Goal: Task Accomplishment & Management: Complete application form

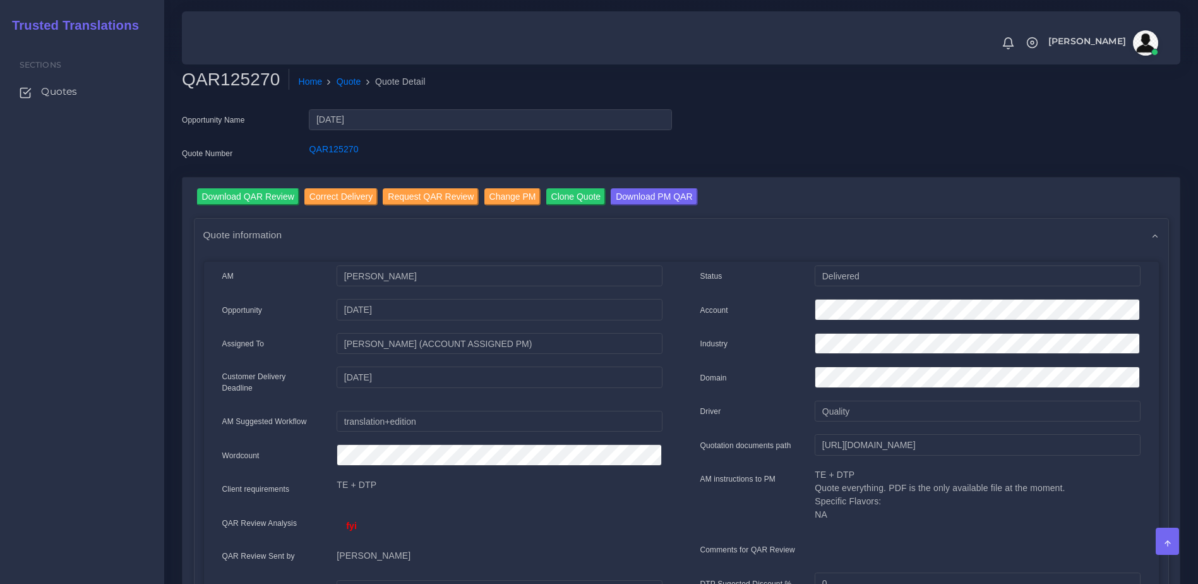
scroll to position [476, 0]
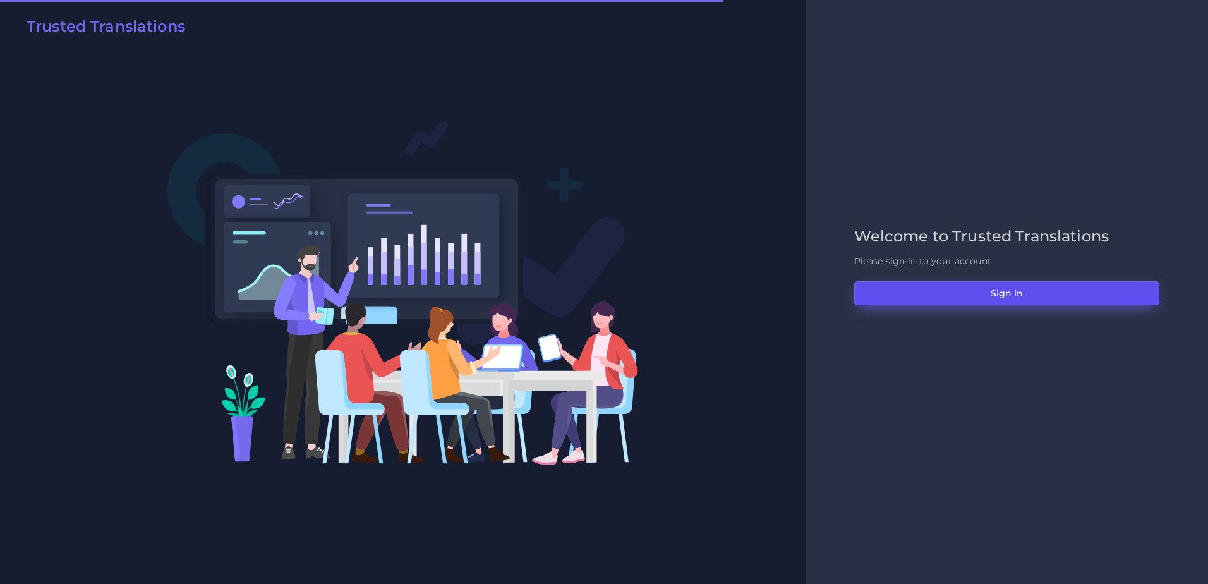
click at [932, 284] on button "Sign in" at bounding box center [1006, 293] width 305 height 24
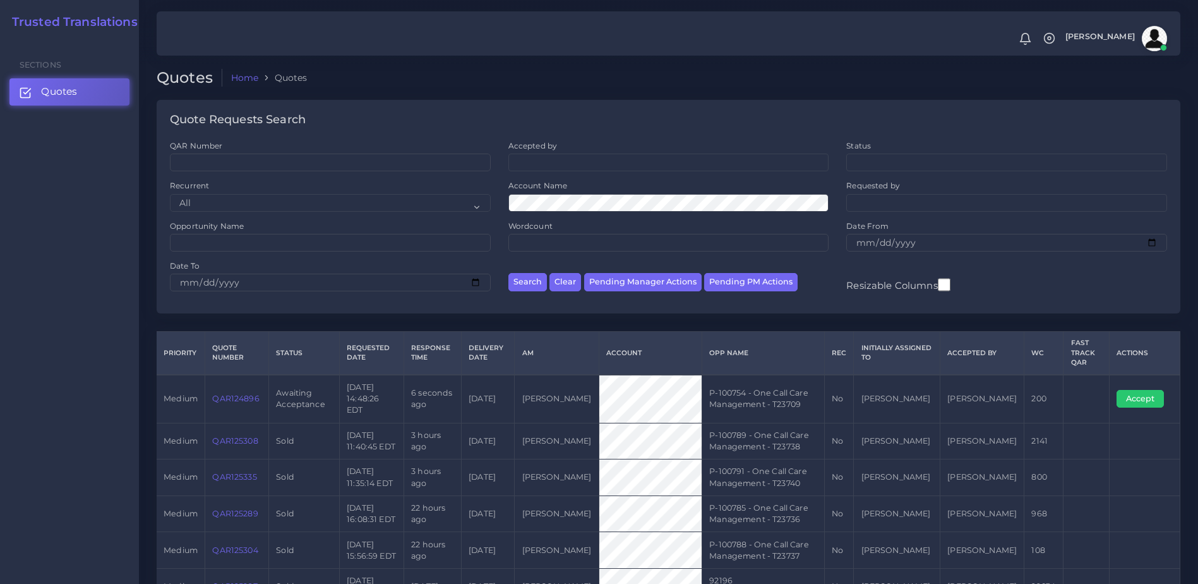
click at [249, 393] on link "QAR124896" at bounding box center [235, 397] width 47 height 9
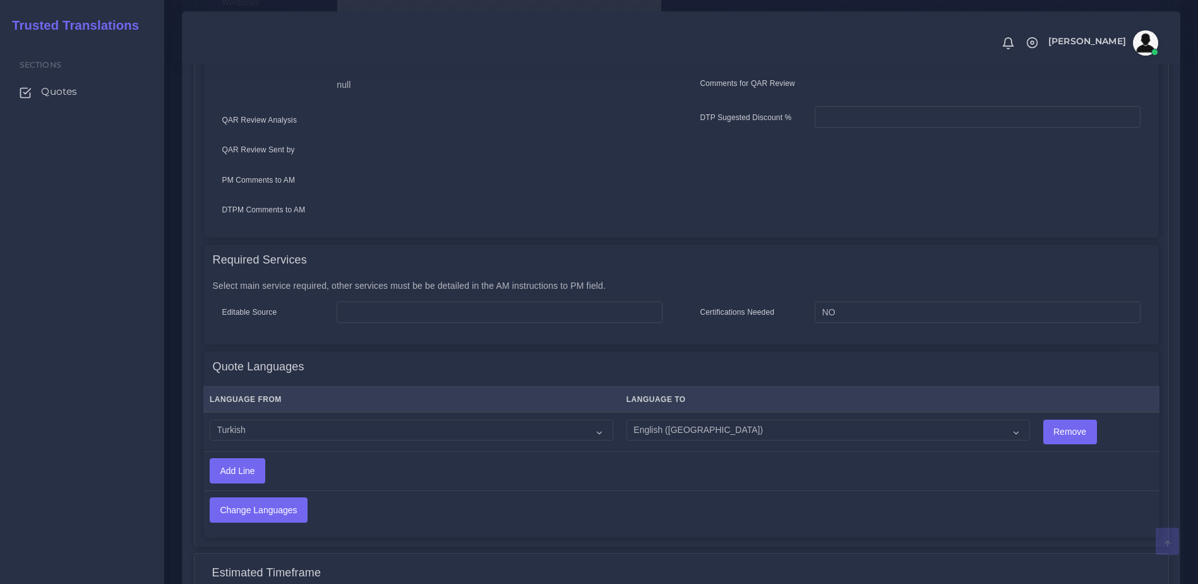
scroll to position [456, 0]
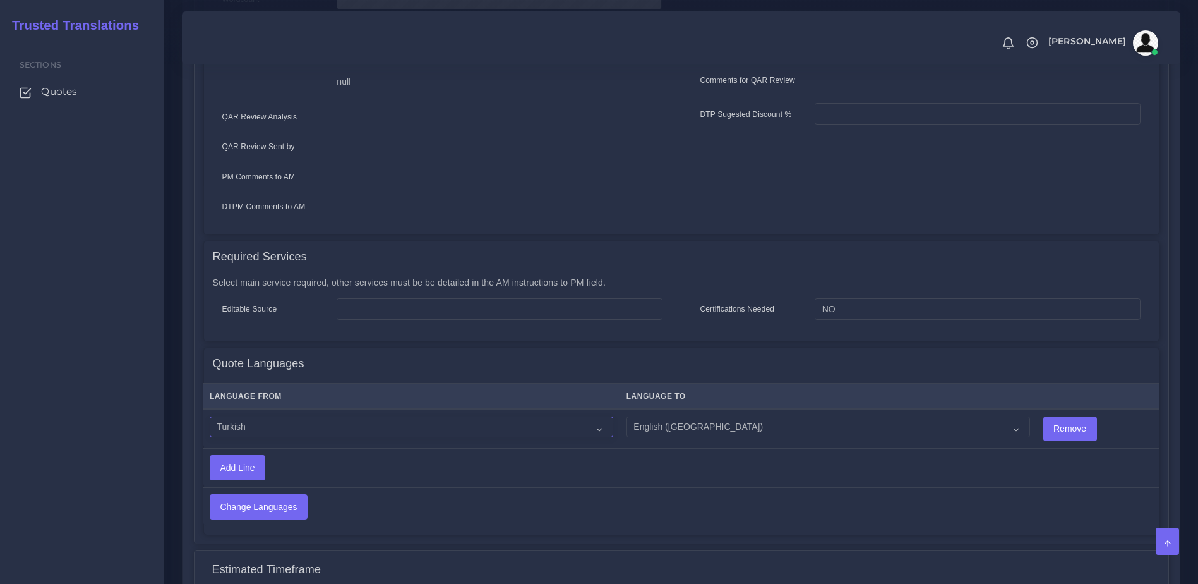
click at [279, 426] on select "Acoli Afar Afrikaans Akan Akateko Albanian American Sign Language (ASL) Amharic…" at bounding box center [412, 426] width 404 height 21
click at [587, 506] on td "Change Languages" at bounding box center [575, 506] width 745 height 39
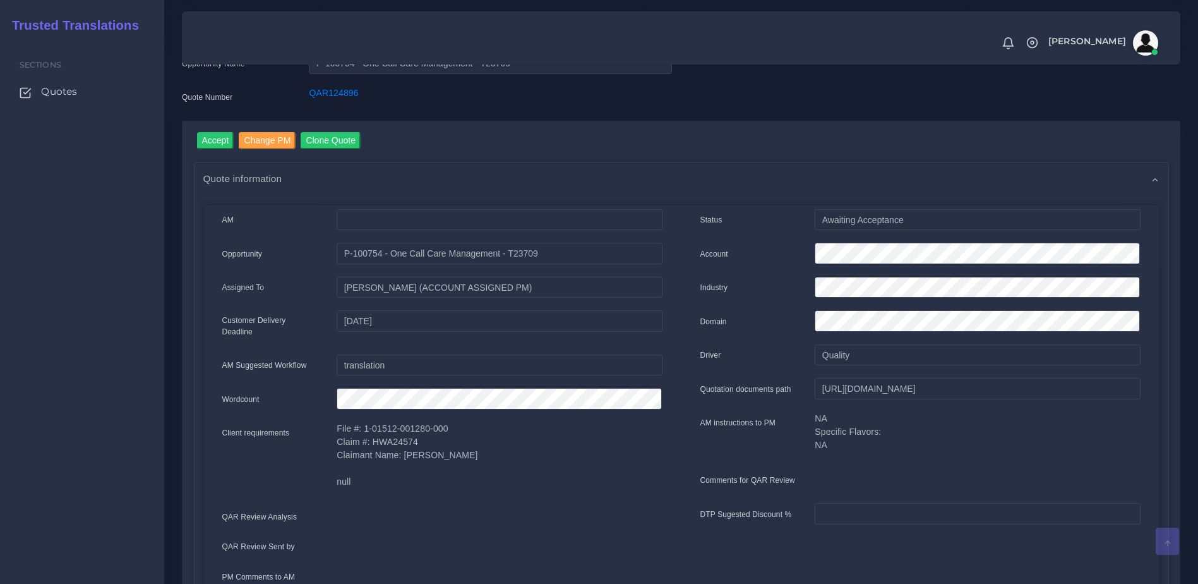
scroll to position [0, 0]
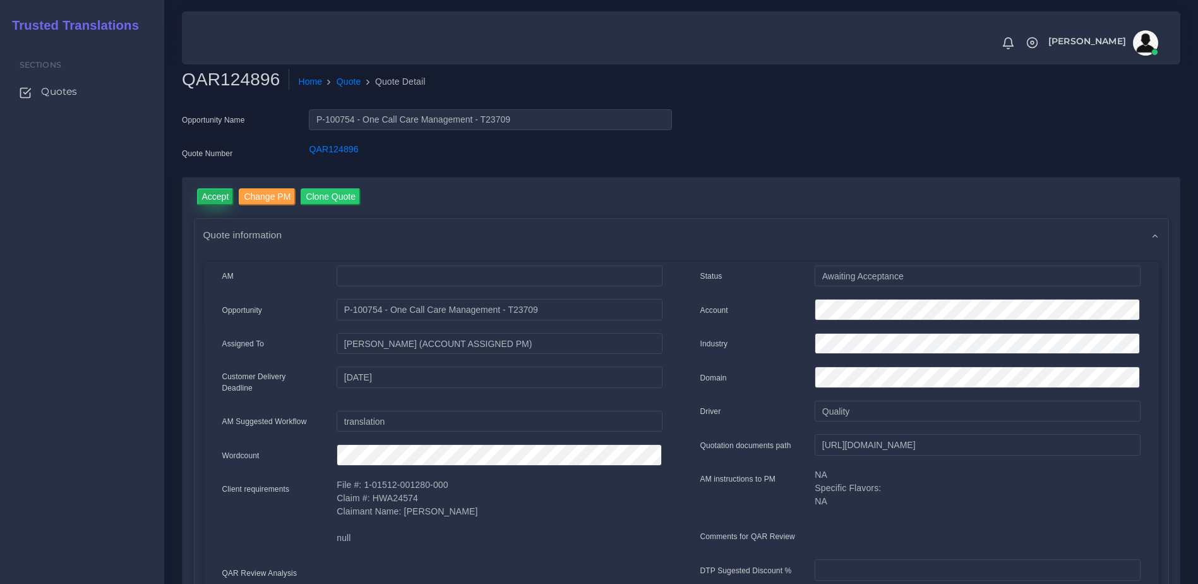
click at [214, 200] on input "Accept" at bounding box center [215, 196] width 37 height 17
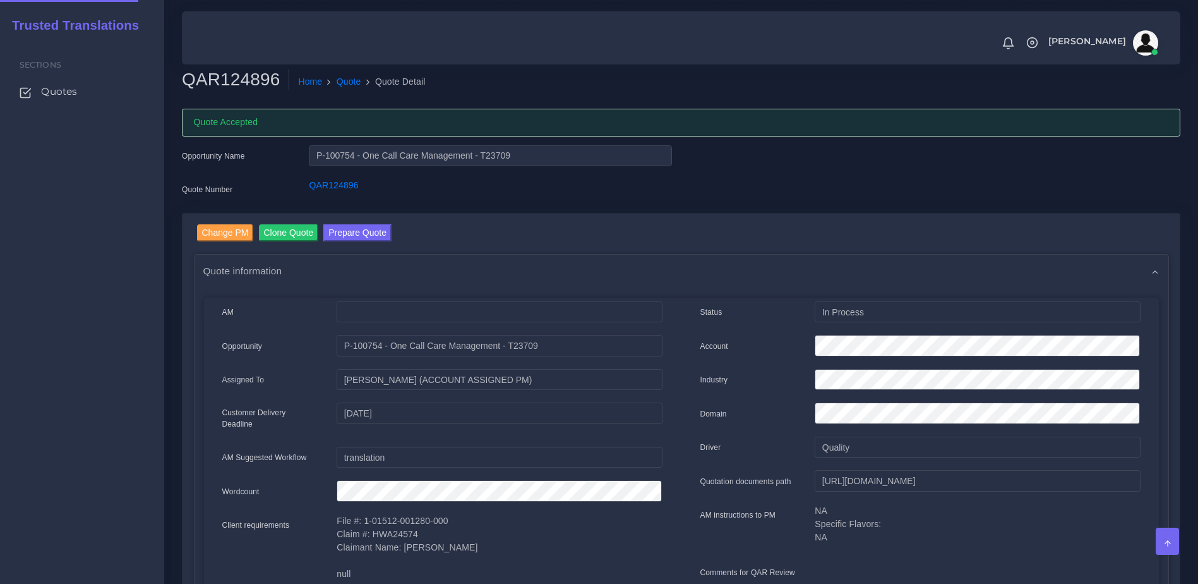
click at [357, 237] on button "Prepare Quote" at bounding box center [357, 232] width 68 height 17
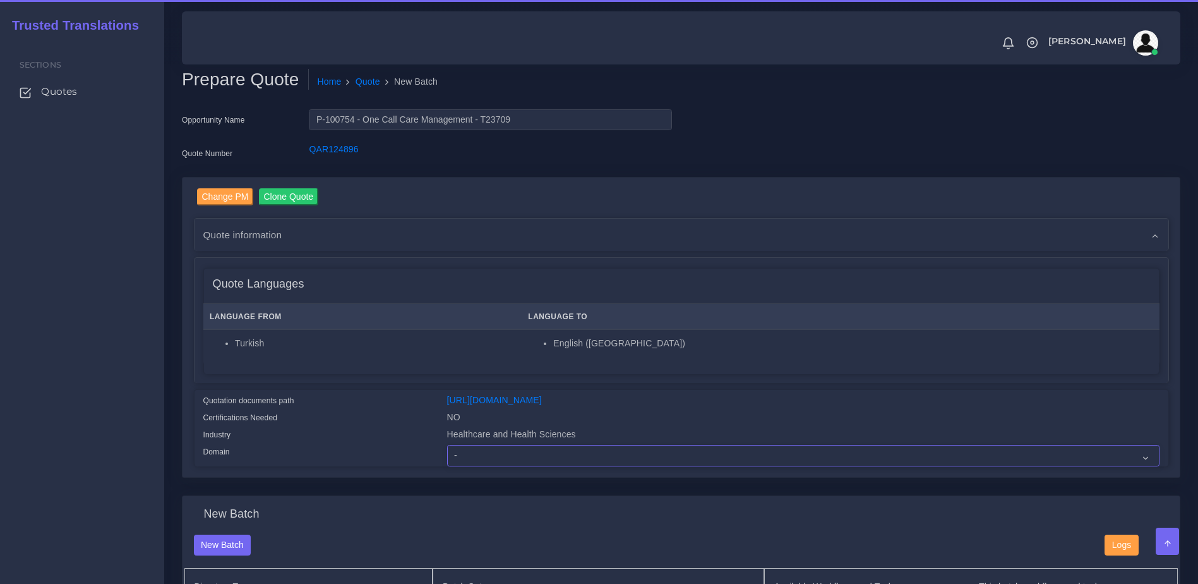
click at [493, 460] on select "- Advertising and Media Agriculture, Forestry and Fishing Architecture, Buildin…" at bounding box center [803, 455] width 712 height 21
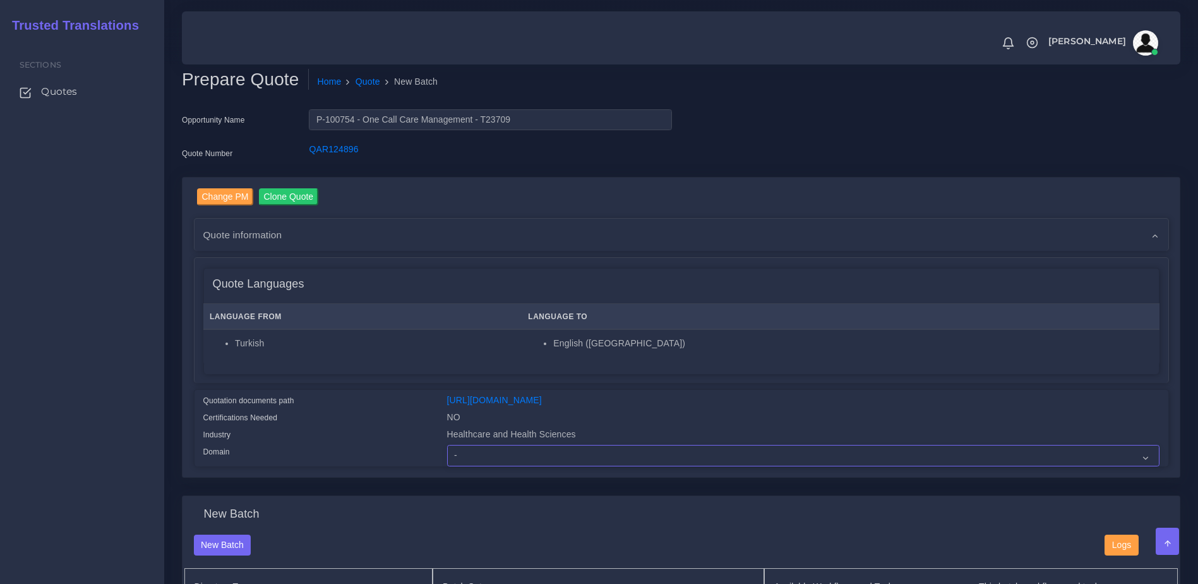
select select "Healthcare and Health Sciences"
click at [447, 454] on select "- Advertising and Media Agriculture, Forestry and Fishing Architecture, Buildin…" at bounding box center [803, 455] width 712 height 21
click at [355, 411] on div "Quotation documents path" at bounding box center [316, 401] width 244 height 17
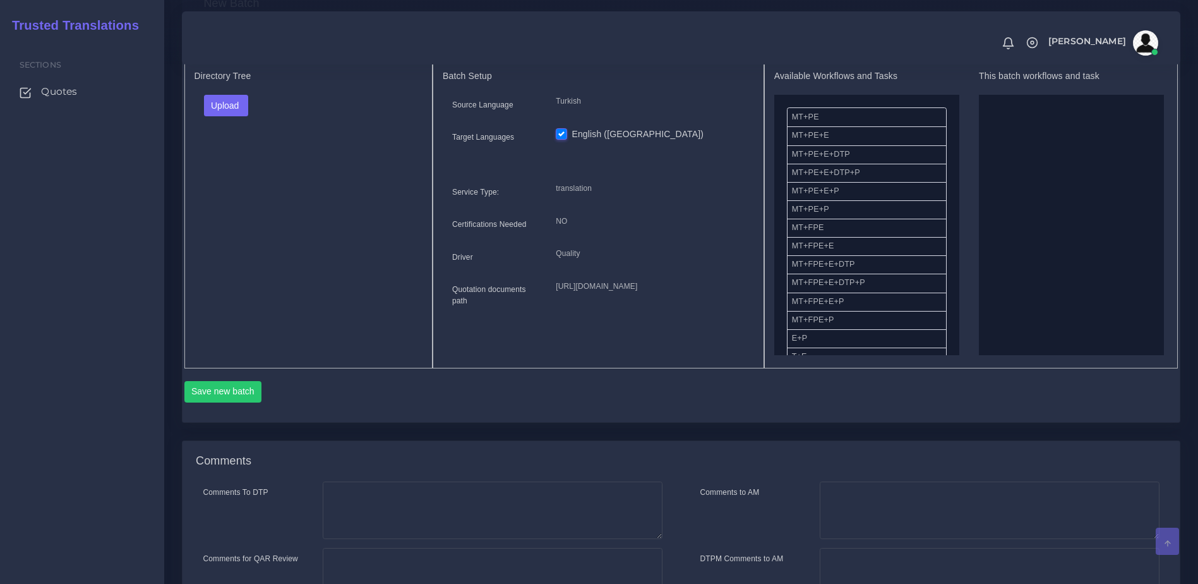
scroll to position [668, 0]
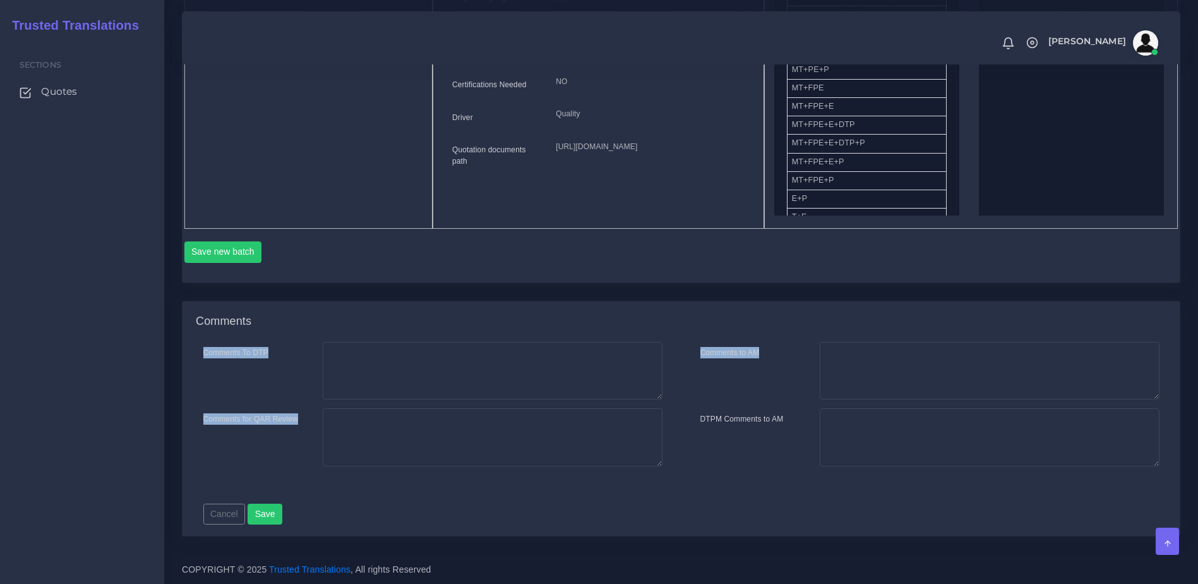
drag, startPoint x: 1183, startPoint y: 361, endPoint x: 1183, endPoint y: 315, distance: 45.5
click at [1183, 315] on div "Comments Comments To DTP Comments for QAR Review Comments to AM DTPM Comments t…" at bounding box center [680, 427] width 1017 height 253
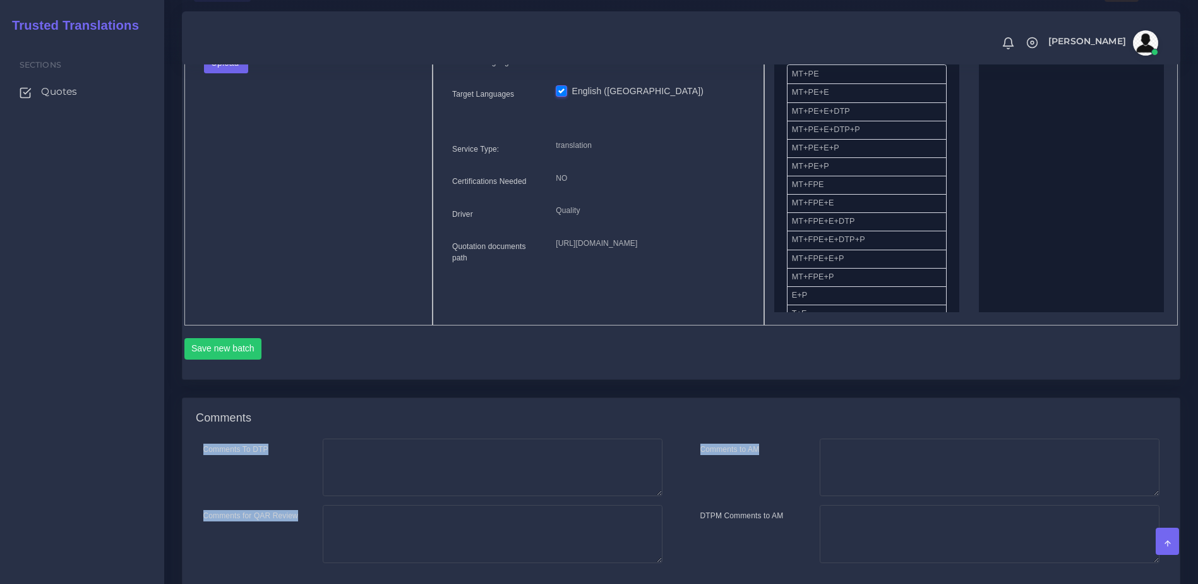
scroll to position [526, 0]
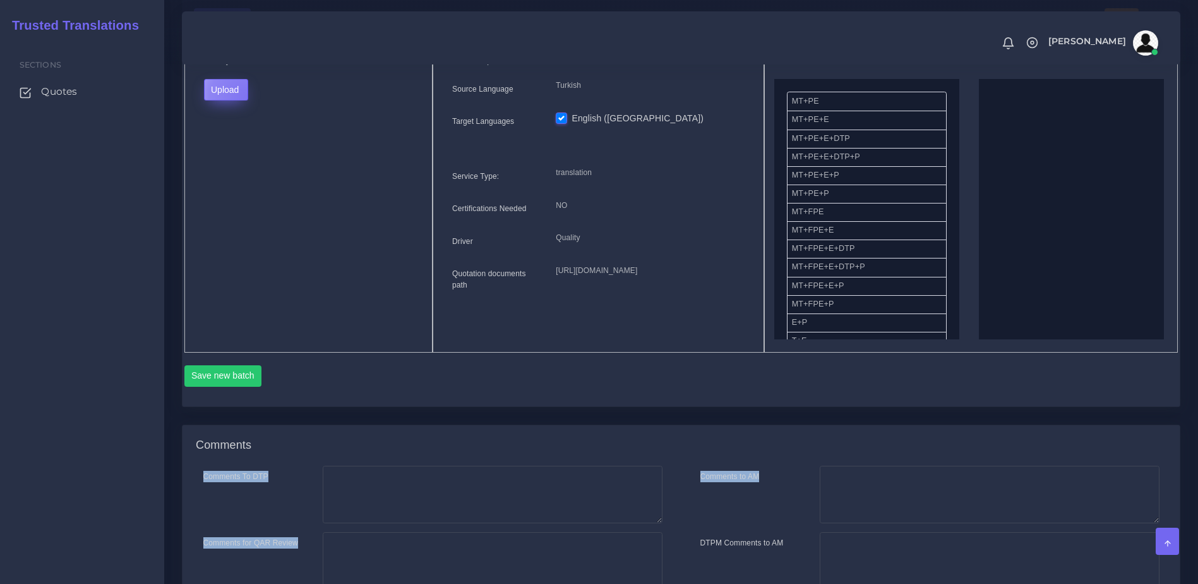
click at [248, 100] on button "Upload" at bounding box center [226, 89] width 45 height 21
click at [239, 146] on label "Files" at bounding box center [248, 138] width 87 height 16
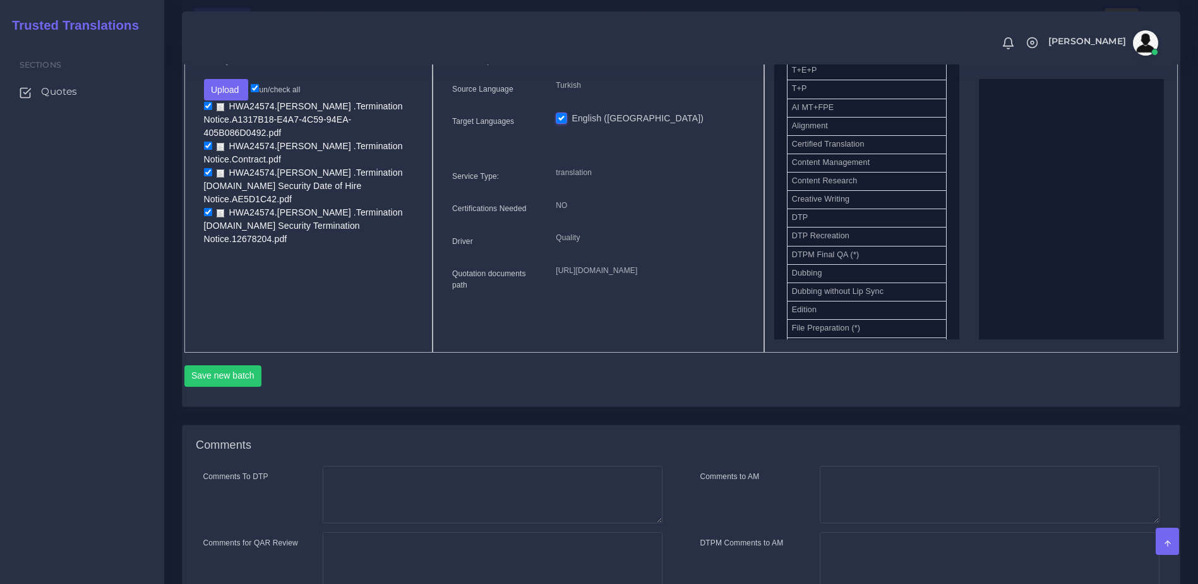
scroll to position [323, 0]
drag, startPoint x: 829, startPoint y: 249, endPoint x: 1043, endPoint y: 213, distance: 217.0
click at [945, 222] on ul "MT+PE MT+PE+E MT+PE+E+DTP MT+PE+E+DTP+P MT+PE+E+P MT+PE+P MT+FPE MT+FPE+E MT+FP…" at bounding box center [866, 183] width 185 height 854
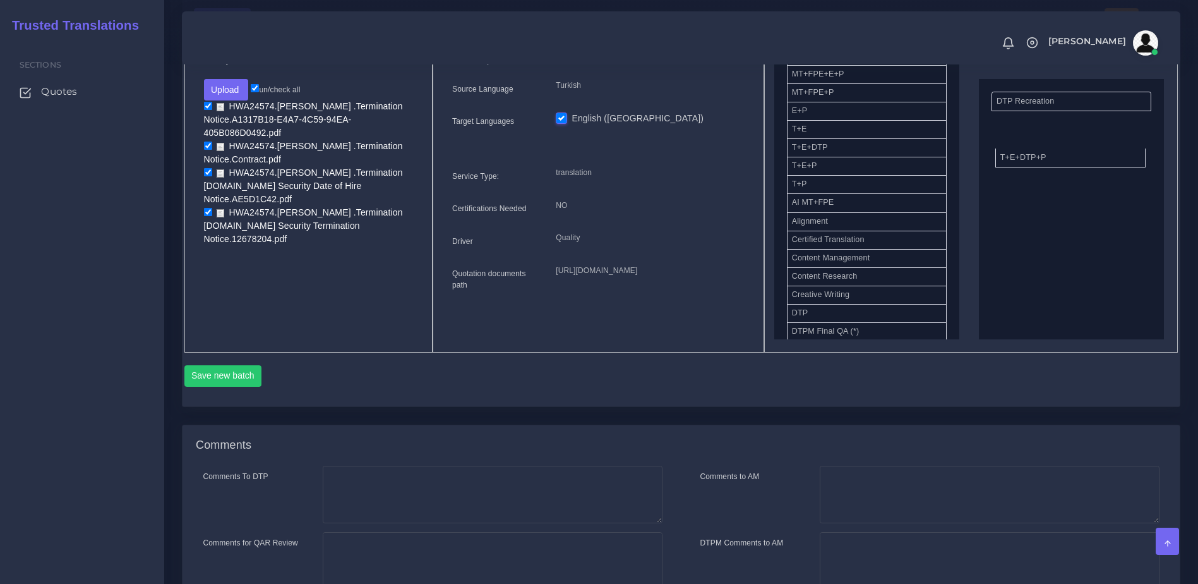
drag, startPoint x: 824, startPoint y: 171, endPoint x: 1030, endPoint y: 169, distance: 206.5
click at [239, 387] on button "Save new batch" at bounding box center [223, 375] width 78 height 21
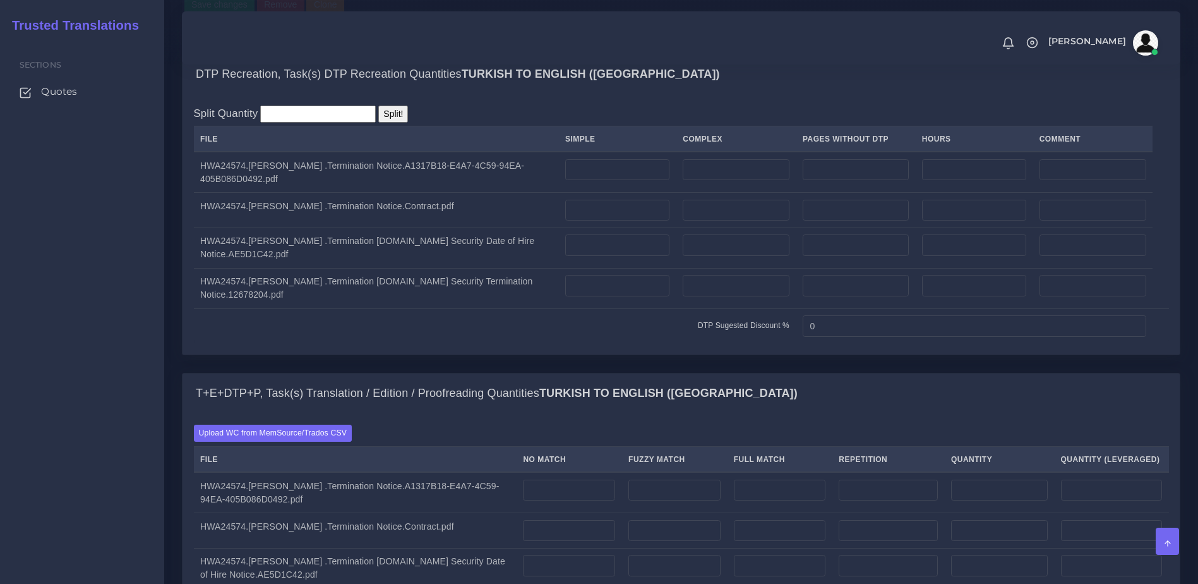
scroll to position [870, 0]
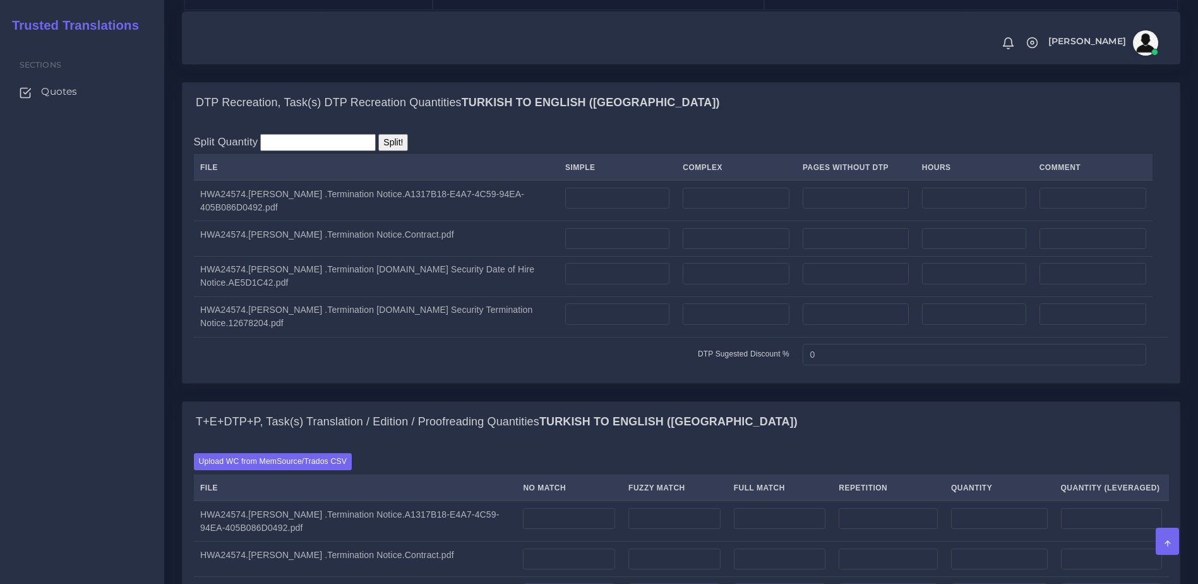
click at [729, 325] on input "number" at bounding box center [736, 313] width 107 height 21
type input "1"
click at [711, 296] on td at bounding box center [736, 276] width 120 height 40
click at [710, 284] on input "number" at bounding box center [736, 273] width 107 height 21
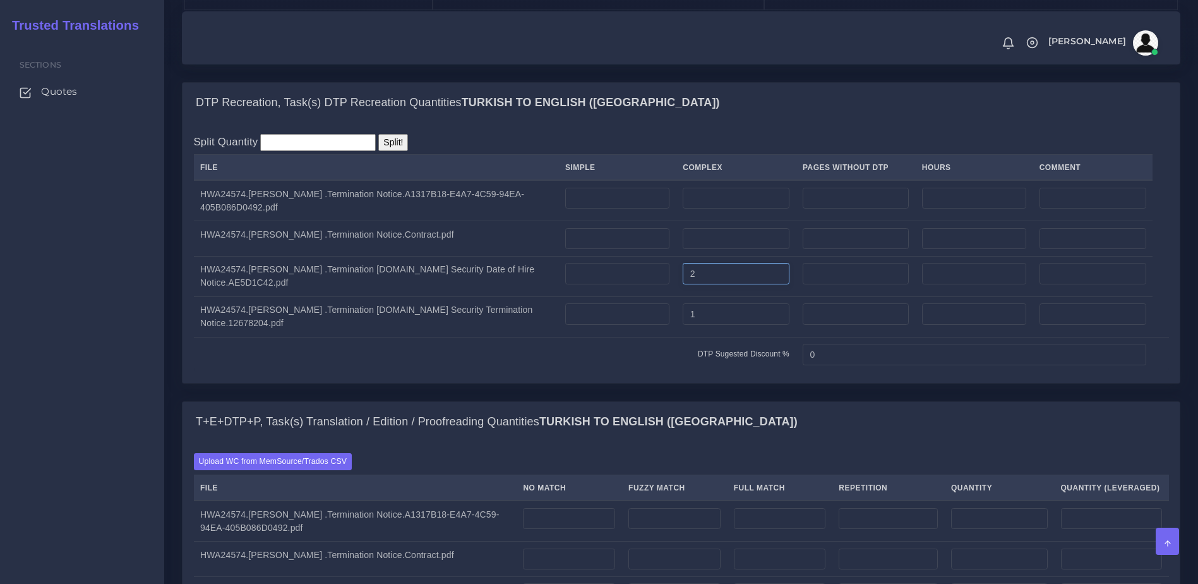
type input "2"
click at [711, 249] on input "number" at bounding box center [736, 238] width 107 height 21
type input "2"
click at [708, 221] on td at bounding box center [736, 200] width 120 height 41
click at [709, 209] on input "number" at bounding box center [736, 198] width 107 height 21
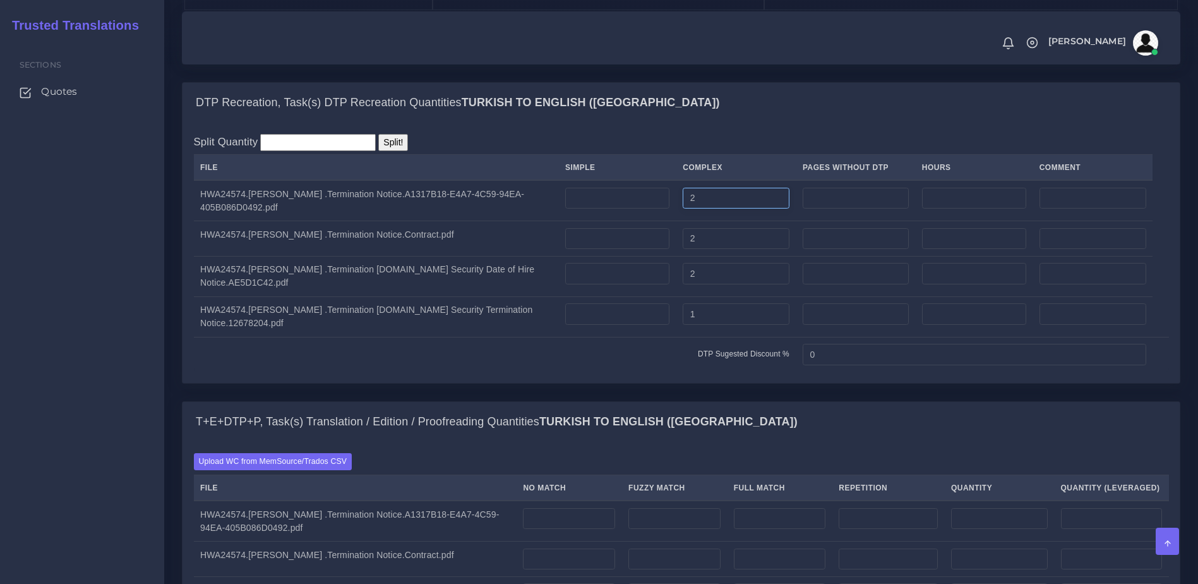
type input "2"
click at [807, 180] on div "Split Quantity Split! File Simple Complex Pages Without DTP Hours Comment 2 2 2…" at bounding box center [681, 253] width 997 height 260
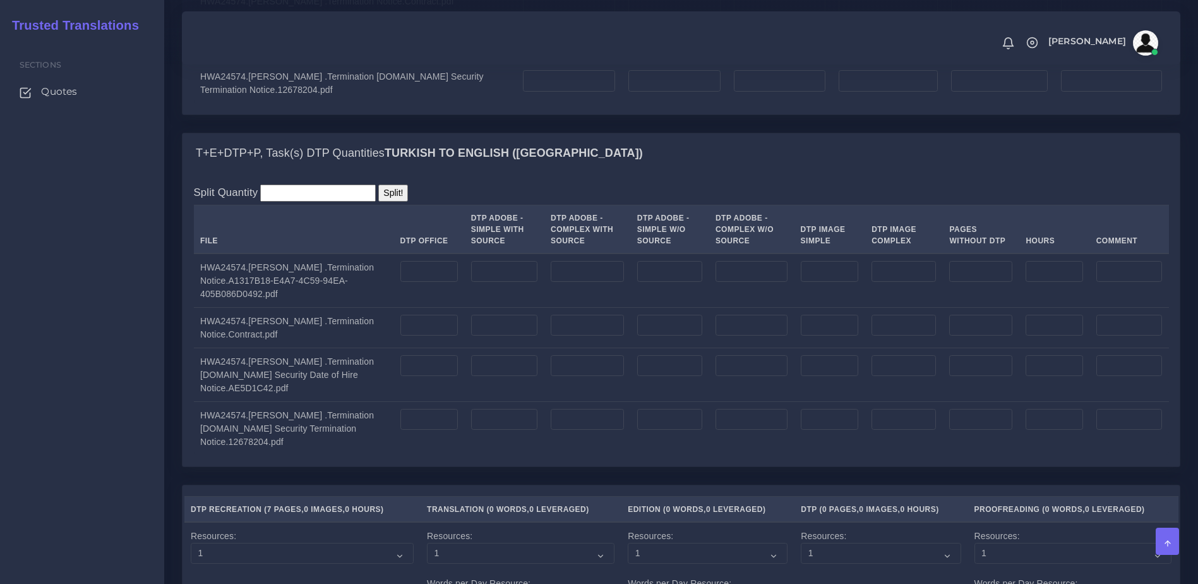
scroll to position [1458, 0]
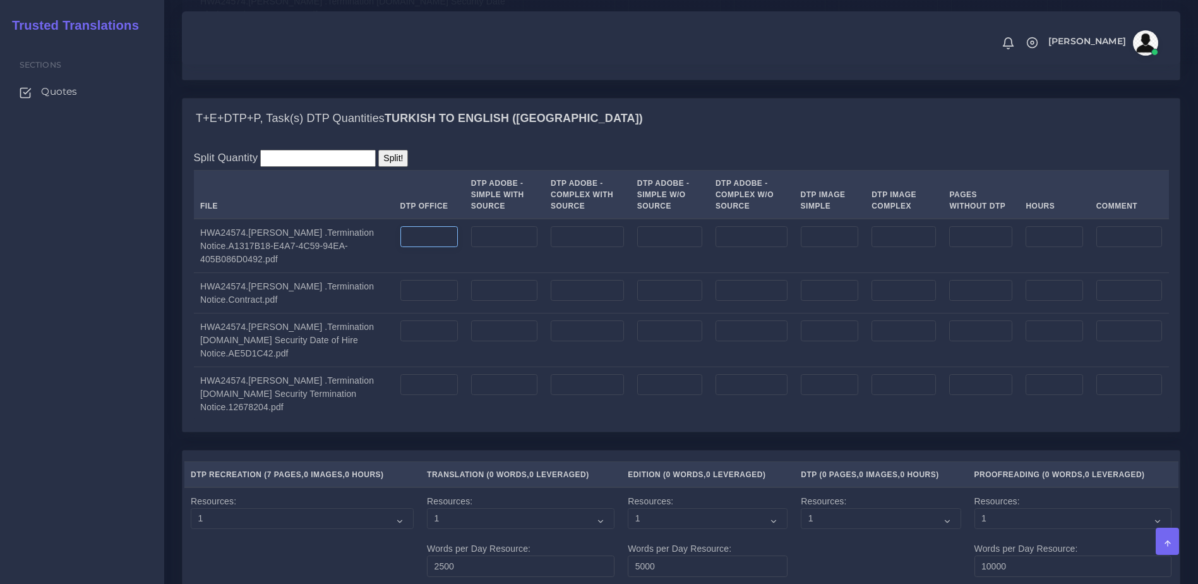
click at [423, 248] on input "number" at bounding box center [428, 236] width 57 height 21
type input "2"
click at [419, 301] on input "number" at bounding box center [428, 290] width 57 height 21
type input "2"
click at [411, 342] on input "number" at bounding box center [428, 330] width 57 height 21
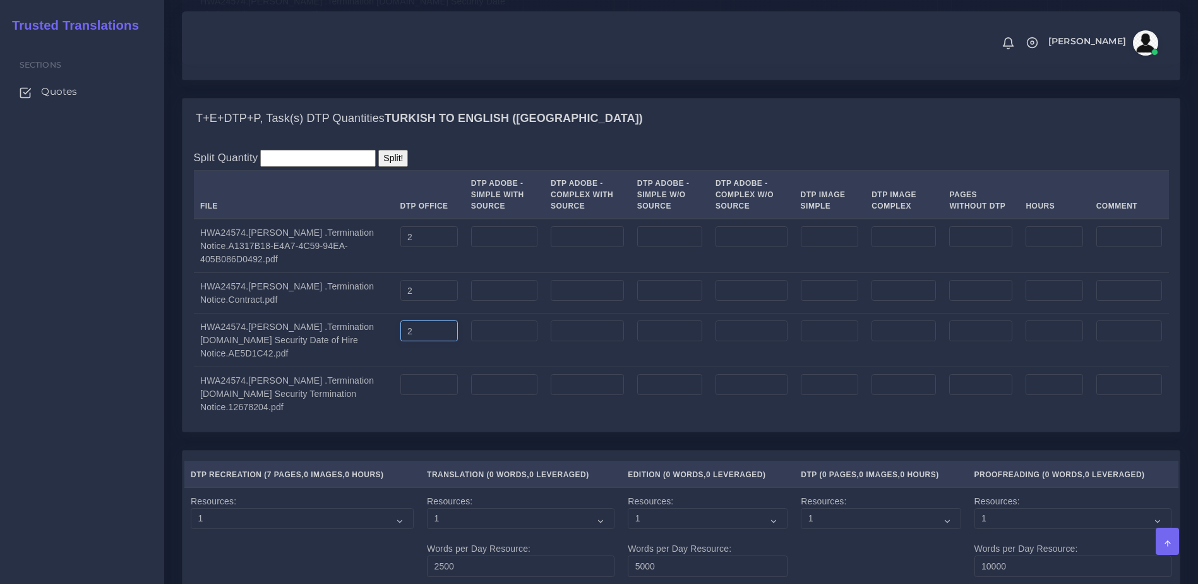
type input "2"
click at [419, 395] on input "number" at bounding box center [428, 384] width 57 height 21
type input "1"
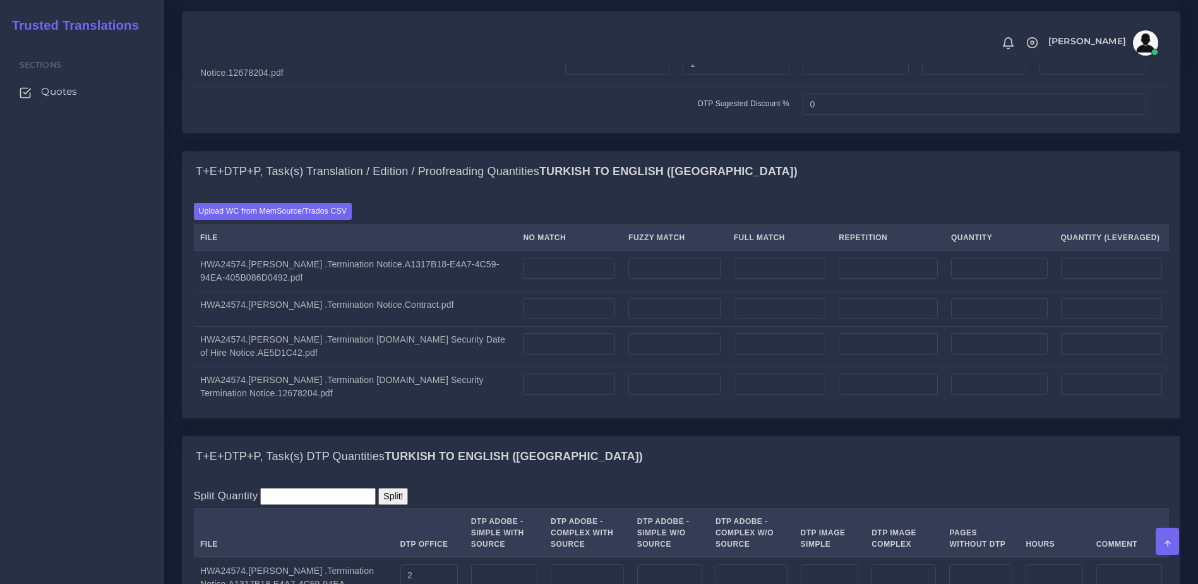
scroll to position [1123, 0]
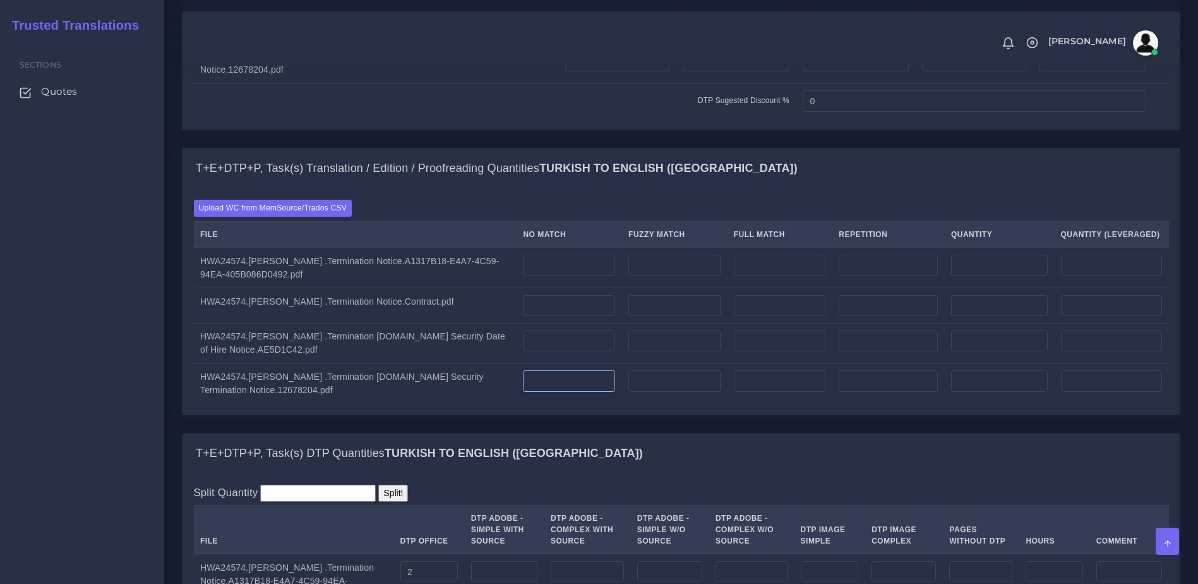
click at [548, 392] on input "number" at bounding box center [569, 380] width 92 height 21
type input "200"
click at [552, 316] on input "number" at bounding box center [569, 305] width 92 height 21
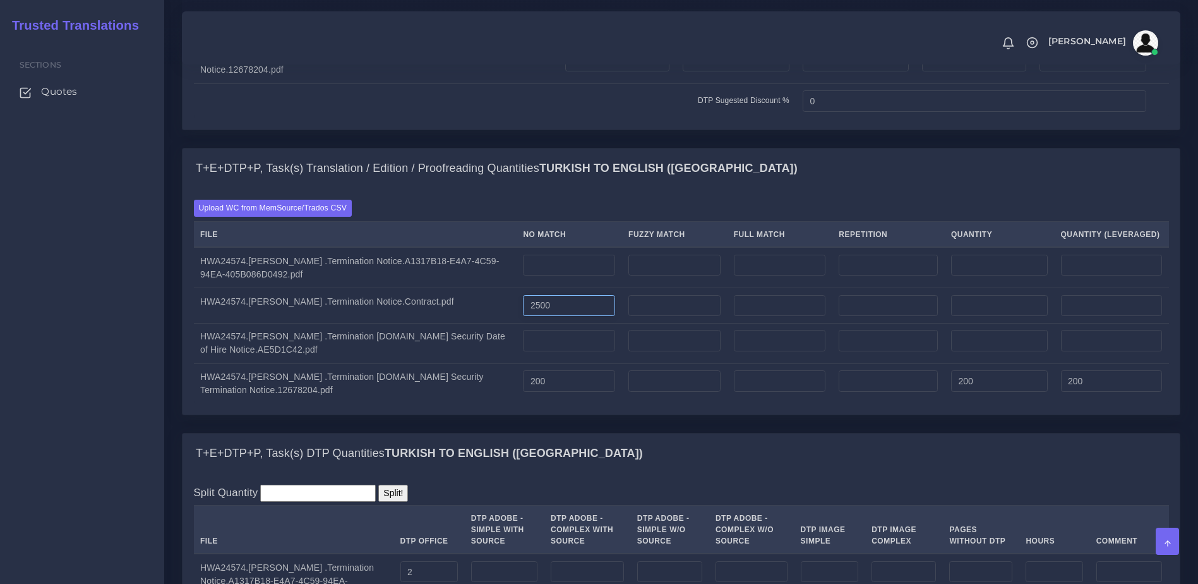
type input "2500"
click at [548, 351] on input "number" at bounding box center [569, 340] width 92 height 21
type input "1100"
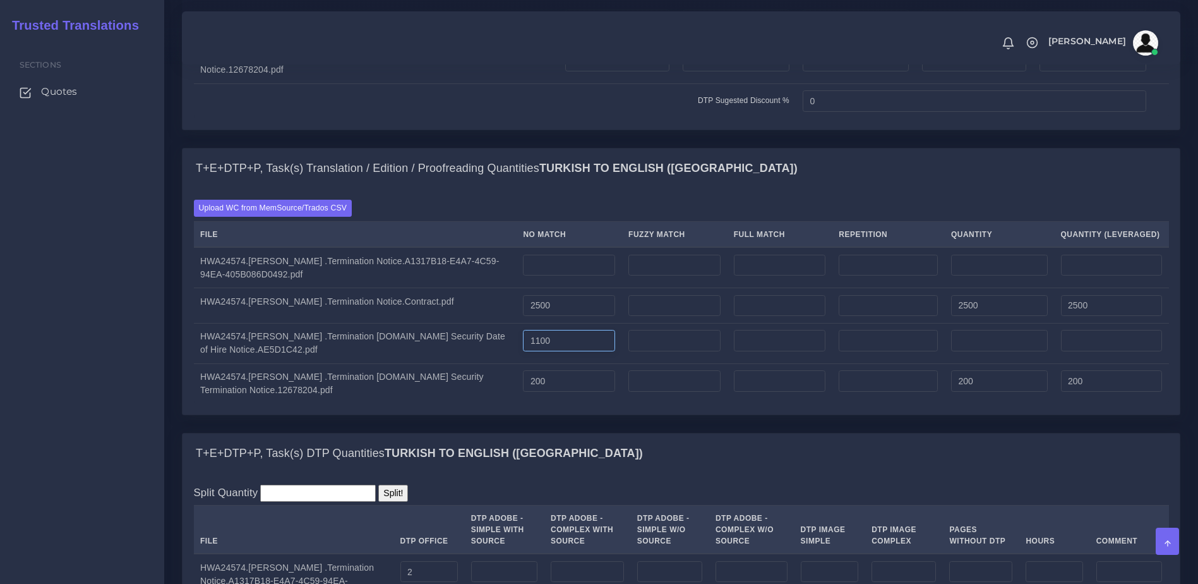
type input "1100"
click at [536, 276] on input "number" at bounding box center [569, 265] width 92 height 21
click at [533, 276] on input "10" at bounding box center [569, 265] width 92 height 21
click at [545, 276] on input "110" at bounding box center [569, 265] width 92 height 21
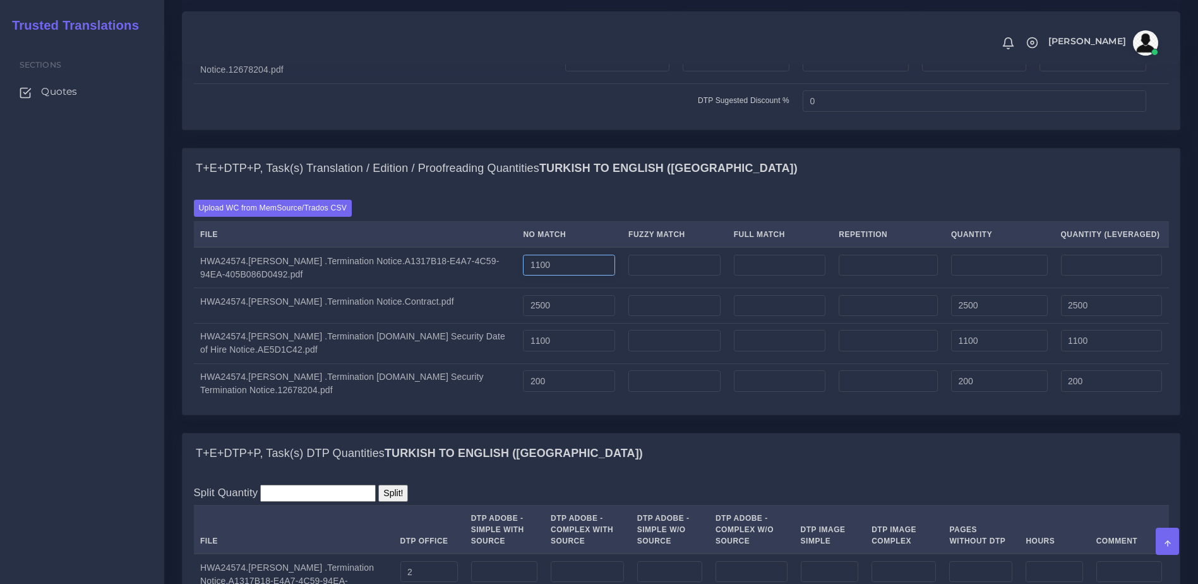
type input "1100"
click at [644, 263] on div "Upload WC from MemSource/Trados CSV File No Match Fuzzy Match Full Match Repeti…" at bounding box center [681, 302] width 975 height 204
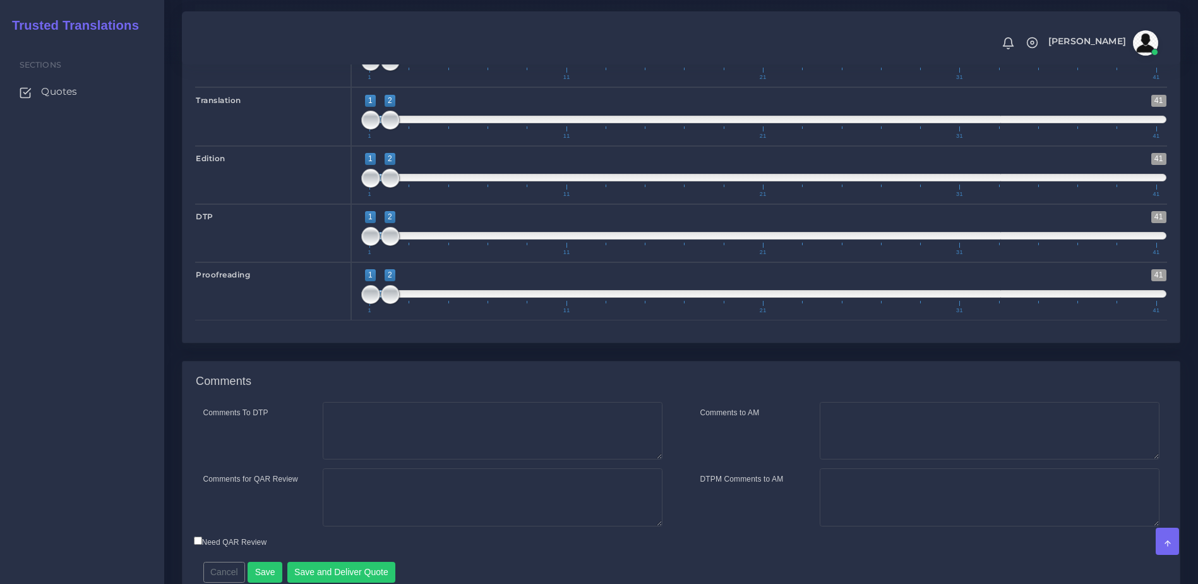
scroll to position [2195, 0]
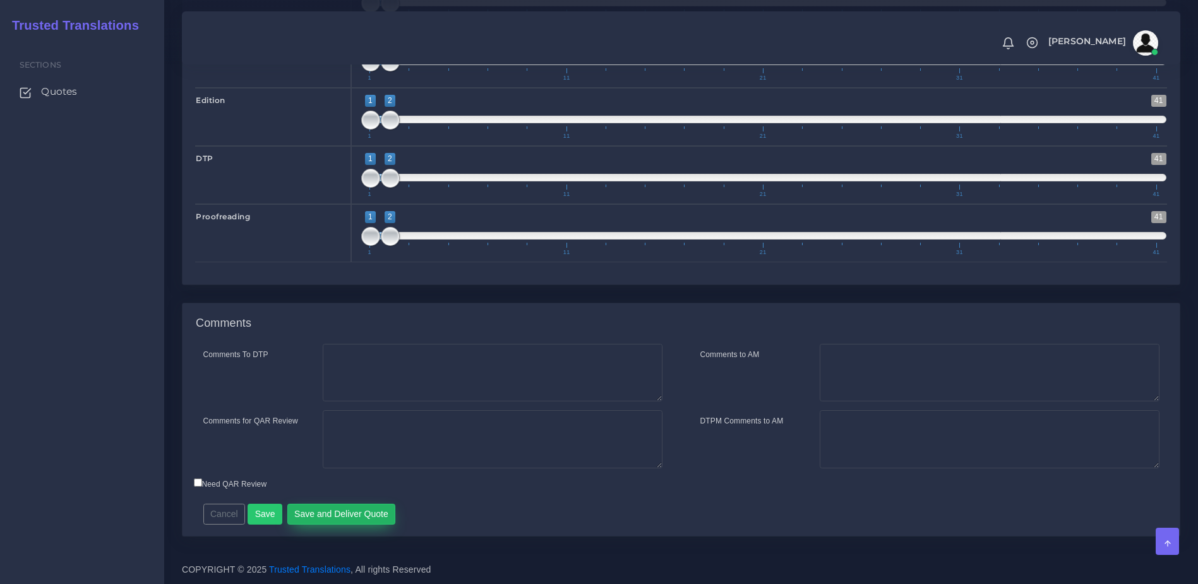
click at [373, 507] on button "Save and Deliver Quote" at bounding box center [341, 513] width 109 height 21
click at [799, 488] on div "Need QAR Review" at bounding box center [557, 485] width 746 height 17
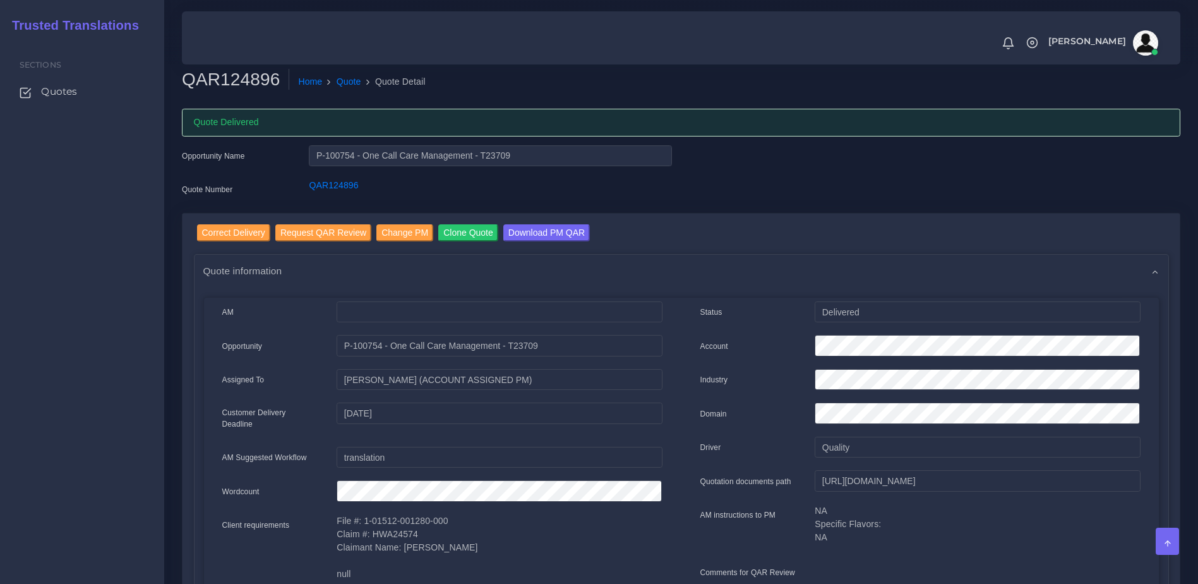
click at [638, 532] on p "File #: 1-01512-001280-000 Claim #: HWA24574 Claimant Name: Birol Akdemir null" at bounding box center [499, 547] width 325 height 66
click at [745, 282] on div "Quote information" at bounding box center [682, 271] width 974 height 32
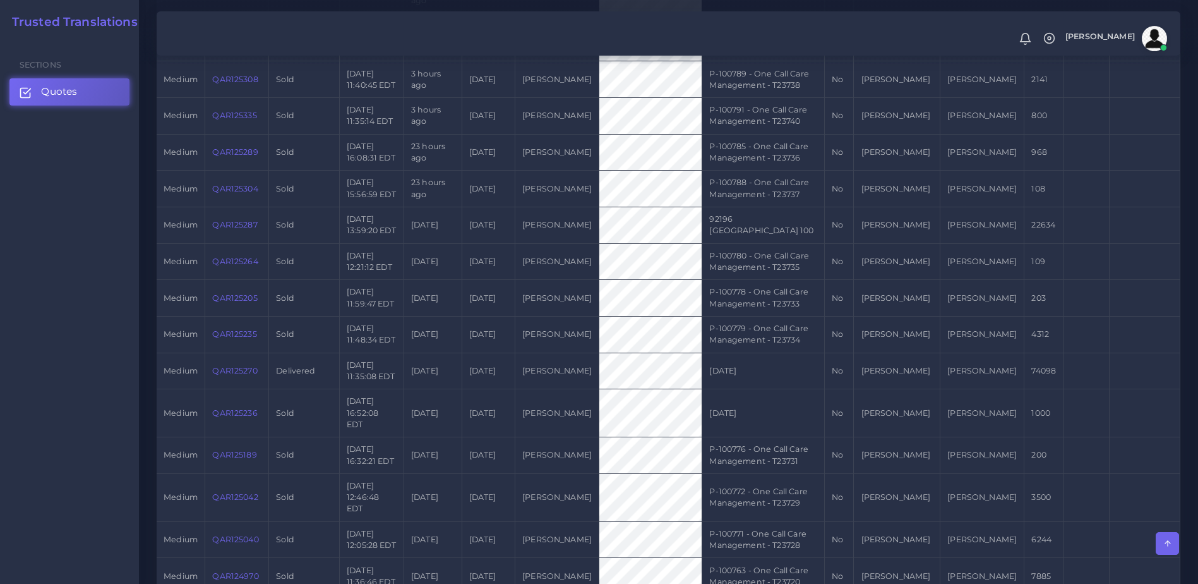
scroll to position [416, 0]
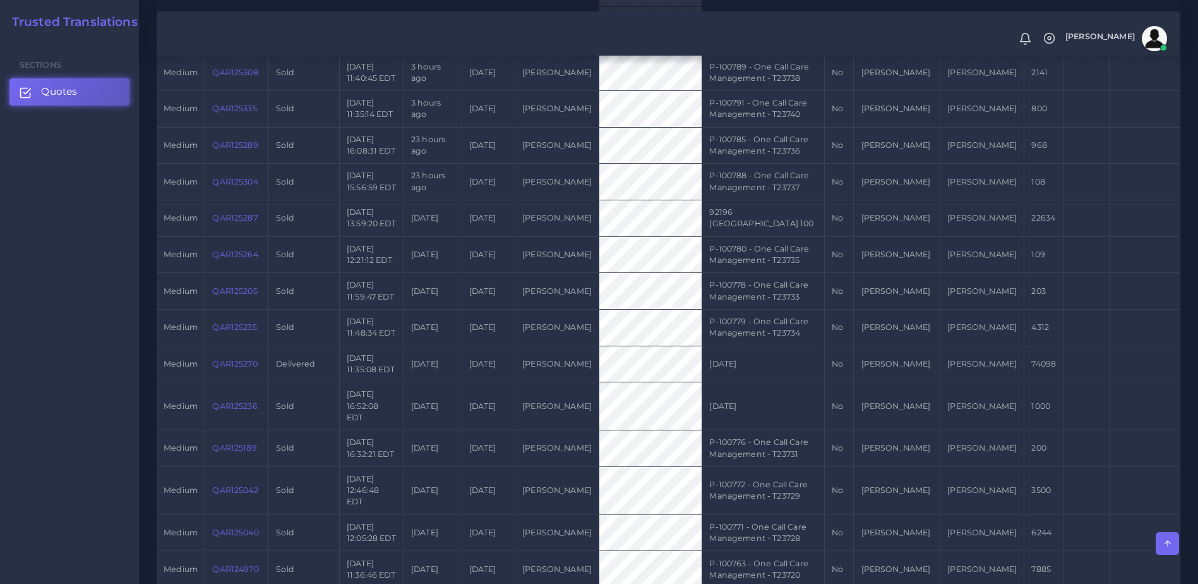
click at [240, 359] on link "QAR125270" at bounding box center [234, 363] width 45 height 9
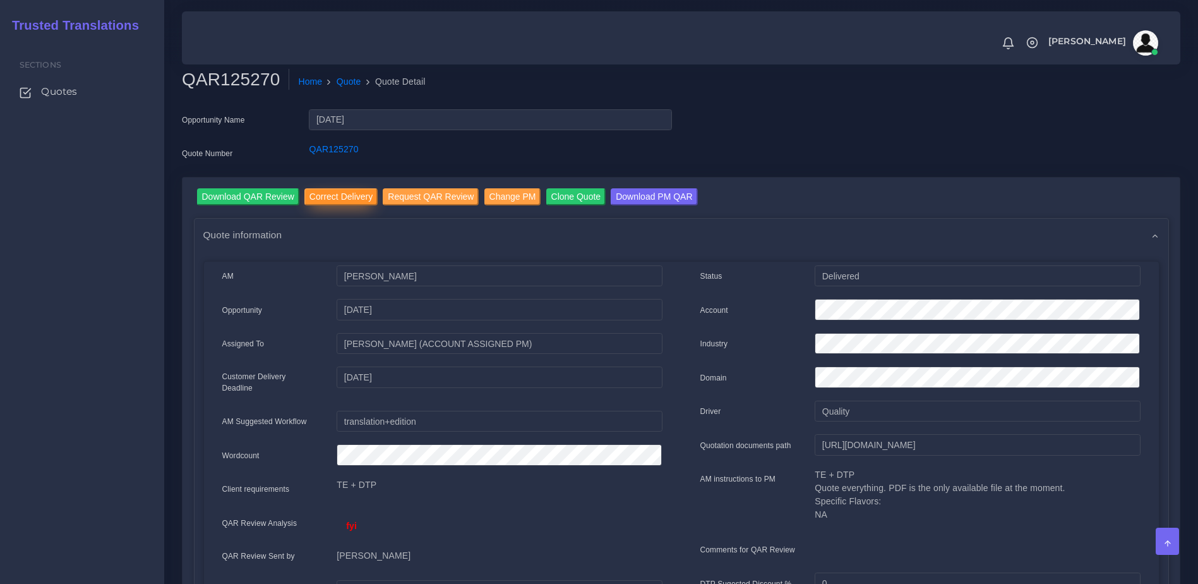
click at [335, 194] on input "Correct Delivery" at bounding box center [340, 196] width 73 height 17
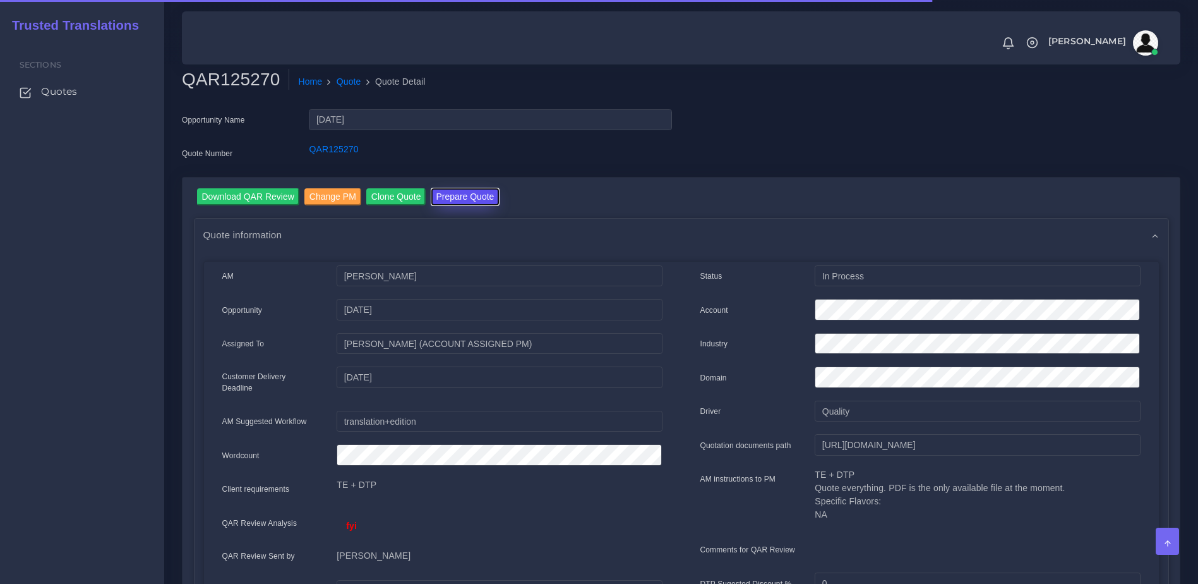
click at [465, 200] on button "Prepare Quote" at bounding box center [465, 196] width 68 height 17
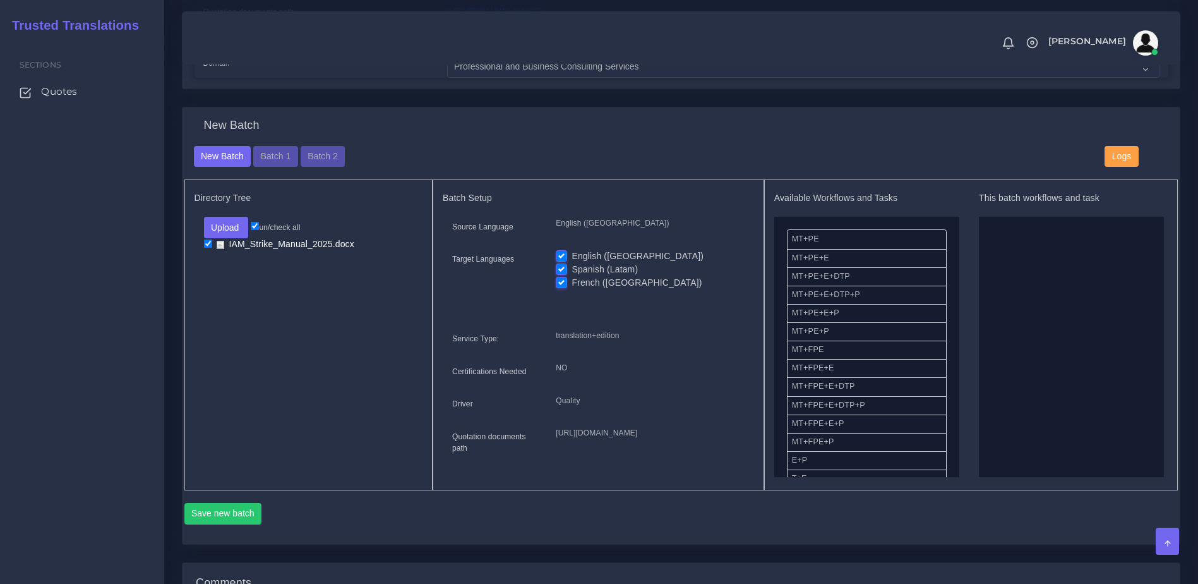
scroll to position [431, 0]
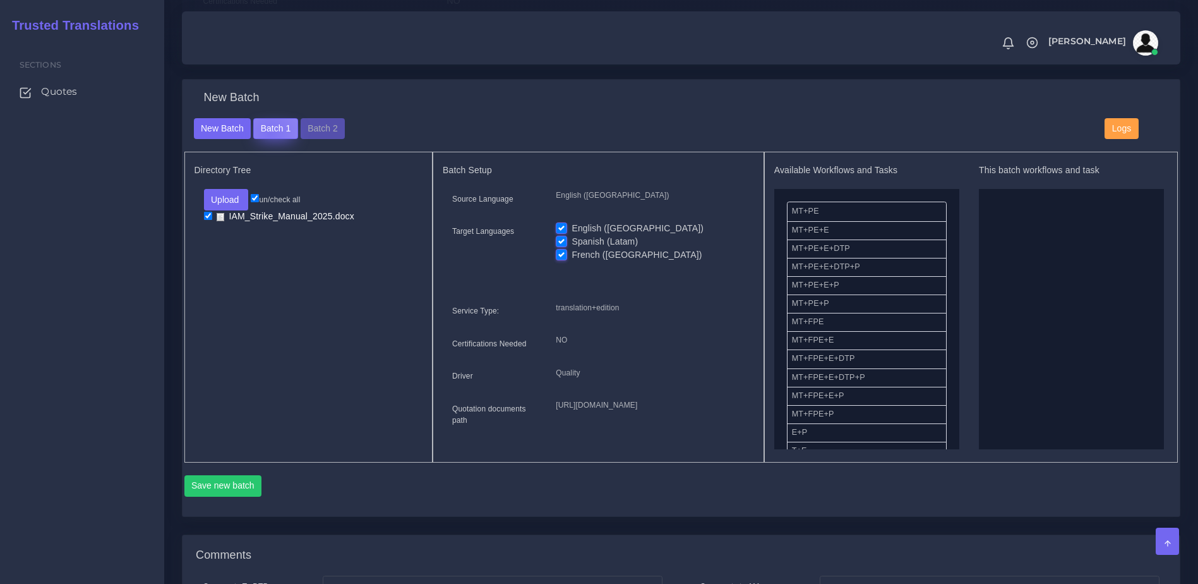
click at [268, 140] on button "Batch 1" at bounding box center [275, 128] width 44 height 21
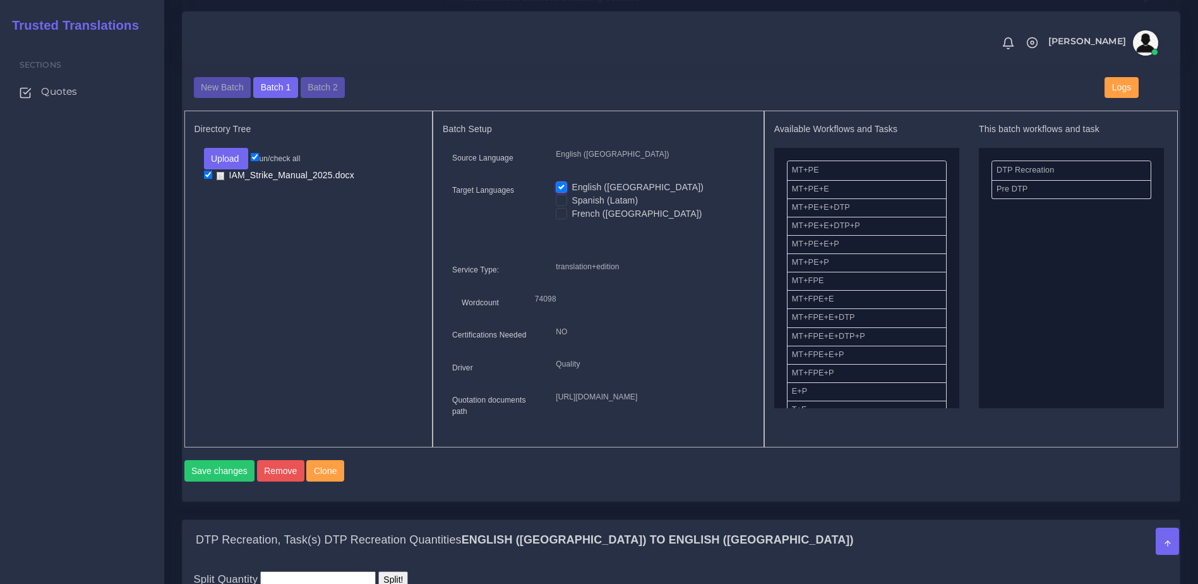
scroll to position [392, 0]
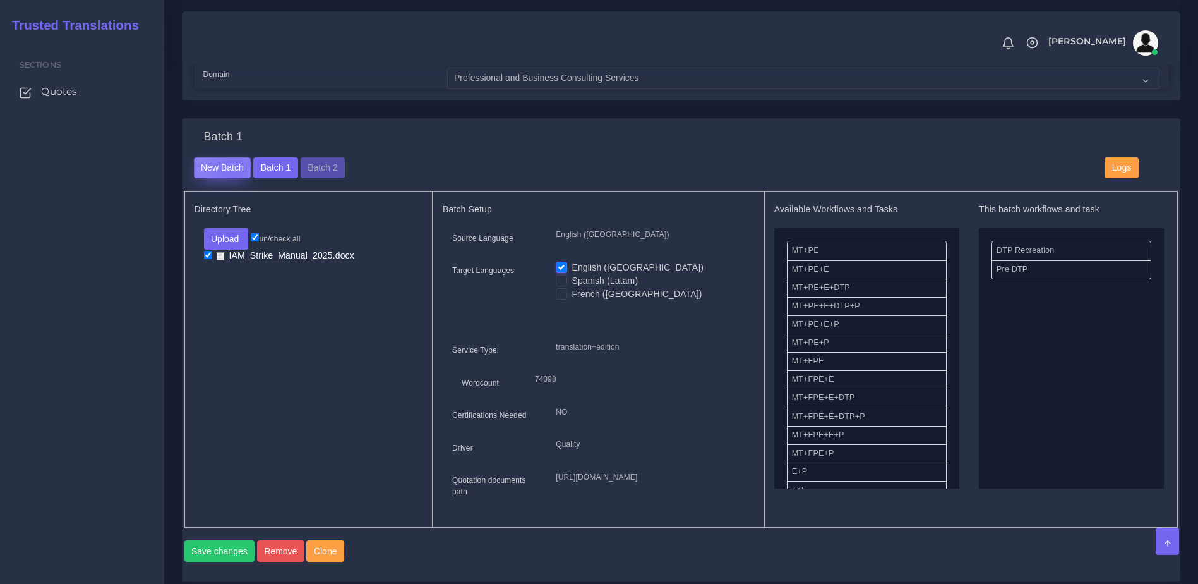
click at [232, 179] on button "New Batch" at bounding box center [222, 167] width 57 height 21
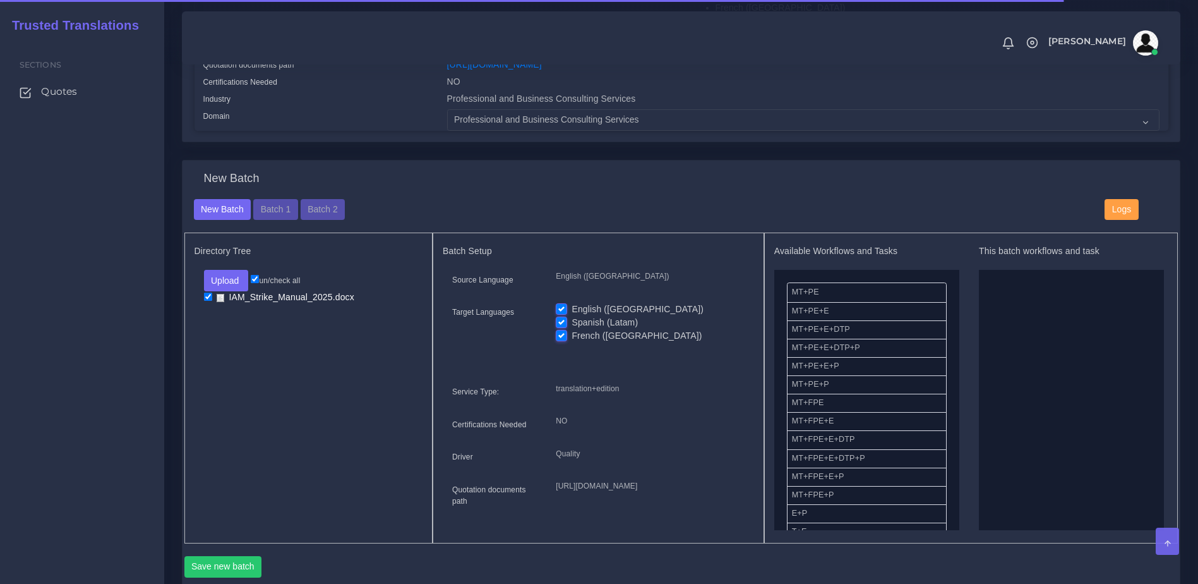
scroll to position [366, 0]
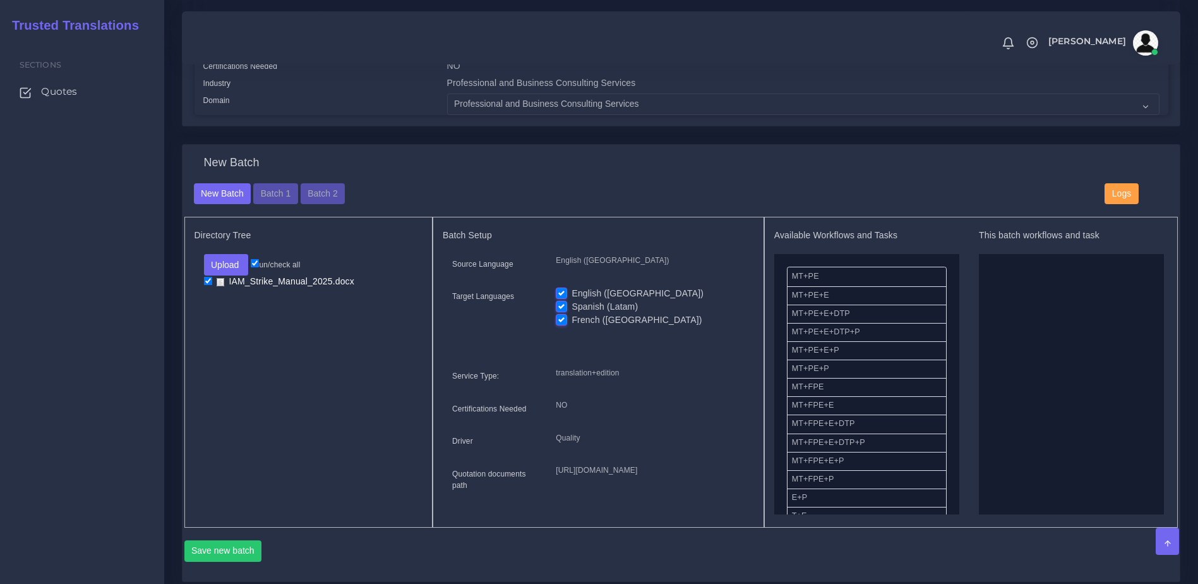
click at [572, 300] on label "English ([GEOGRAPHIC_DATA])" at bounding box center [638, 293] width 132 height 13
click at [563, 298] on input "English ([GEOGRAPHIC_DATA])" at bounding box center [561, 292] width 11 height 11
checkbox input "false"
click at [572, 313] on label "Spanish (Latam)" at bounding box center [605, 306] width 66 height 13
click at [562, 311] on input "Spanish (Latam)" at bounding box center [561, 305] width 11 height 11
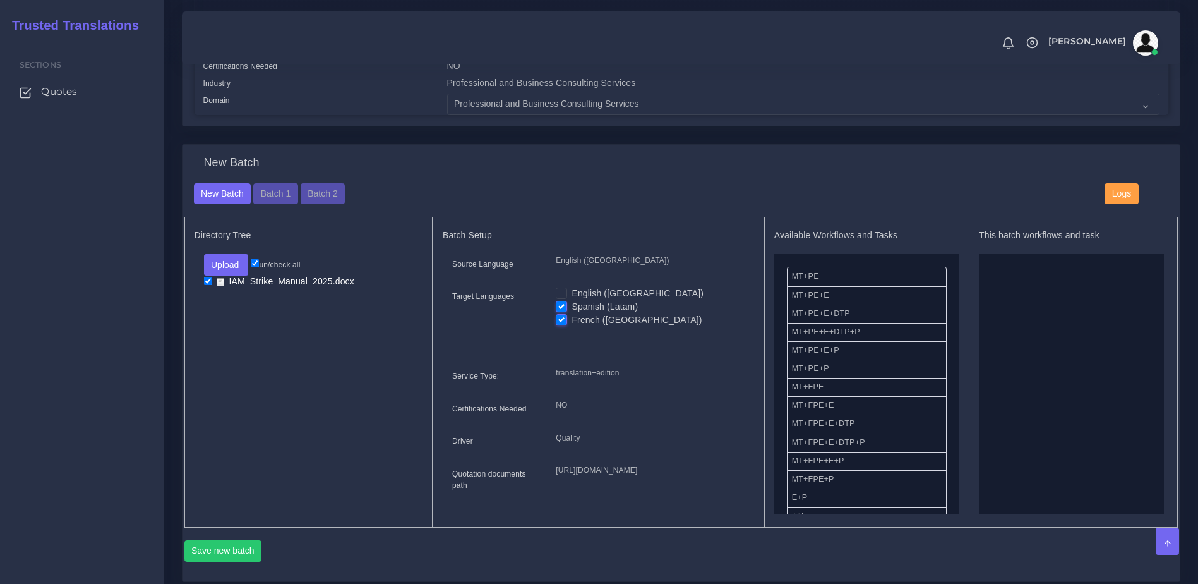
checkbox input "false"
click at [224, 273] on button "Upload" at bounding box center [226, 264] width 45 height 21
click at [236, 321] on label "Files" at bounding box center [248, 313] width 87 height 16
click at [204, 285] on input "checkbox" at bounding box center [208, 281] width 8 height 8
checkbox input "false"
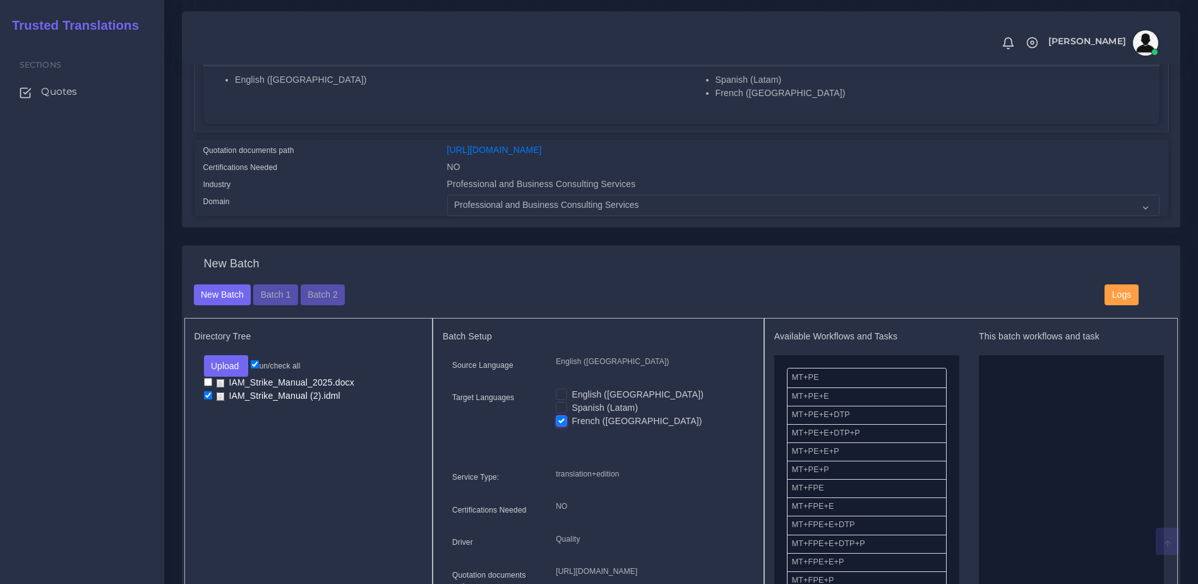
scroll to position [315, 0]
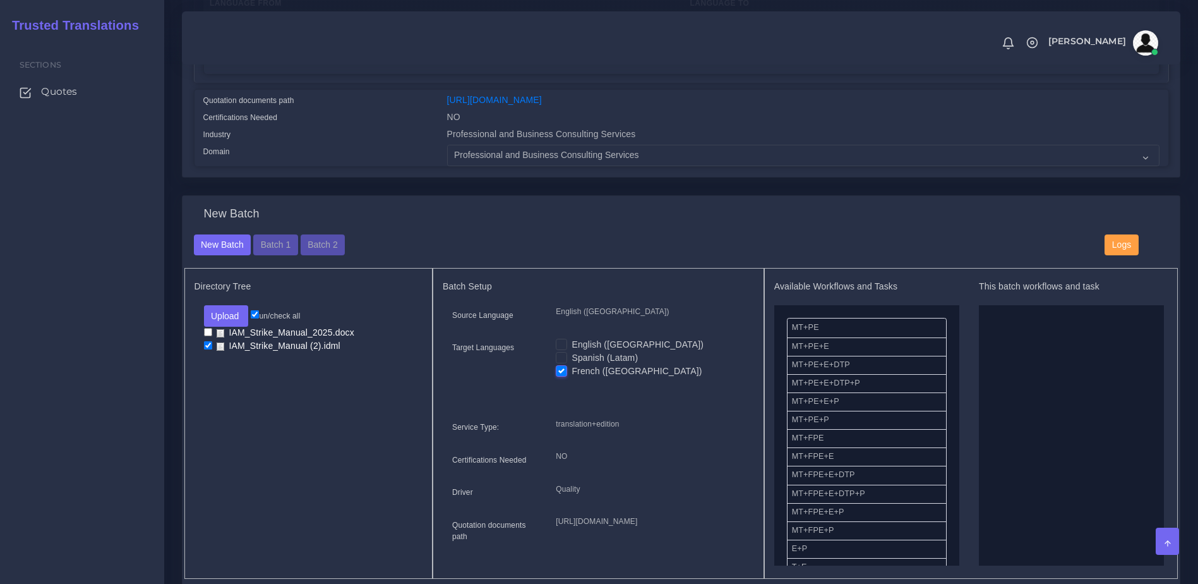
click at [572, 349] on label "English ([GEOGRAPHIC_DATA])" at bounding box center [638, 344] width 132 height 13
click at [563, 349] on input "English ([GEOGRAPHIC_DATA])" at bounding box center [561, 343] width 11 height 11
checkbox input "true"
click at [572, 378] on label "French ([GEOGRAPHIC_DATA])" at bounding box center [637, 370] width 130 height 13
click at [565, 376] on input "French ([GEOGRAPHIC_DATA])" at bounding box center [561, 369] width 11 height 11
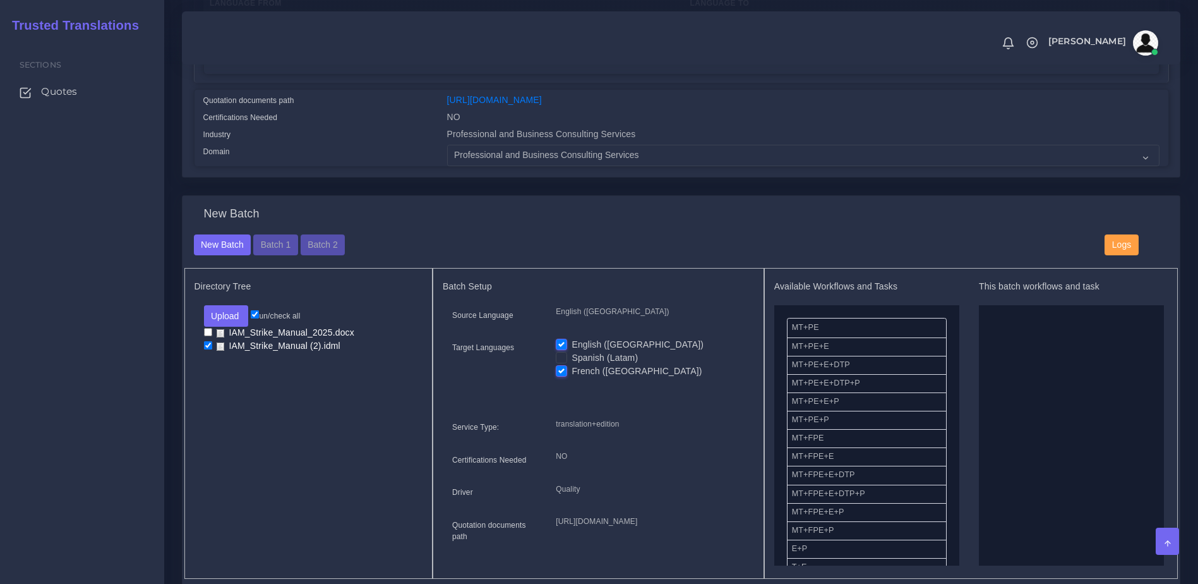
checkbox input "false"
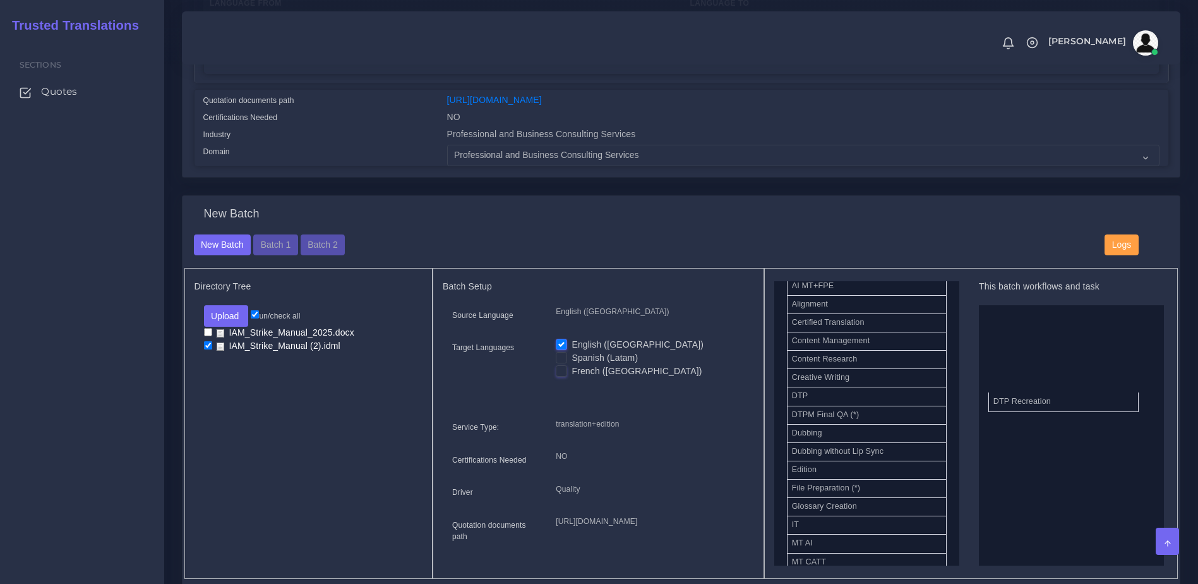
drag, startPoint x: 832, startPoint y: 421, endPoint x: 991, endPoint y: 419, distance: 159.2
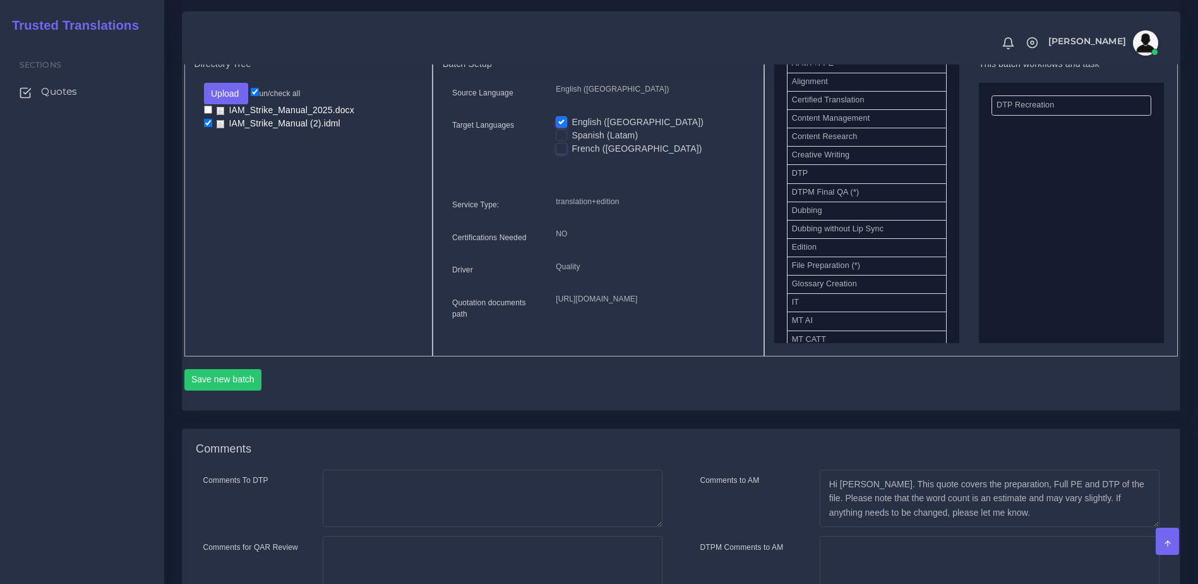
scroll to position [561, 0]
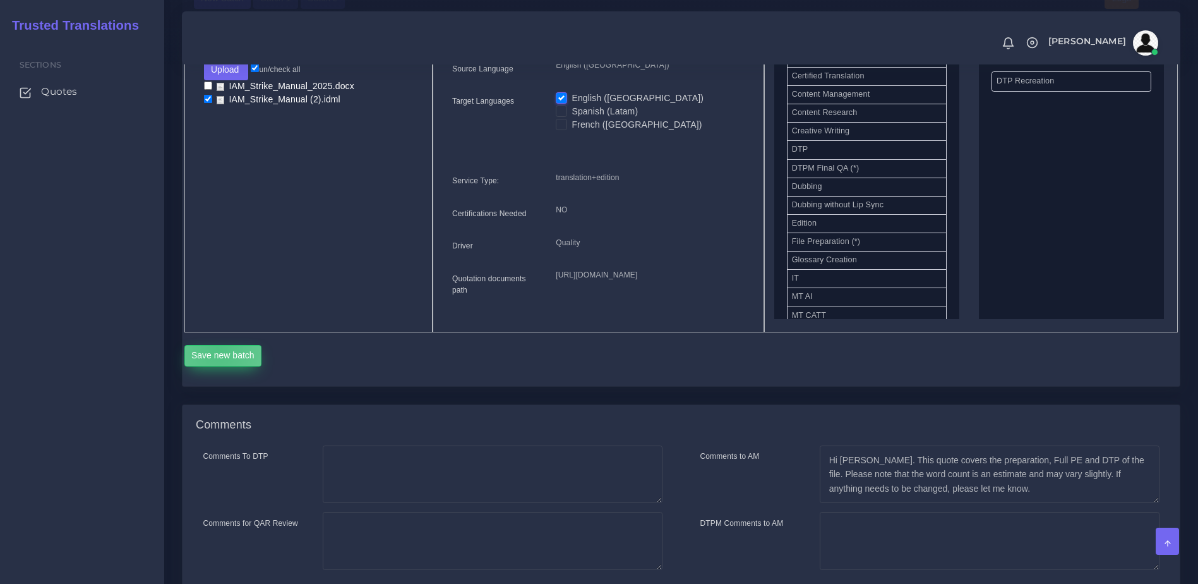
click at [217, 366] on button "Save new batch" at bounding box center [223, 355] width 78 height 21
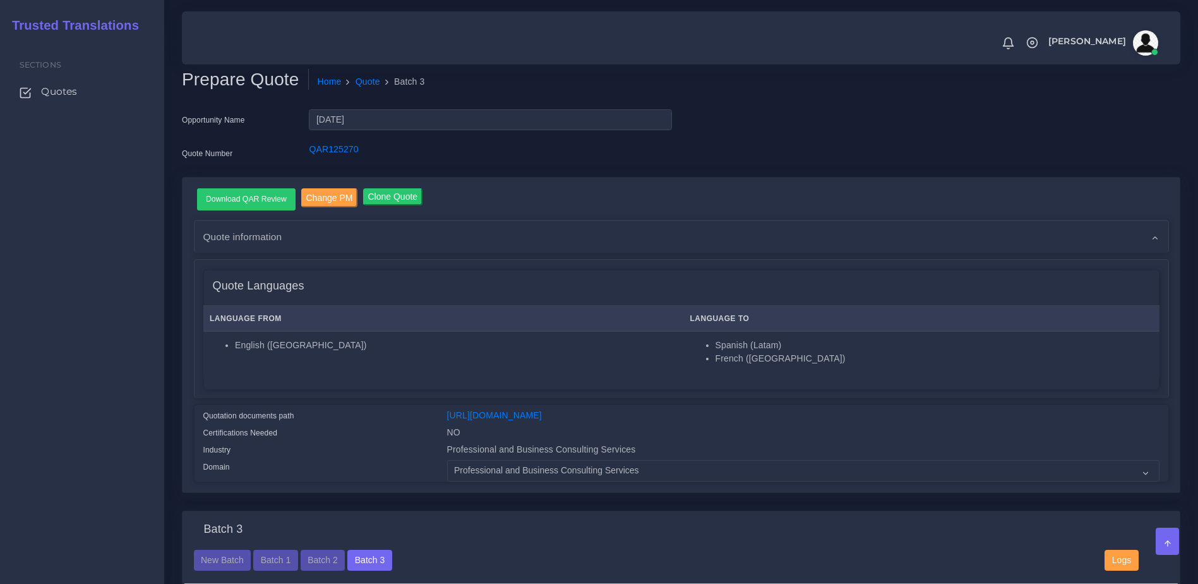
click at [61, 330] on div "Sections Quotes" at bounding box center [82, 311] width 164 height 544
click at [884, 185] on div "Download QAR Review Change PM Clone Quote Quote information AM NO" at bounding box center [681, 334] width 997 height 315
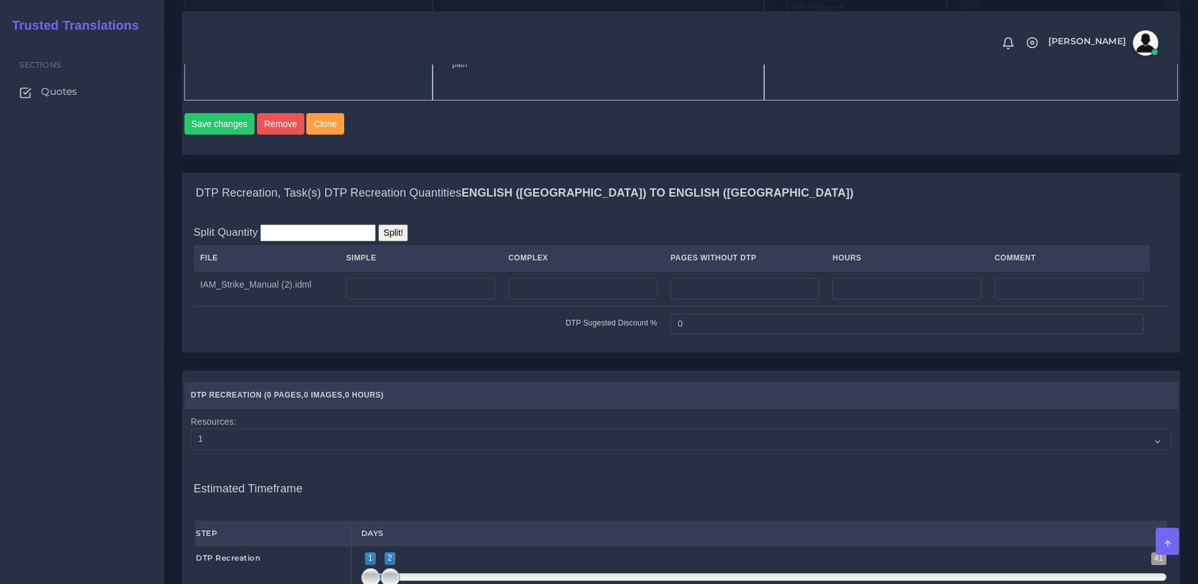
scroll to position [825, 0]
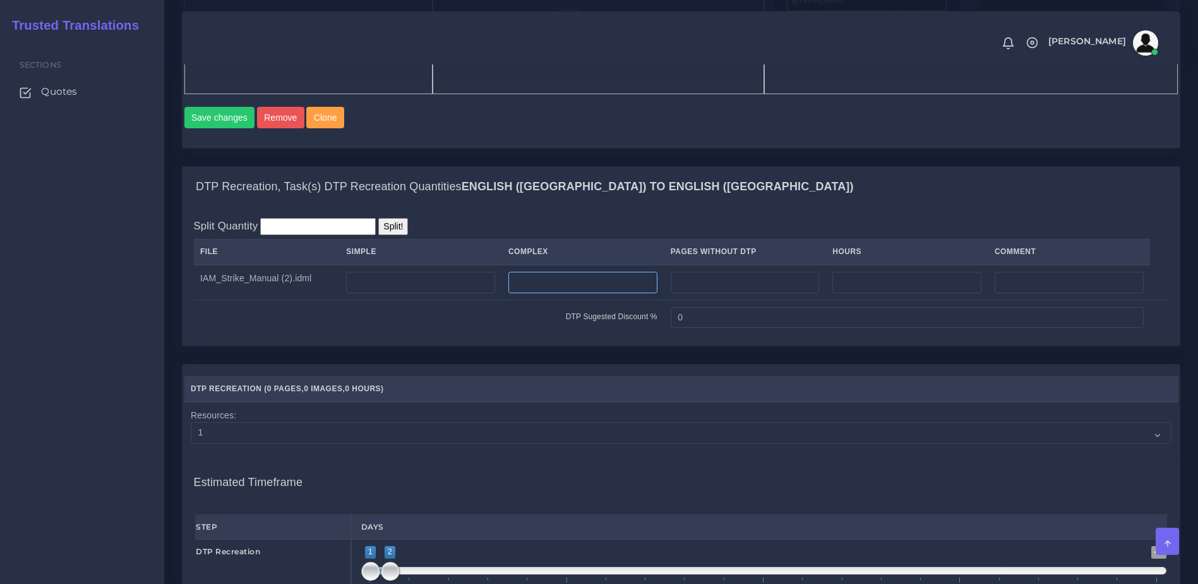
click at [604, 293] on input "number" at bounding box center [582, 282] width 149 height 21
click at [548, 335] on td "DTP Sugested Discount %" at bounding box center [429, 317] width 471 height 35
drag, startPoint x: 547, startPoint y: 332, endPoint x: 489, endPoint y: 337, distance: 57.7
click at [489, 300] on tr "IAM_Strike_Manual (2).idml 21" at bounding box center [681, 282] width 975 height 35
click at [536, 293] on input "21" at bounding box center [582, 282] width 149 height 21
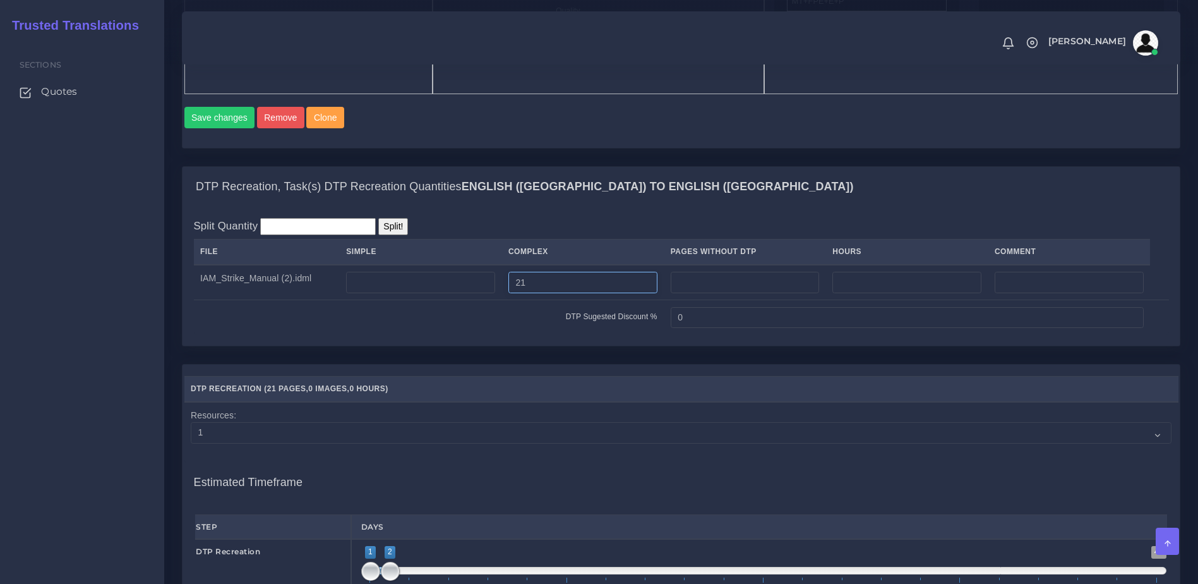
click at [537, 293] on input "21" at bounding box center [582, 282] width 149 height 21
click at [505, 300] on tr "IAM_Strike_Manual (2).idml 21" at bounding box center [681, 282] width 975 height 35
drag, startPoint x: 565, startPoint y: 321, endPoint x: 484, endPoint y: 340, distance: 83.8
click at [484, 300] on tr "IAM_Strike_Manual (2).idml 29" at bounding box center [681, 282] width 975 height 35
type input "33"
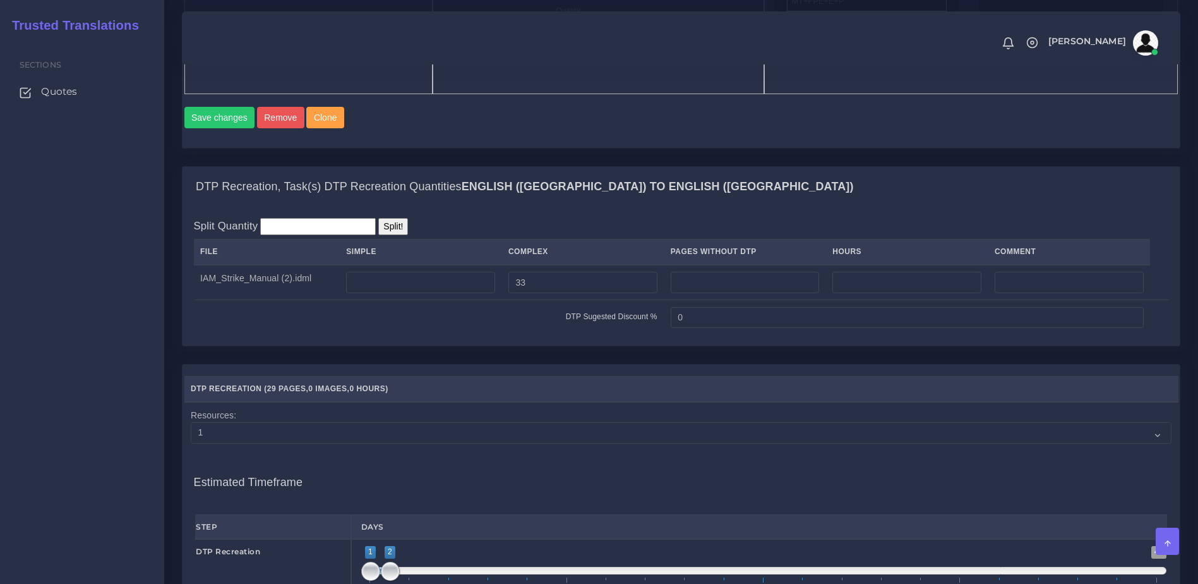
click at [496, 335] on td "DTP Sugested Discount %" at bounding box center [429, 317] width 471 height 35
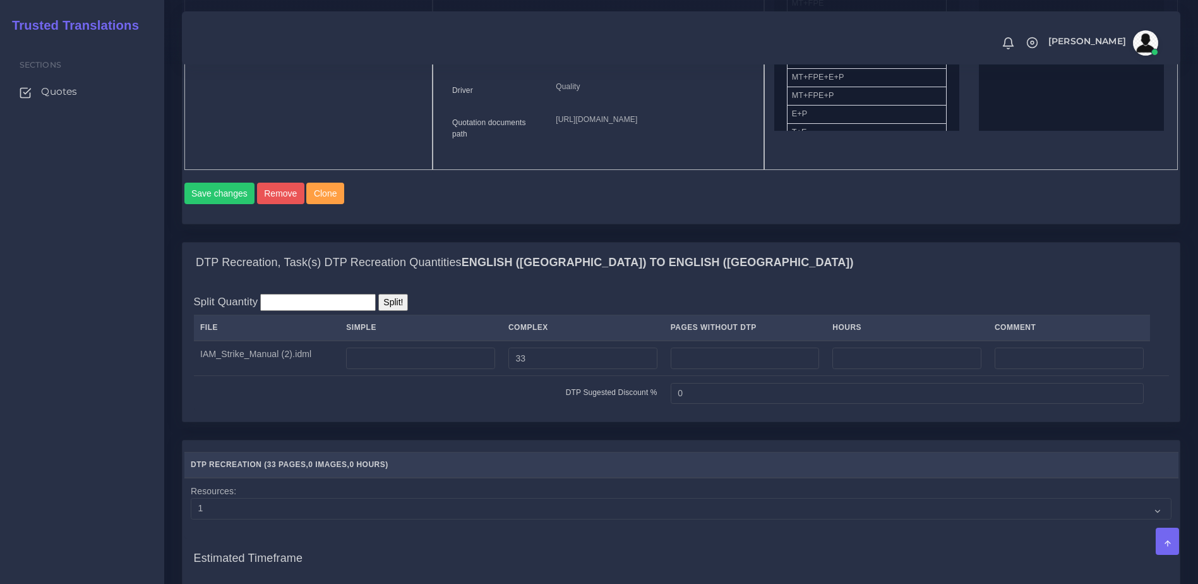
scroll to position [743, 0]
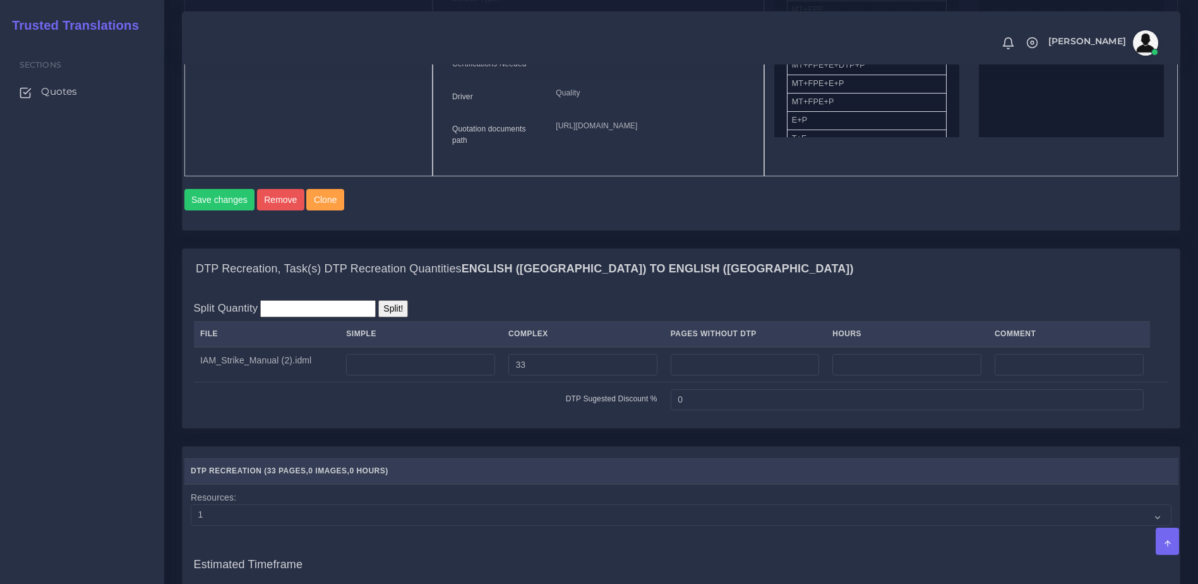
click at [692, 363] on div "Split Quantity Split! File Simple Complex Pages Without DTP Hours Comment IAM_S…" at bounding box center [681, 358] width 975 height 116
click at [761, 350] on div "Split Quantity Split! File Simple Complex Pages Without DTP Hours Comment IAM_S…" at bounding box center [681, 358] width 975 height 116
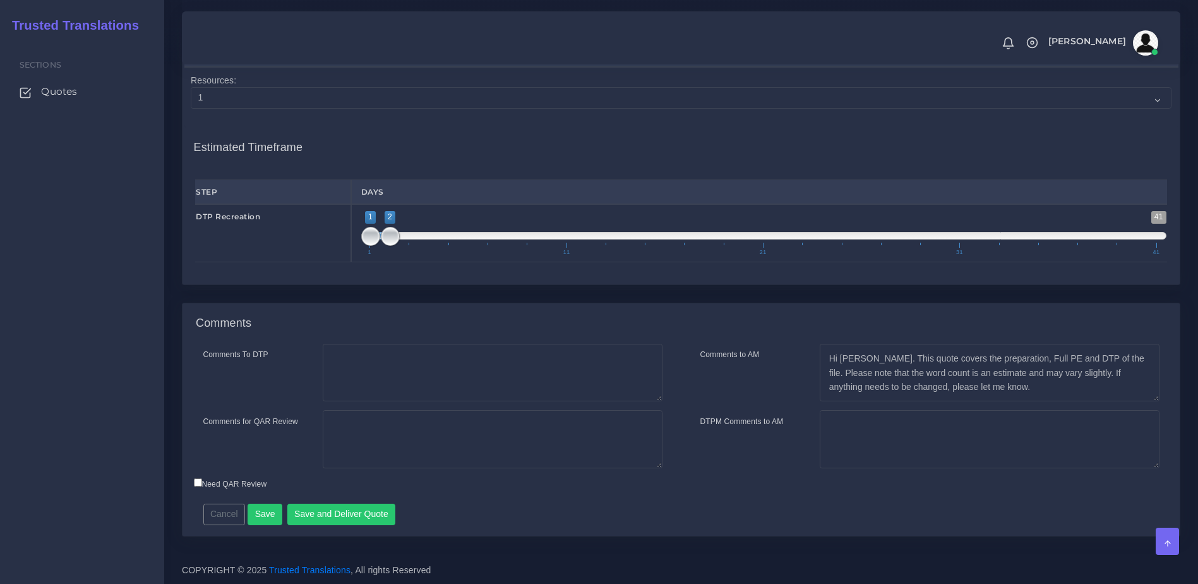
scroll to position [1209, 0]
type input "2;2"
drag, startPoint x: 366, startPoint y: 239, endPoint x: 389, endPoint y: 239, distance: 22.7
click at [380, 239] on span at bounding box center [370, 236] width 19 height 19
click at [264, 510] on button "Save" at bounding box center [265, 513] width 35 height 21
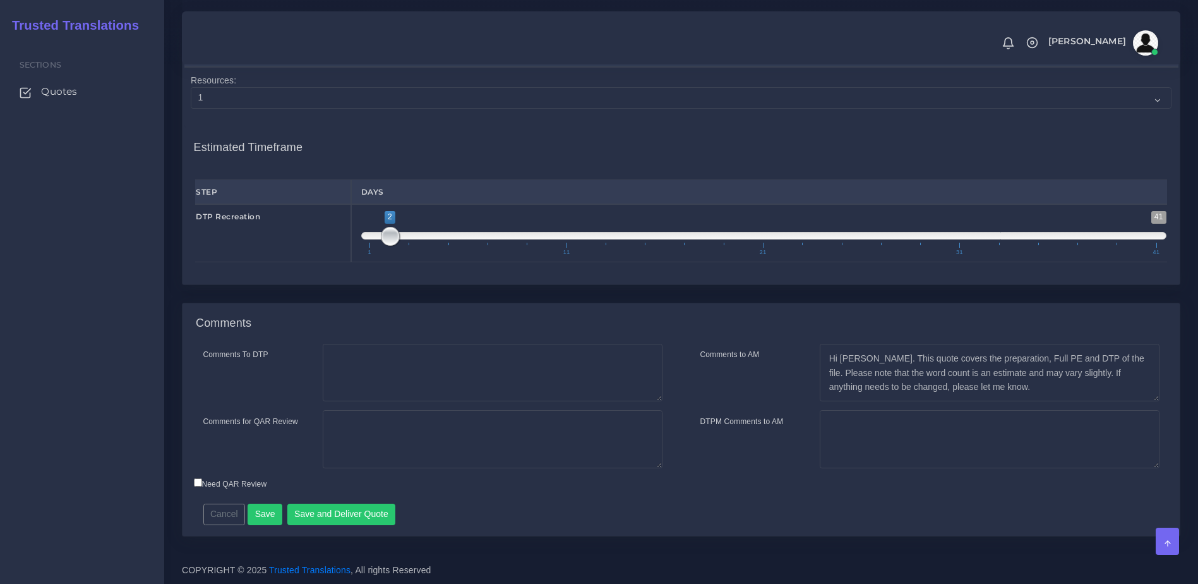
click at [573, 516] on div "Cancel Save Save and Deliver Quote Remember to fill in the estimated time for e…" at bounding box center [559, 509] width 731 height 31
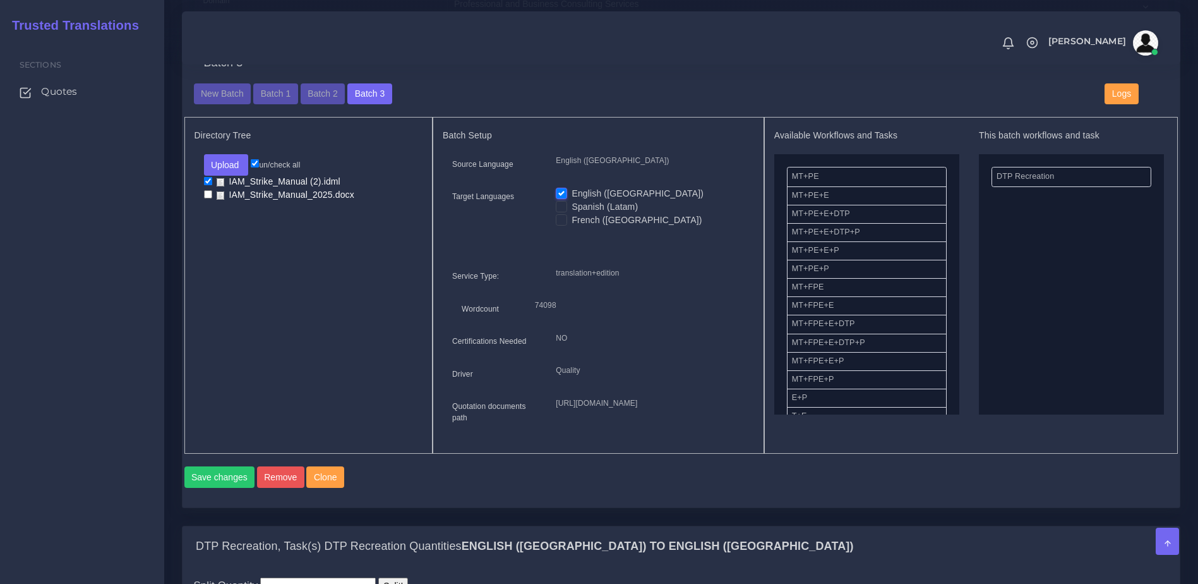
scroll to position [523, 0]
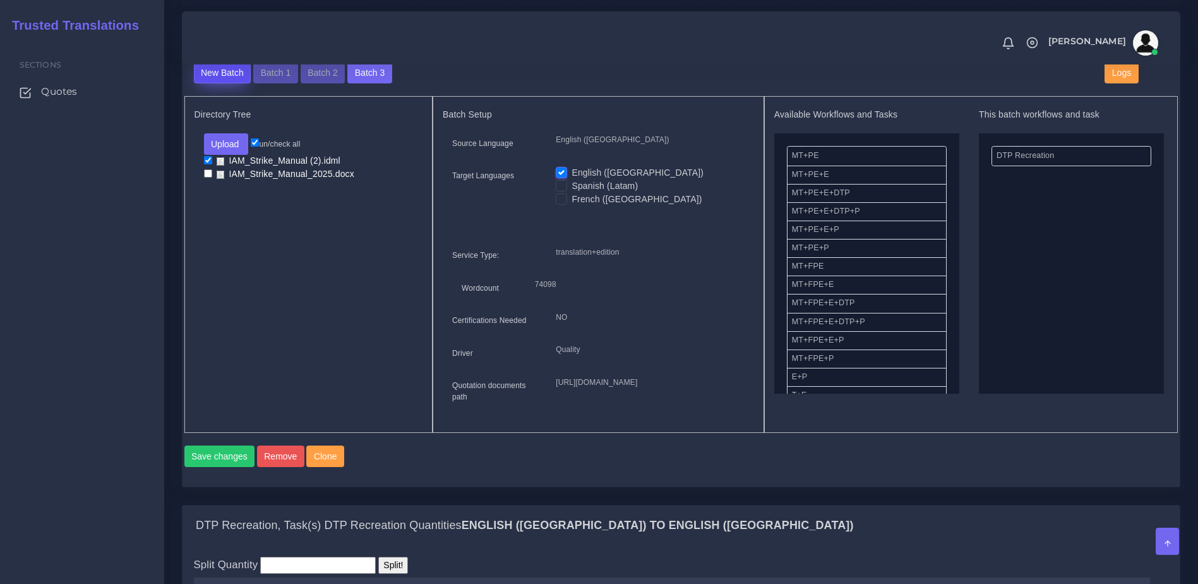
click at [217, 84] on button "New Batch" at bounding box center [222, 73] width 57 height 21
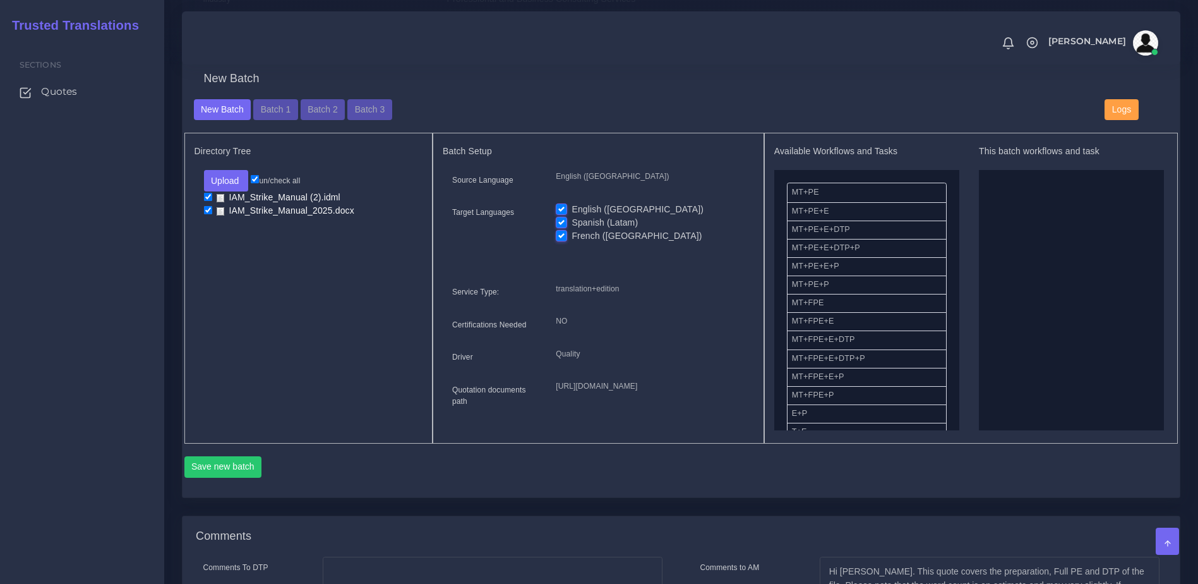
scroll to position [482, 0]
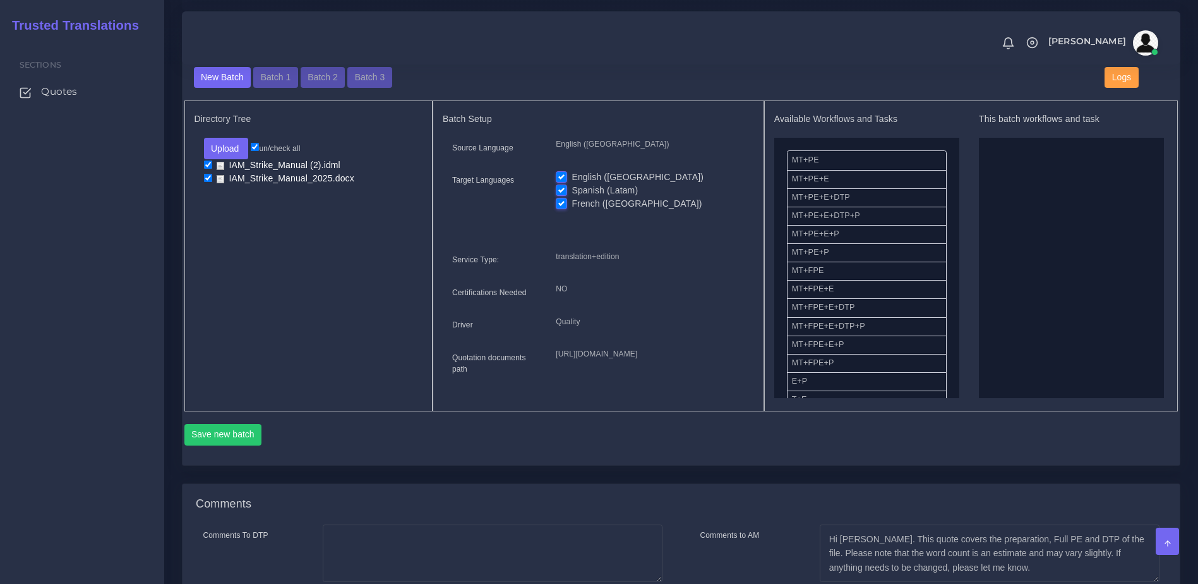
click at [207, 182] on input "checkbox" at bounding box center [208, 178] width 8 height 8
checkbox input "false"
click at [572, 184] on label "English ([GEOGRAPHIC_DATA])" at bounding box center [638, 177] width 132 height 13
click at [560, 182] on input "English ([GEOGRAPHIC_DATA])" at bounding box center [561, 176] width 11 height 11
checkbox input "false"
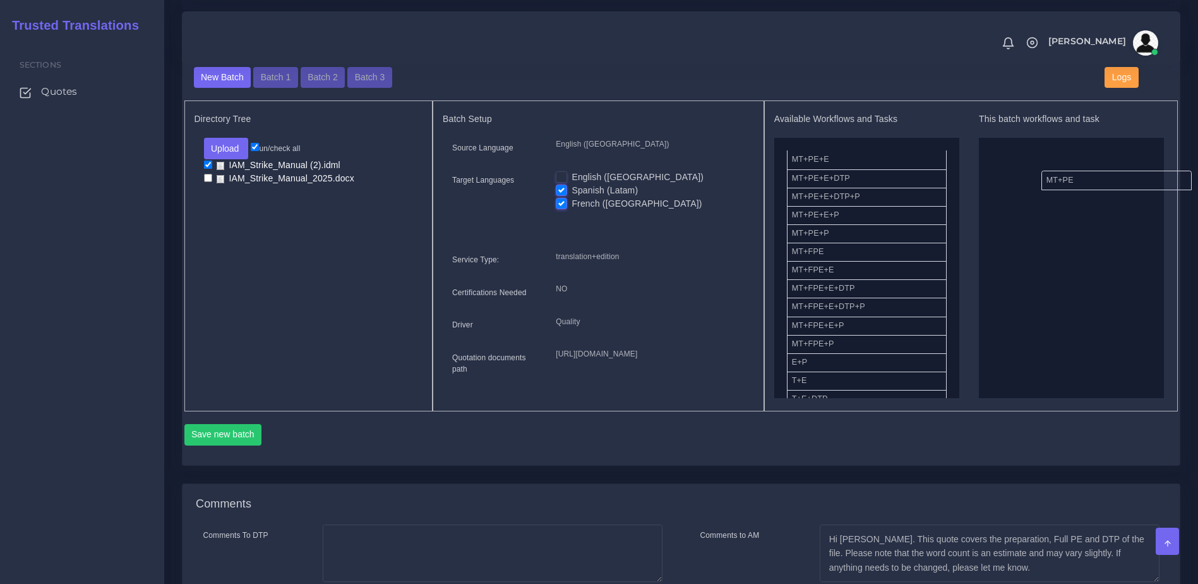
drag, startPoint x: 827, startPoint y: 174, endPoint x: 1011, endPoint y: 203, distance: 186.2
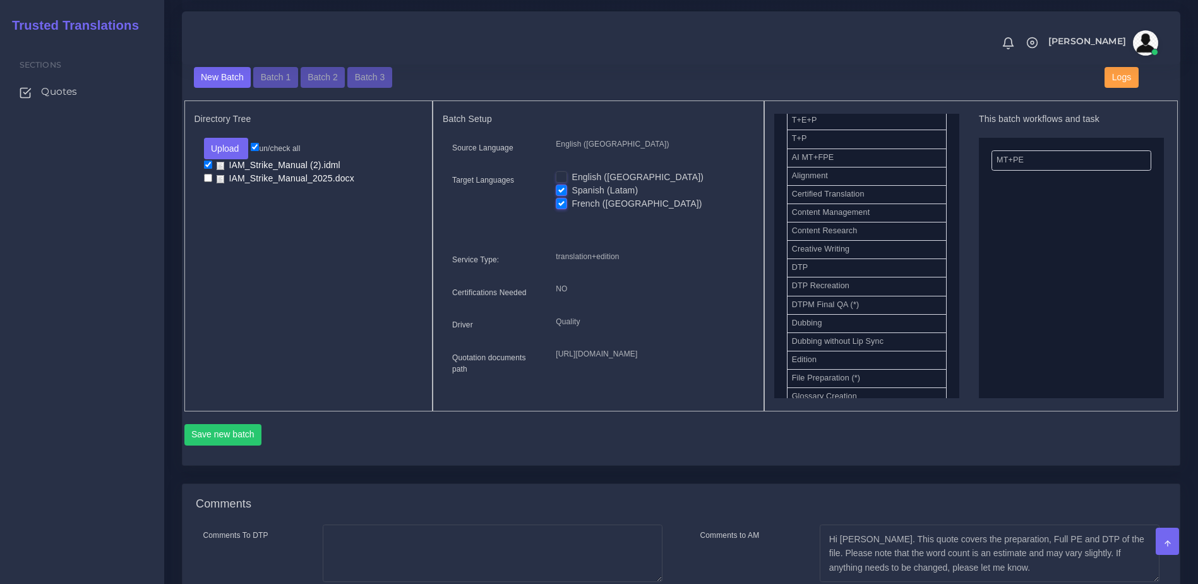
scroll to position [318, 0]
drag, startPoint x: 798, startPoint y: 282, endPoint x: 1042, endPoint y: 247, distance: 246.9
click at [218, 445] on button "Save new batch" at bounding box center [223, 434] width 78 height 21
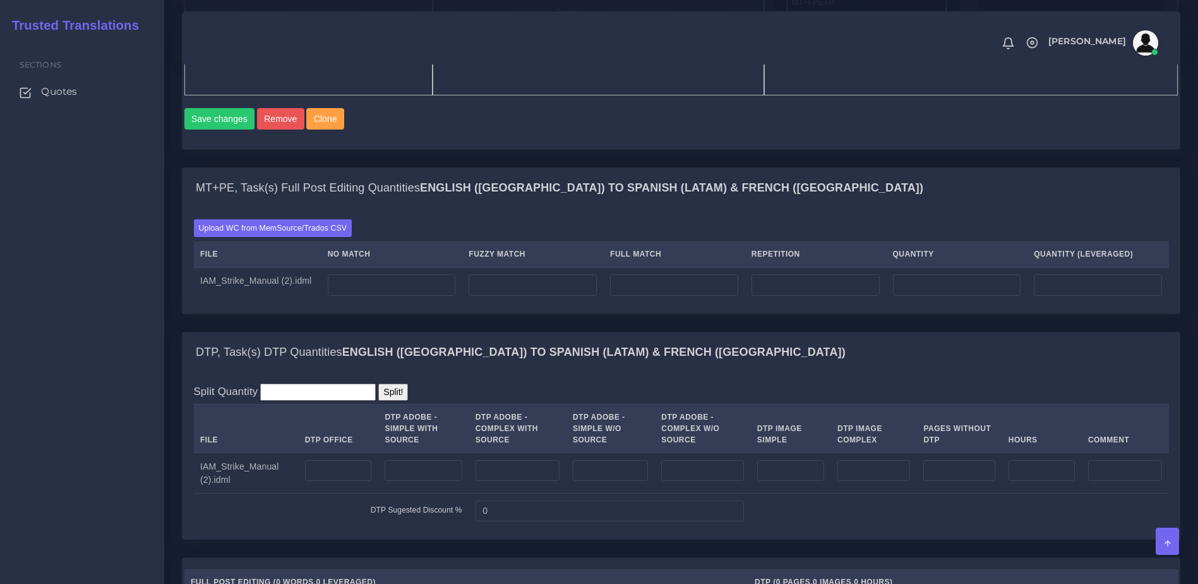
scroll to position [850, 0]
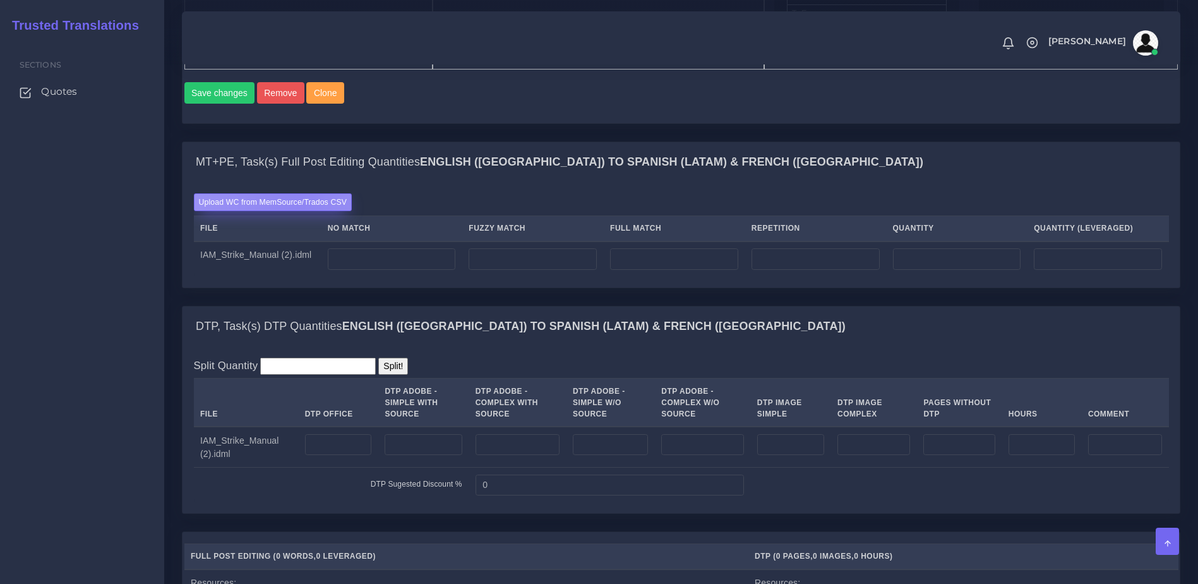
click at [297, 210] on label "Upload WC from MemSource/Trados CSV" at bounding box center [273, 201] width 159 height 17
click at [0, 0] on input "Upload WC from MemSource/Trados CSV" at bounding box center [0, 0] width 0 height 0
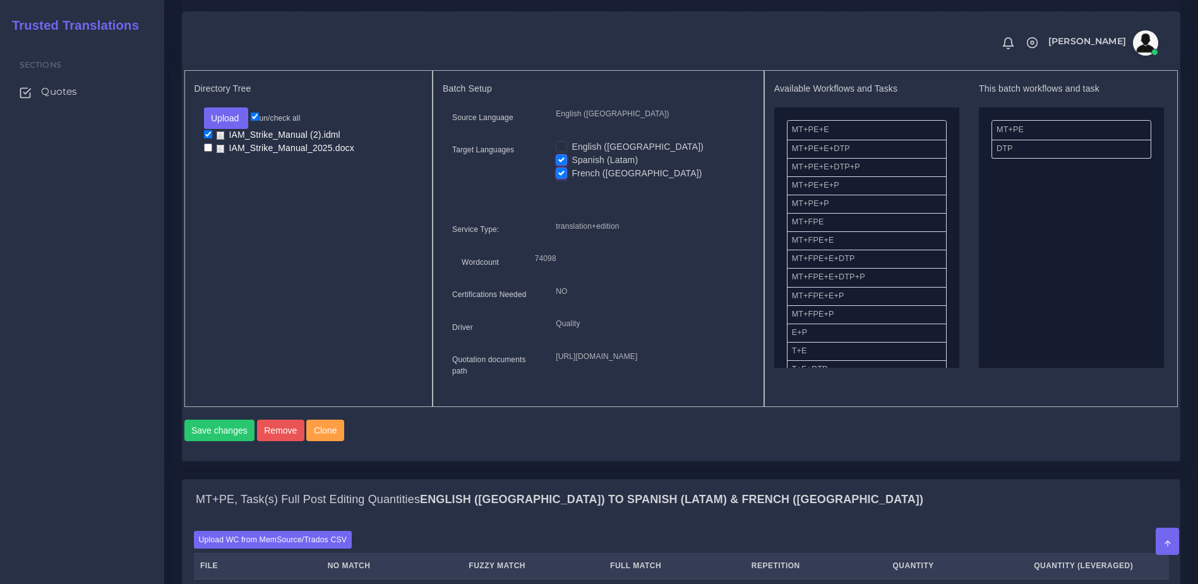
scroll to position [897, 0]
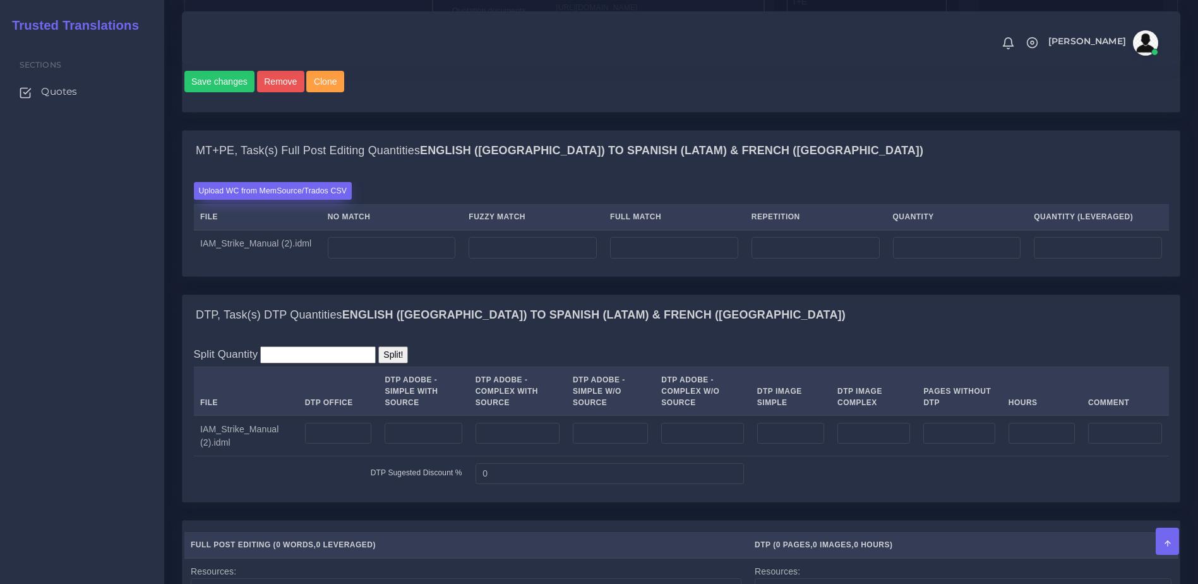
click at [287, 199] on label "Upload WC from MemSource/Trados CSV" at bounding box center [273, 190] width 159 height 17
click at [0, 0] on input "Upload WC from MemSource/Trados CSV" at bounding box center [0, 0] width 0 height 0
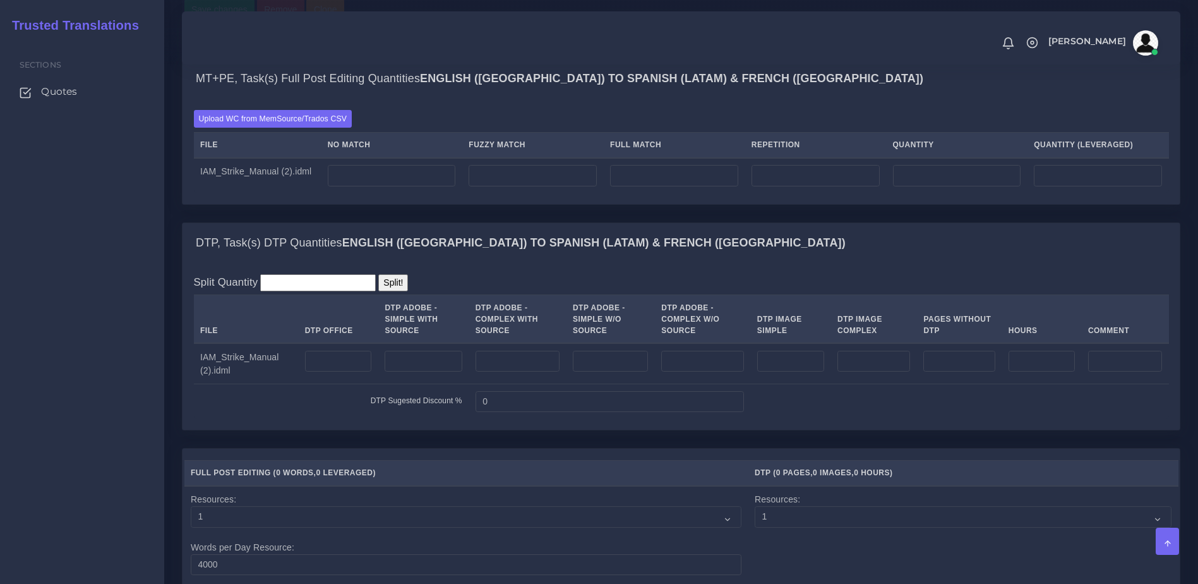
scroll to position [974, 0]
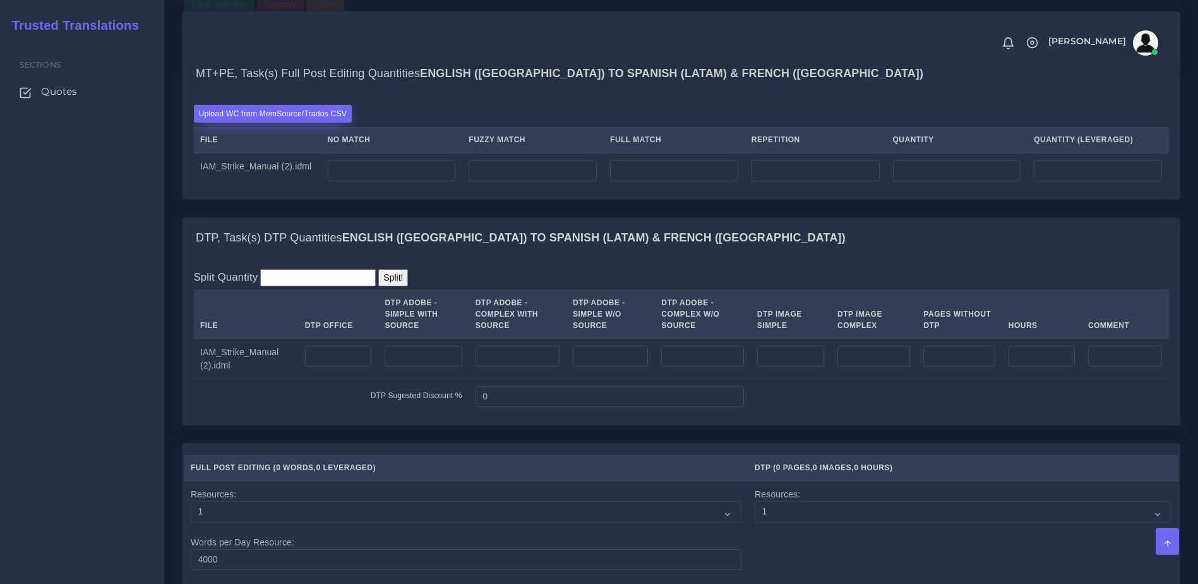
click at [308, 154] on div "Upload WC from MemSource/Trados CSV File No Match Fuzzy Match Full Match Repeti…" at bounding box center [681, 146] width 997 height 105
click at [333, 122] on label "Upload WC from MemSource/Trados CSV" at bounding box center [273, 113] width 159 height 17
click at [0, 0] on input "Upload WC from MemSource/Trados CSV" at bounding box center [0, 0] width 0 height 0
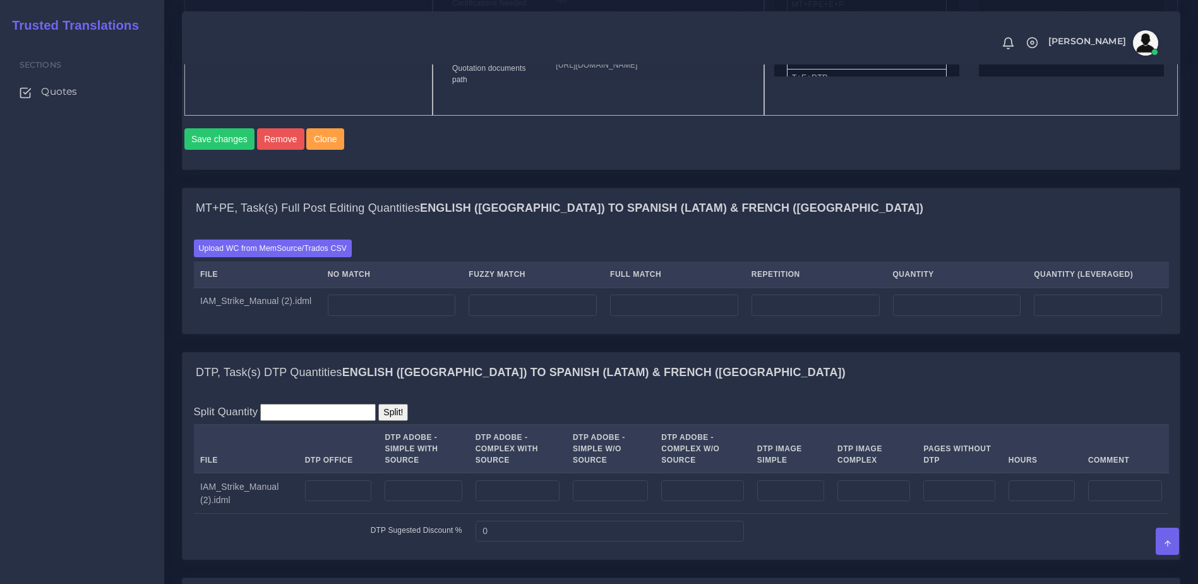
scroll to position [842, 0]
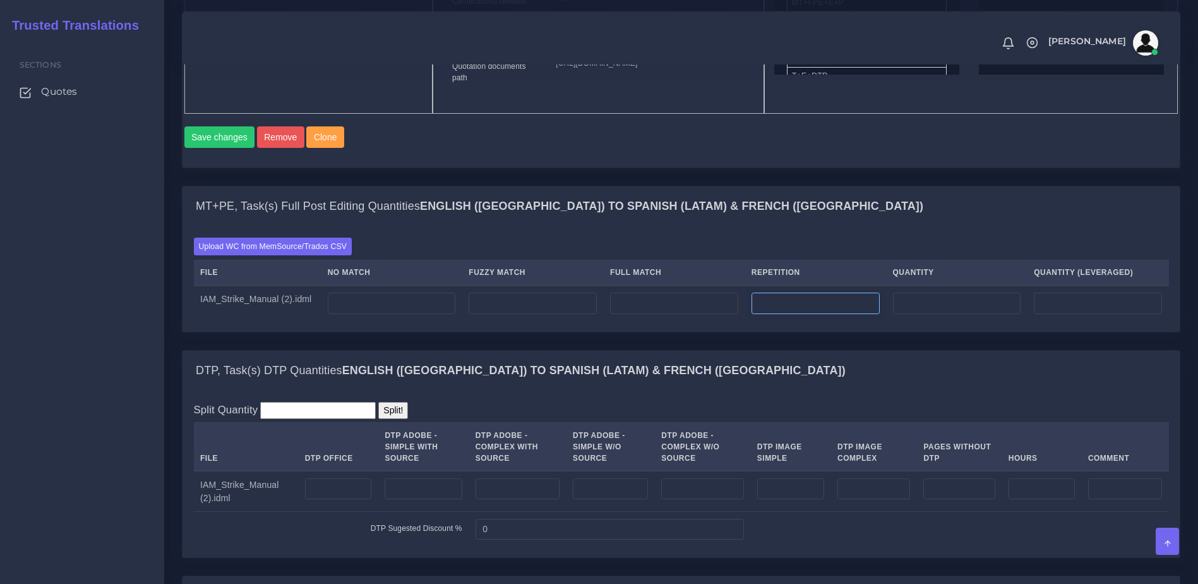
click at [800, 314] on input "number" at bounding box center [816, 302] width 128 height 21
type input "389"
type input "97"
click at [385, 314] on input "number" at bounding box center [392, 302] width 128 height 21
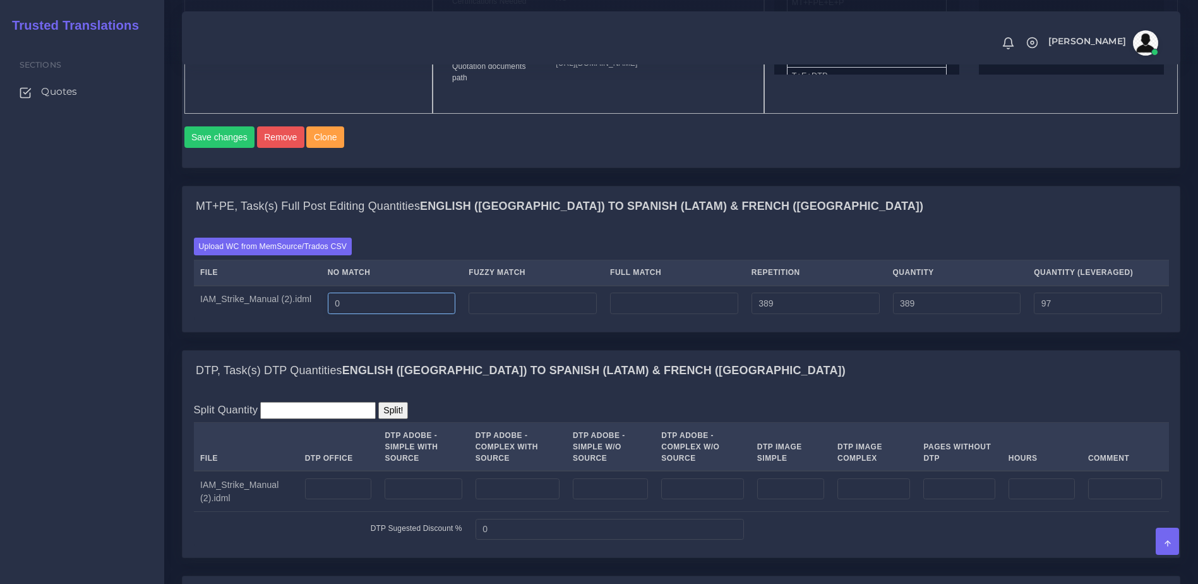
drag, startPoint x: 417, startPoint y: 352, endPoint x: 323, endPoint y: 356, distance: 93.5
click at [323, 321] on tr "IAM_Strike_Manual (2).idml 0 389 389 97" at bounding box center [681, 302] width 975 height 35
type input "21475"
type input "21864"
type input "21572"
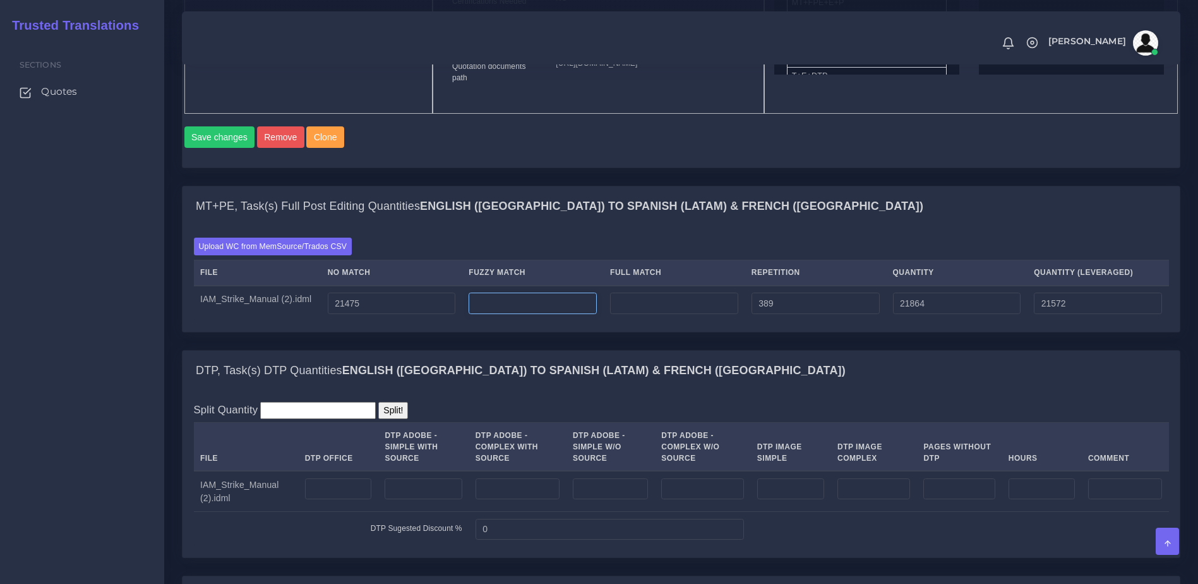
click at [553, 314] on input "number" at bounding box center [533, 302] width 128 height 21
type input "22"
type input "21886"
type input "21583"
click at [582, 332] on div "Upload WC from MemSource/Trados CSV File No Match Fuzzy Match Full Match Repeti…" at bounding box center [681, 279] width 997 height 105
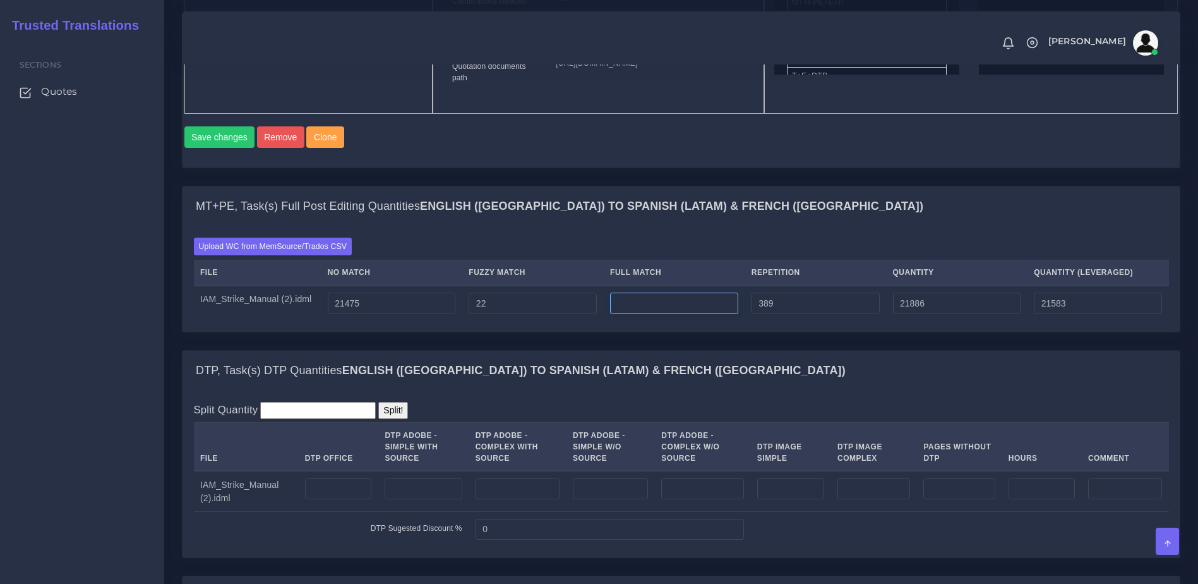
click at [642, 314] on input "number" at bounding box center [674, 302] width 128 height 21
type input "7"
type input "21893"
type input "21585"
click at [671, 391] on div "DTP, Task(s) DTP Quantities English (US) TO Spanish (Latam) & French (Canada)" at bounding box center [681, 371] width 997 height 40
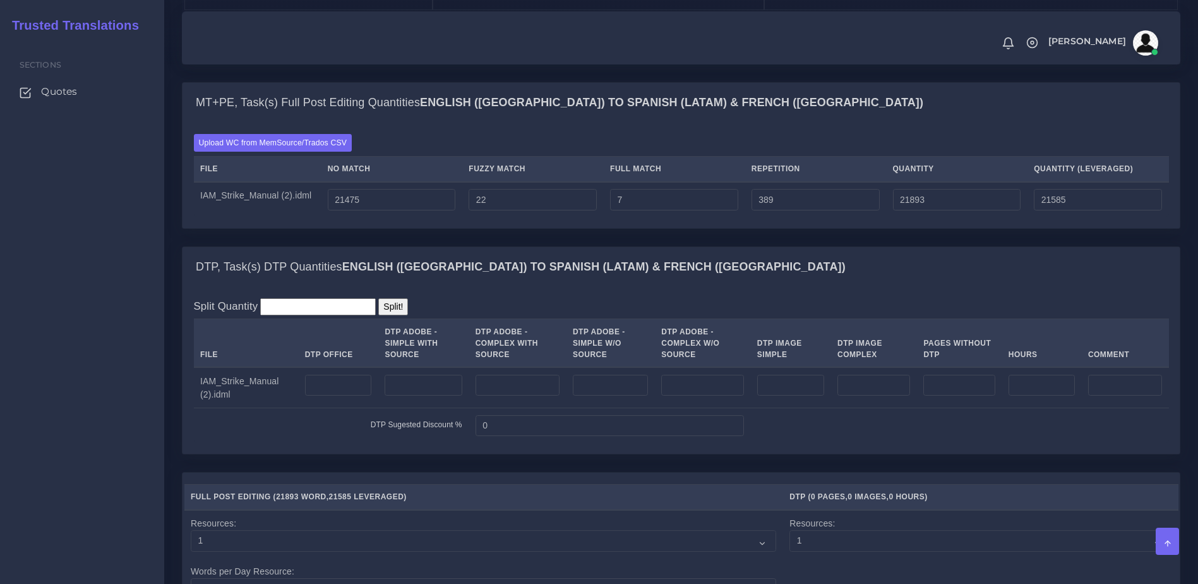
scroll to position [953, 0]
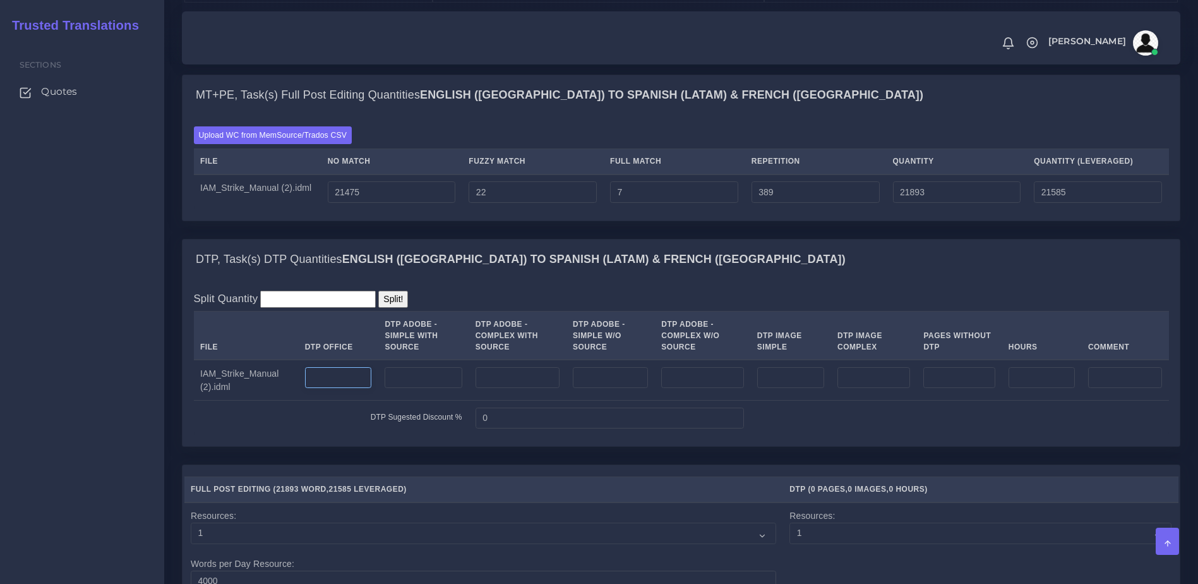
click at [327, 388] on input "number" at bounding box center [338, 377] width 67 height 21
click at [527, 388] on input "number" at bounding box center [518, 377] width 84 height 21
type input "9"
click at [513, 388] on input "number" at bounding box center [518, 377] width 84 height 21
drag, startPoint x: 522, startPoint y: 421, endPoint x: 441, endPoint y: 419, distance: 81.5
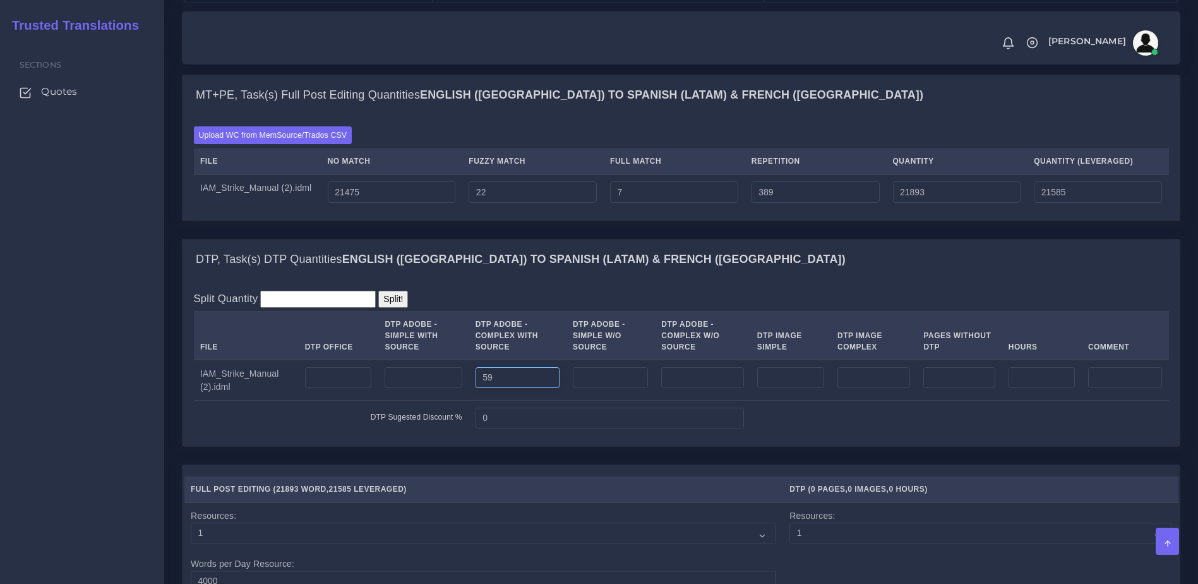
click at [441, 400] on tr "IAM_Strike_Manual (2).idml 59" at bounding box center [681, 379] width 975 height 41
type input "92"
click at [532, 435] on td "0" at bounding box center [610, 417] width 282 height 35
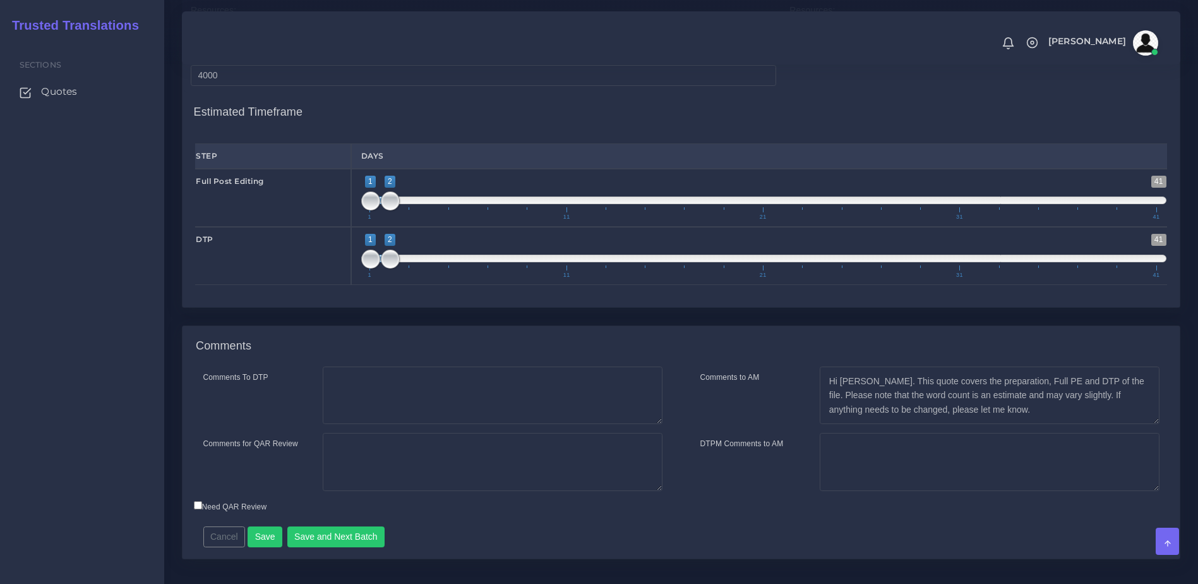
scroll to position [1530, 0]
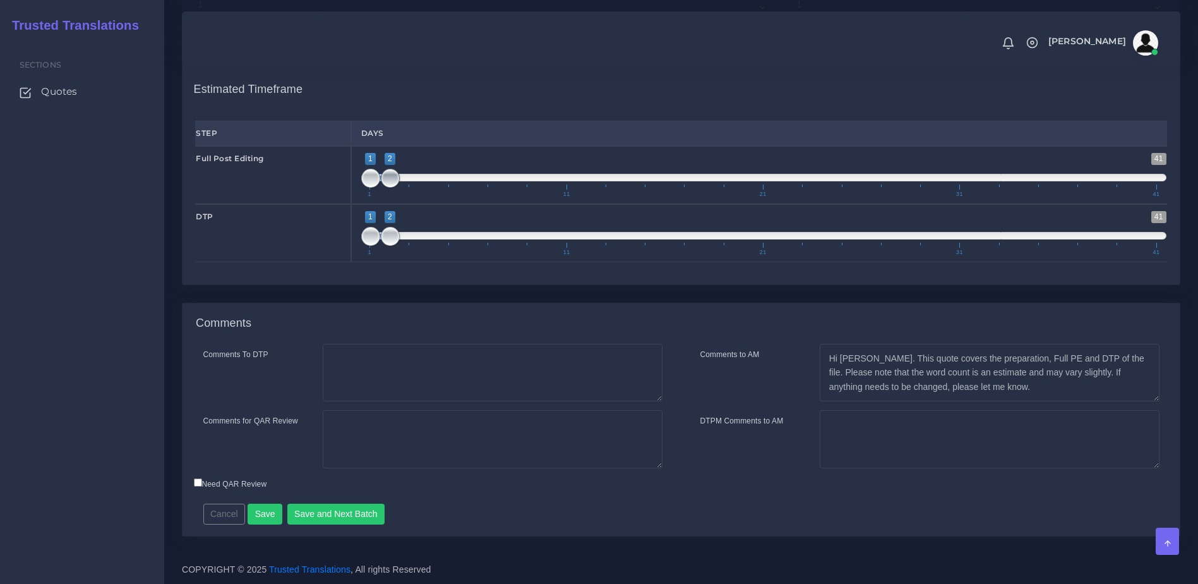
click at [393, 180] on span at bounding box center [390, 178] width 19 height 19
click at [265, 513] on button "Save" at bounding box center [265, 513] width 35 height 21
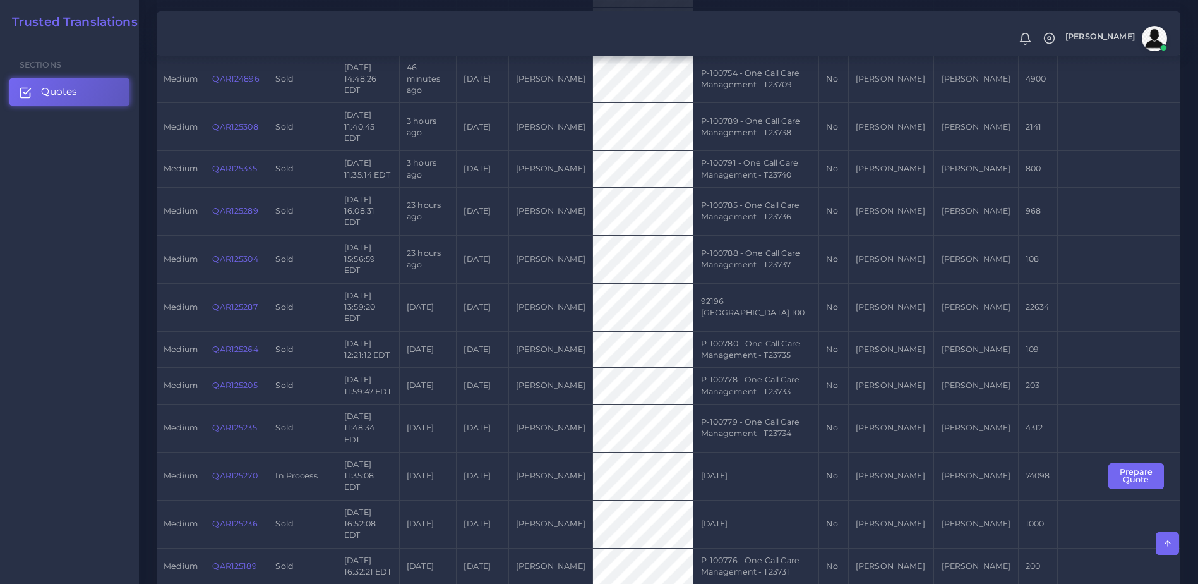
scroll to position [435, 0]
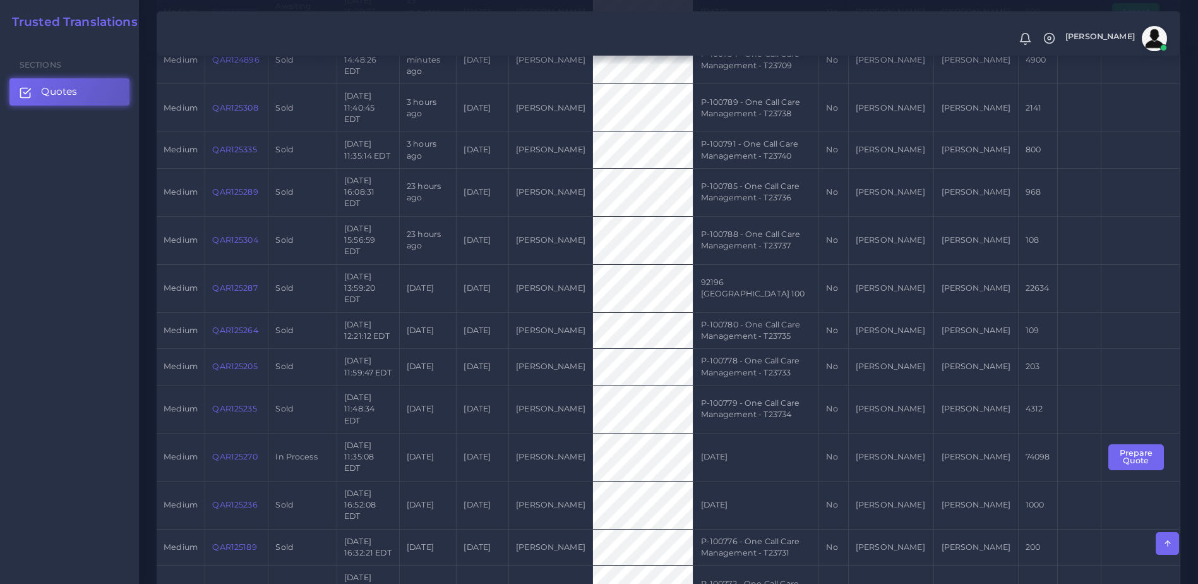
click at [241, 433] on td "QAR125270" at bounding box center [236, 457] width 63 height 48
click at [241, 452] on link "QAR125270" at bounding box center [234, 456] width 45 height 9
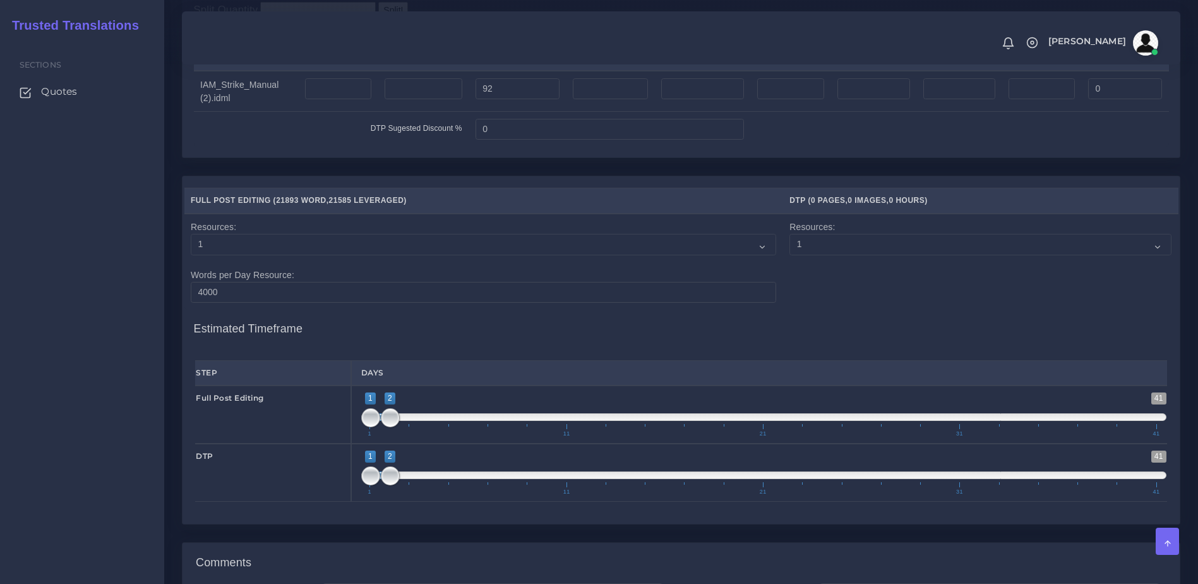
scroll to position [1030, 0]
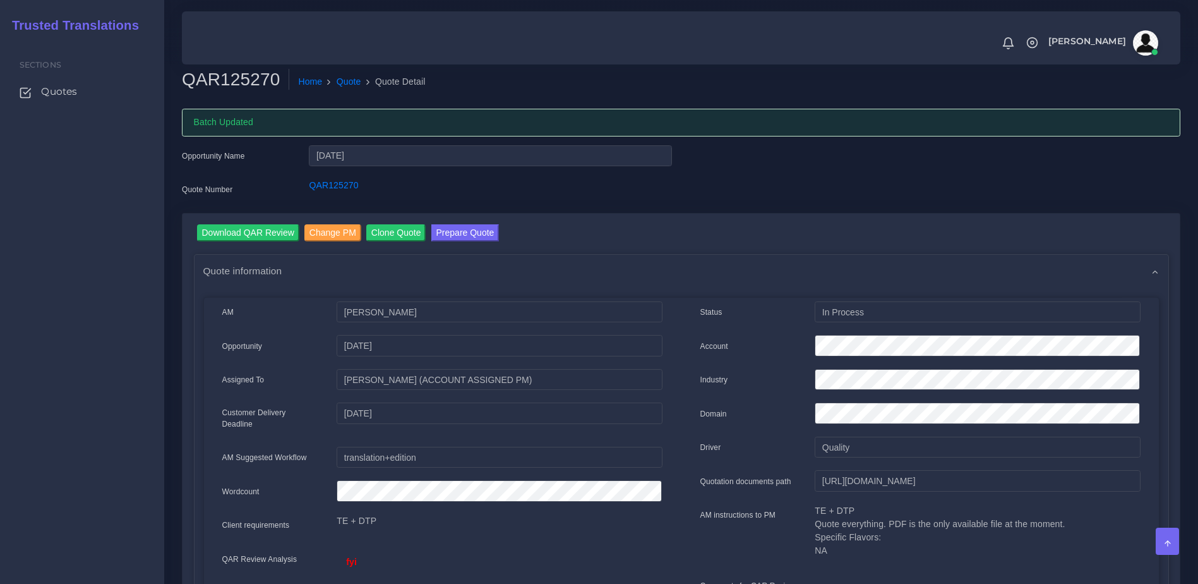
click at [1012, 241] on div "Download QAR Review Change PM Clone Quote Prepare Quote" at bounding box center [687, 234] width 981 height 20
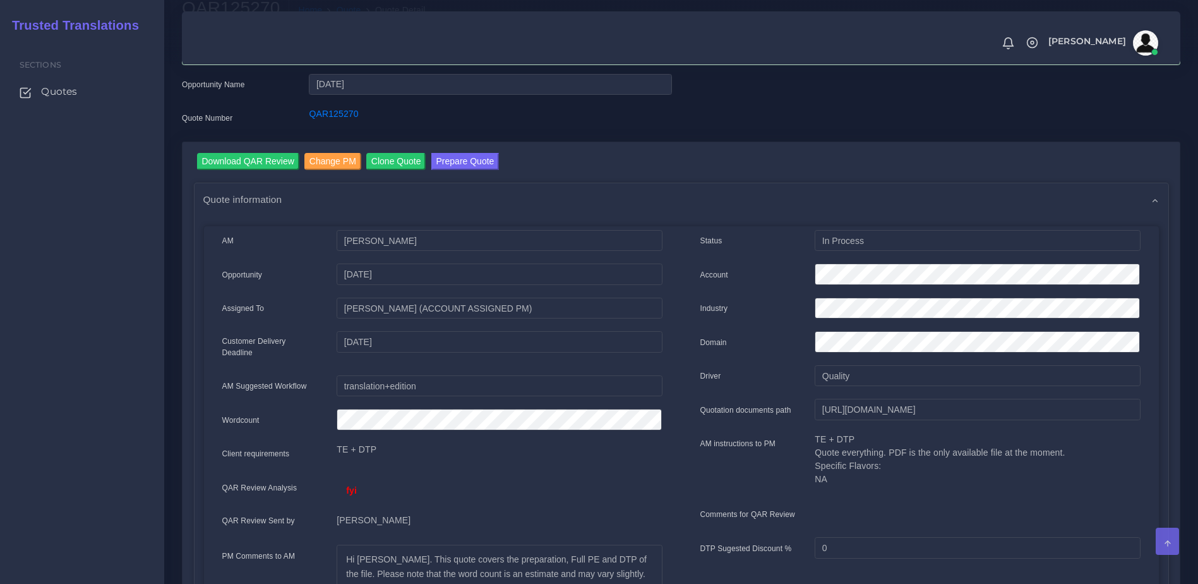
scroll to position [7, 0]
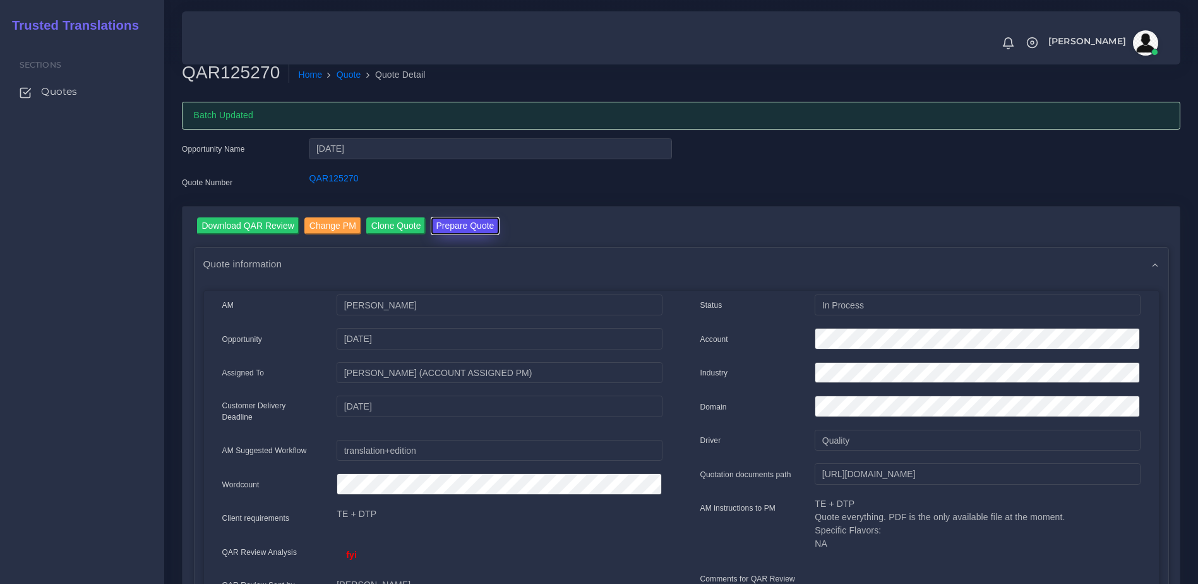
click at [478, 225] on button "Prepare Quote" at bounding box center [465, 225] width 68 height 17
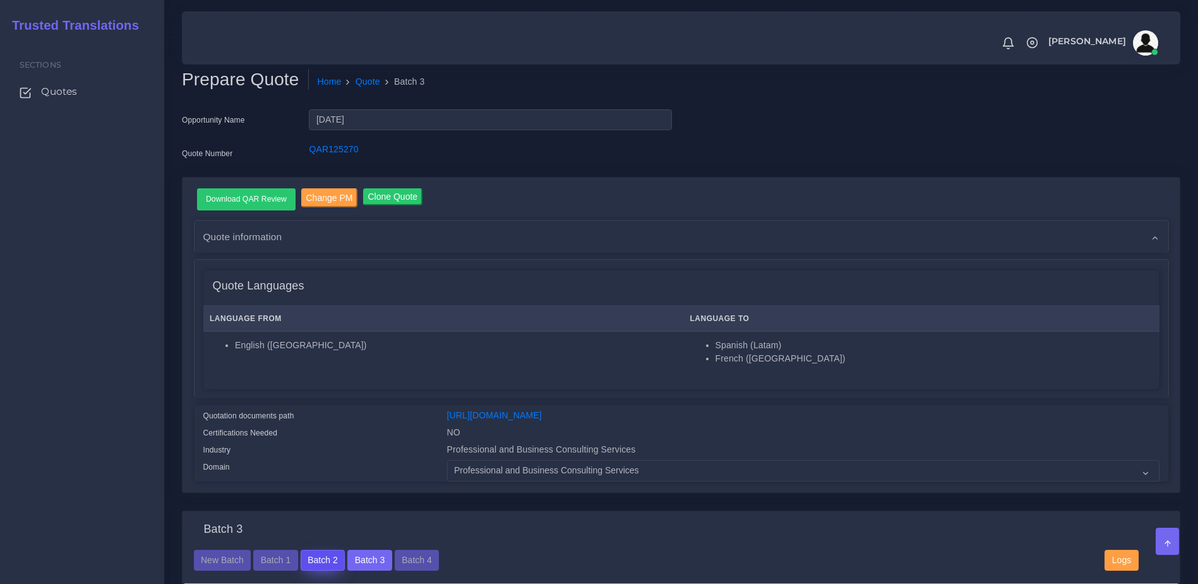
click at [309, 567] on button "Batch 2" at bounding box center [323, 559] width 44 height 21
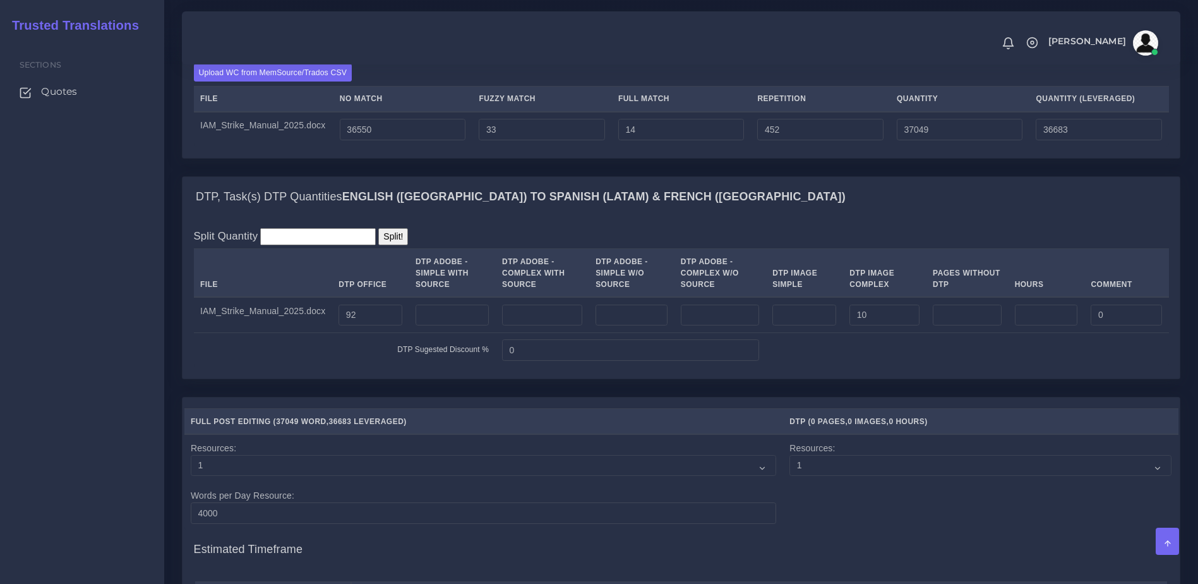
scroll to position [954, 0]
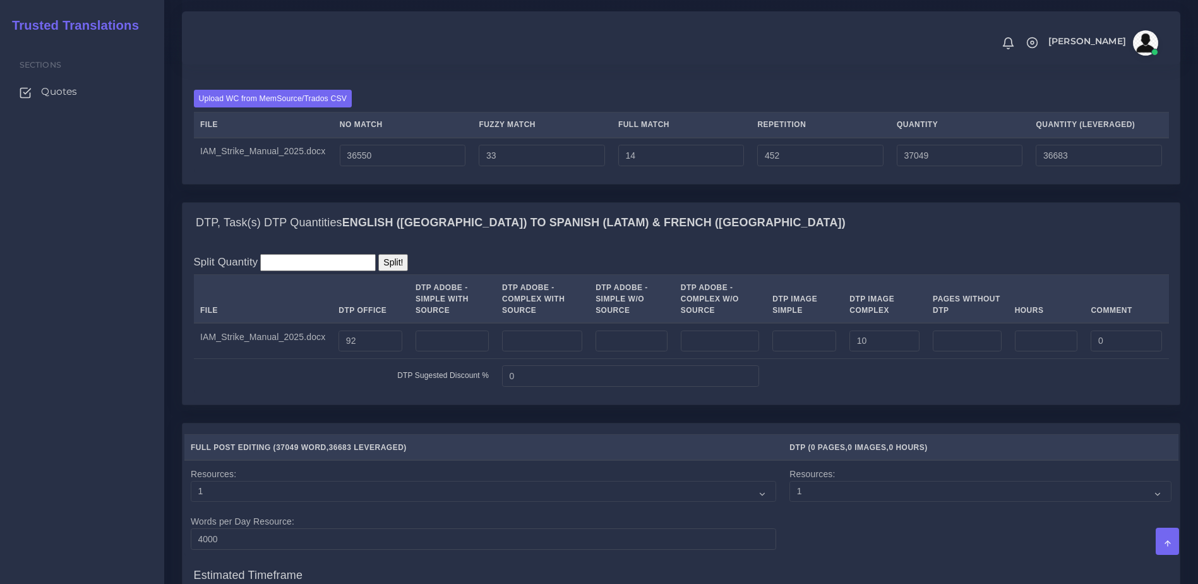
click at [909, 393] on td at bounding box center [967, 375] width 403 height 35
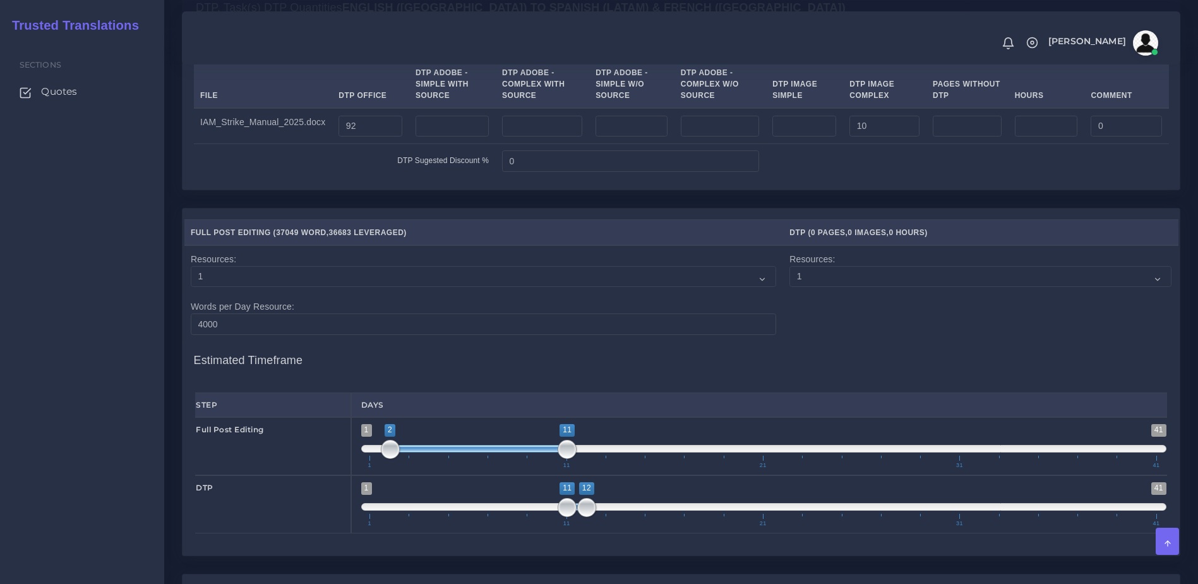
scroll to position [1163, 0]
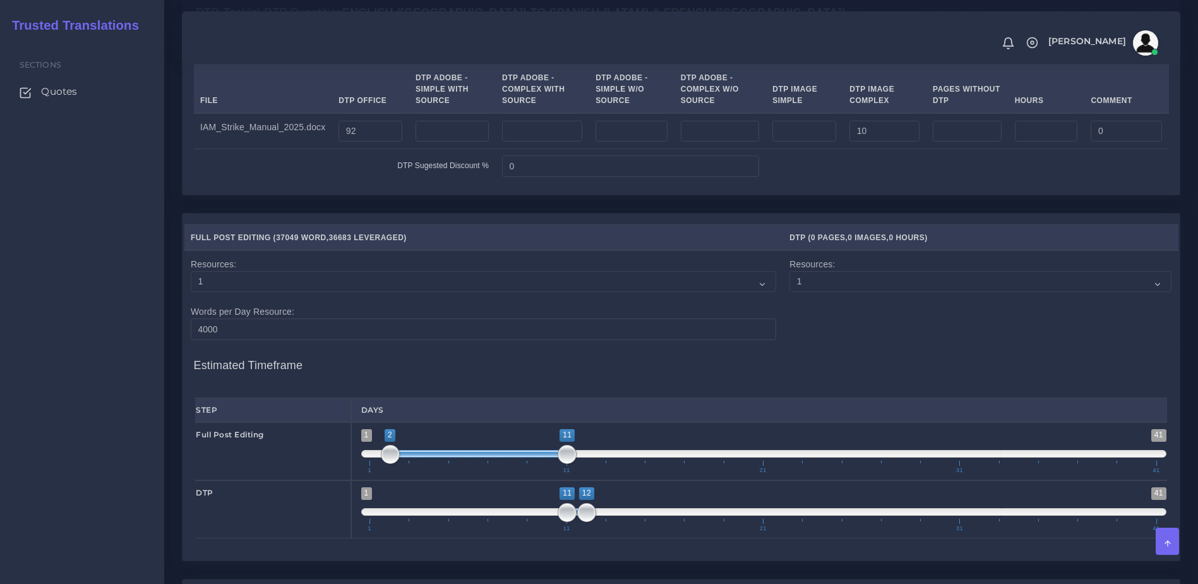
click at [845, 373] on h4 "Estimated Timeframe" at bounding box center [681, 359] width 975 height 27
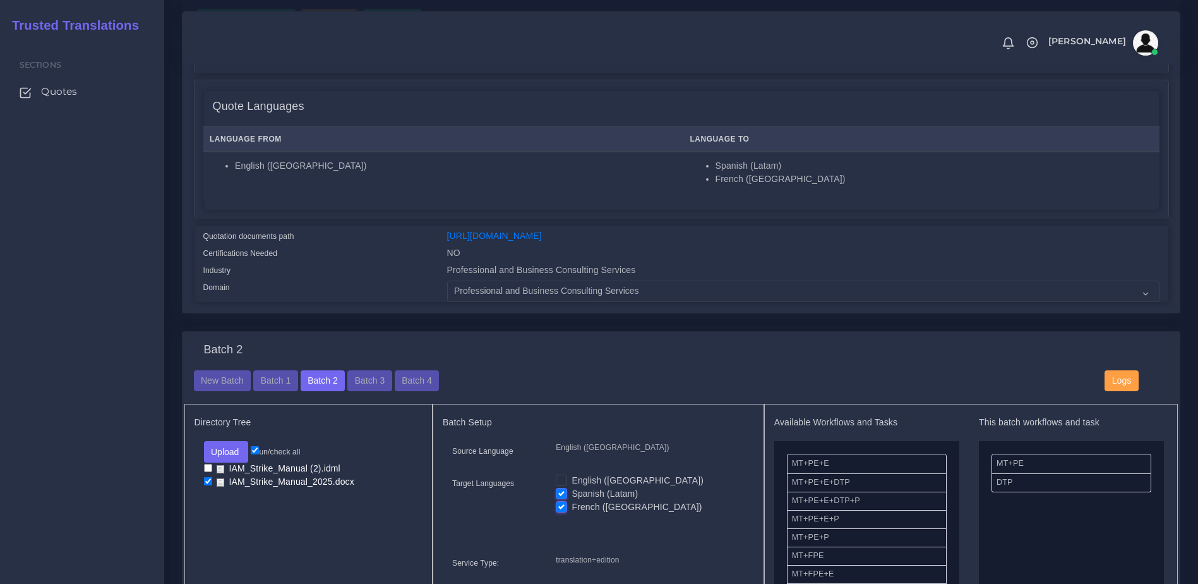
scroll to position [363, 0]
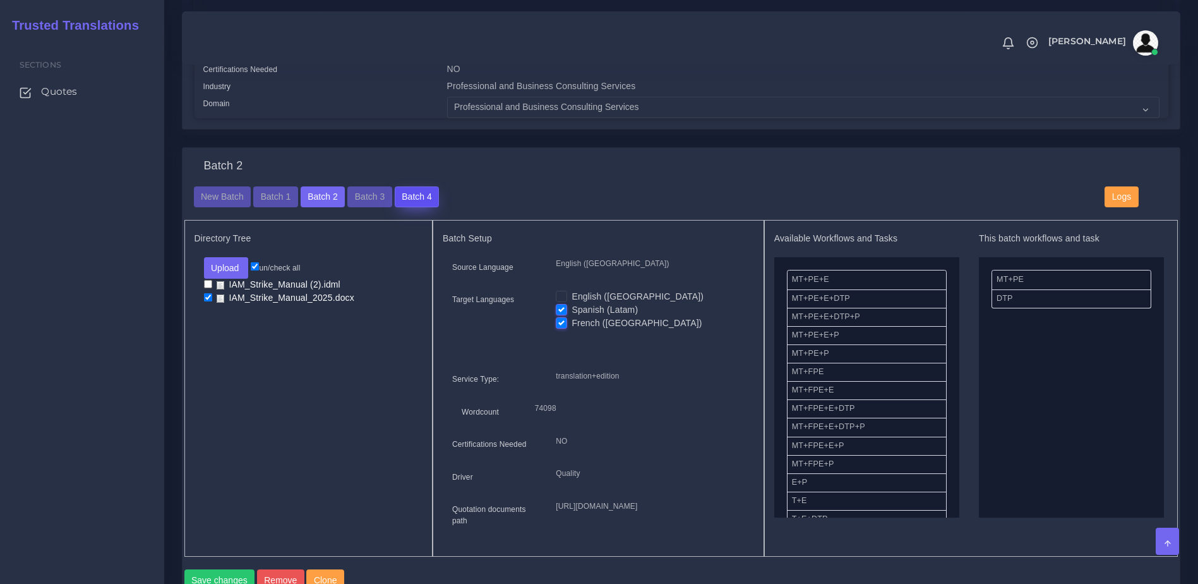
click at [405, 208] on button "Batch 4" at bounding box center [417, 196] width 44 height 21
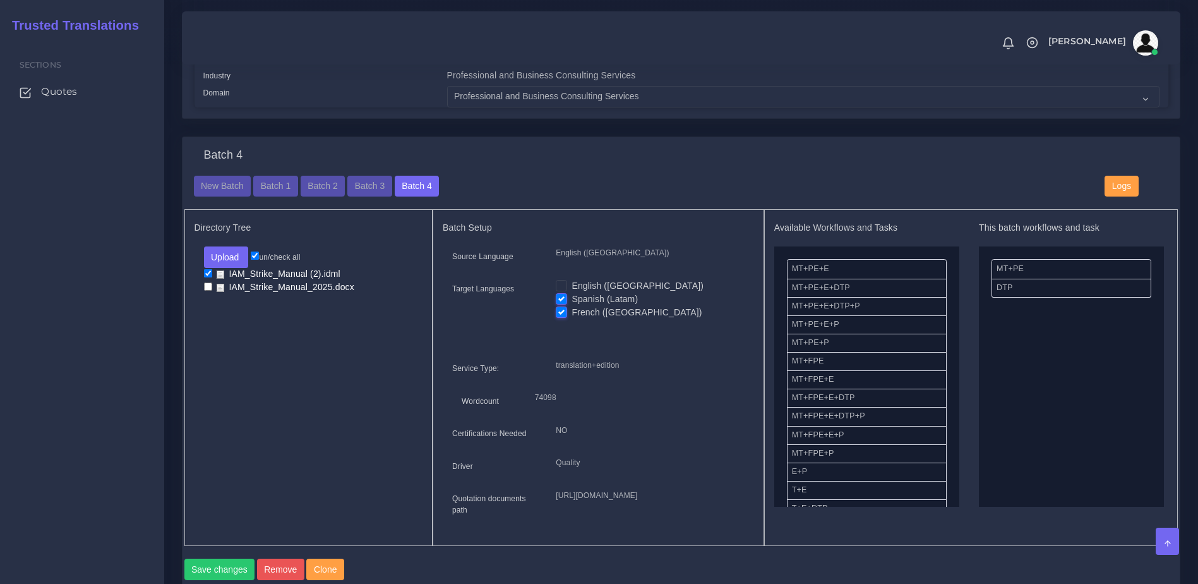
scroll to position [457, 0]
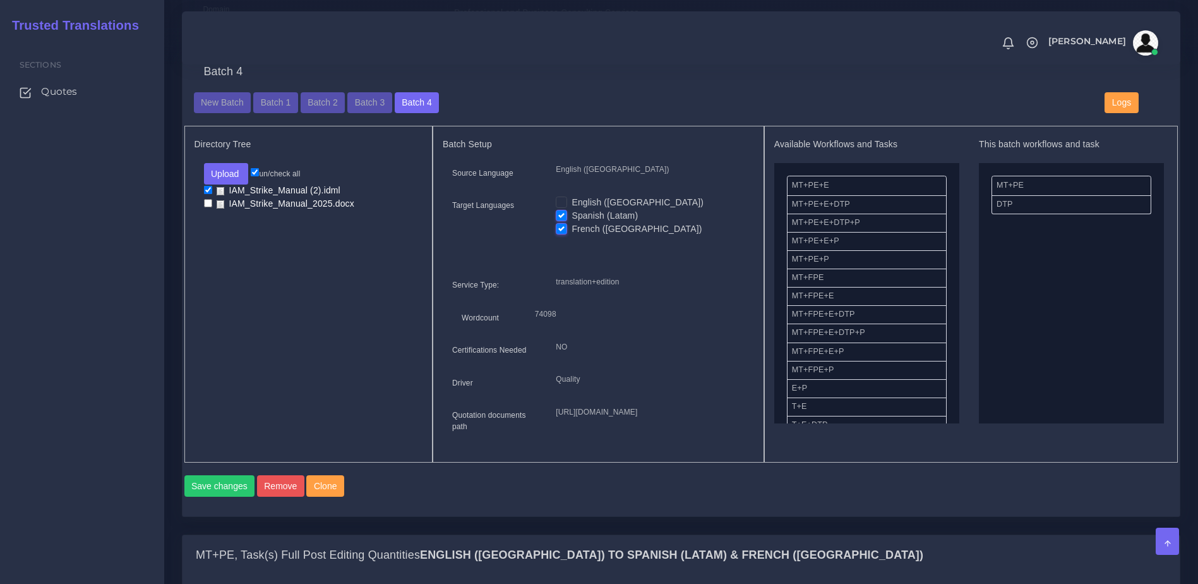
drag, startPoint x: 947, startPoint y: 219, endPoint x: 955, endPoint y: 255, distance: 37.4
click at [955, 255] on div "Available Workflows and Tasks MT+PE+E MT+PE+E+DTP MT+PE+E+DTP+P MT+PE+E+P MT+PE…" at bounding box center [866, 281] width 185 height 284
drag, startPoint x: 948, startPoint y: 234, endPoint x: 954, endPoint y: 254, distance: 21.2
click at [954, 254] on div "Available Workflows and Tasks MT+PE+E MT+PE+E+DTP MT+PE+E+DTP+P MT+PE+E+P MT+PE…" at bounding box center [866, 281] width 185 height 284
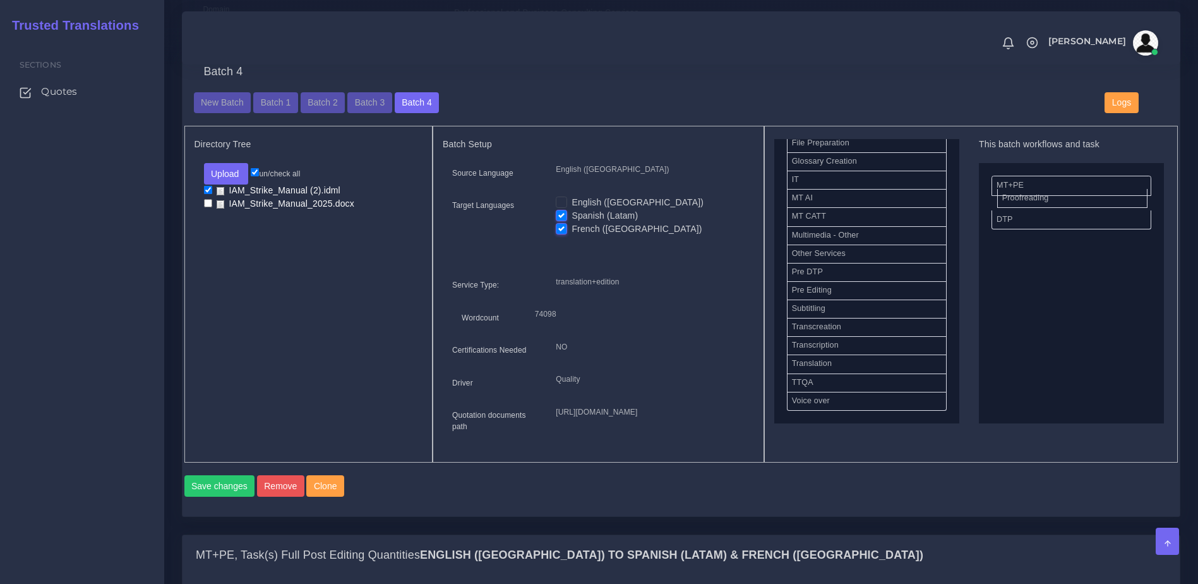
drag, startPoint x: 842, startPoint y: 304, endPoint x: 1053, endPoint y: 212, distance: 229.6
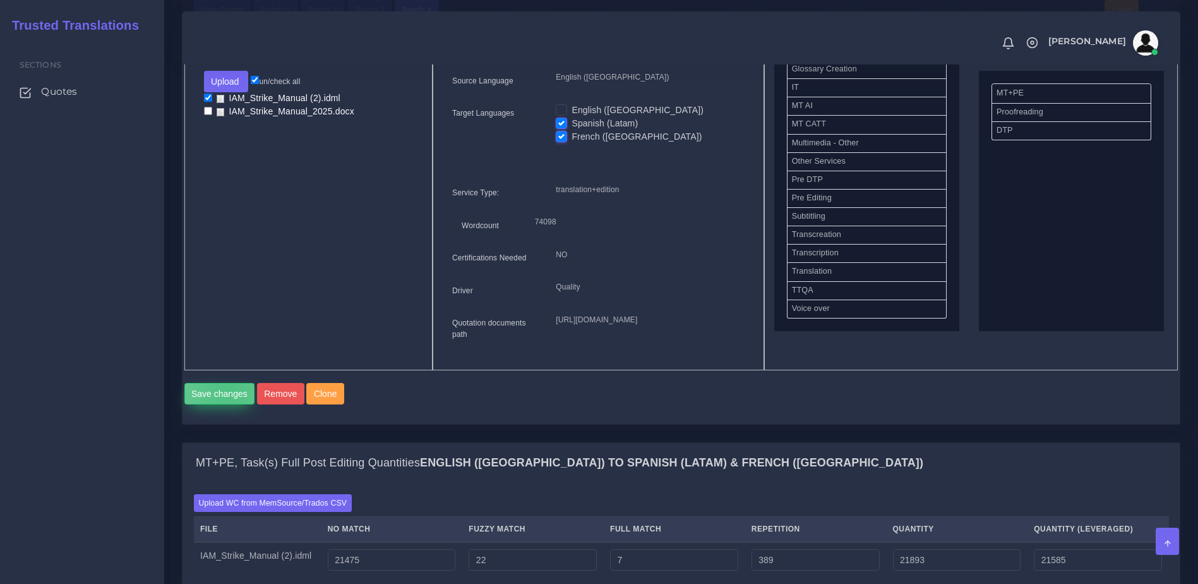
click button "Save changes"
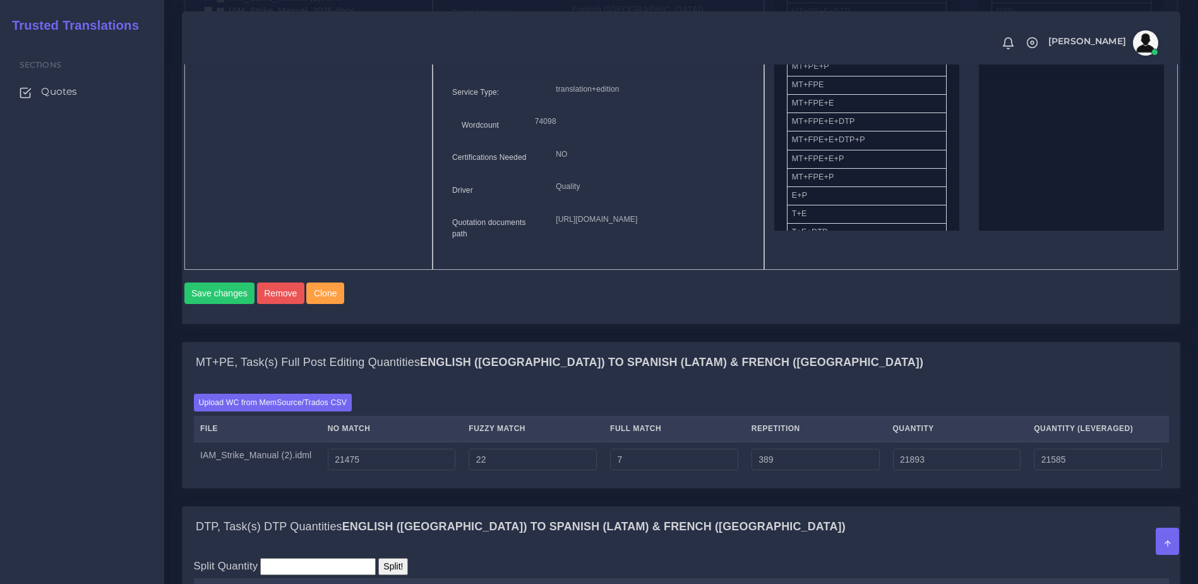
scroll to position [692, 0]
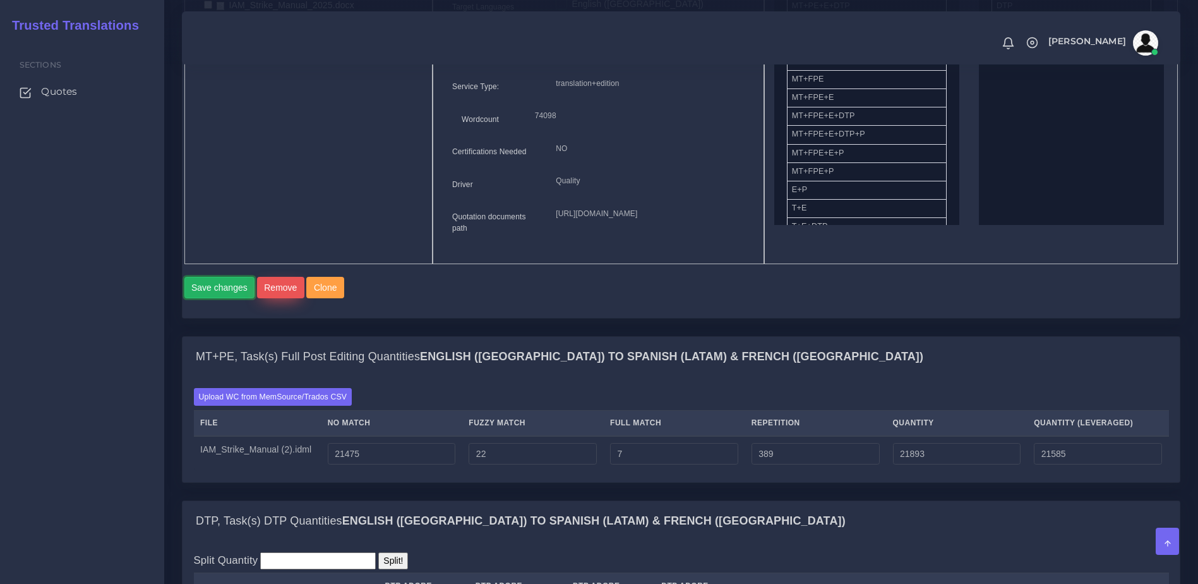
drag, startPoint x: 248, startPoint y: 345, endPoint x: 259, endPoint y: 344, distance: 10.8
click at [250, 298] on button "Save changes" at bounding box center [219, 287] width 71 height 21
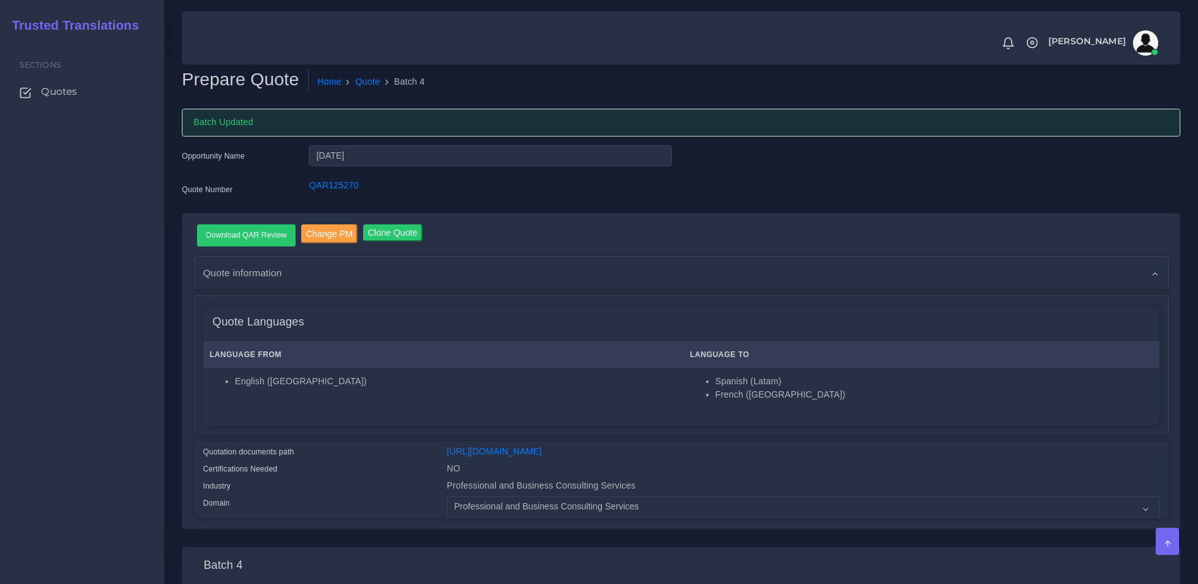
click at [916, 408] on td "Spanish (Latam) French (Canada)" at bounding box center [921, 391] width 476 height 49
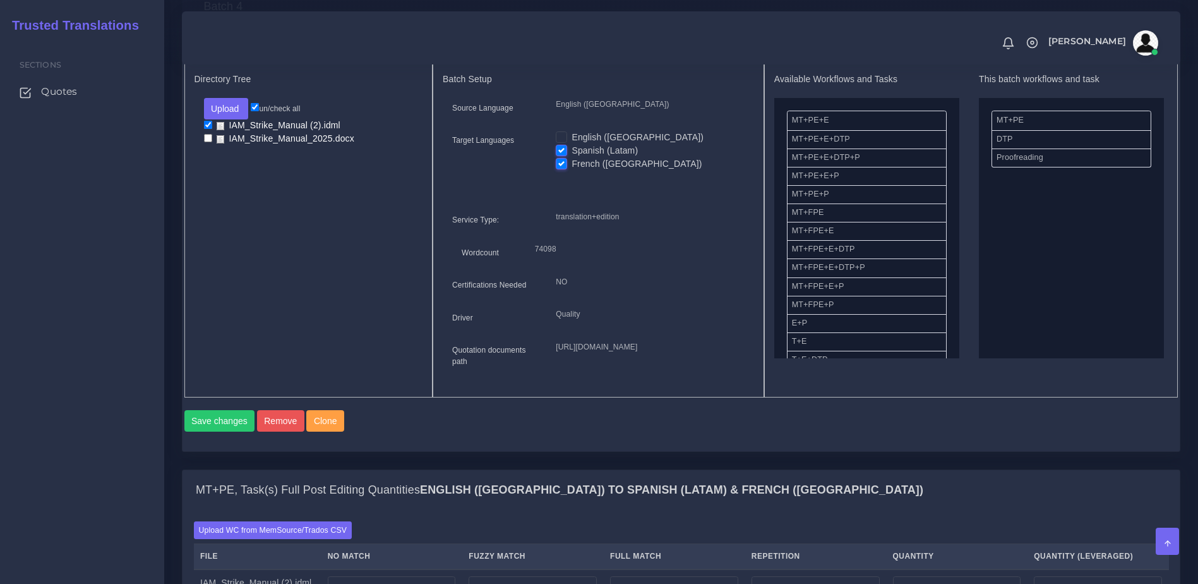
scroll to position [588, 0]
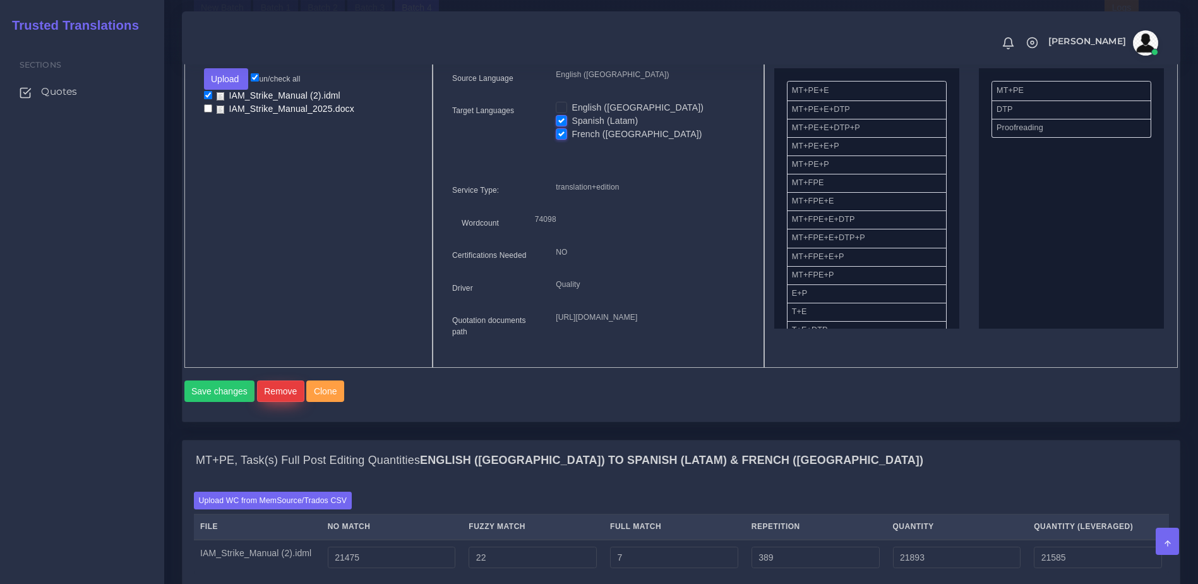
click at [269, 402] on button "Remove" at bounding box center [280, 390] width 47 height 21
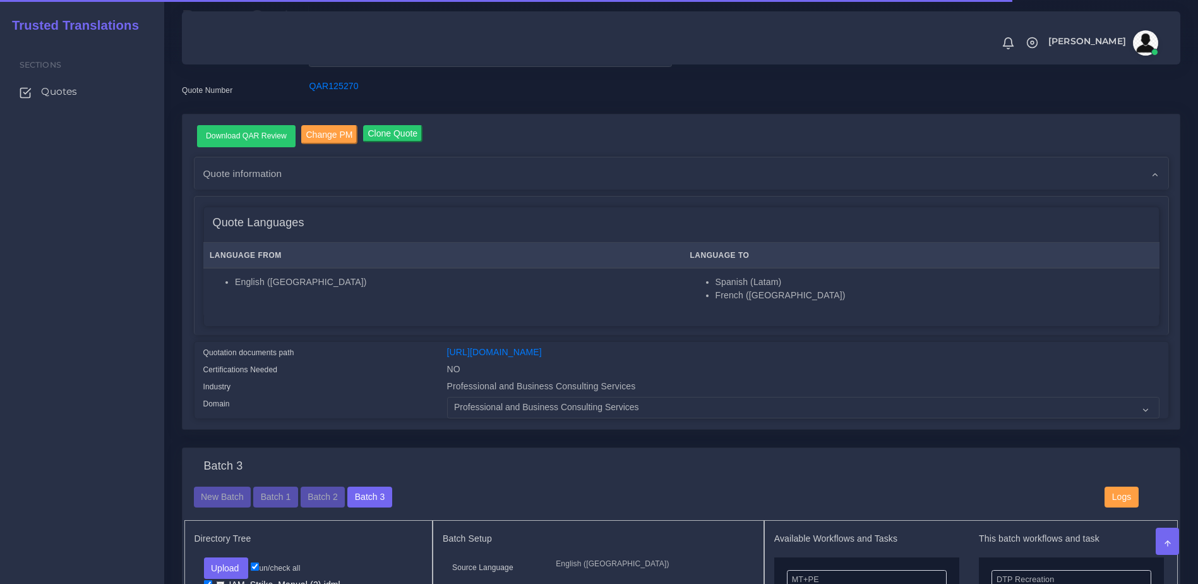
scroll to position [384, 0]
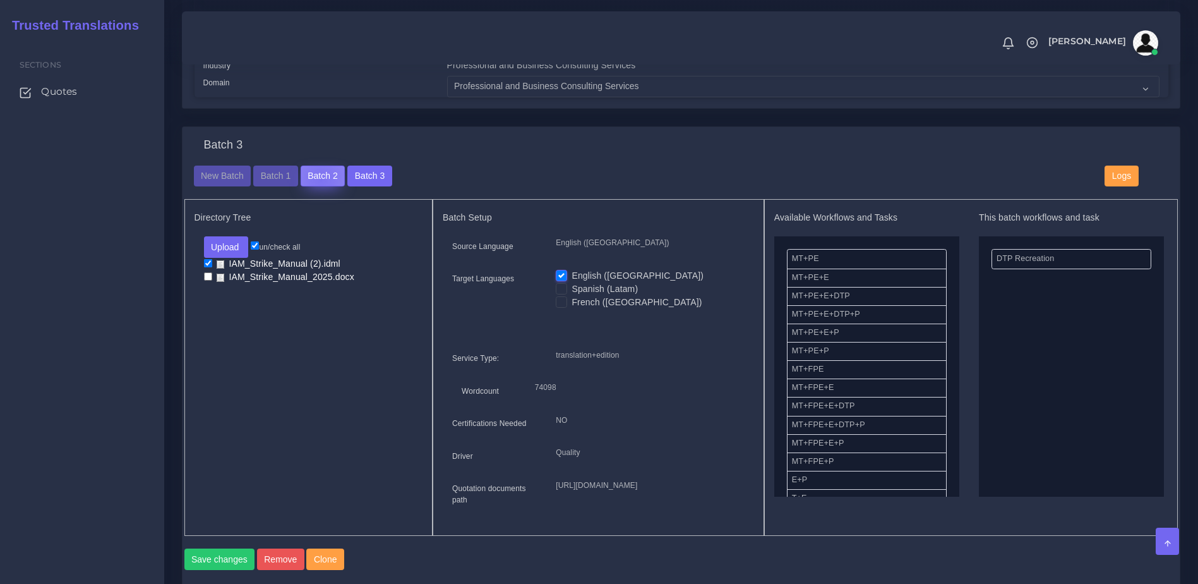
click at [318, 187] on button "Batch 2" at bounding box center [323, 175] width 44 height 21
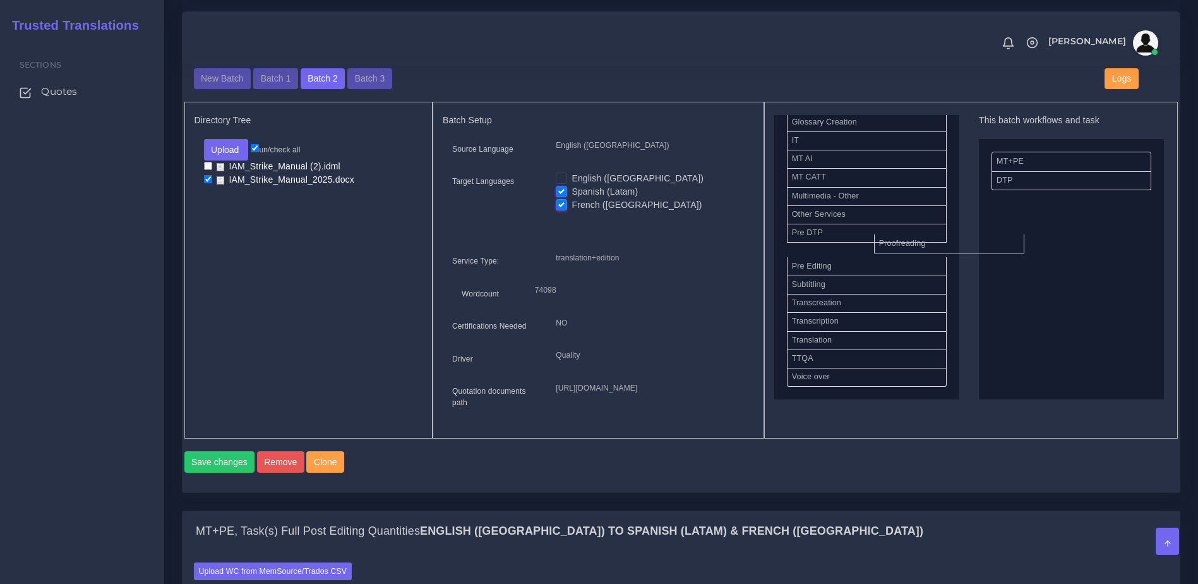
scroll to position [558, 0]
drag, startPoint x: 831, startPoint y: 276, endPoint x: 1029, endPoint y: 184, distance: 218.1
click at [231, 472] on button "Save changes" at bounding box center [219, 461] width 71 height 21
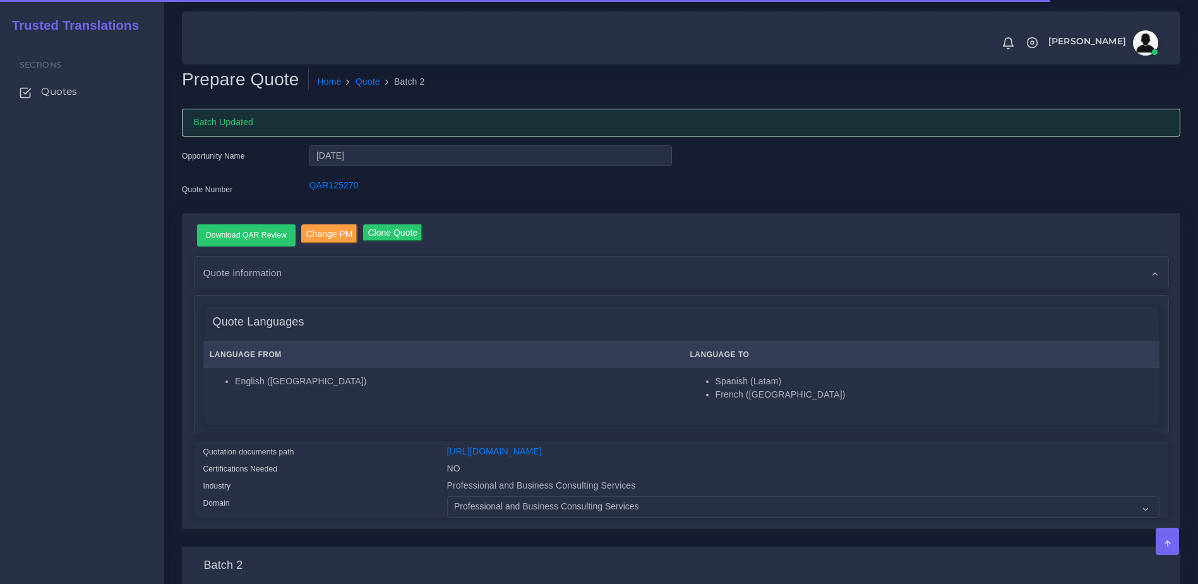
drag, startPoint x: 939, startPoint y: 398, endPoint x: 1075, endPoint y: 332, distance: 150.8
click at [939, 398] on li "French ([GEOGRAPHIC_DATA])" at bounding box center [935, 394] width 438 height 13
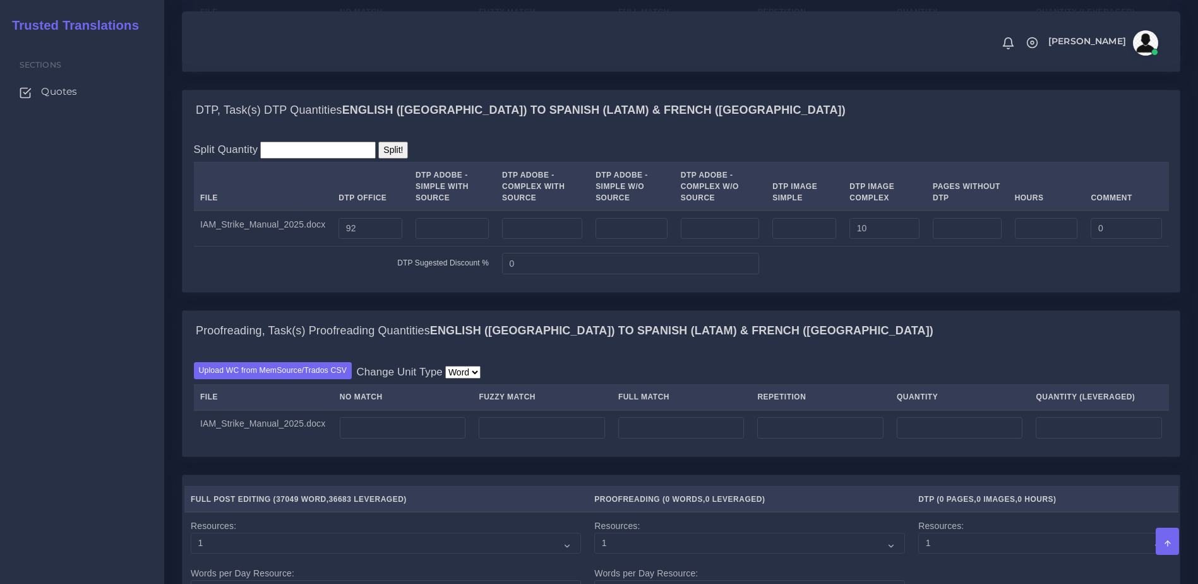
scroll to position [1078, 0]
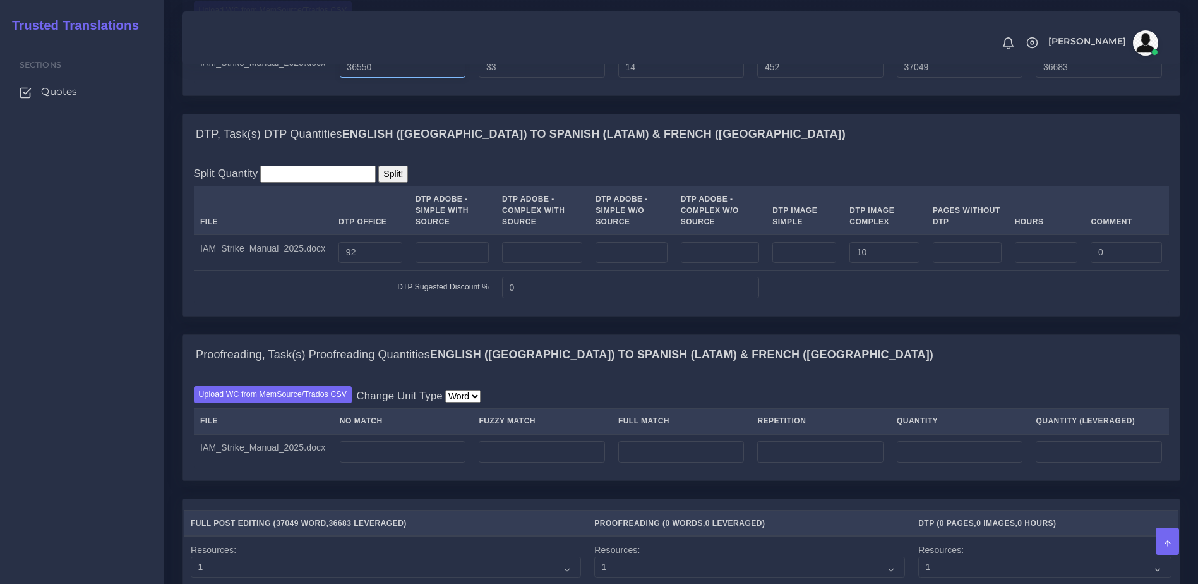
drag, startPoint x: 411, startPoint y: 114, endPoint x: 264, endPoint y: 128, distance: 147.7
click at [264, 85] on tr "IAM_Strike_Manual_2025.docx 36550 33 14 452 37049 36683" at bounding box center [681, 66] width 975 height 35
click at [357, 462] on input "number" at bounding box center [403, 451] width 126 height 21
paste input "36550"
type input "36550"
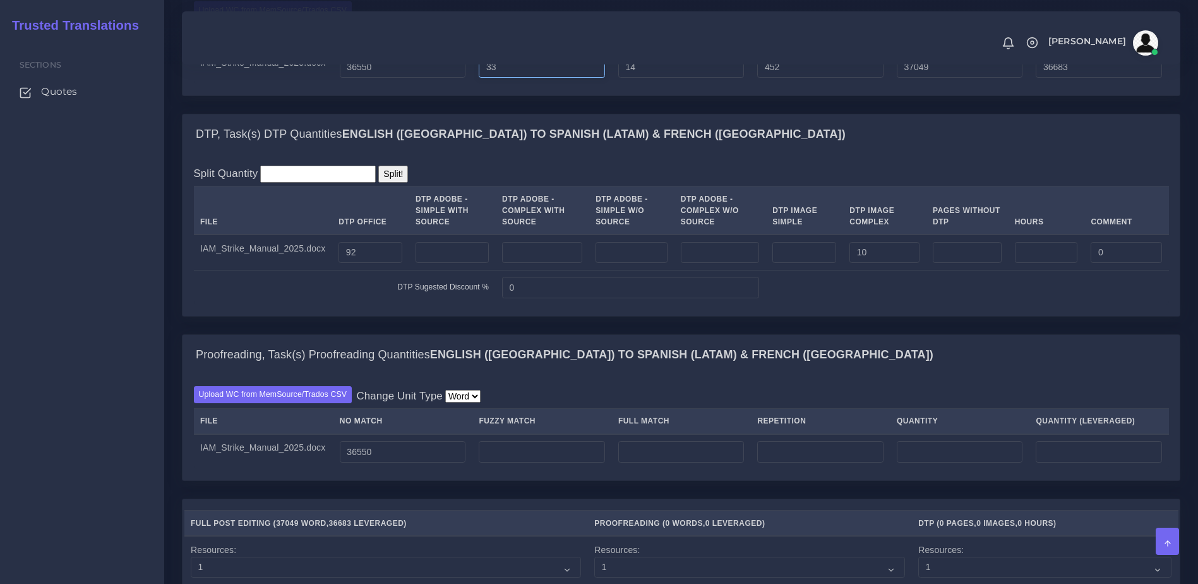
type input "36550"
drag, startPoint x: 543, startPoint y: 118, endPoint x: 427, endPoint y: 129, distance: 116.7
click at [427, 85] on tr "IAM_Strike_Manual_2025.docx 36550 33 14 452 37049 36683" at bounding box center [681, 66] width 975 height 35
click at [517, 462] on input "number" at bounding box center [542, 451] width 126 height 21
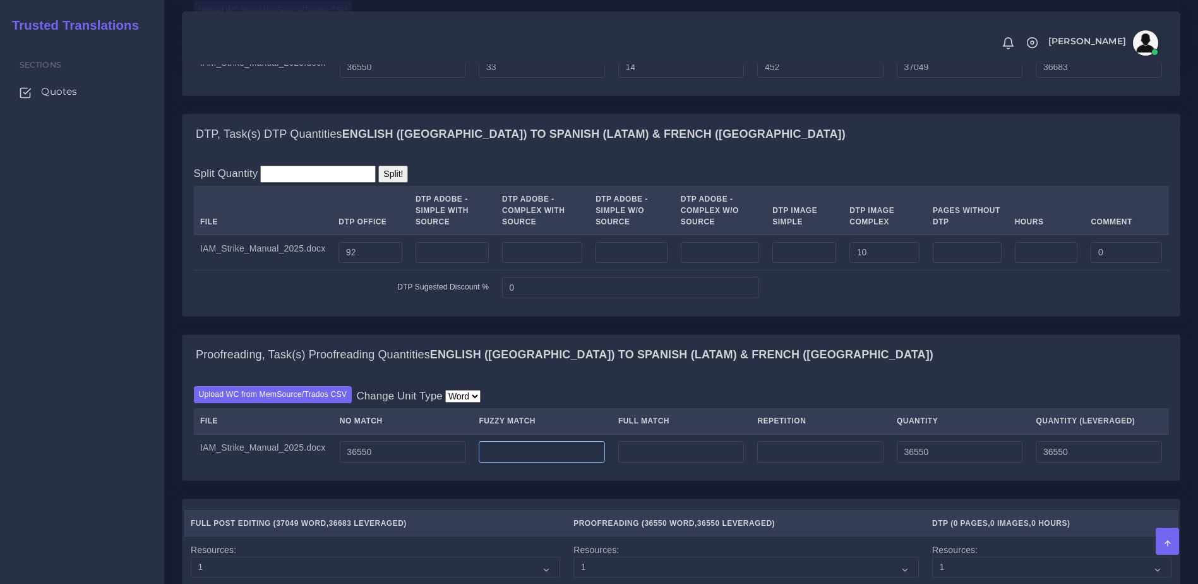
paste input "33"
type input "33"
type input "36583"
type input "36566"
click at [585, 85] on tr "IAM_Strike_Manual_2025.docx 36550 33 14 452 37049 36683" at bounding box center [681, 66] width 975 height 35
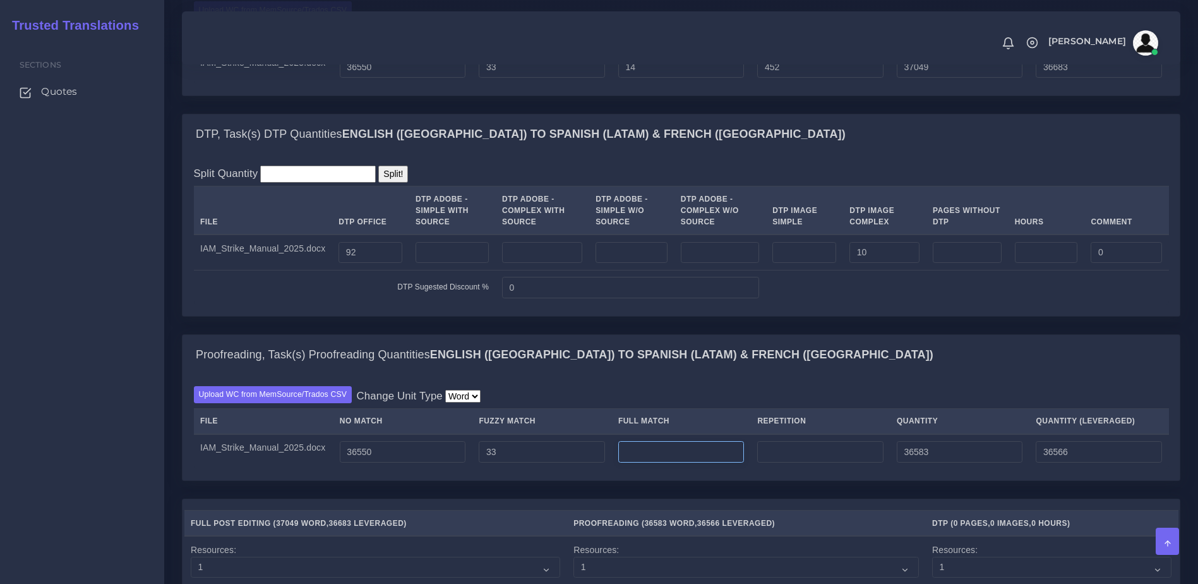
click at [662, 462] on input "number" at bounding box center [681, 451] width 126 height 21
paste input "14"
type input "14"
type input "36597"
type input "36570"
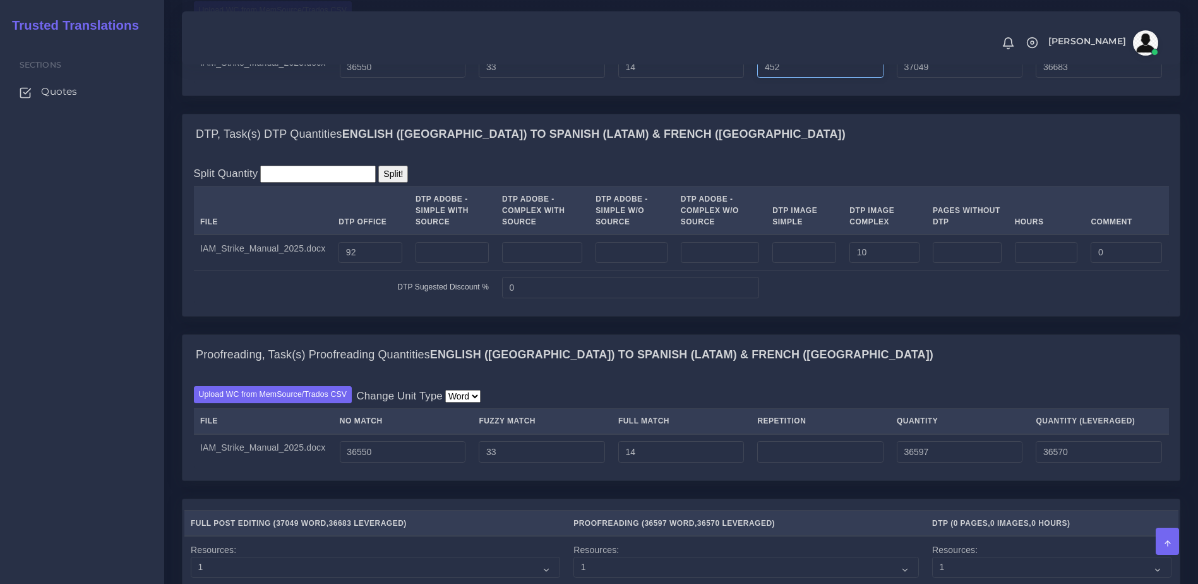
drag, startPoint x: 814, startPoint y: 117, endPoint x: 744, endPoint y: 116, distance: 70.1
click at [744, 85] on tr "IAM_Strike_Manual_2025.docx 36550 33 14 452 37049 36683" at bounding box center [681, 66] width 975 height 35
click at [810, 462] on input "number" at bounding box center [820, 451] width 126 height 21
paste input "452"
type input "452"
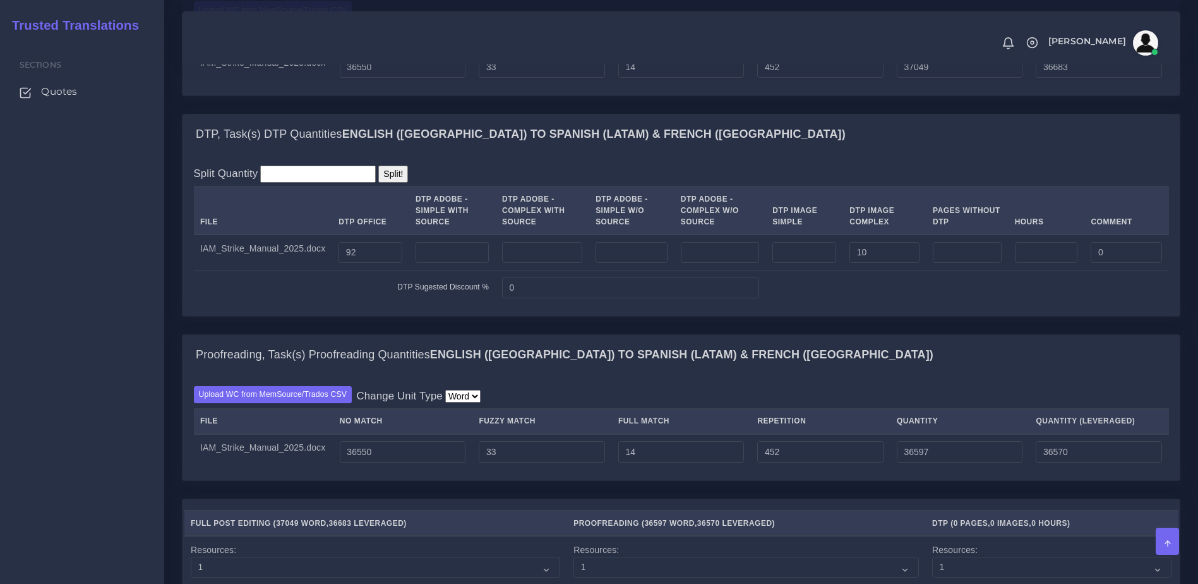
type input "37049"
type input "36683"
click at [848, 375] on div "Proofreading, Task(s) Proofreading Quantities English (US) TO Spanish (Latam) &…" at bounding box center [681, 355] width 997 height 40
drag, startPoint x: 359, startPoint y: 313, endPoint x: 312, endPoint y: 318, distance: 47.6
click at [312, 270] on tr "IAM_Strike_Manual_2025.docx 92 10 0" at bounding box center [681, 251] width 975 height 35
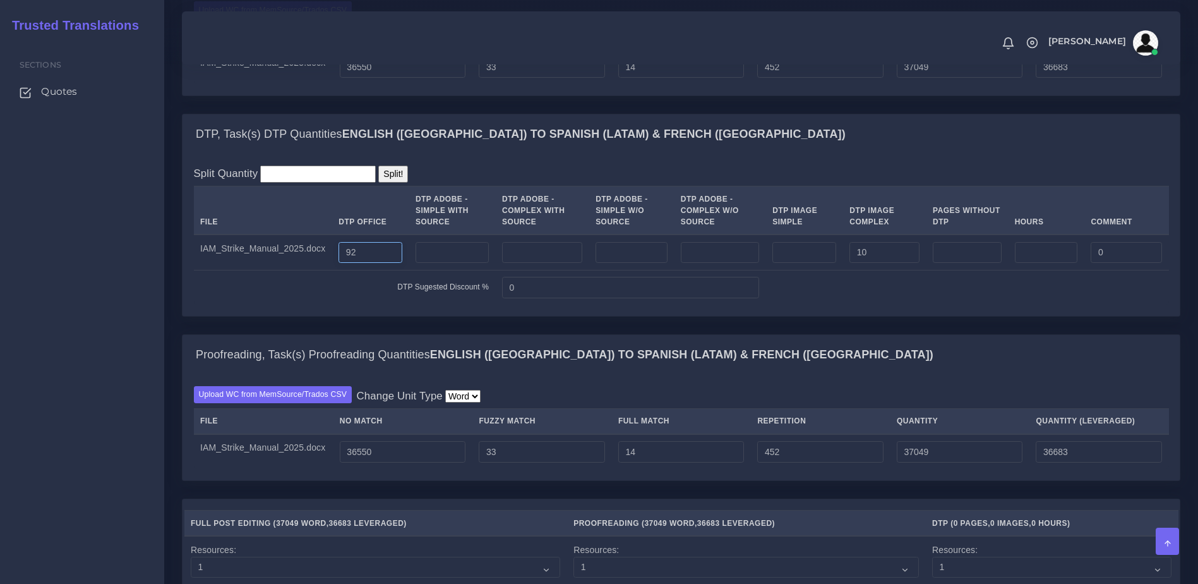
drag, startPoint x: 325, startPoint y: 302, endPoint x: 296, endPoint y: 304, distance: 29.1
click at [296, 270] on tr "IAM_Strike_Manual_2025.docx 92 10 0" at bounding box center [681, 251] width 975 height 35
click at [628, 263] on input "number" at bounding box center [632, 252] width 72 height 21
click at [571, 263] on input "number" at bounding box center [542, 252] width 80 height 21
type input "92"
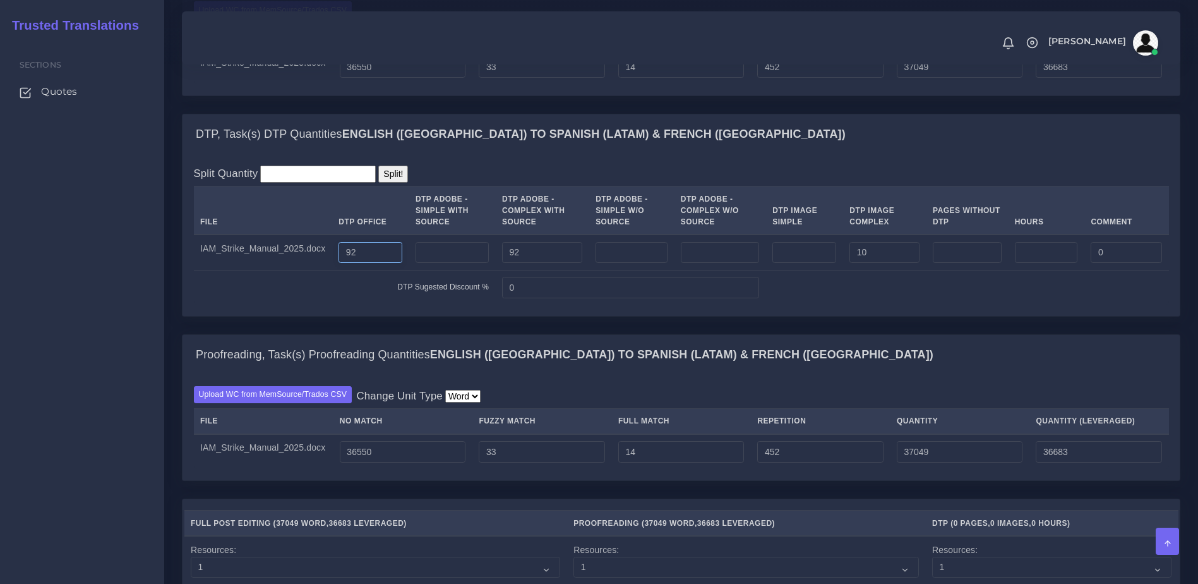
drag, startPoint x: 379, startPoint y: 304, endPoint x: 308, endPoint y: 306, distance: 70.8
click at [308, 270] on tr "IAM_Strike_Manual_2025.docx 92 92 10 0" at bounding box center [681, 251] width 975 height 35
click at [397, 292] on label "DTP Sugested Discount %" at bounding box center [443, 286] width 92 height 11
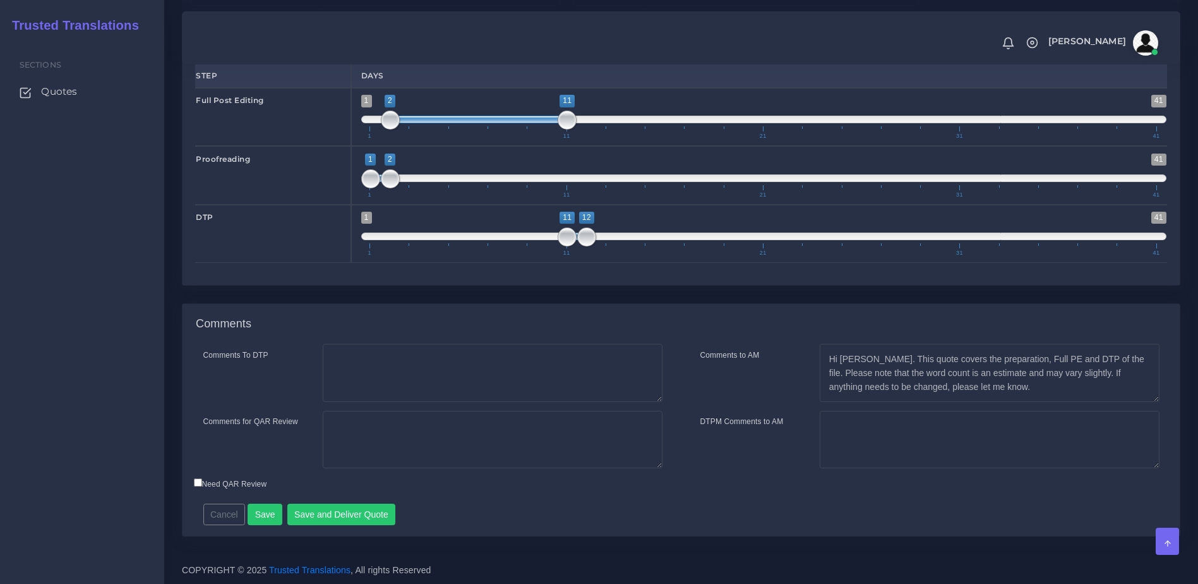
scroll to position [1747, 0]
drag, startPoint x: 389, startPoint y: 180, endPoint x: 659, endPoint y: 184, distance: 269.7
click at [659, 184] on span at bounding box center [665, 178] width 19 height 19
type input "11;16"
drag, startPoint x: 405, startPoint y: 180, endPoint x: 561, endPoint y: 171, distance: 156.9
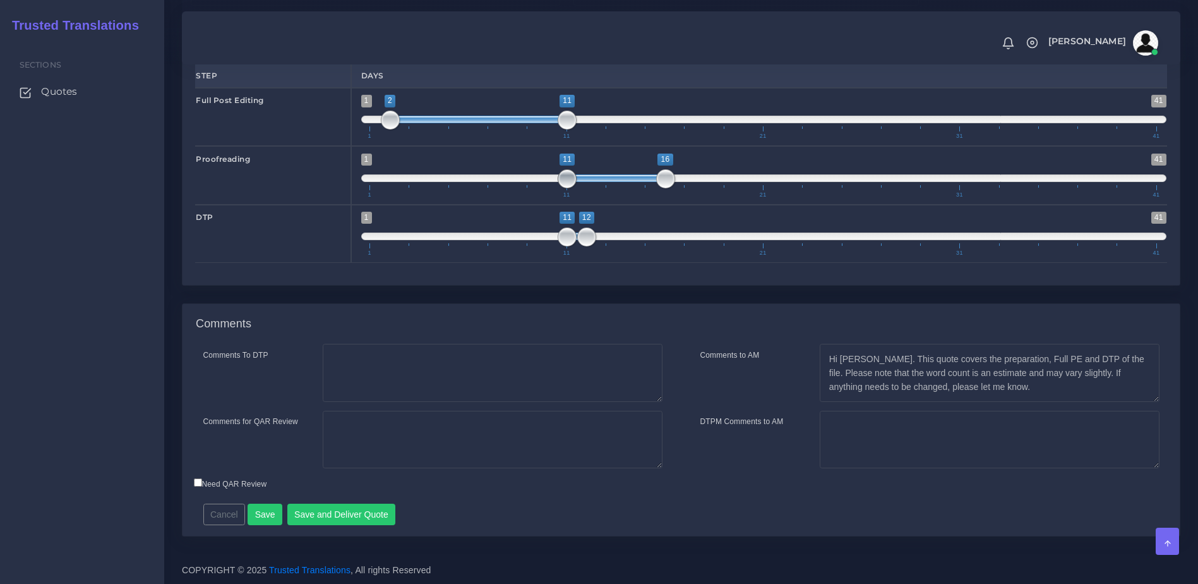
click at [561, 171] on span at bounding box center [567, 178] width 19 height 19
drag, startPoint x: 587, startPoint y: 239, endPoint x: 690, endPoint y: 236, distance: 102.4
click at [690, 236] on span at bounding box center [685, 236] width 19 height 19
drag, startPoint x: 568, startPoint y: 235, endPoint x: 662, endPoint y: 237, distance: 94.8
click at [661, 237] on span at bounding box center [665, 236] width 19 height 19
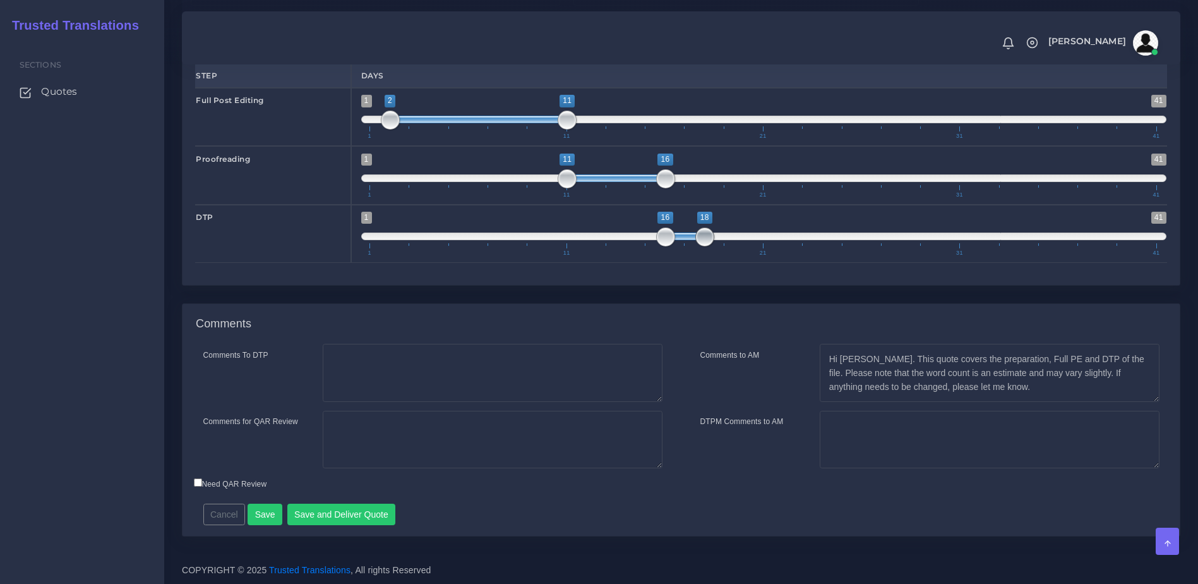
click at [695, 239] on span "1 41 16 18 16 — 18 1 11 21 31 41" at bounding box center [764, 234] width 806 height 44
click at [674, 237] on span at bounding box center [665, 236] width 19 height 19
type input "16;17"
drag, startPoint x: 697, startPoint y: 237, endPoint x: 686, endPoint y: 236, distance: 11.4
click at [686, 236] on span at bounding box center [685, 236] width 19 height 19
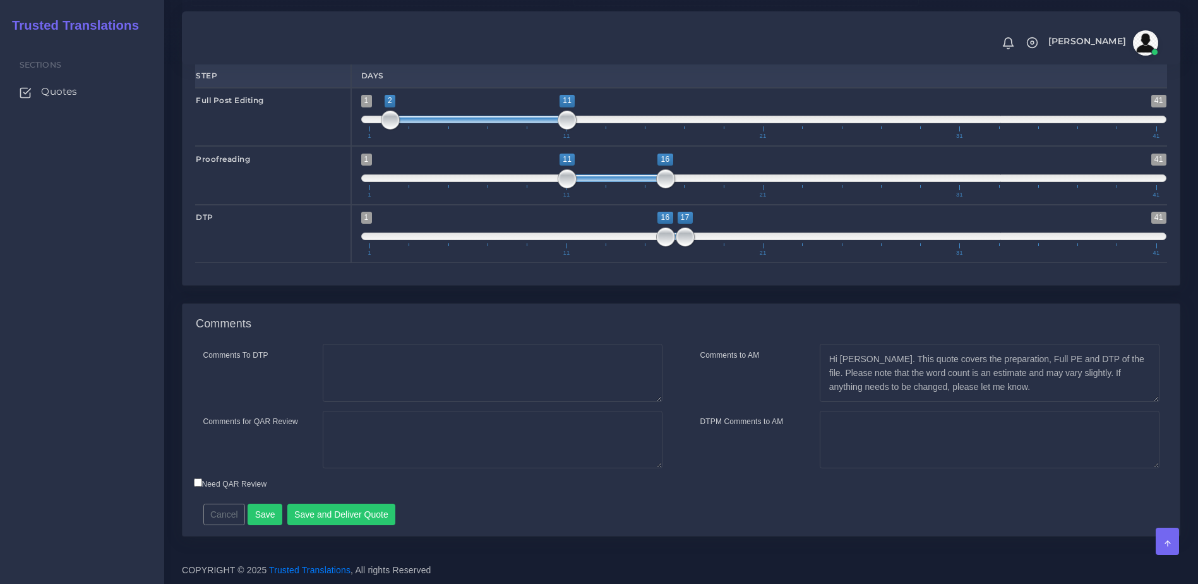
drag, startPoint x: 627, startPoint y: 182, endPoint x: 603, endPoint y: 180, distance: 24.1
click at [548, 182] on span "1 41 11 16 11 — 16 1 11 21 31 41" at bounding box center [764, 175] width 806 height 44
drag, startPoint x: 614, startPoint y: 180, endPoint x: 395, endPoint y: 177, distance: 219.8
click at [395, 177] on span at bounding box center [420, 178] width 99 height 8
drag, startPoint x: 474, startPoint y: 174, endPoint x: 459, endPoint y: 176, distance: 15.2
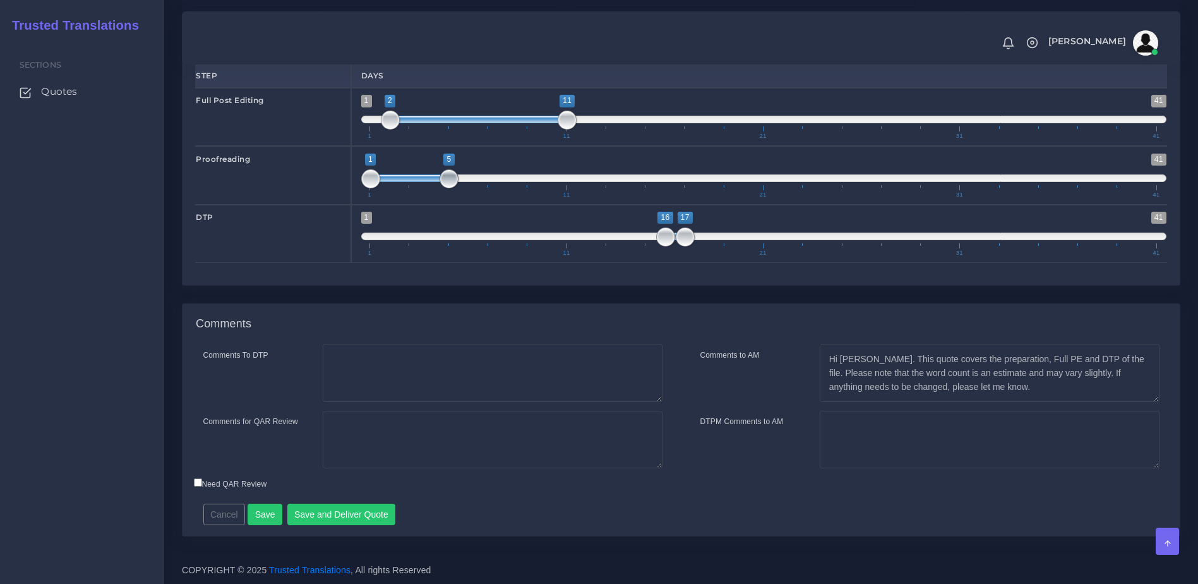
click at [459, 176] on span "1 41 1 5 1 — 5 1 11 21 31 41" at bounding box center [764, 175] width 806 height 44
drag, startPoint x: 411, startPoint y: 179, endPoint x: 400, endPoint y: 186, distance: 13.7
click at [400, 186] on span "1 41 1 5 1 — 5 1 11 21 31 41" at bounding box center [764, 175] width 806 height 44
drag, startPoint x: 447, startPoint y: 176, endPoint x: 438, endPoint y: 177, distance: 8.9
click at [438, 177] on span at bounding box center [429, 178] width 19 height 19
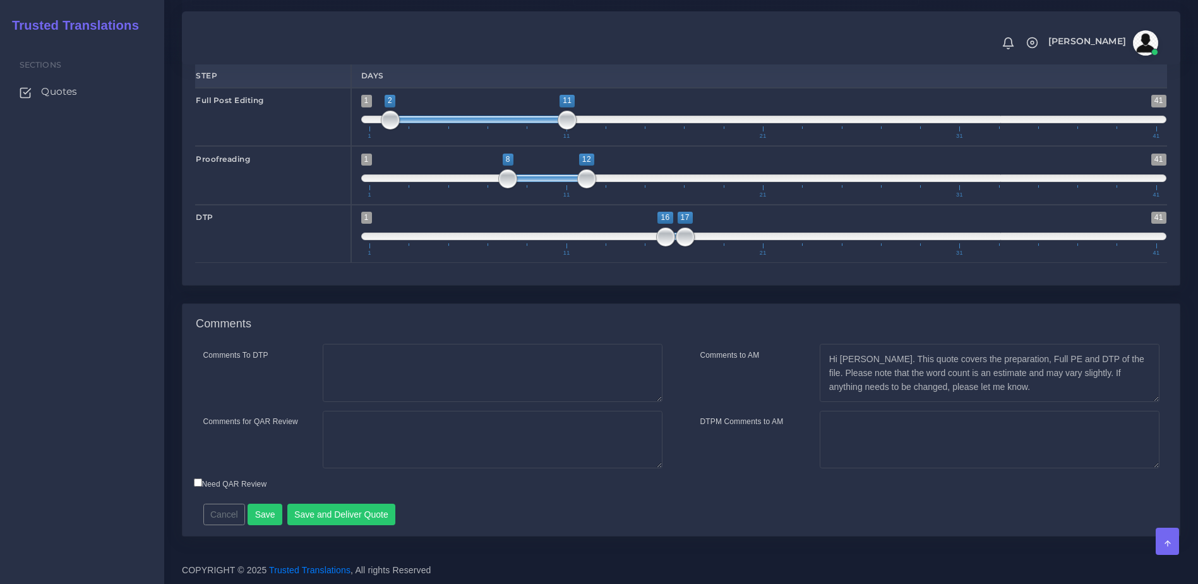
type input "11;14"
drag, startPoint x: 407, startPoint y: 177, endPoint x: 601, endPoint y: 174, distance: 193.9
click at [601, 174] on span at bounding box center [596, 178] width 59 height 8
drag, startPoint x: 663, startPoint y: 236, endPoint x: 643, endPoint y: 237, distance: 20.2
click at [643, 237] on span at bounding box center [645, 236] width 19 height 19
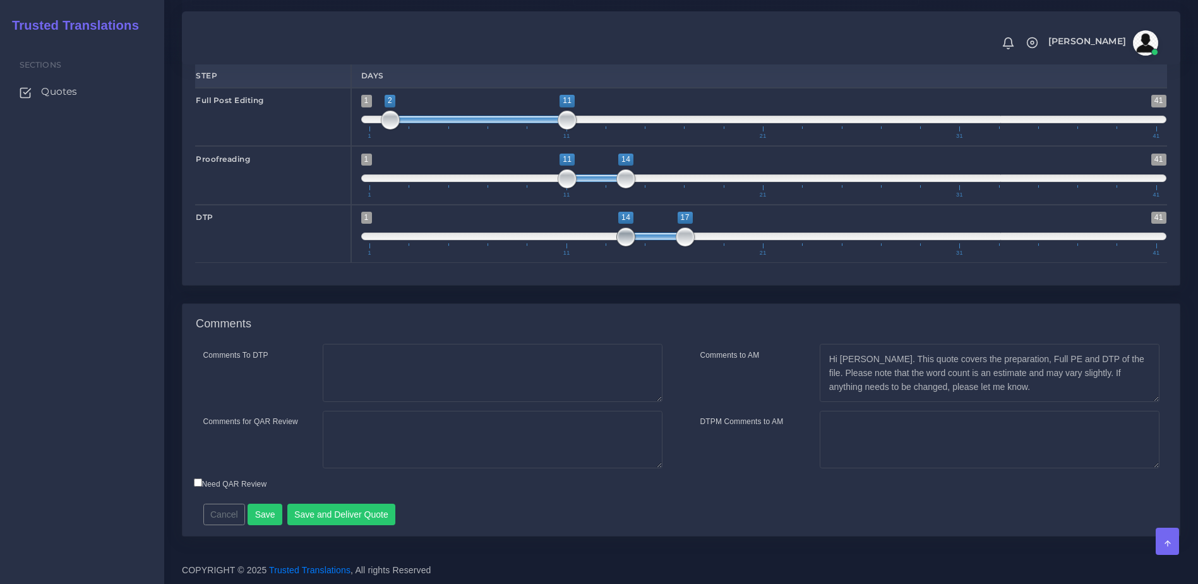
drag, startPoint x: 647, startPoint y: 238, endPoint x: 638, endPoint y: 238, distance: 8.8
click at [638, 238] on span "1 41 14 17 14 — 17 1 11 21 31 41" at bounding box center [764, 234] width 806 height 44
type input "14;16"
drag, startPoint x: 686, startPoint y: 237, endPoint x: 662, endPoint y: 239, distance: 24.7
click at [662, 239] on span at bounding box center [665, 236] width 19 height 19
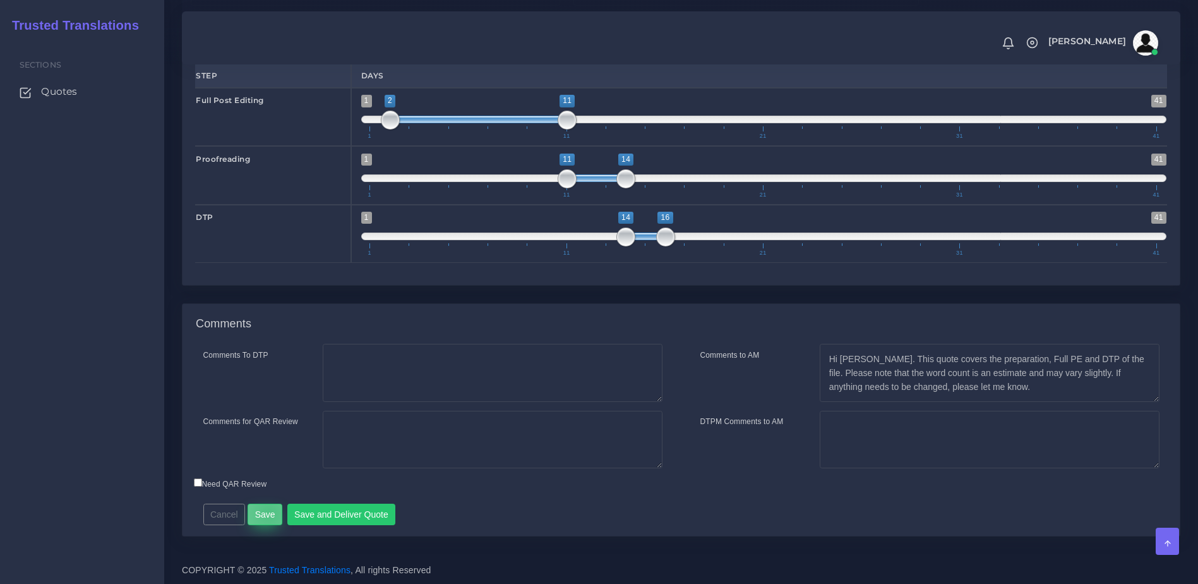
click at [267, 512] on button "Save" at bounding box center [265, 513] width 35 height 21
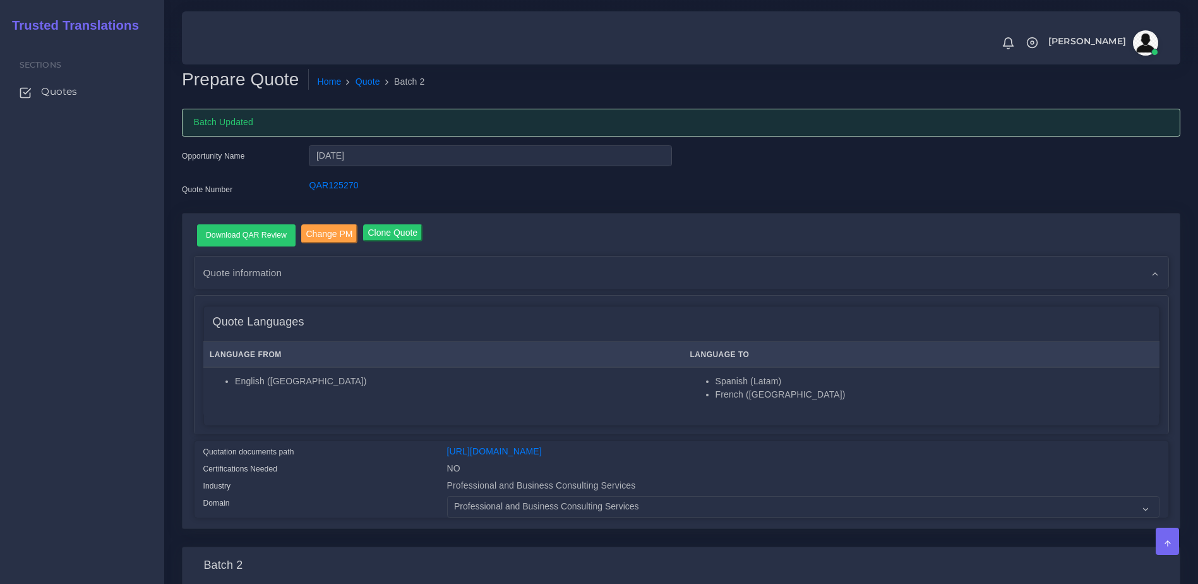
drag, startPoint x: 969, startPoint y: 306, endPoint x: 988, endPoint y: 307, distance: 19.0
click at [969, 306] on div "Quote Languages" at bounding box center [681, 322] width 955 height 32
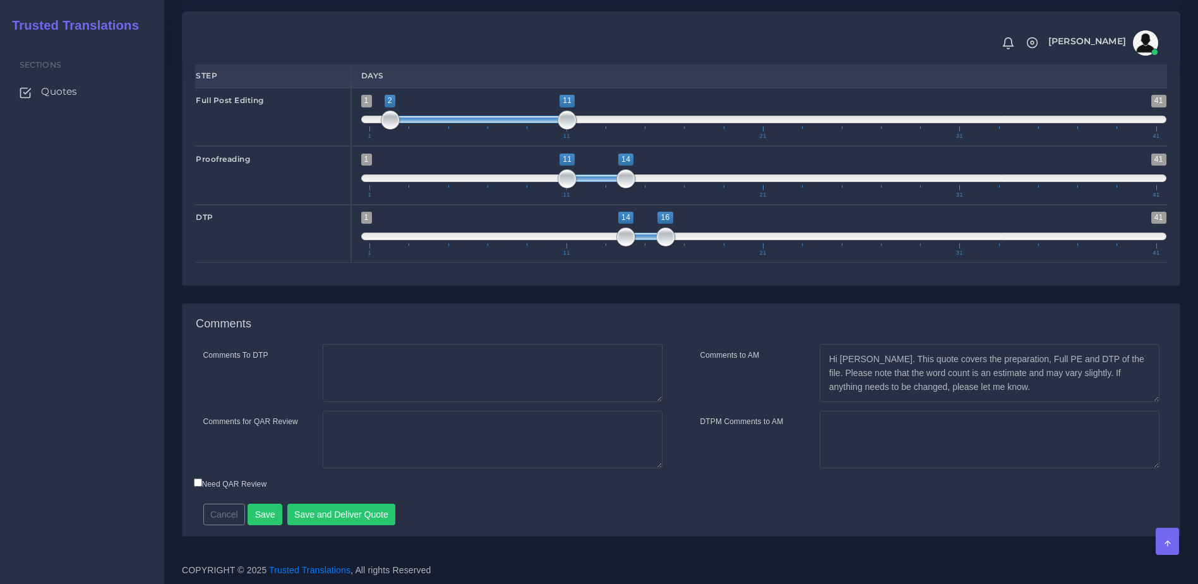
scroll to position [1747, 0]
click at [258, 517] on button "Save" at bounding box center [265, 513] width 35 height 21
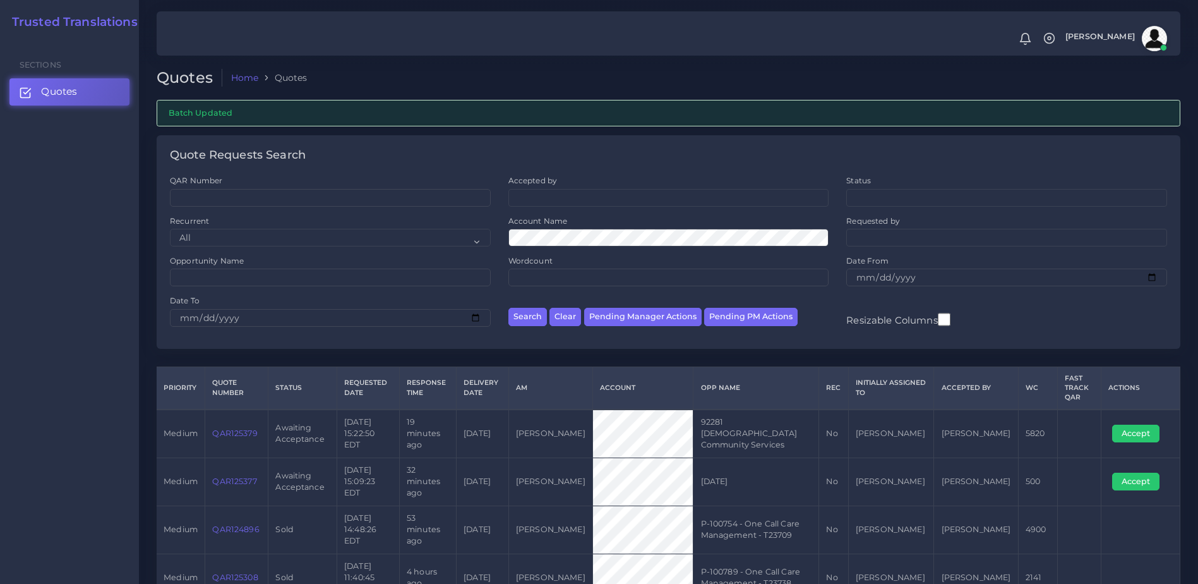
click at [231, 476] on link "QAR125377" at bounding box center [234, 480] width 44 height 9
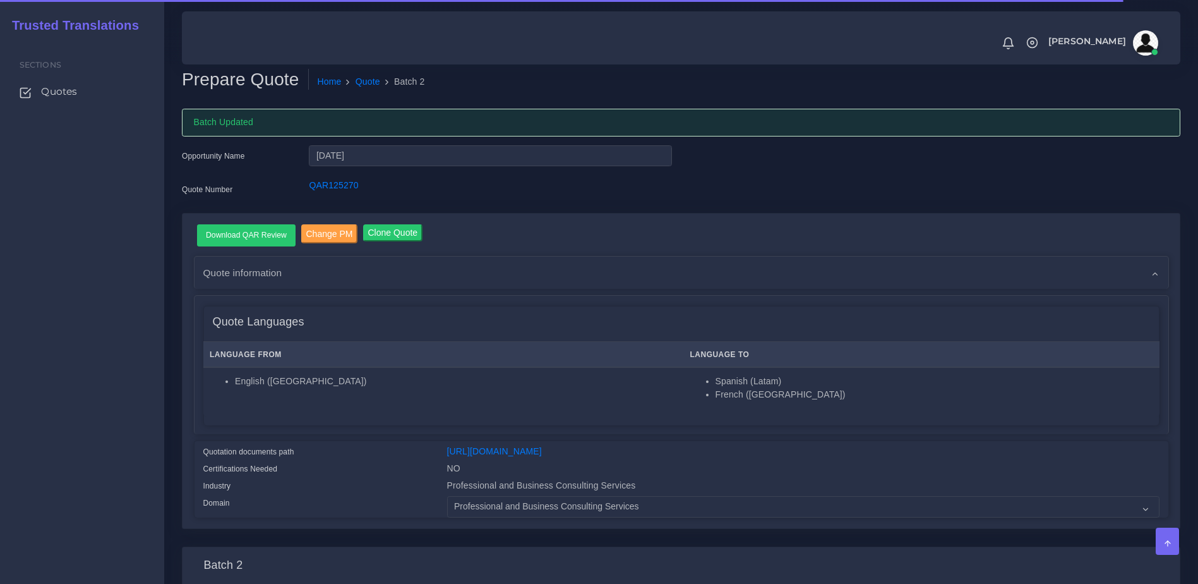
click at [969, 311] on div "Quote Languages" at bounding box center [681, 322] width 955 height 32
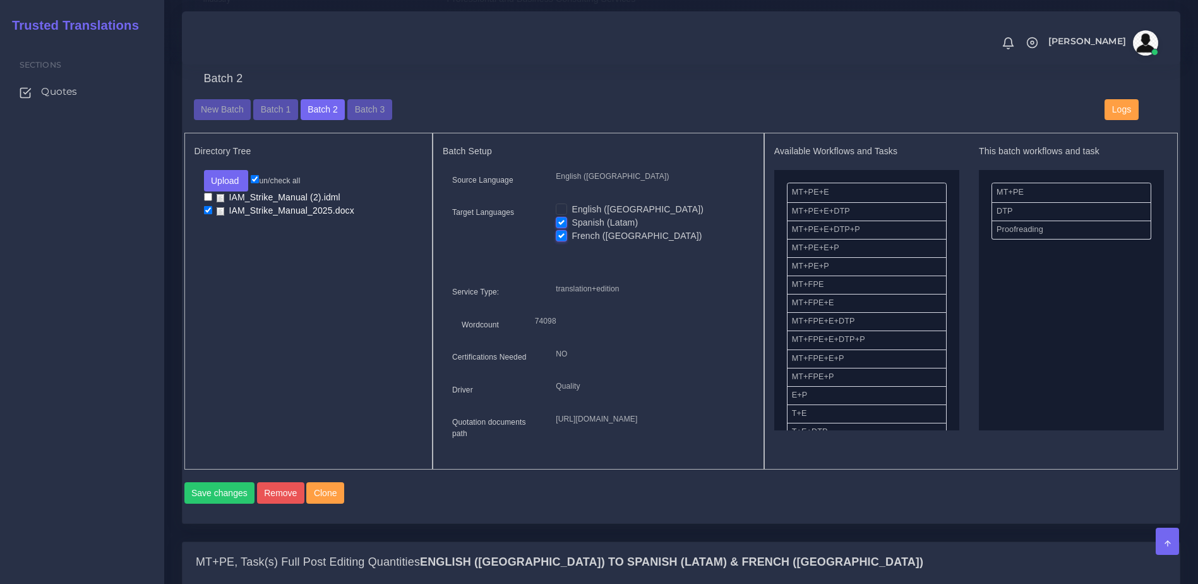
scroll to position [489, 0]
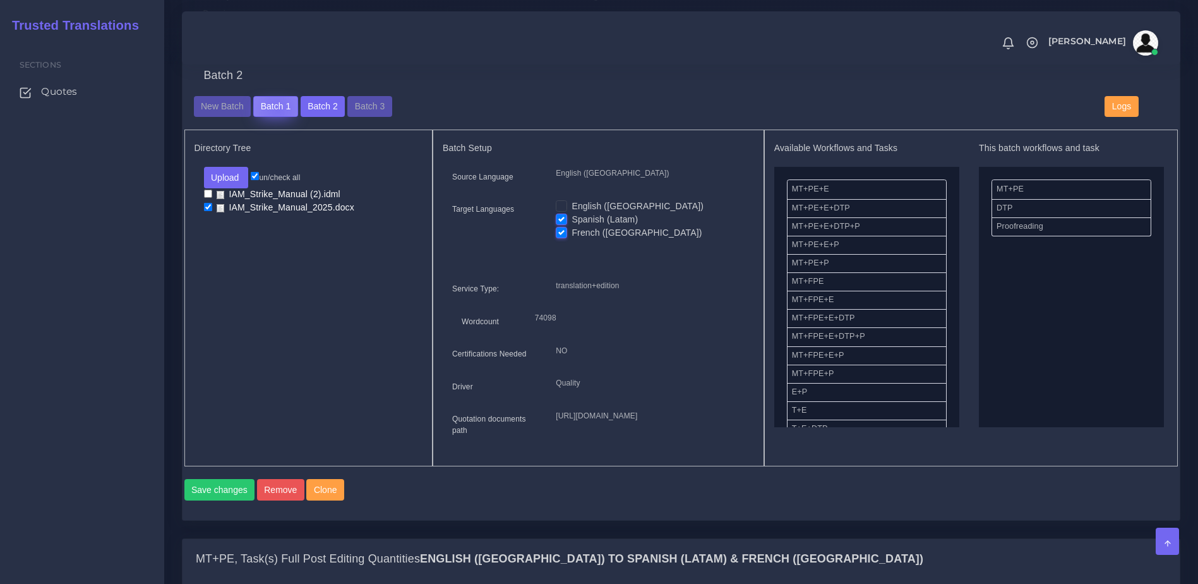
click at [276, 117] on button "Batch 1" at bounding box center [275, 106] width 44 height 21
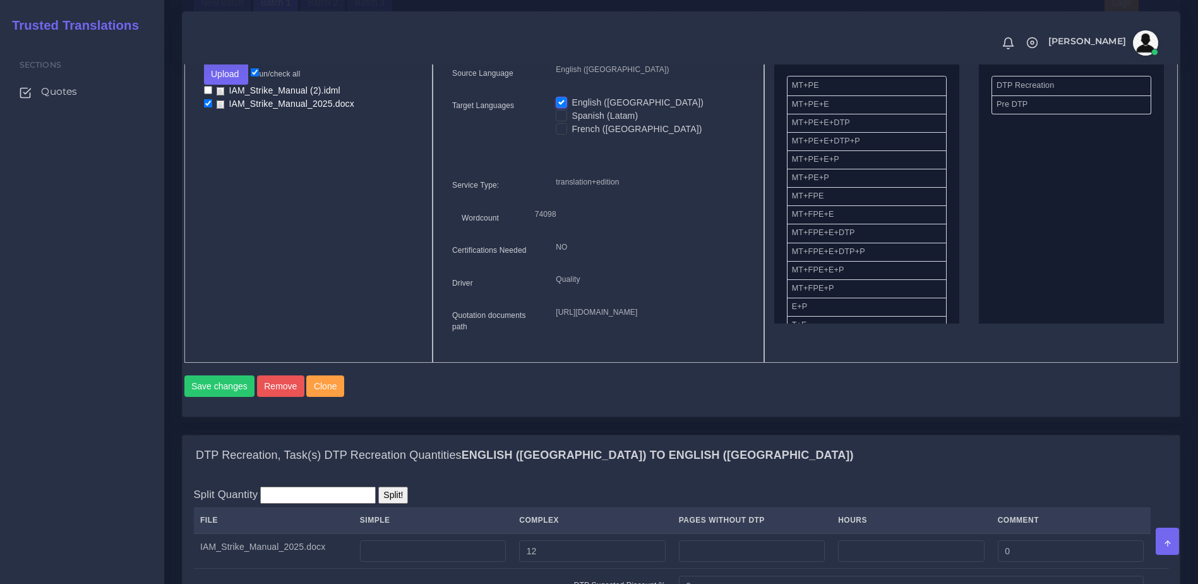
scroll to position [554, 0]
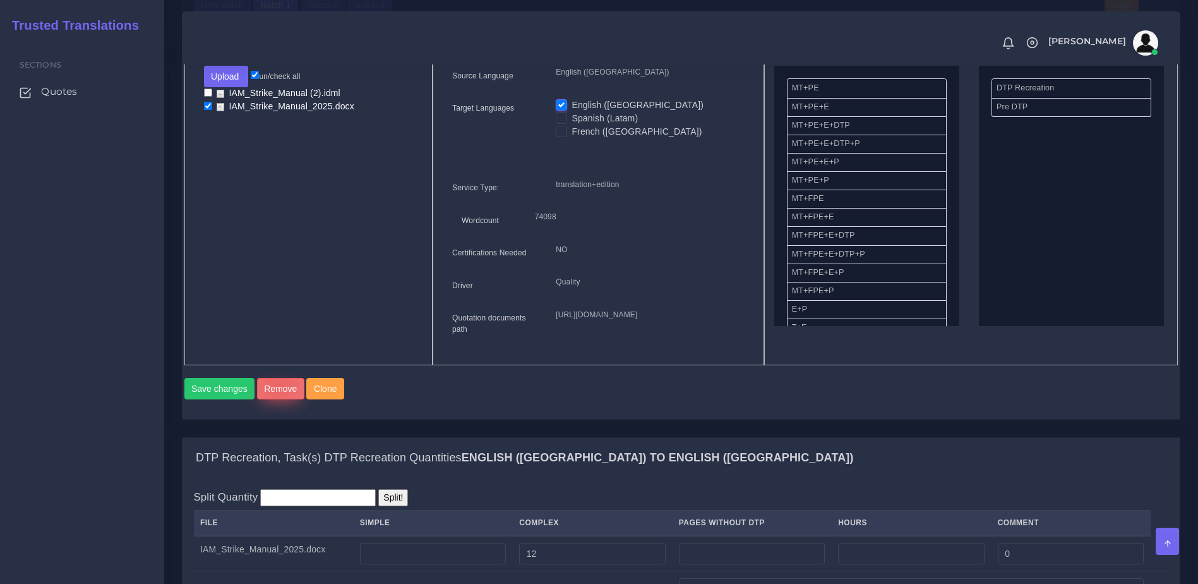
click at [275, 399] on button "Remove" at bounding box center [280, 388] width 47 height 21
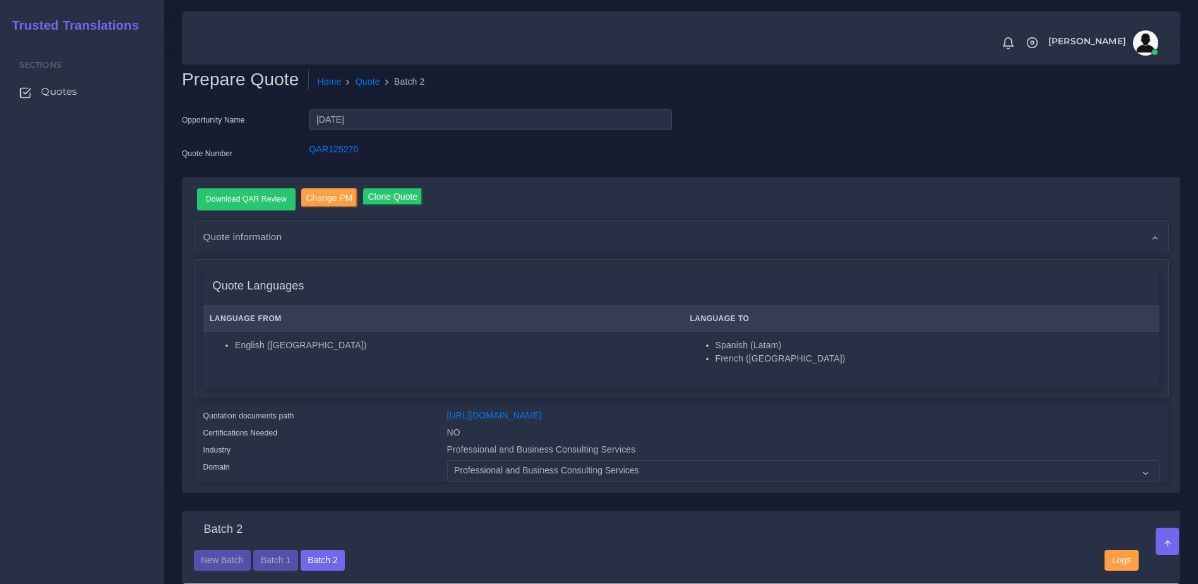
click at [918, 349] on li "Spanish (Latam)" at bounding box center [935, 345] width 438 height 13
drag, startPoint x: 1185, startPoint y: 152, endPoint x: 1192, endPoint y: 169, distance: 18.8
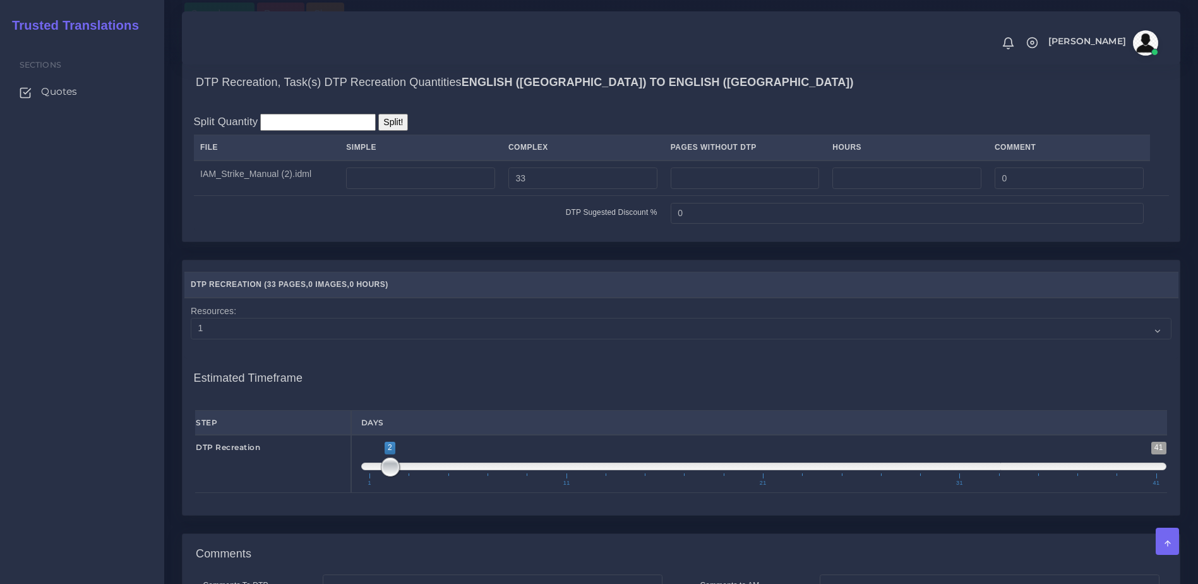
scroll to position [950, 0]
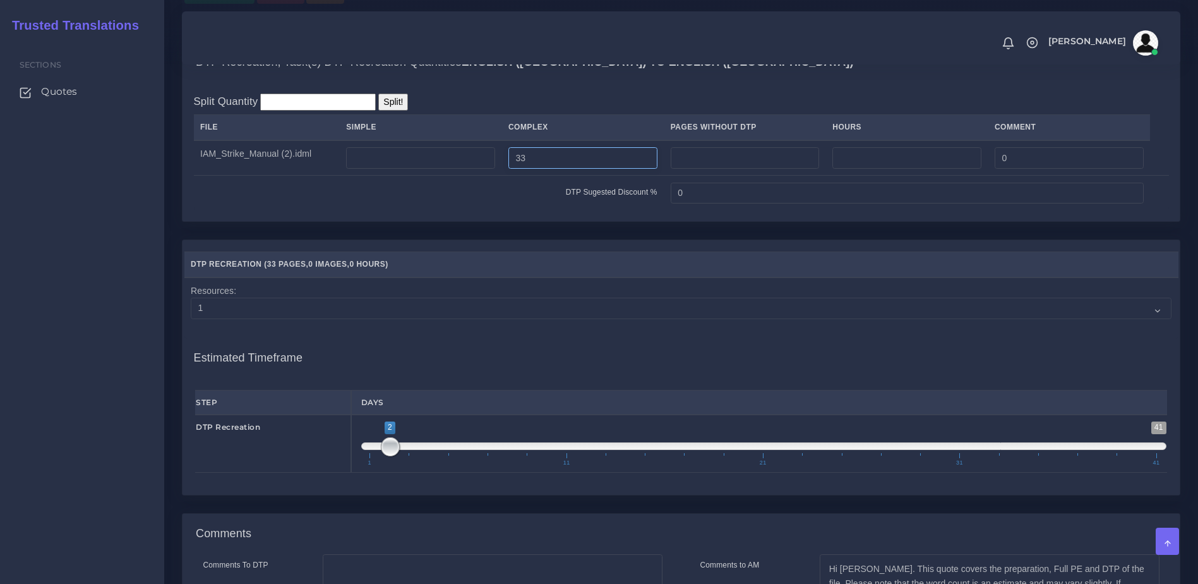
click at [537, 169] on input "33" at bounding box center [582, 157] width 149 height 21
drag, startPoint x: 537, startPoint y: 213, endPoint x: 518, endPoint y: 212, distance: 19.6
click at [518, 169] on input "33" at bounding box center [582, 157] width 149 height 21
type input "30"
click at [557, 239] on div "DTP Recreation, Task(s) DTP Recreation Quantities English (US) TO English (US) …" at bounding box center [680, 141] width 1017 height 198
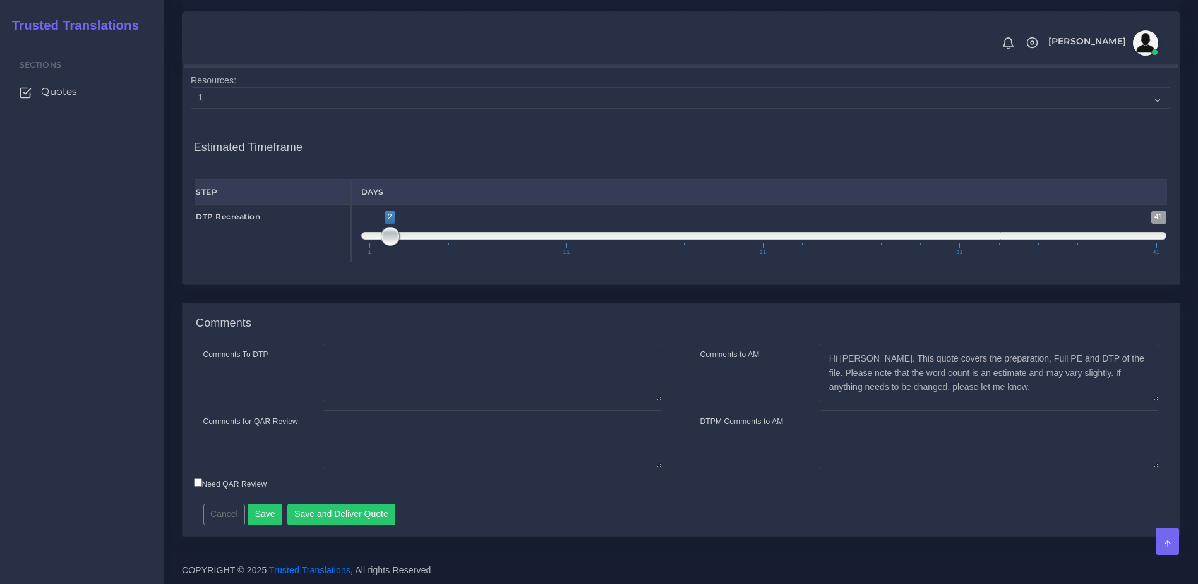
scroll to position [1209, 0]
click at [263, 512] on button "Save" at bounding box center [265, 513] width 35 height 21
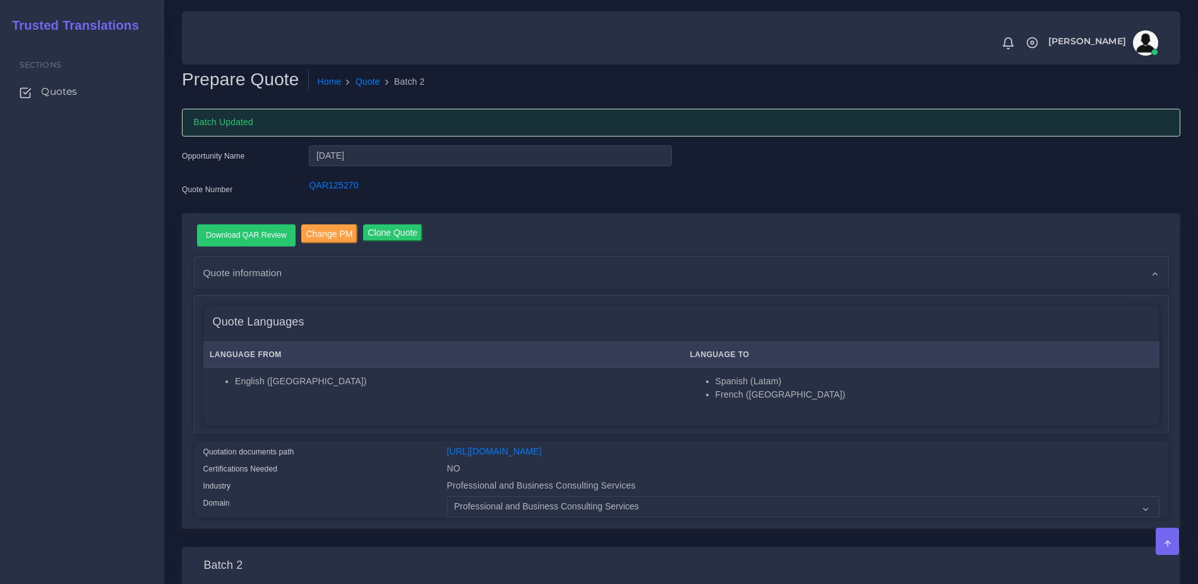
click at [1014, 215] on div "Download QAR Review Change PM Clone Quote Quote information AM NO" at bounding box center [681, 370] width 997 height 315
drag, startPoint x: 372, startPoint y: 189, endPoint x: 265, endPoint y: 189, distance: 107.4
click at [265, 189] on div "Quote Number QAR125270" at bounding box center [426, 191] width 509 height 25
copy div "QAR125270"
click at [897, 327] on div "Quote Languages" at bounding box center [681, 322] width 955 height 32
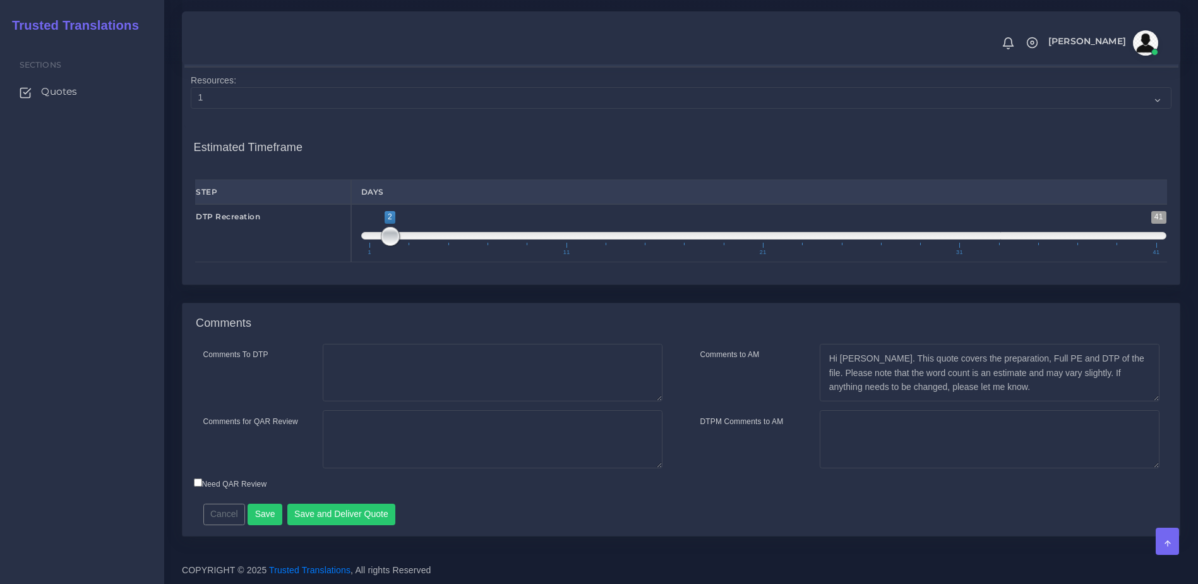
scroll to position [1214, 0]
click at [1022, 393] on textarea "Hi [PERSON_NAME]. This quote covers the preparation, Full PE and DTP of the fil…" at bounding box center [990, 373] width 340 height 58
drag, startPoint x: 861, startPoint y: 390, endPoint x: 844, endPoint y: 404, distance: 22.0
click at [844, 402] on textarea "Hi [PERSON_NAME]. This quote covers the preparation, Full PE and DTP of the fil…" at bounding box center [990, 373] width 340 height 58
type textarea "Hi [PERSON_NAME]. This quote covers the preparation, Full PE, proofreading and …"
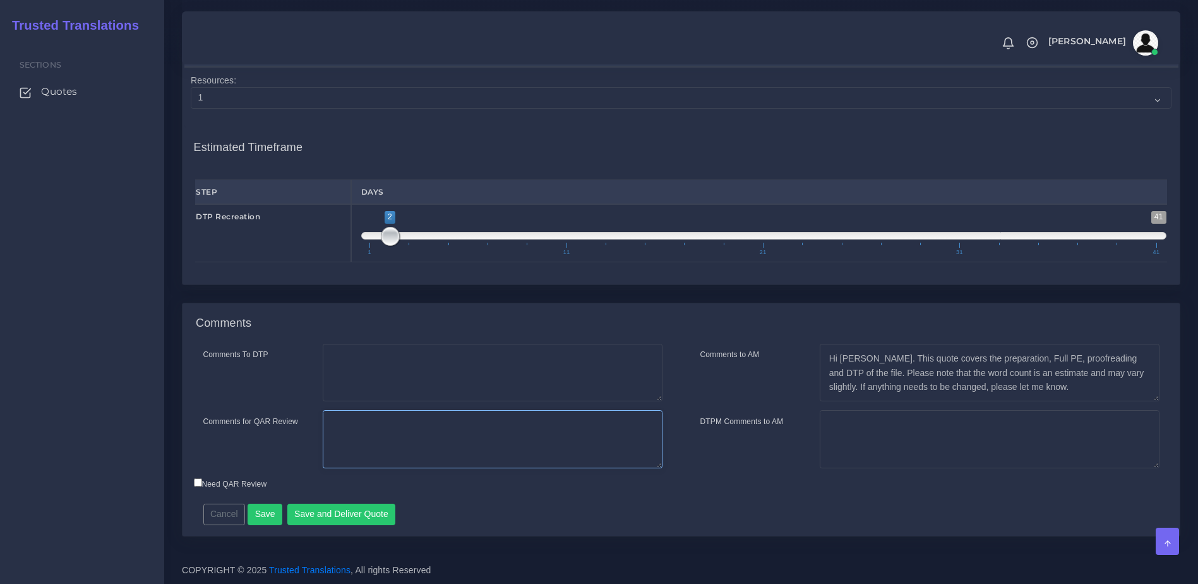
click at [424, 468] on textarea "Comments for QAR Review" at bounding box center [493, 439] width 340 height 58
paste textarea "This quote covers the preparation, Full PE, proofreading and DTP of the file."
type textarea "This quote covers the preparation, Full PE, proofreading and DTP of the file."
click at [238, 489] on label "Need QAR Review" at bounding box center [230, 483] width 73 height 11
click at [202, 486] on input "Need QAR Review" at bounding box center [198, 482] width 8 height 8
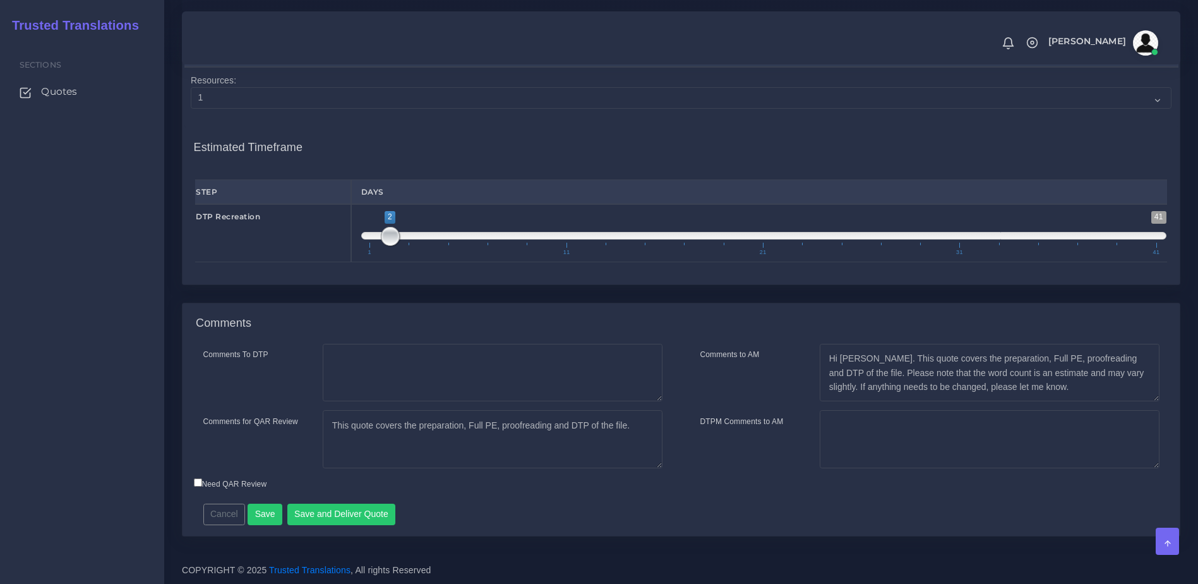
checkbox input "true"
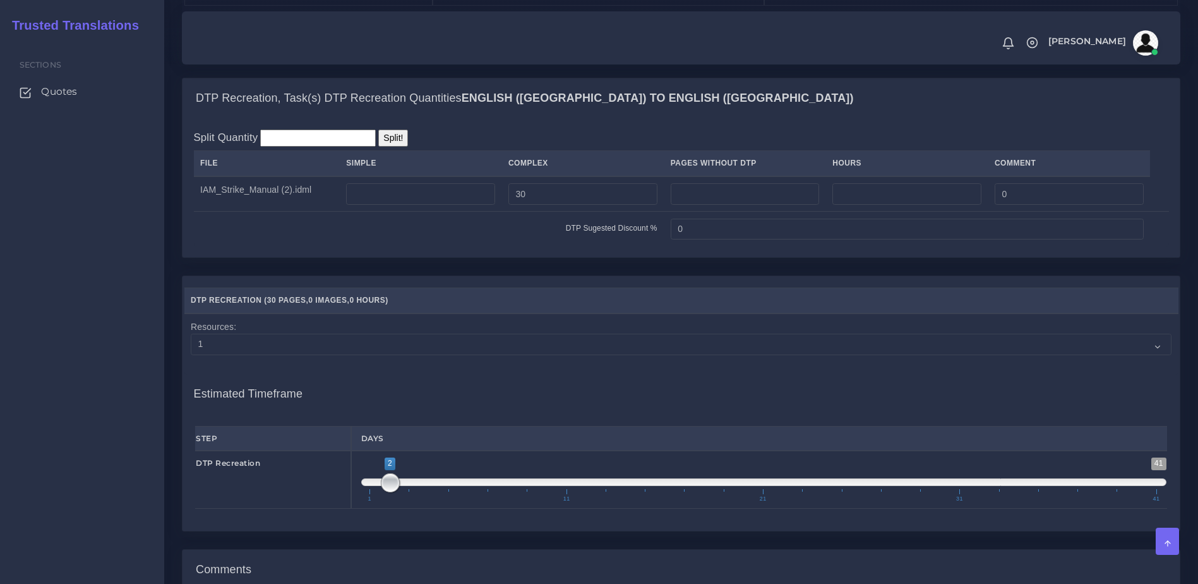
scroll to position [1245, 0]
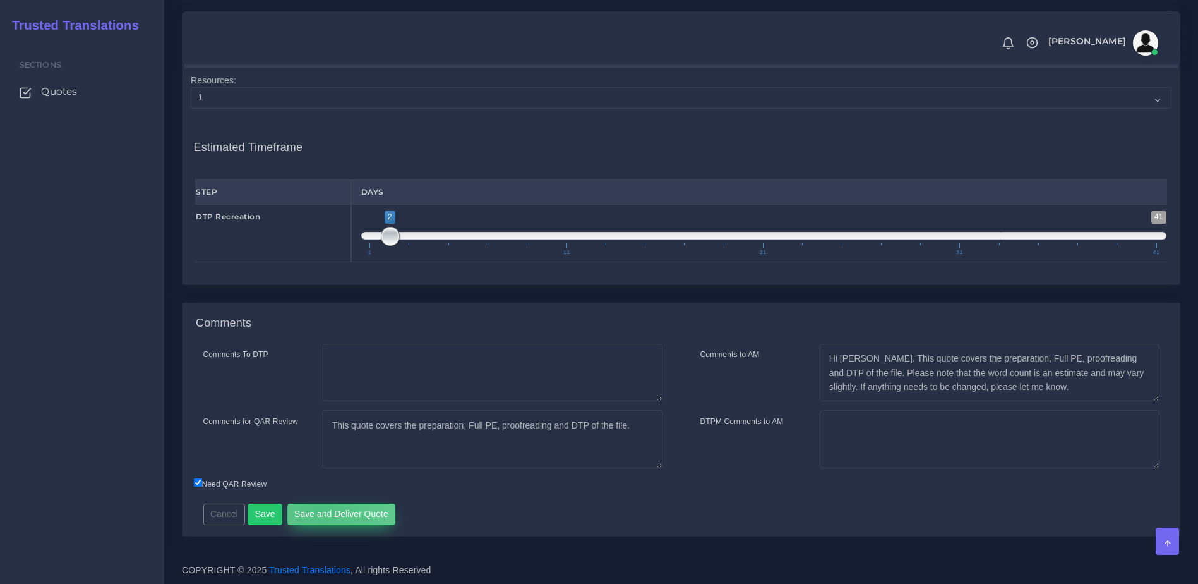
click at [320, 509] on button "Save and Deliver Quote" at bounding box center [341, 513] width 109 height 21
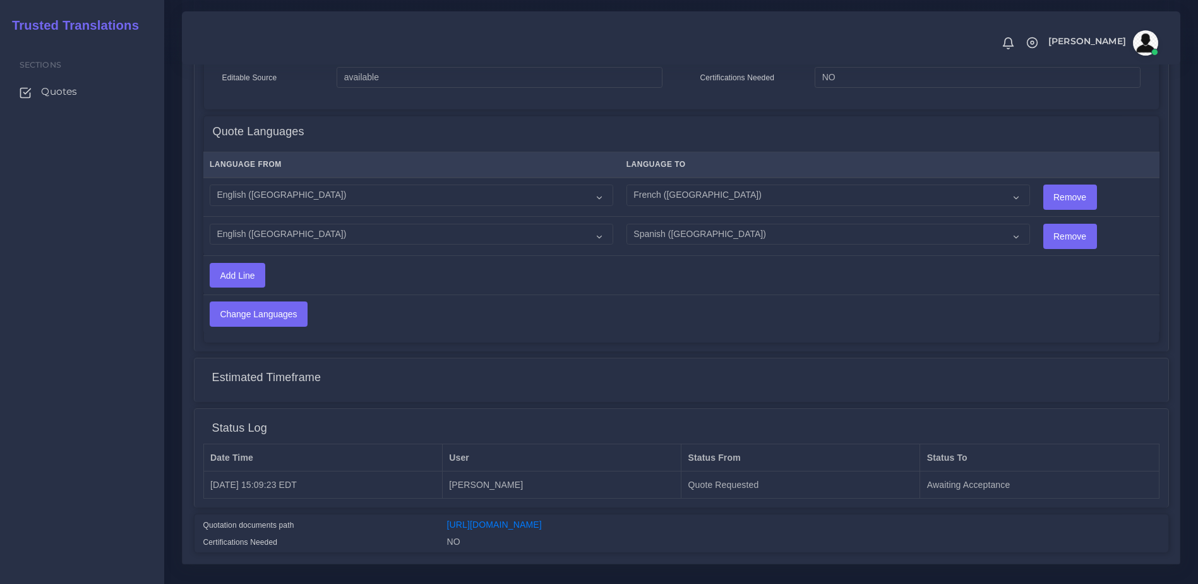
scroll to position [664, 0]
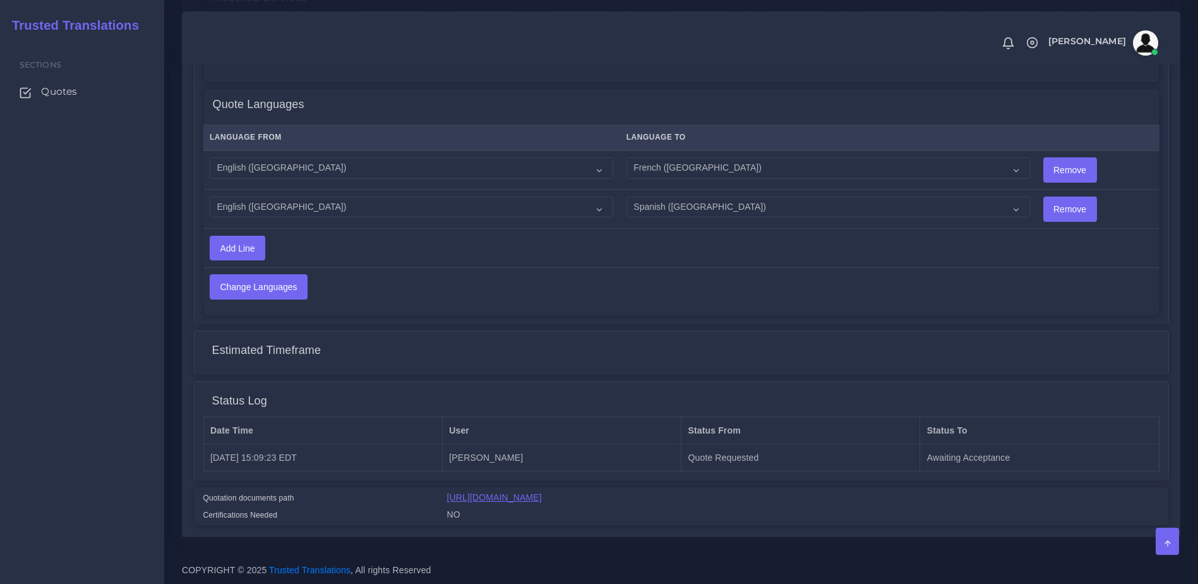
click at [542, 500] on link "[URL][DOMAIN_NAME]" at bounding box center [494, 497] width 95 height 10
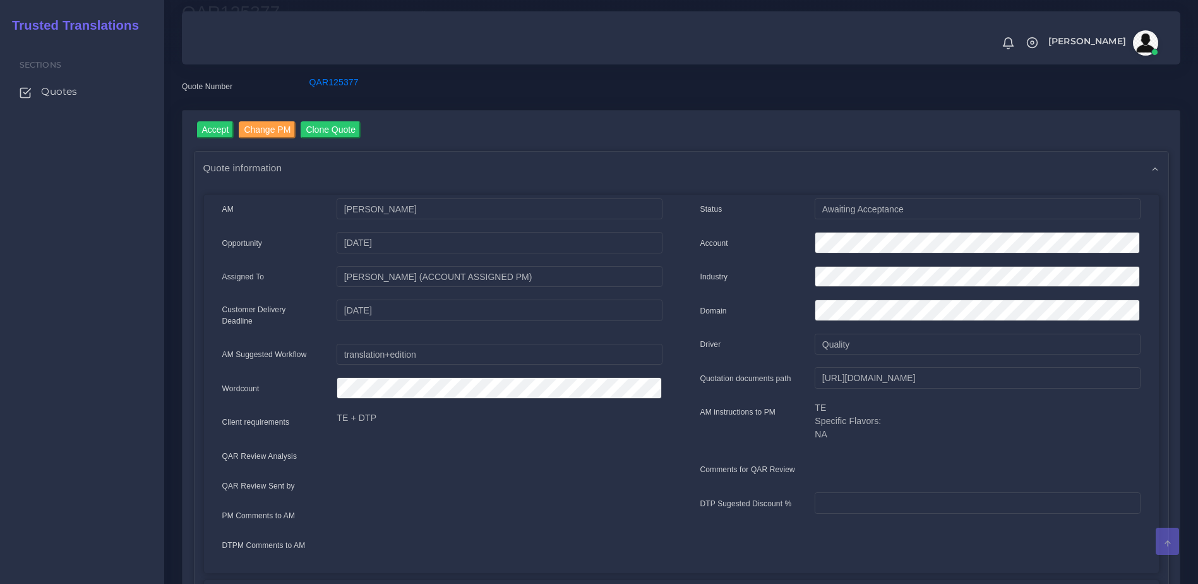
scroll to position [23, 0]
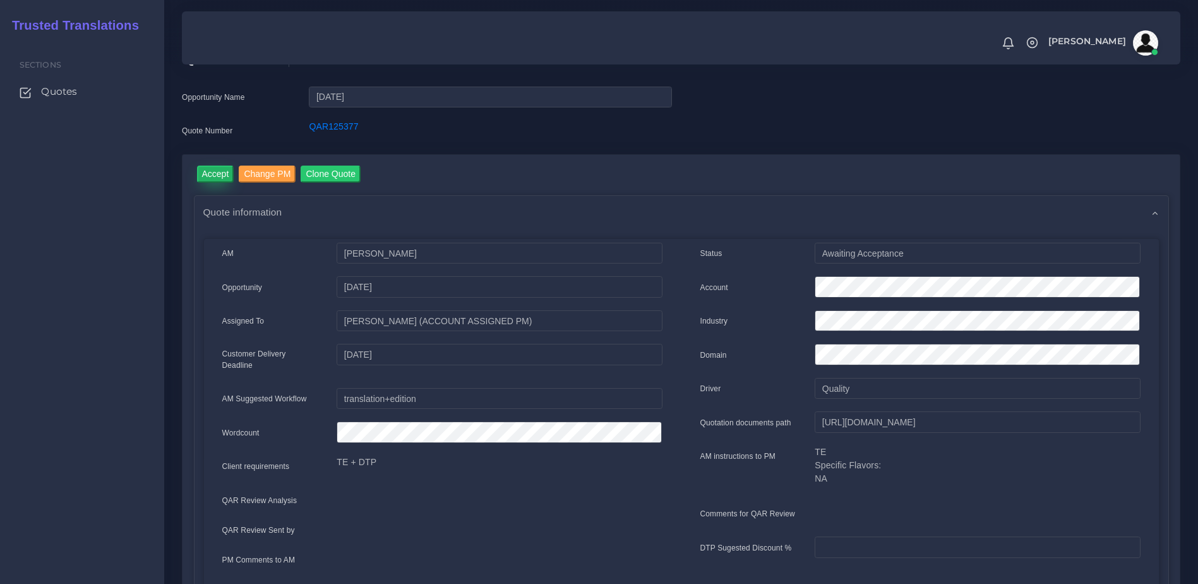
click at [203, 174] on input "Accept" at bounding box center [215, 173] width 37 height 17
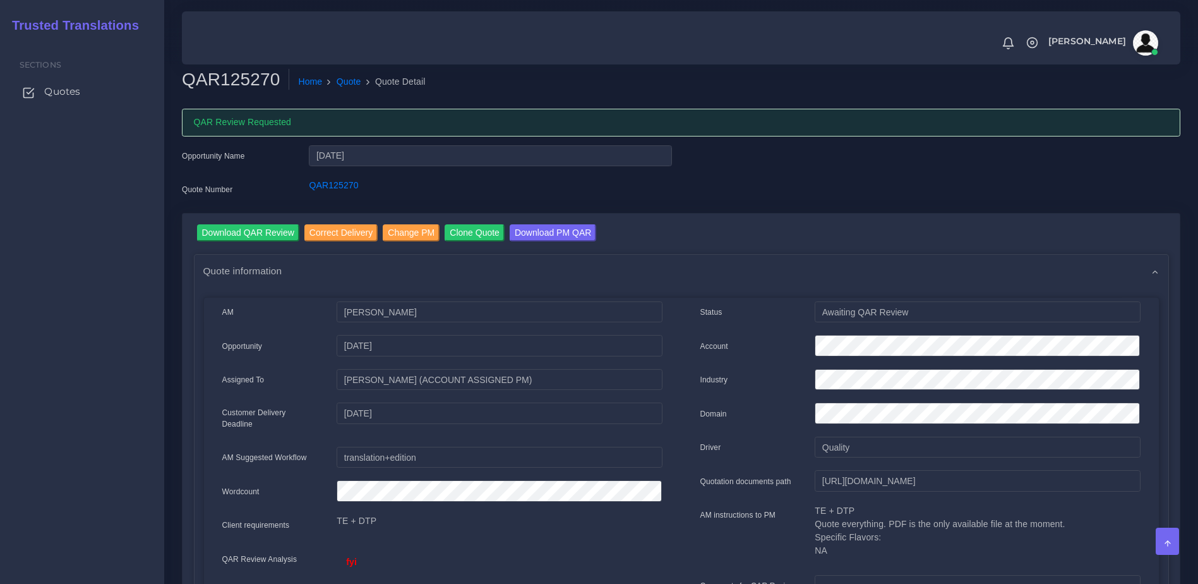
click at [58, 92] on span "Quotes" at bounding box center [62, 92] width 36 height 14
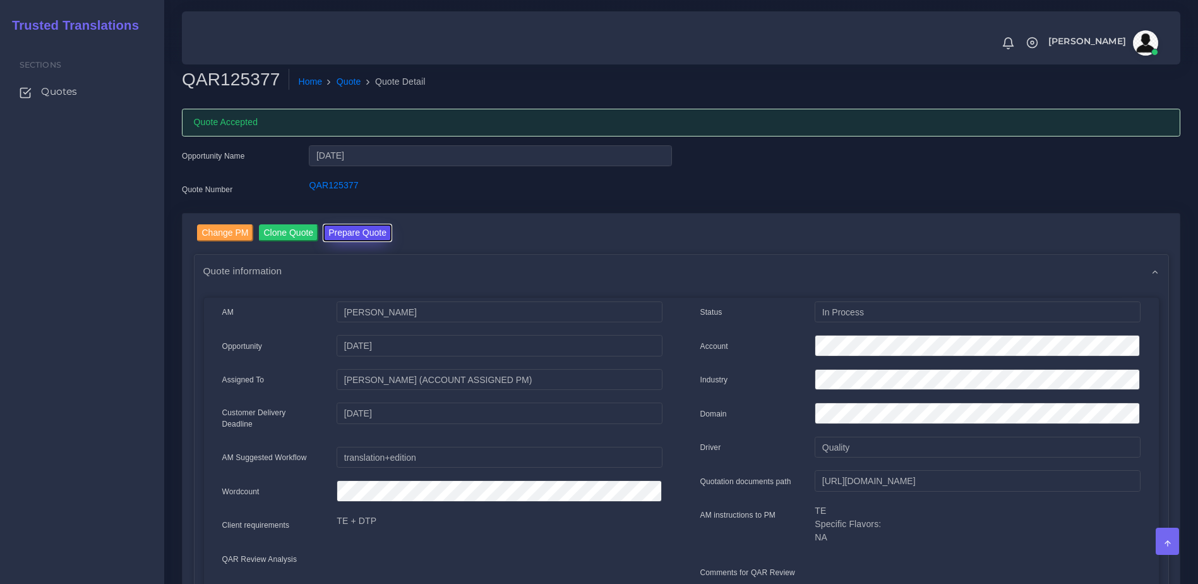
click at [357, 229] on button "Prepare Quote" at bounding box center [357, 232] width 68 height 17
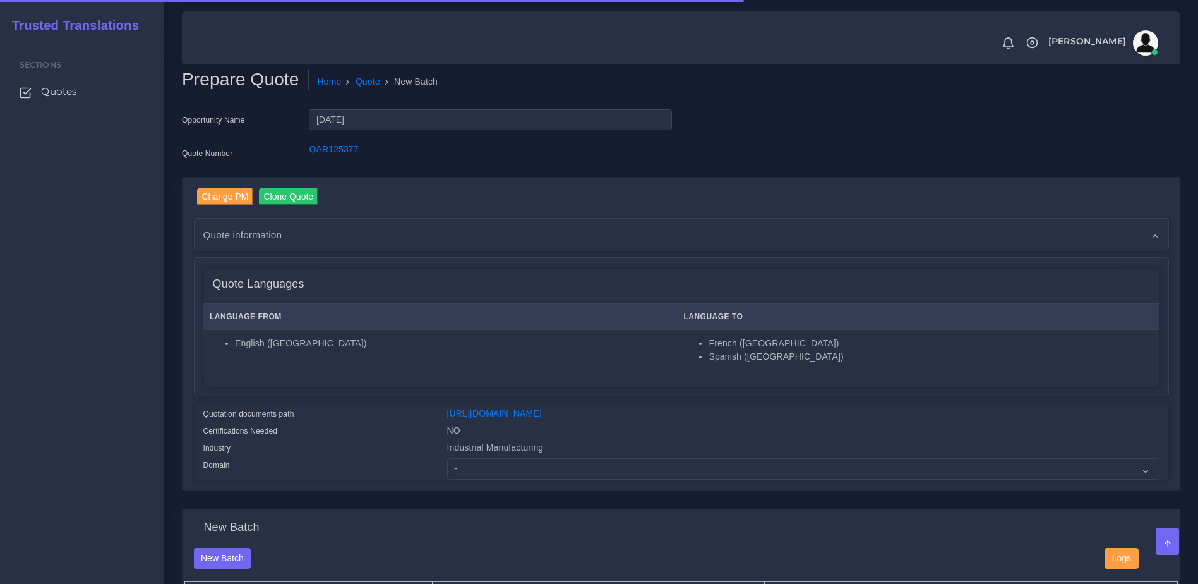
click at [476, 458] on div "Industrial Manufacturing" at bounding box center [803, 449] width 731 height 17
drag, startPoint x: 476, startPoint y: 467, endPoint x: 480, endPoint y: 473, distance: 7.4
click at [480, 473] on select "- Advertising and Media Agriculture, Forestry and Fishing Architecture, Buildin…" at bounding box center [803, 468] width 712 height 21
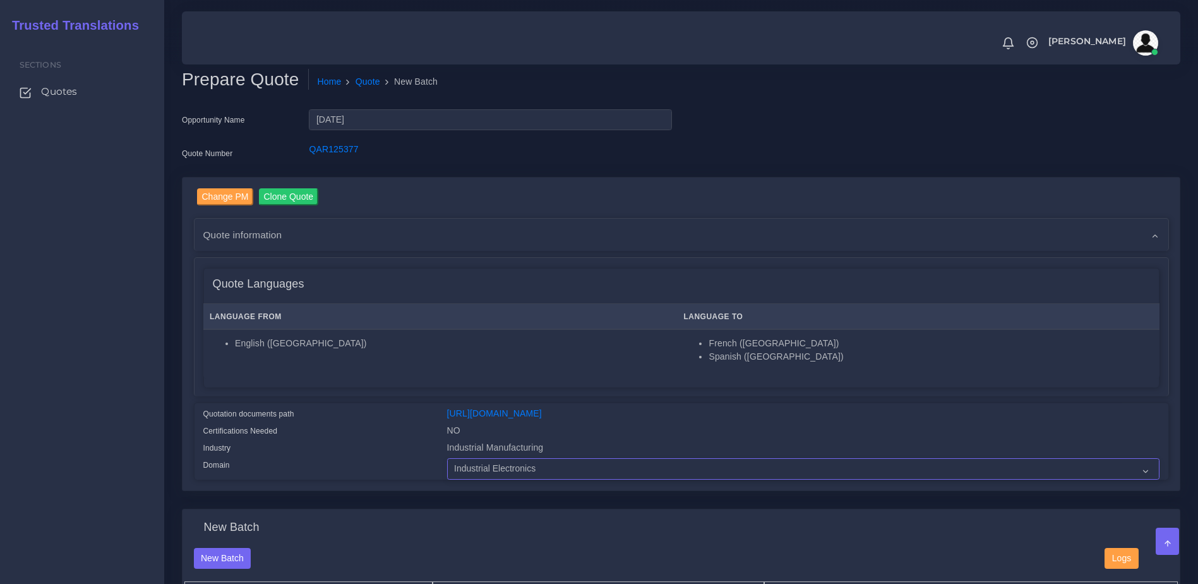
click at [447, 467] on select "- Advertising and Media Agriculture, Forestry and Fishing Architecture, Buildin…" at bounding box center [803, 468] width 712 height 21
click at [511, 479] on select "- Advertising and Media Agriculture, Forestry and Fishing Architecture, Buildin…" at bounding box center [803, 468] width 712 height 21
select select "Industrial Manufacturing"
click at [447, 467] on select "- Advertising and Media Agriculture, Forestry and Fishing Architecture, Buildin…" at bounding box center [803, 468] width 712 height 21
click at [367, 452] on div "Industry" at bounding box center [316, 449] width 244 height 17
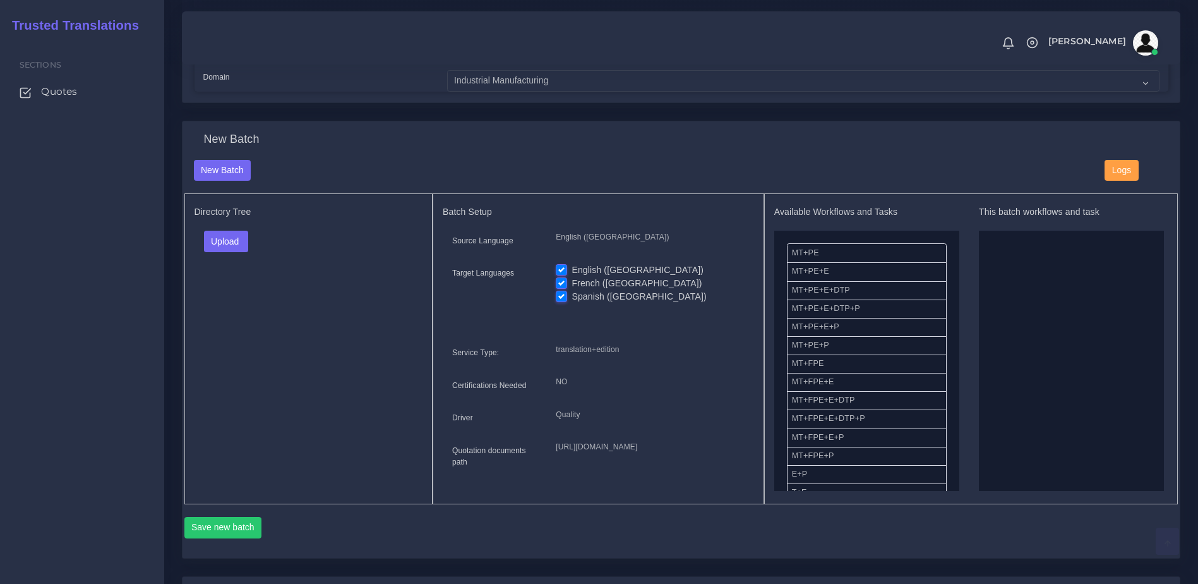
scroll to position [420, 0]
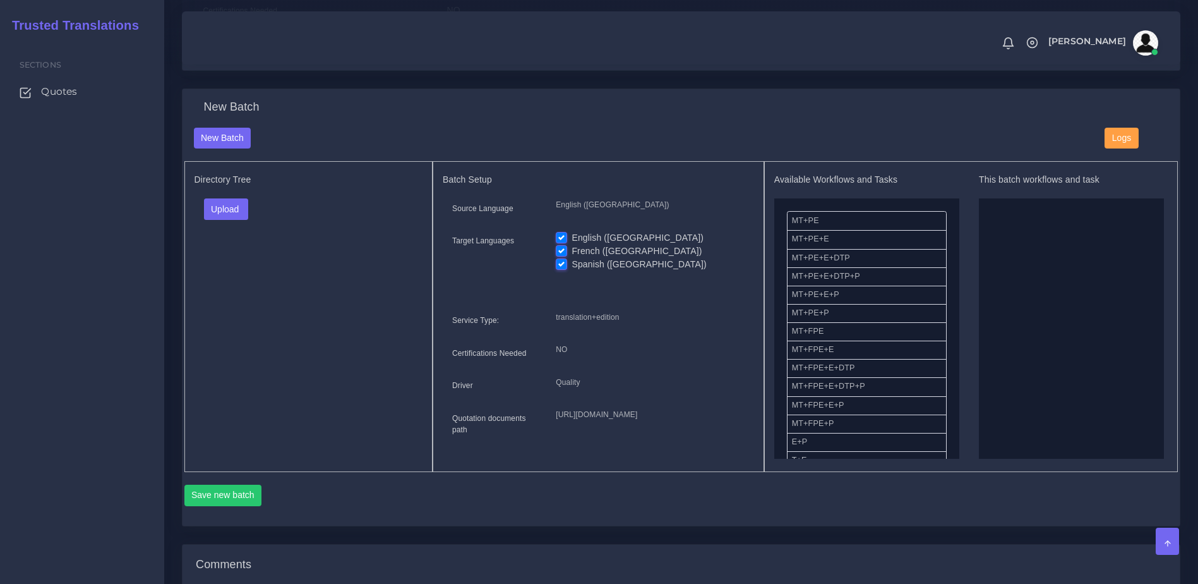
click at [572, 244] on label "English ([GEOGRAPHIC_DATA])" at bounding box center [638, 237] width 132 height 13
click at [559, 243] on input "English ([GEOGRAPHIC_DATA])" at bounding box center [561, 236] width 11 height 11
checkbox input "false"
click at [220, 213] on button "Upload" at bounding box center [226, 208] width 45 height 21
click at [225, 263] on label "Files" at bounding box center [248, 257] width 87 height 16
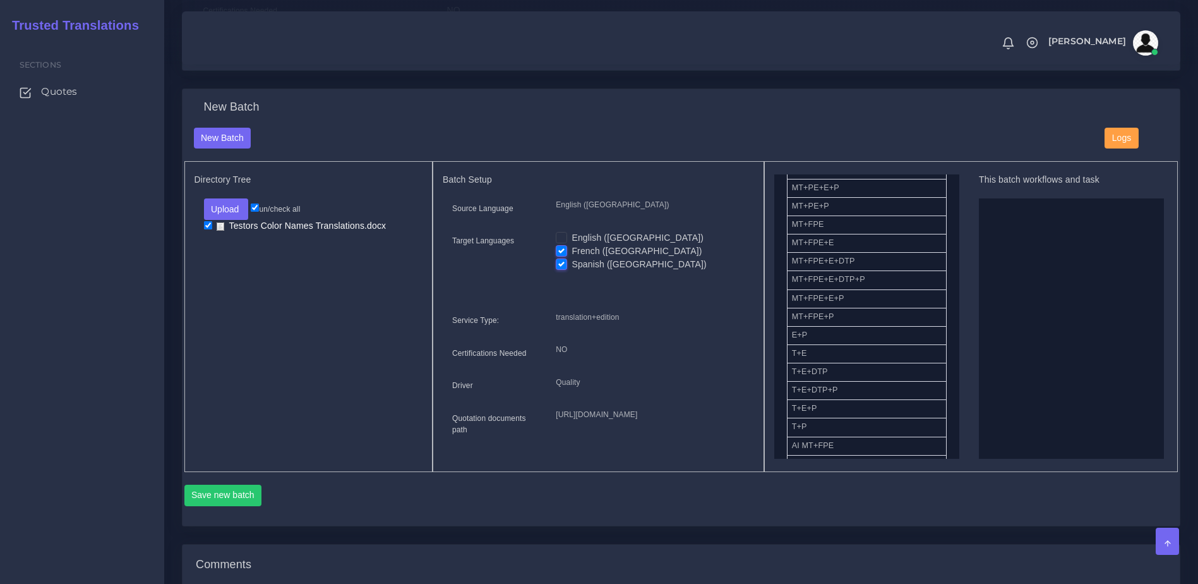
scroll to position [114, 0]
drag, startPoint x: 811, startPoint y: 235, endPoint x: 1093, endPoint y: 273, distance: 284.8
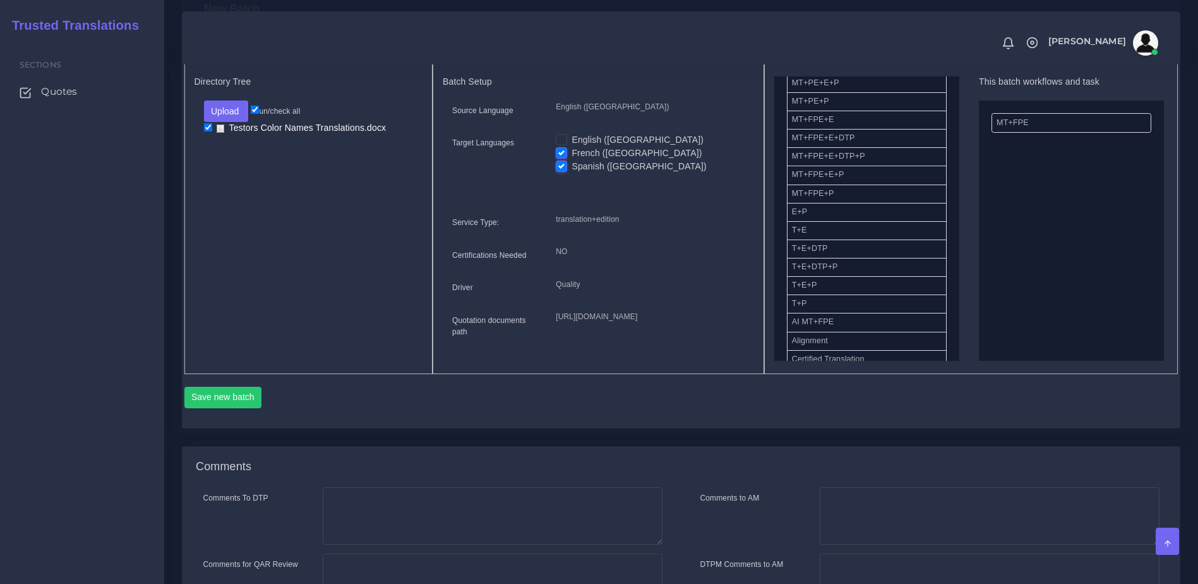
scroll to position [520, 0]
click at [229, 406] on button "Save new batch" at bounding box center [223, 395] width 78 height 21
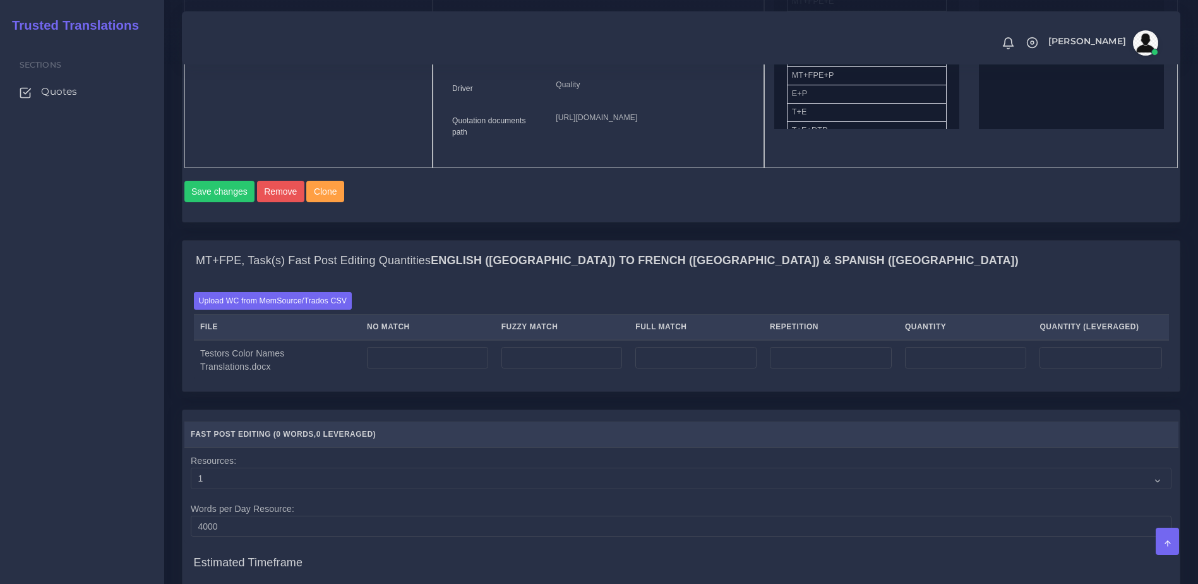
scroll to position [755, 0]
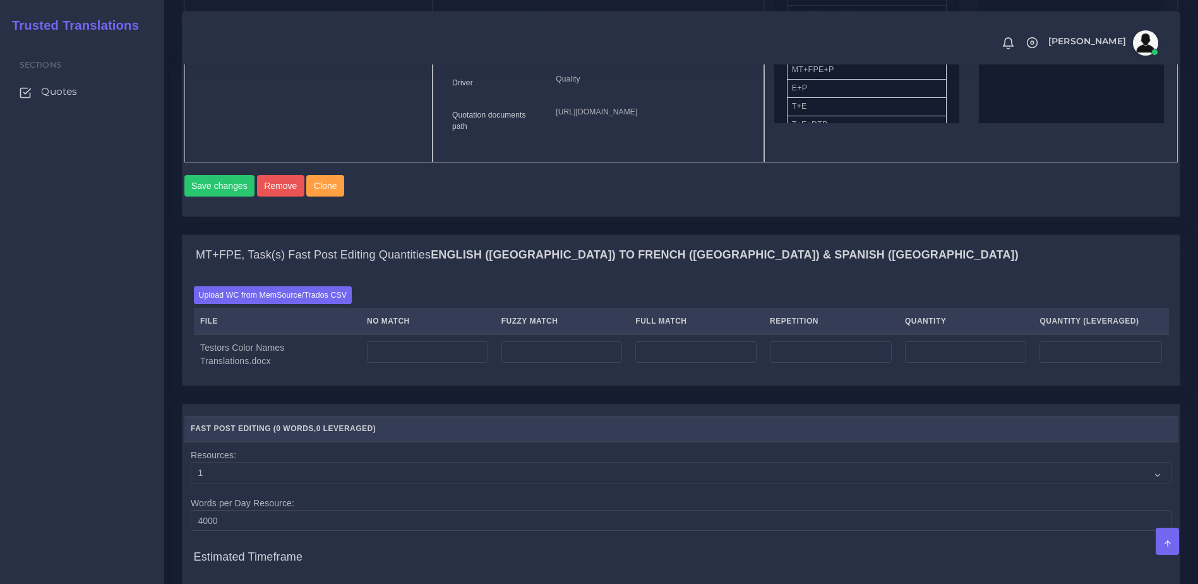
click at [427, 375] on td at bounding box center [428, 354] width 135 height 40
click at [424, 363] on input "number" at bounding box center [427, 351] width 121 height 21
type input "70"
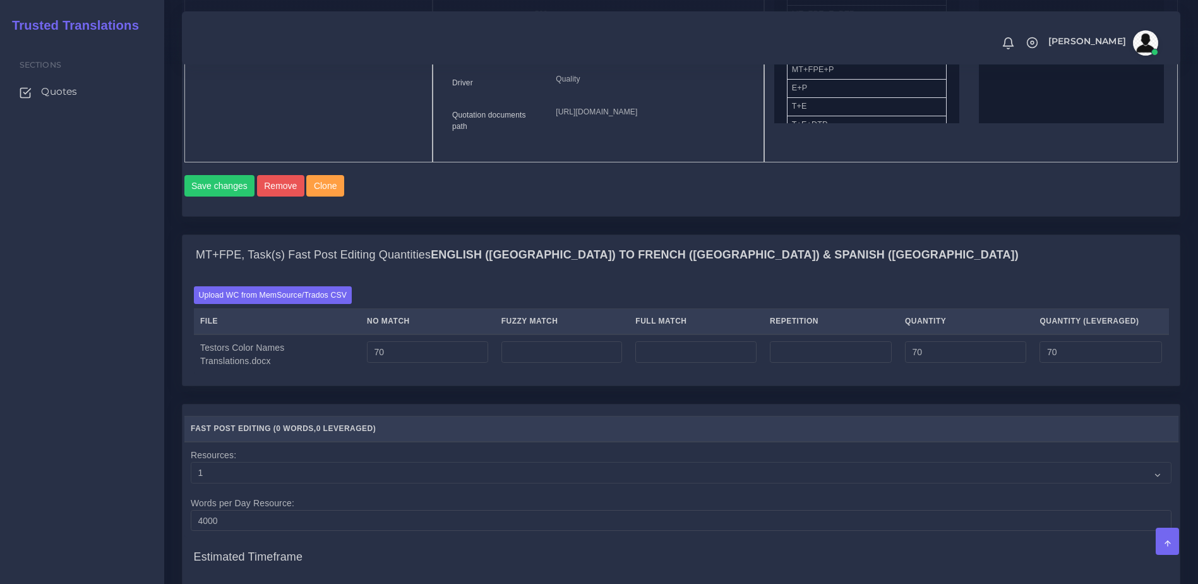
click at [438, 404] on div "MT+FPE, Task(s) Fast Post Editing Quantities English ([GEOGRAPHIC_DATA]) TO Fre…" at bounding box center [680, 318] width 1017 height 169
click at [476, 404] on div "MT+FPE, Task(s) Fast Post Editing Quantities English ([GEOGRAPHIC_DATA]) TO Fre…" at bounding box center [680, 318] width 1017 height 169
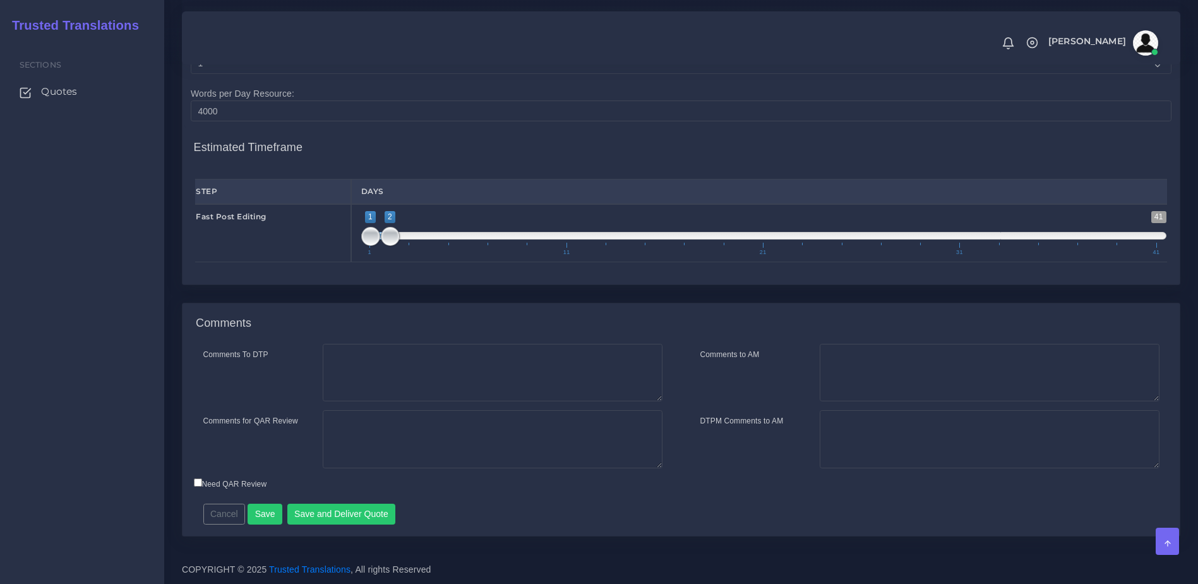
scroll to position [1194, 0]
type input "1;1"
drag, startPoint x: 388, startPoint y: 245, endPoint x: 351, endPoint y: 248, distance: 37.3
click at [351, 248] on div "1 41 1 2 1 — 2 1 11 21 31 41 1;1" at bounding box center [764, 233] width 826 height 58
click at [937, 361] on textarea "Comments to AM" at bounding box center [990, 373] width 340 height 58
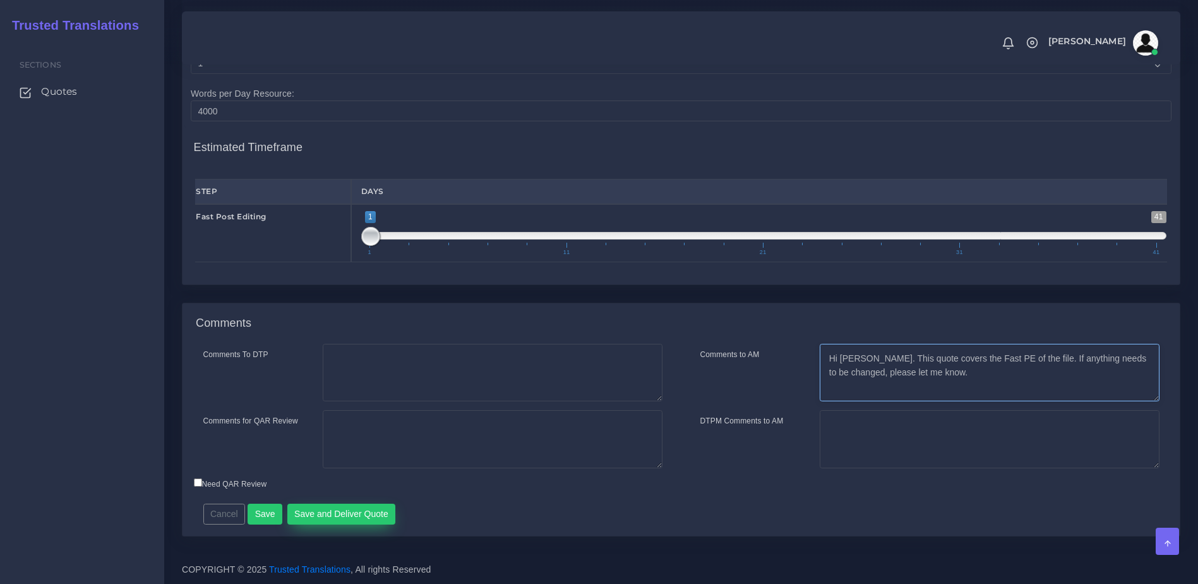
type textarea "Hi [PERSON_NAME]. This quote covers the Fast PE of the file. If anything needs …"
click at [349, 525] on button "Save and Deliver Quote" at bounding box center [341, 513] width 109 height 21
click at [997, 525] on div "Comments To DTP Comments for QAR Review Cancel" at bounding box center [681, 440] width 997 height 192
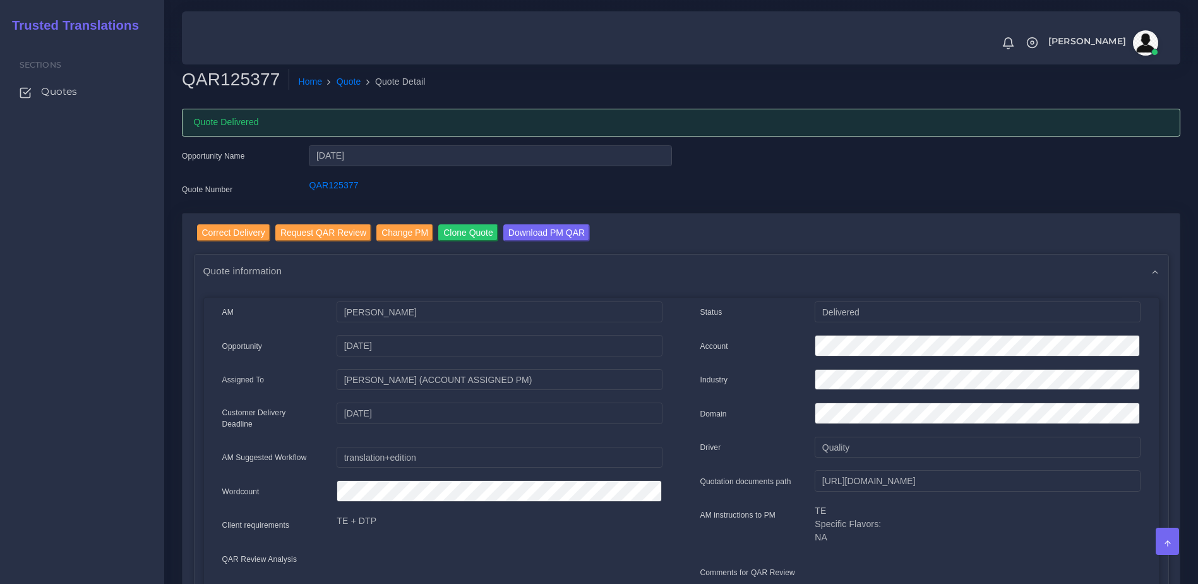
click at [126, 317] on div "Sections Quotes" at bounding box center [82, 311] width 164 height 544
click at [51, 85] on span "Quotes" at bounding box center [62, 92] width 36 height 14
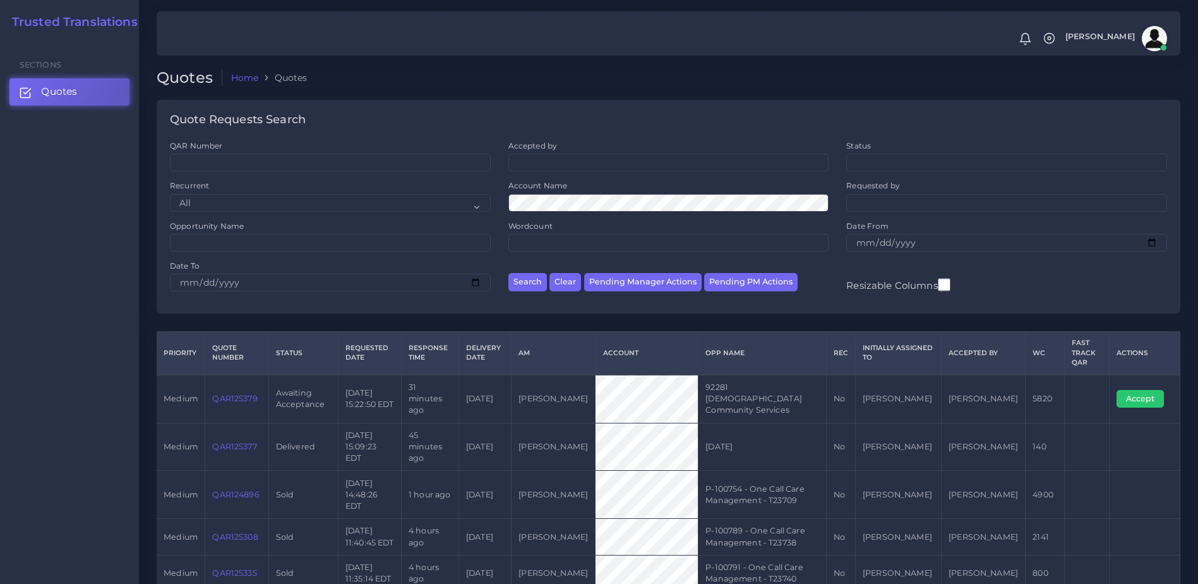
click at [225, 396] on link "QAR125379" at bounding box center [234, 397] width 45 height 9
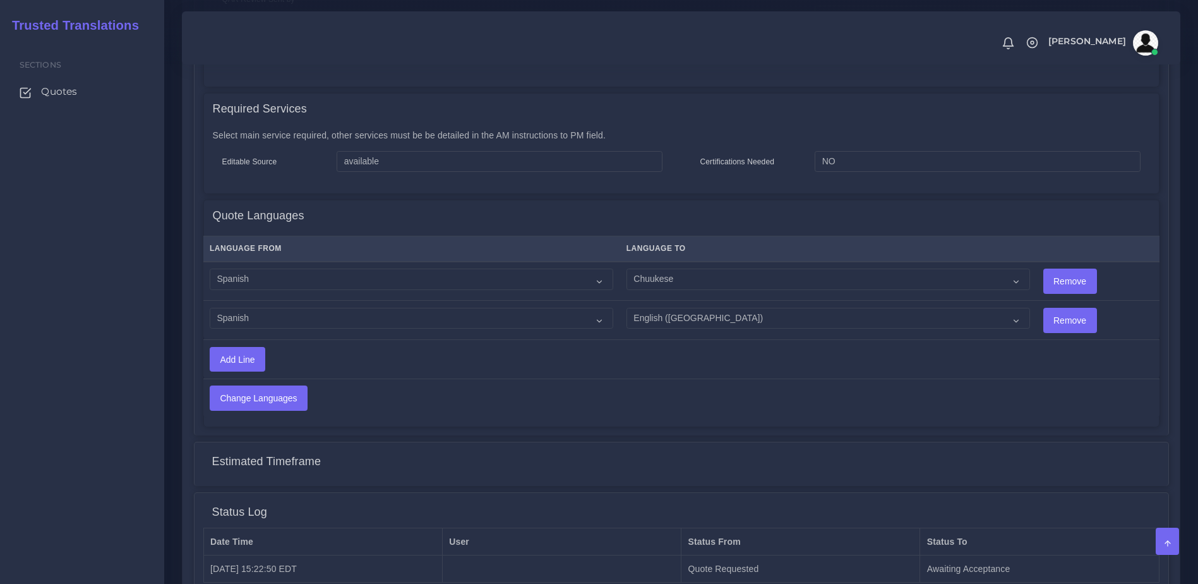
scroll to position [664, 0]
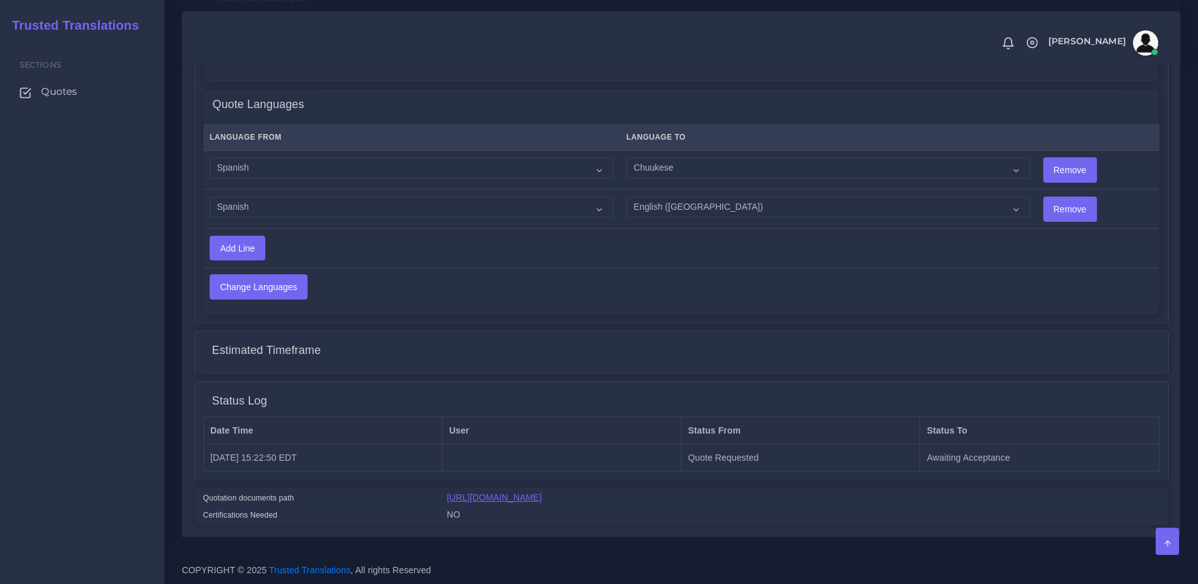
click at [542, 498] on link "[URL][DOMAIN_NAME]" at bounding box center [494, 497] width 95 height 10
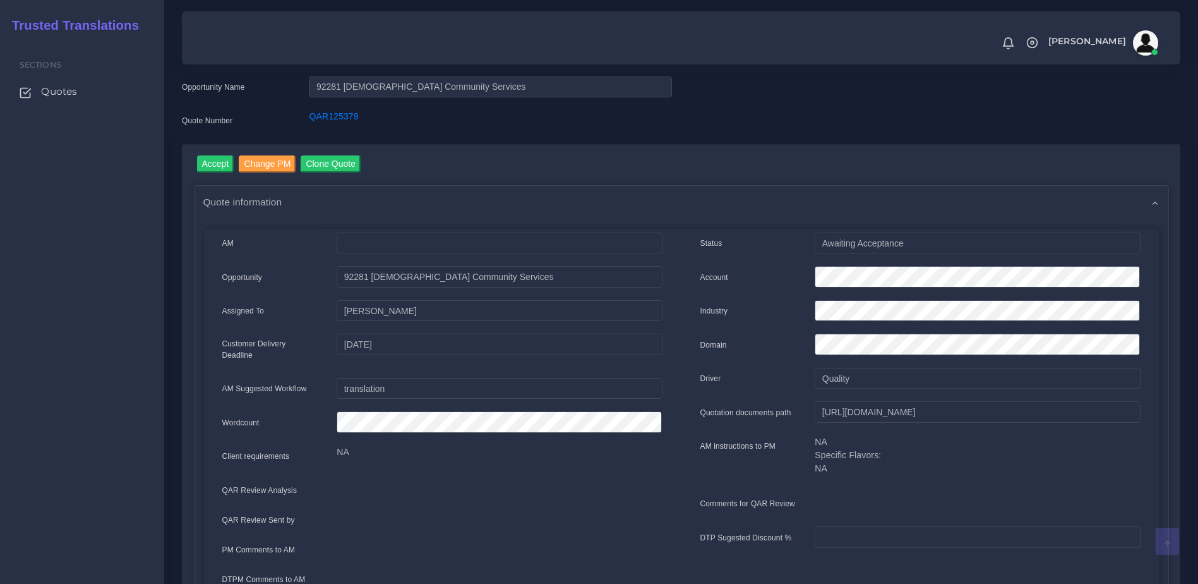
scroll to position [27, 0]
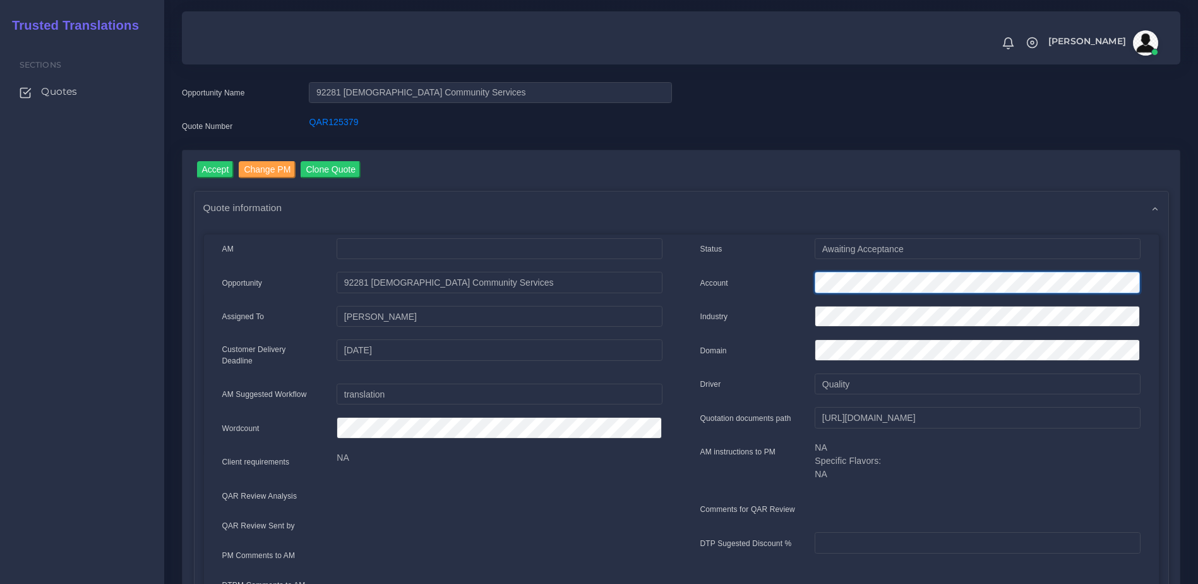
click at [810, 289] on div at bounding box center [977, 284] width 344 height 25
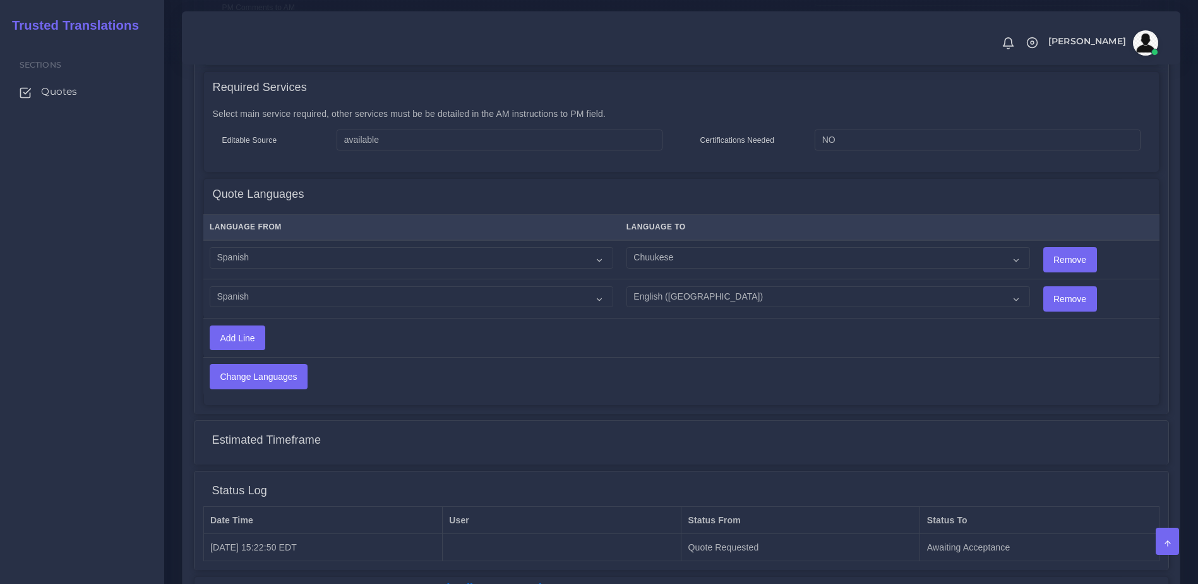
scroll to position [559, 0]
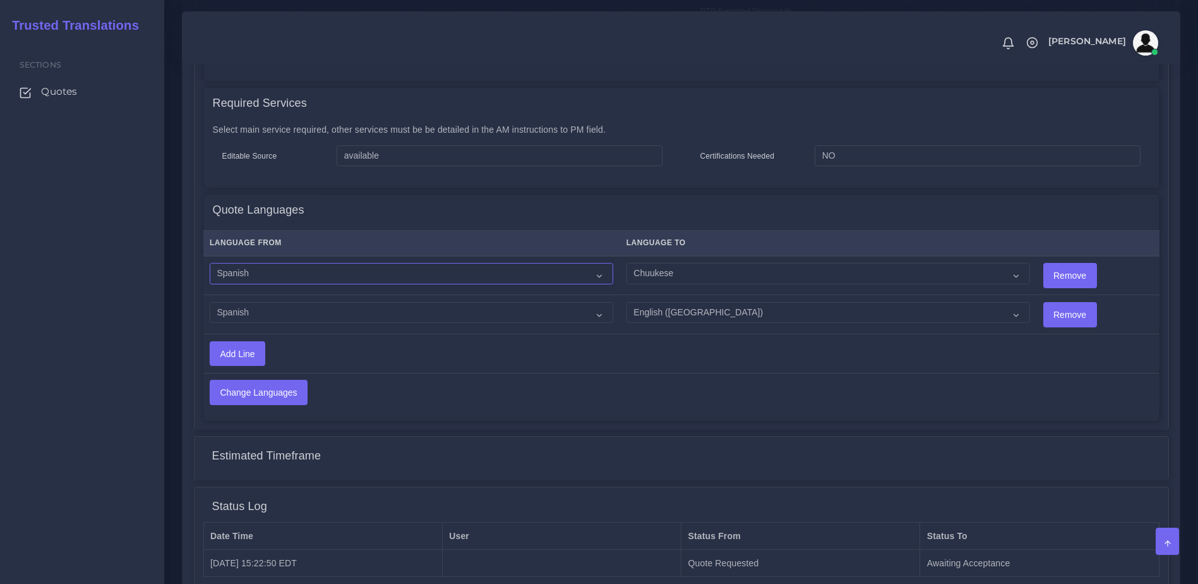
click at [294, 263] on select "Acoli Afar Afrikaans Akan Akateko [DEMOGRAPHIC_DATA] American Sign Language (AS…" at bounding box center [412, 273] width 404 height 21
click at [429, 304] on select "Acoli Afar Afrikaans Akan Akateko [DEMOGRAPHIC_DATA] American Sign Language (AS…" at bounding box center [412, 312] width 404 height 21
select select "15011"
click at [210, 302] on select "Acoli Afar Afrikaans Akan Akateko [DEMOGRAPHIC_DATA] American Sign Language (AS…" at bounding box center [412, 312] width 404 height 21
click at [273, 264] on select "Acoli Afar Afrikaans Akan Akateko [DEMOGRAPHIC_DATA] American Sign Language (AS…" at bounding box center [412, 273] width 404 height 21
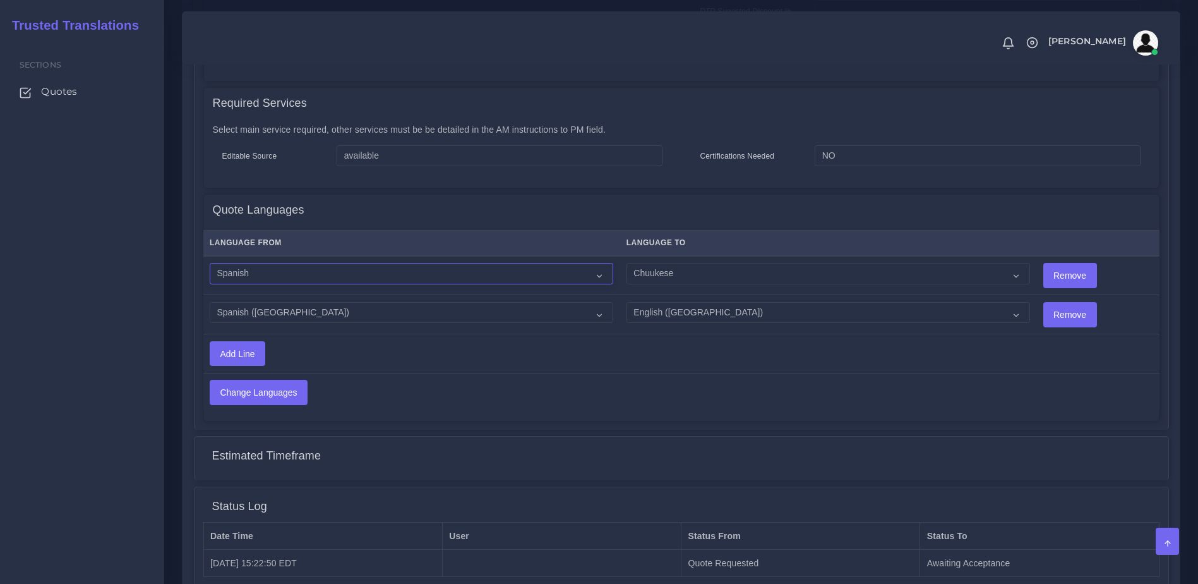
select select "14001"
click at [210, 263] on select "Acoli Afar Afrikaans Akan Akateko [DEMOGRAPHIC_DATA] American Sign Language (AS…" at bounding box center [412, 273] width 404 height 21
click at [267, 383] on input "Change Languages" at bounding box center [258, 392] width 97 height 24
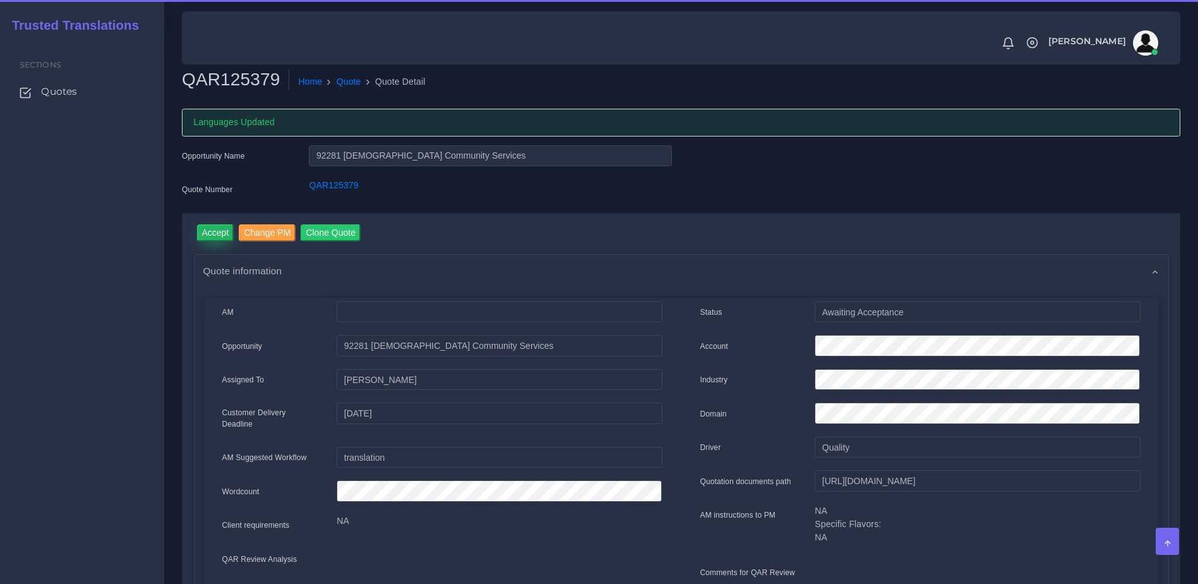
click at [217, 231] on input "Accept" at bounding box center [215, 232] width 37 height 17
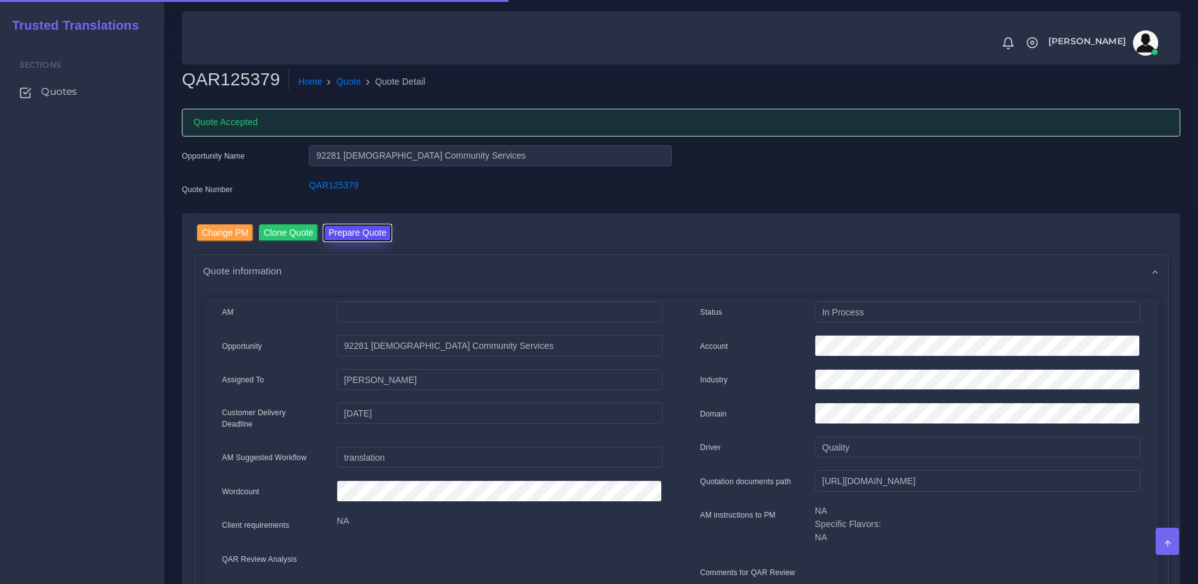
click at [349, 231] on button "Prepare Quote" at bounding box center [357, 232] width 68 height 17
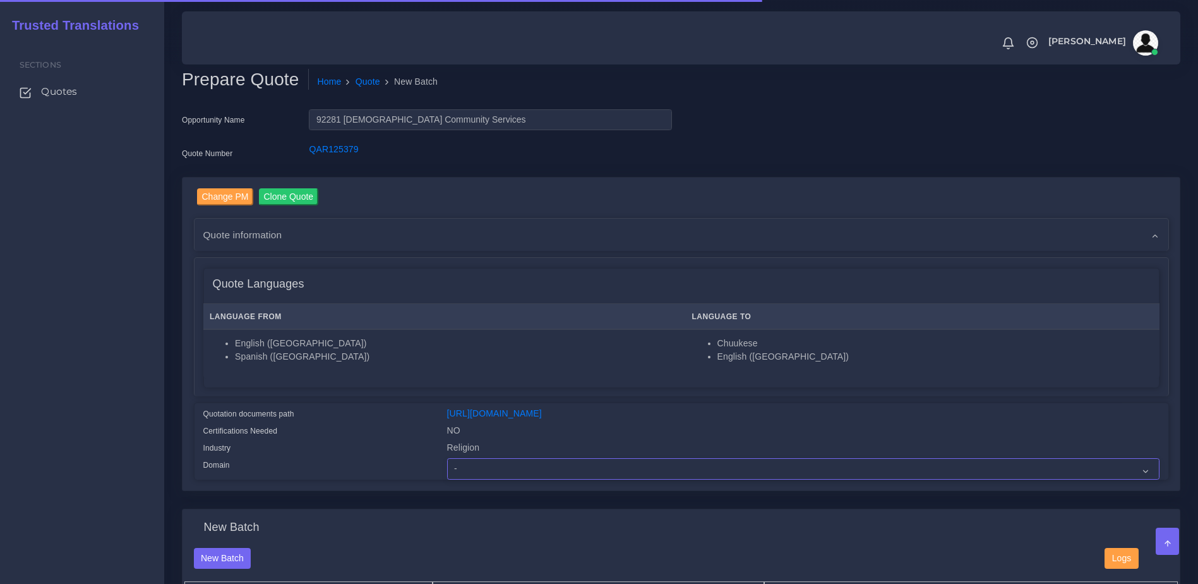
click at [539, 467] on select "- Advertising and Media Agriculture, Forestry and Fishing Architecture, Buildin…" at bounding box center [803, 468] width 712 height 21
select select "Religion"
click at [447, 467] on select "- Advertising and Media Agriculture, Forestry and Fishing Architecture, Buildin…" at bounding box center [803, 468] width 712 height 21
click at [330, 423] on div "Quotation documents path" at bounding box center [316, 415] width 244 height 17
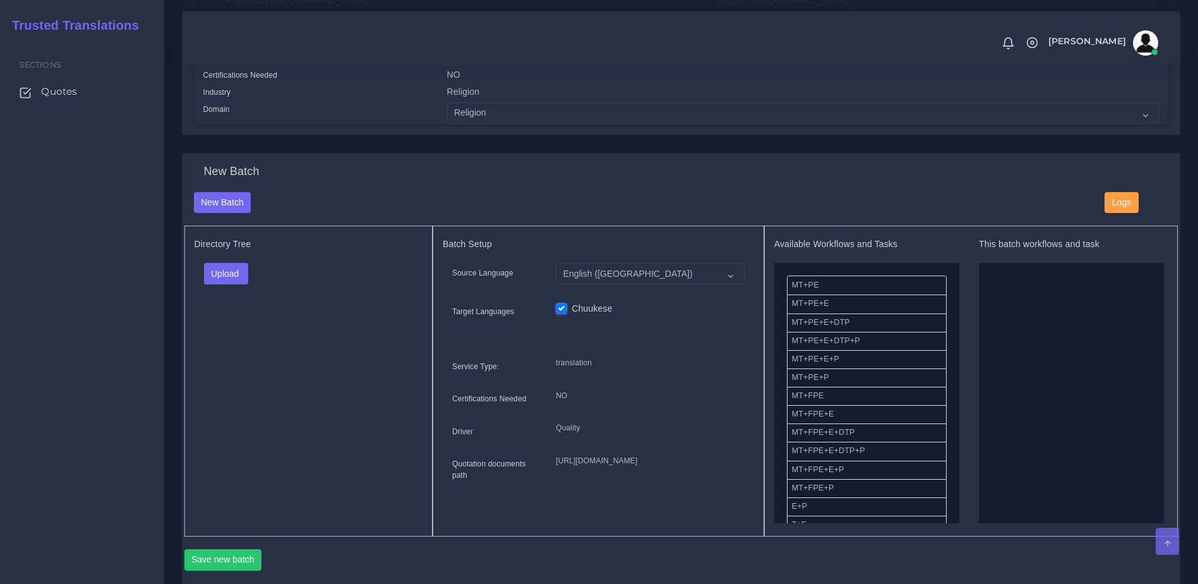
scroll to position [357, 0]
click at [241, 280] on button "Upload" at bounding box center [226, 271] width 45 height 21
click at [236, 337] on div "Folder Files" at bounding box center [248, 312] width 88 height 51
click at [234, 282] on button "Upload" at bounding box center [226, 271] width 45 height 21
click at [239, 328] on label "Files" at bounding box center [248, 320] width 87 height 16
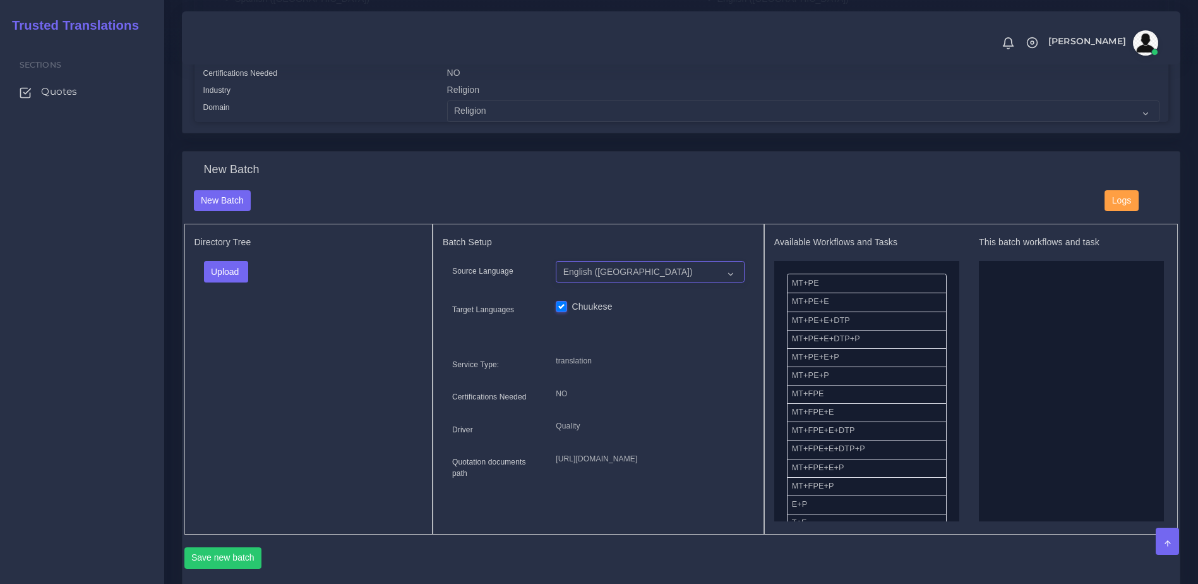
click at [587, 278] on select "English ([GEOGRAPHIC_DATA]) Spanish ([GEOGRAPHIC_DATA])" at bounding box center [650, 271] width 188 height 21
select select "15011"
click at [556, 270] on select "English ([GEOGRAPHIC_DATA]) Spanish ([GEOGRAPHIC_DATA])" at bounding box center [650, 271] width 188 height 21
click at [225, 282] on button "Upload" at bounding box center [226, 271] width 45 height 21
click at [231, 328] on label "Files" at bounding box center [248, 320] width 87 height 16
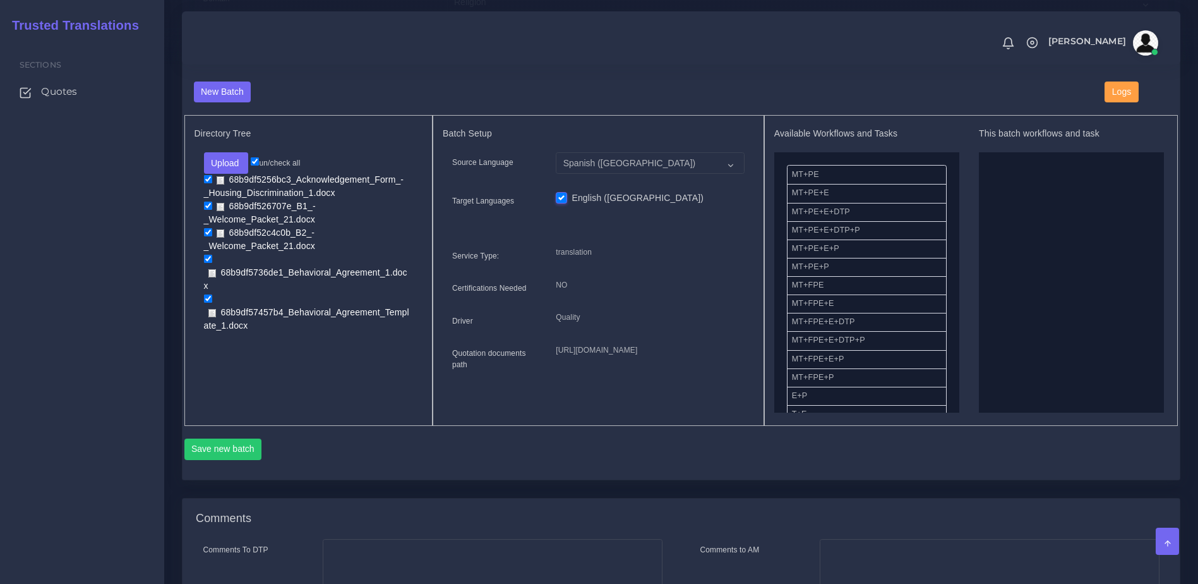
scroll to position [463, 0]
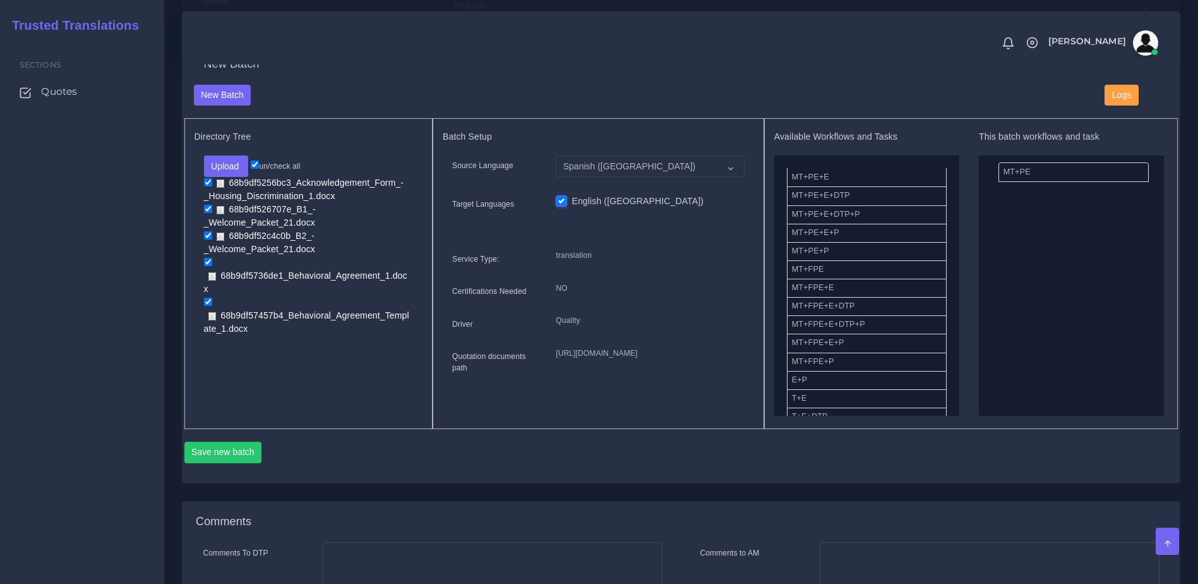
drag, startPoint x: 822, startPoint y: 185, endPoint x: 1033, endPoint y: 179, distance: 211.6
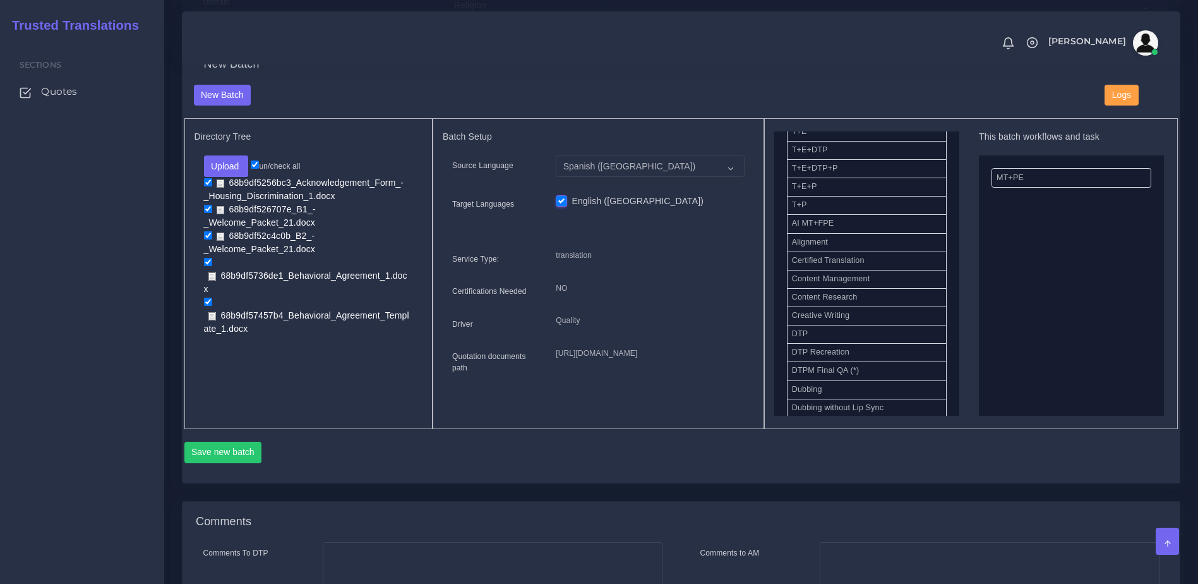
scroll to position [272, 0]
drag, startPoint x: 818, startPoint y: 344, endPoint x: 1016, endPoint y: 275, distance: 209.5
click at [236, 463] on button "Save new batch" at bounding box center [223, 451] width 78 height 21
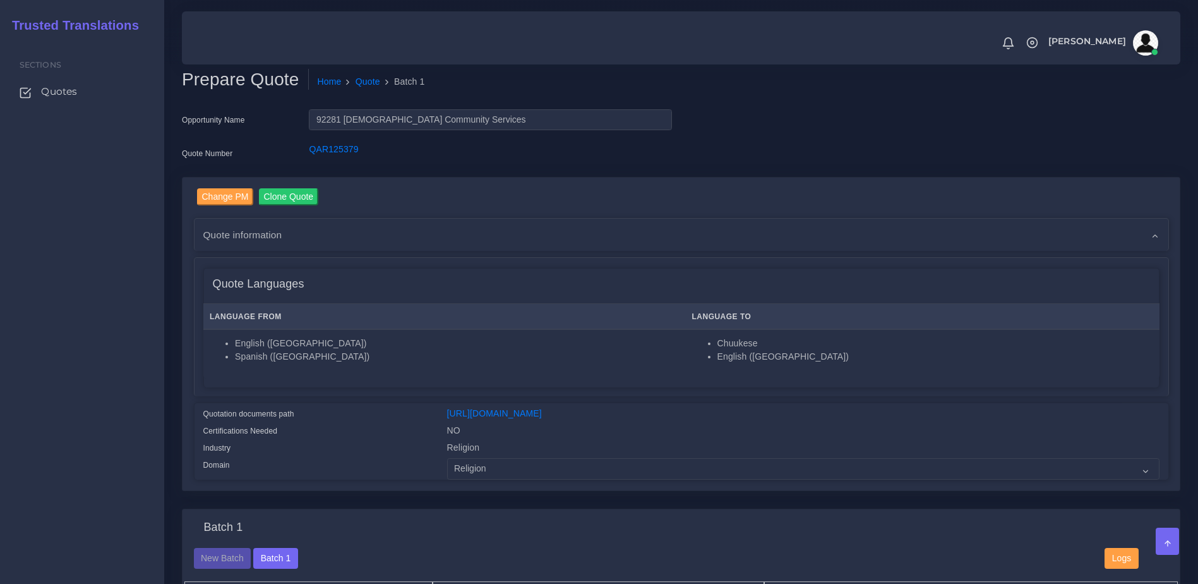
click at [963, 214] on div "Change PM Clone Quote Quote information AM Opportunity Assigned To NA" at bounding box center [681, 333] width 975 height 291
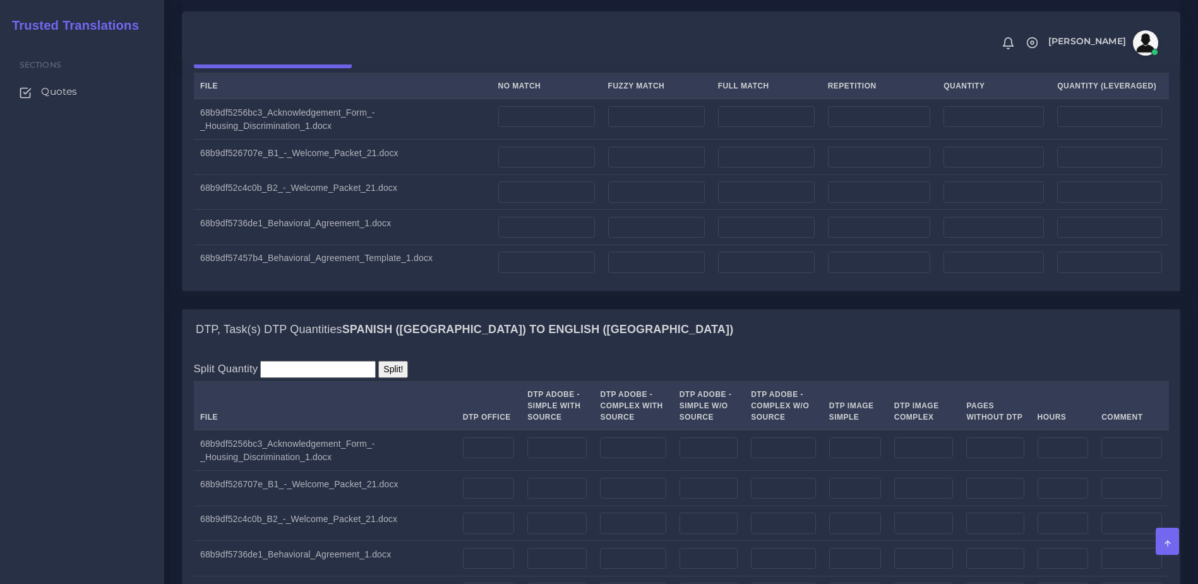
scroll to position [983, 0]
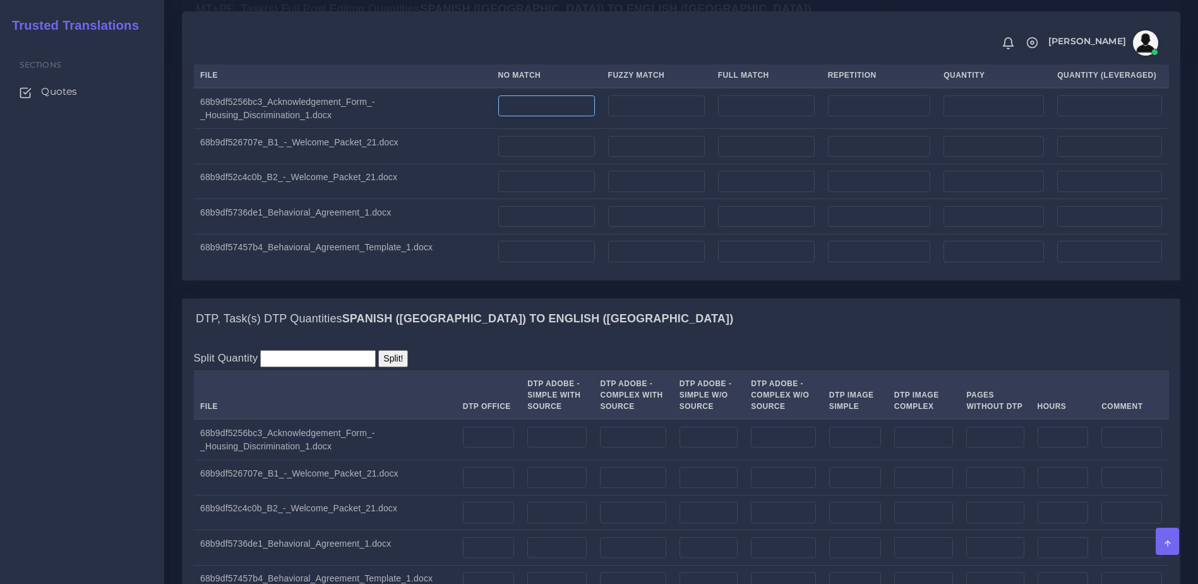
click at [563, 117] on input "number" at bounding box center [546, 105] width 97 height 21
drag, startPoint x: 547, startPoint y: 157, endPoint x: 460, endPoint y: 166, distance: 87.6
click at [460, 129] on tr "68b9df5256bc3_Acknowledgement_Form_-_Housing_Discrimination_1.docx 75" at bounding box center [681, 108] width 975 height 41
type input "65"
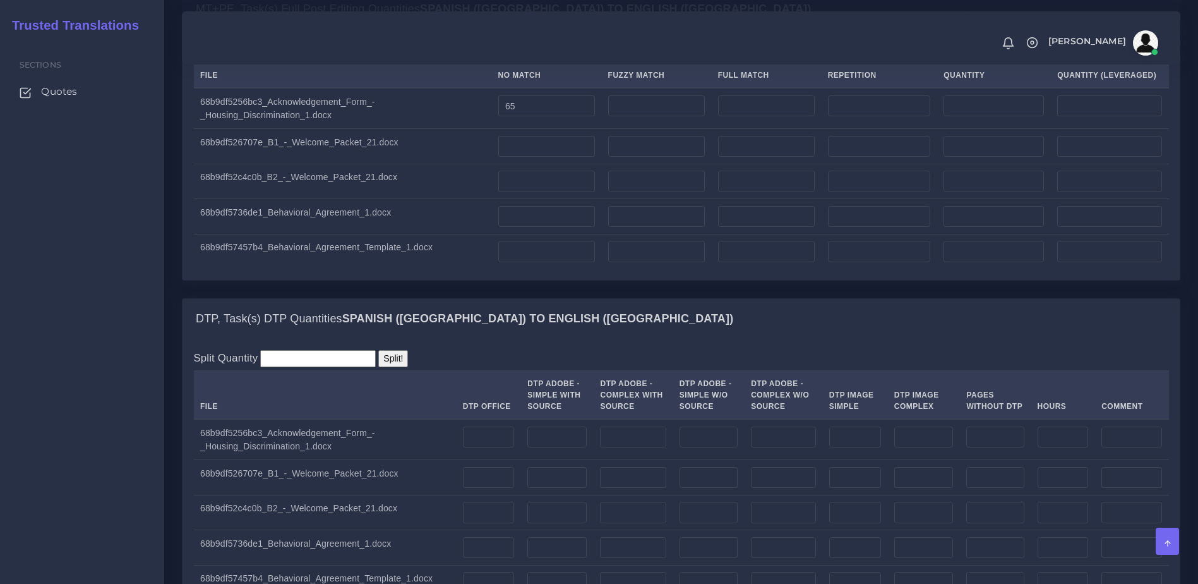
type input "65"
click at [565, 157] on input "number" at bounding box center [546, 146] width 97 height 21
type input "0"
click at [550, 234] on td at bounding box center [546, 216] width 110 height 35
click at [550, 227] on input "number" at bounding box center [546, 216] width 97 height 21
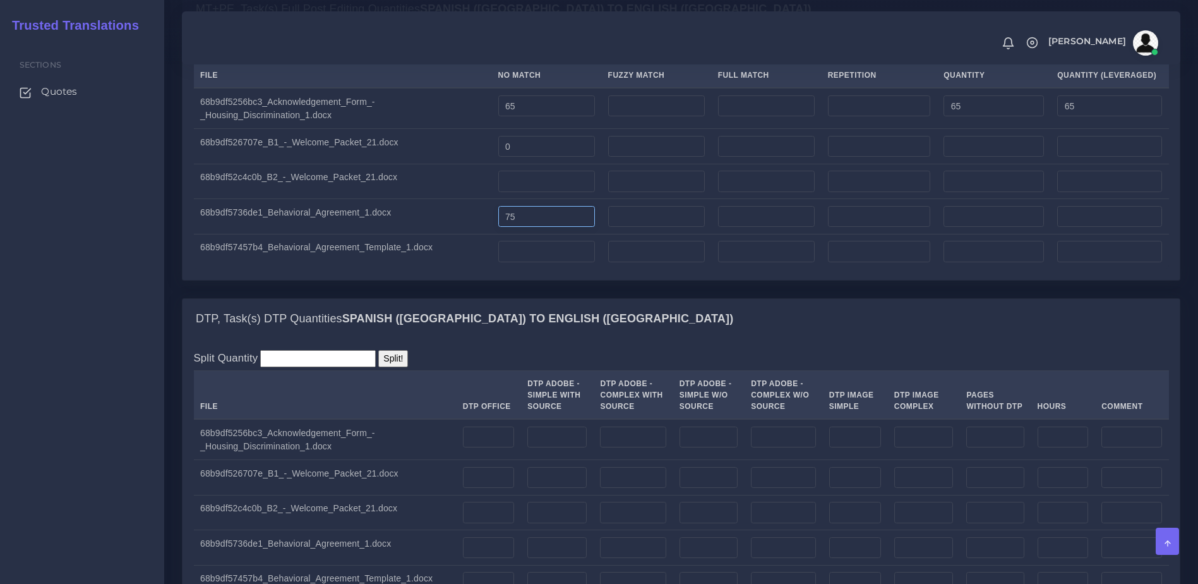
type input "75"
click at [500, 157] on input "0" at bounding box center [546, 146] width 97 height 21
type input "7"
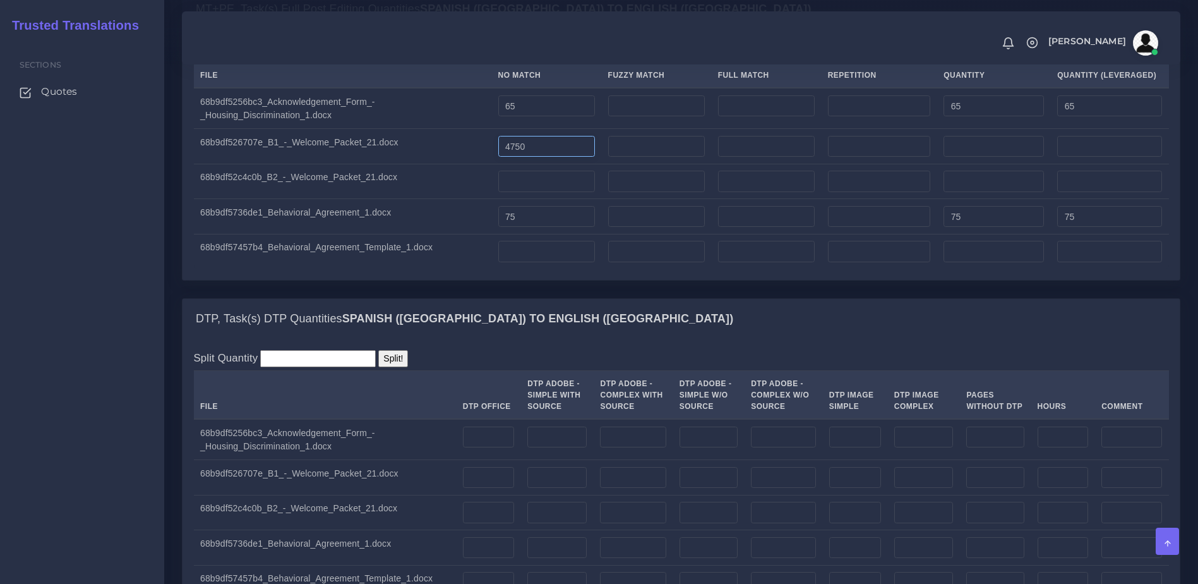
type input "4750"
click at [532, 199] on td at bounding box center [546, 181] width 110 height 35
click at [527, 192] on input "number" at bounding box center [546, 181] width 97 height 21
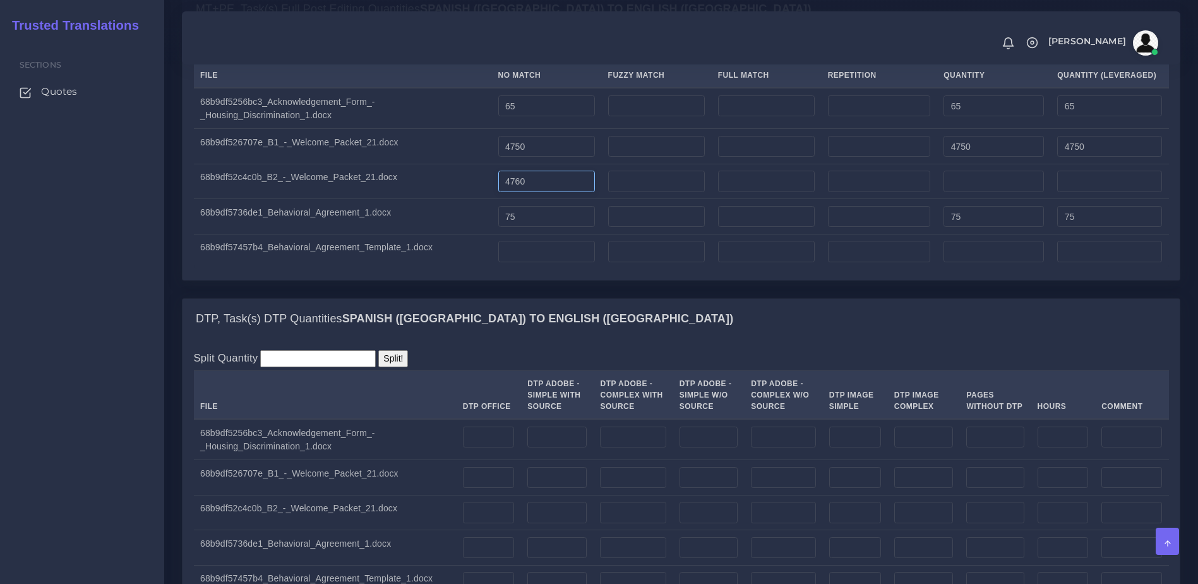
type input "4760"
click at [512, 262] on input "number" at bounding box center [546, 251] width 97 height 21
type input "85"
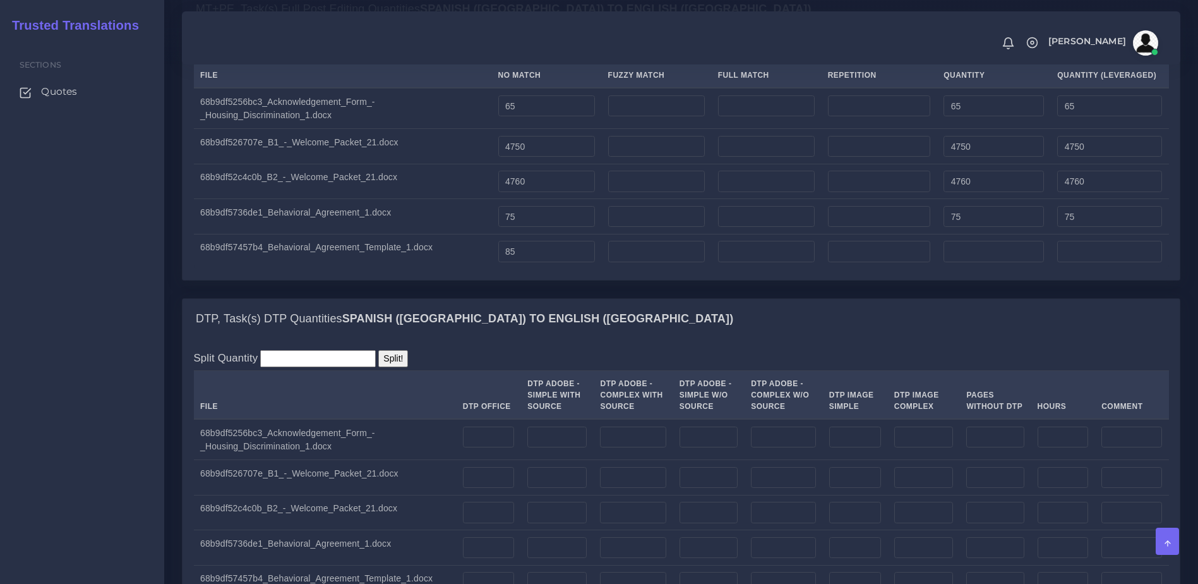
type input "85"
click at [525, 298] on div "MT+PE, Task(s) Full Post Editing Quantities Spanish (US) TO English (US) Upload…" at bounding box center [680, 143] width 1017 height 309
click at [477, 448] on input "number" at bounding box center [488, 436] width 51 height 21
type input "1"
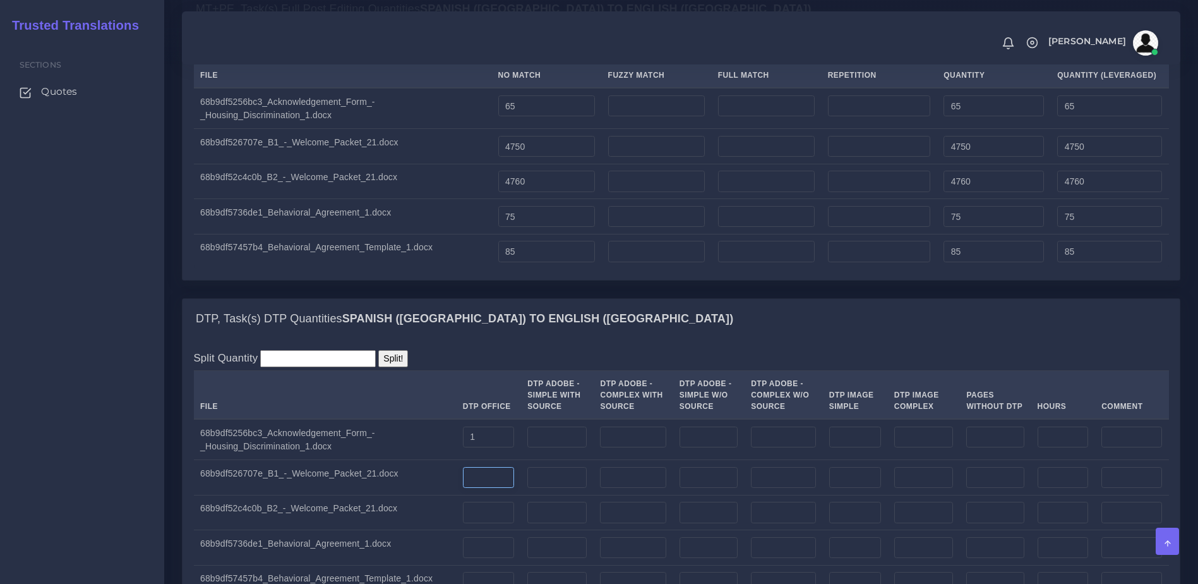
click at [473, 488] on input "number" at bounding box center [488, 477] width 51 height 21
type input "22"
click at [475, 523] on input "number" at bounding box center [488, 511] width 51 height 21
type input "22"
click at [546, 523] on input "number" at bounding box center [556, 511] width 59 height 21
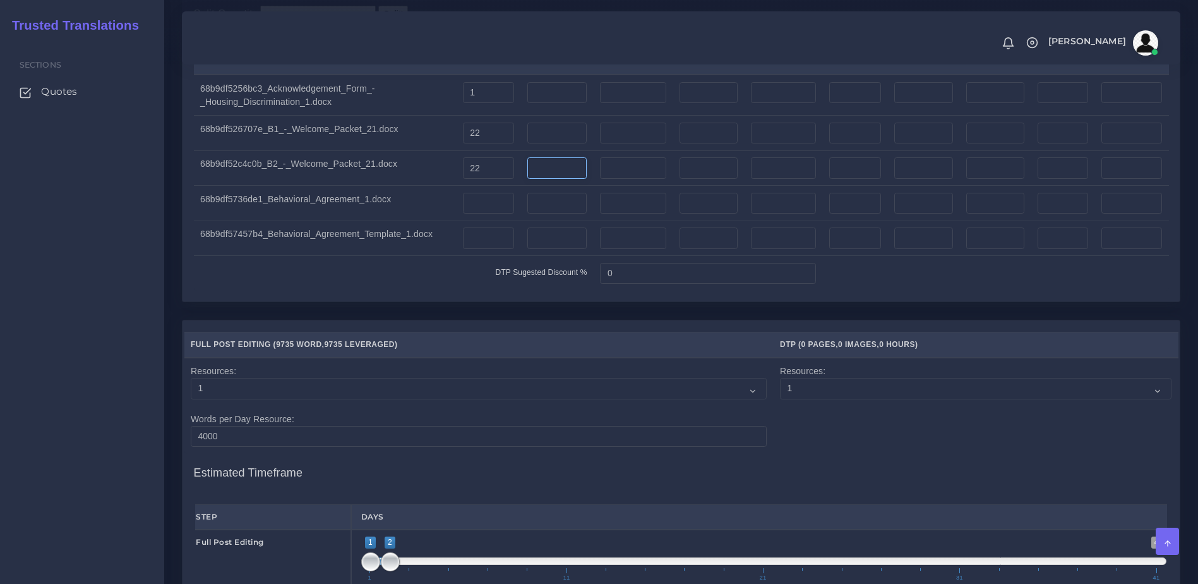
scroll to position [1333, 0]
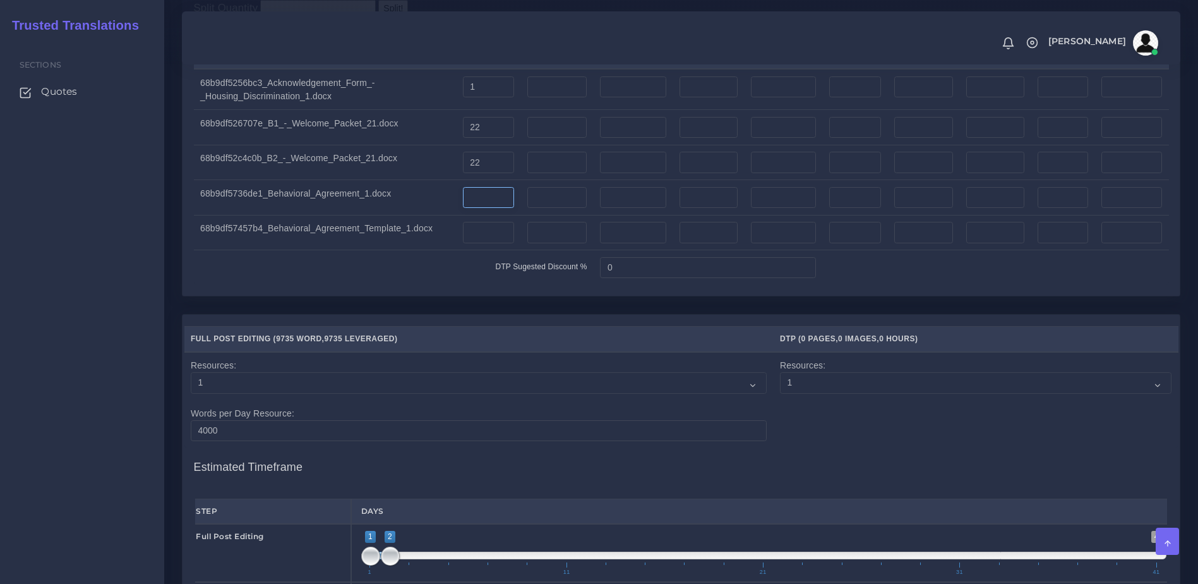
click at [477, 208] on input "number" at bounding box center [488, 197] width 51 height 21
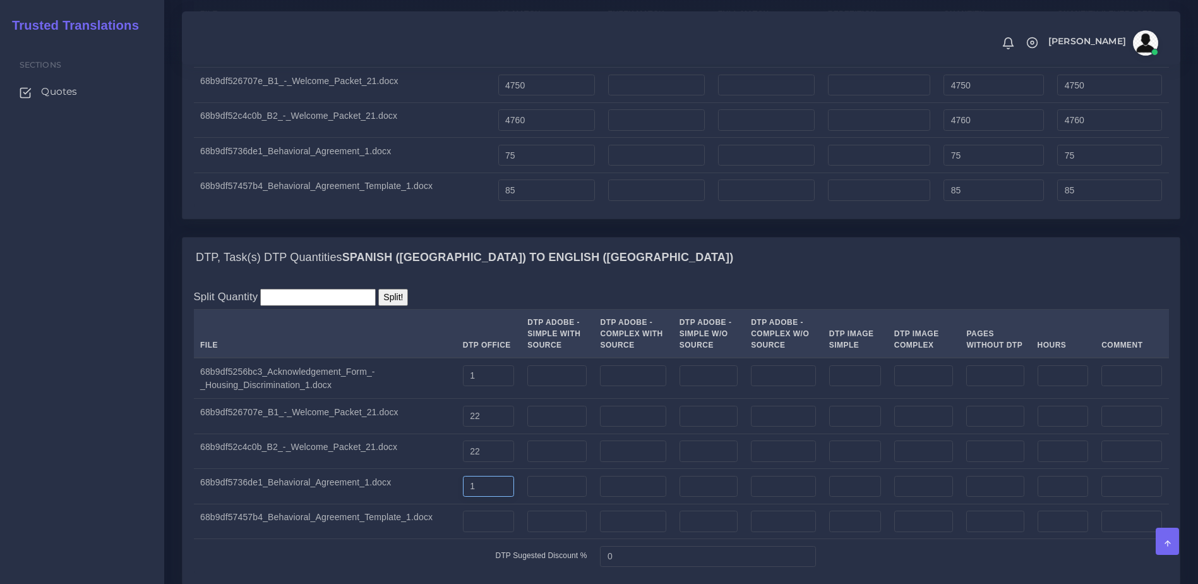
scroll to position [1260, 0]
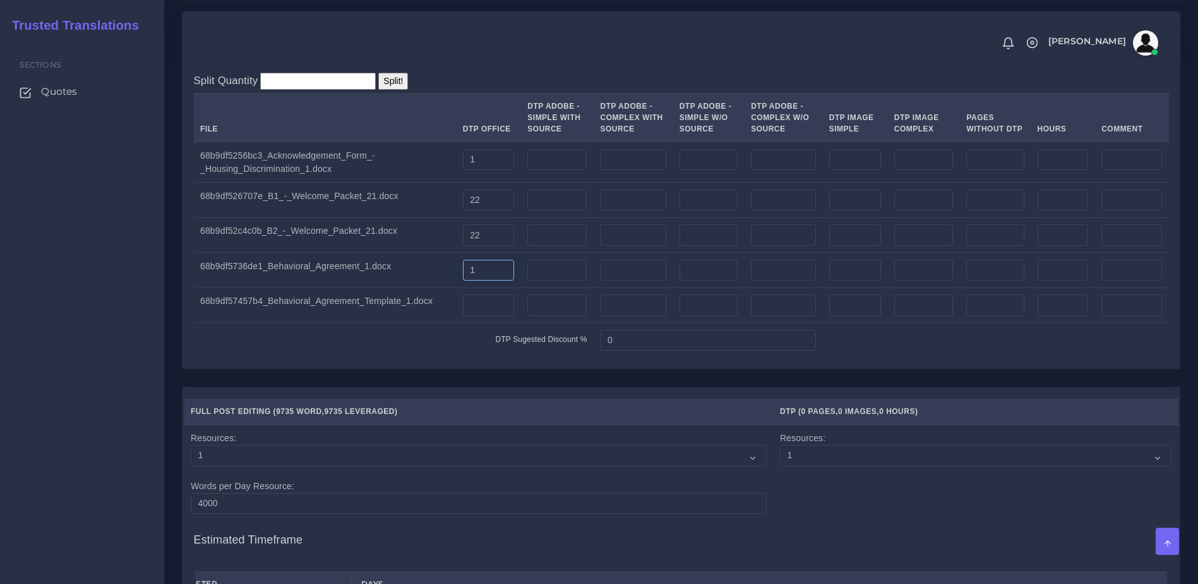
type input "1"
click at [471, 316] on input "number" at bounding box center [488, 304] width 51 height 21
type input "1"
click at [484, 357] on td "DTP Sugested Discount %" at bounding box center [394, 340] width 400 height 35
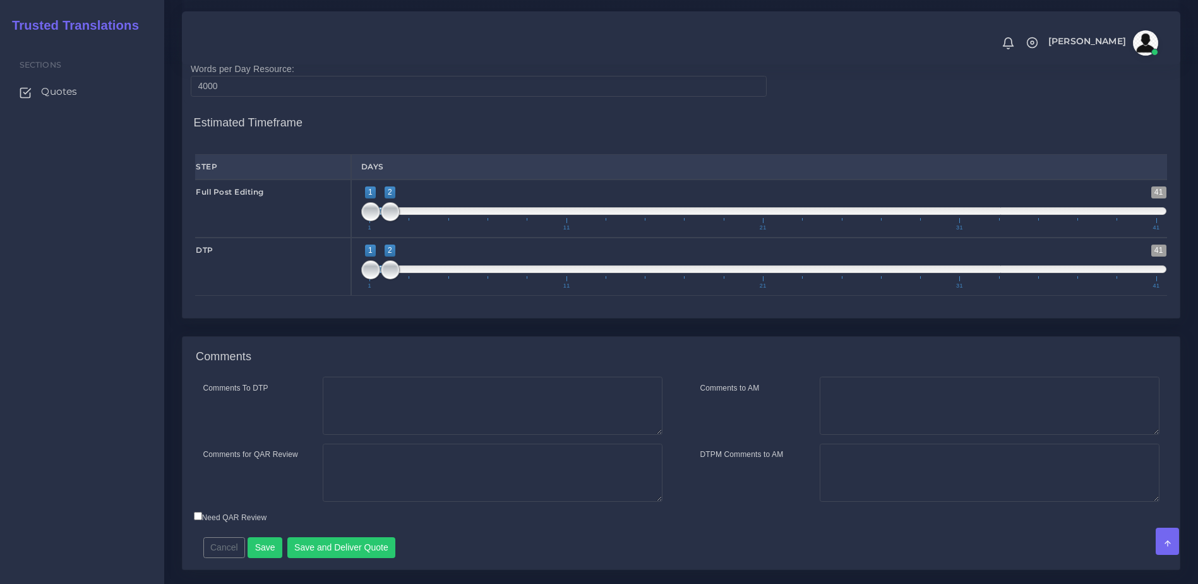
scroll to position [1759, 0]
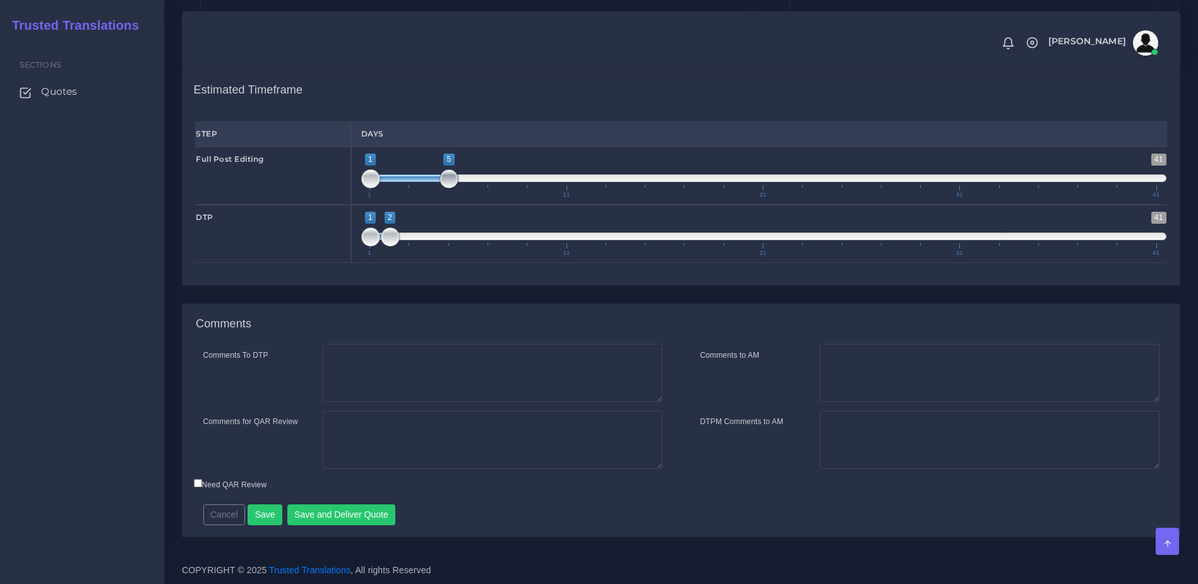
drag, startPoint x: 392, startPoint y: 181, endPoint x: 447, endPoint y: 180, distance: 55.6
click at [447, 180] on span at bounding box center [449, 178] width 19 height 19
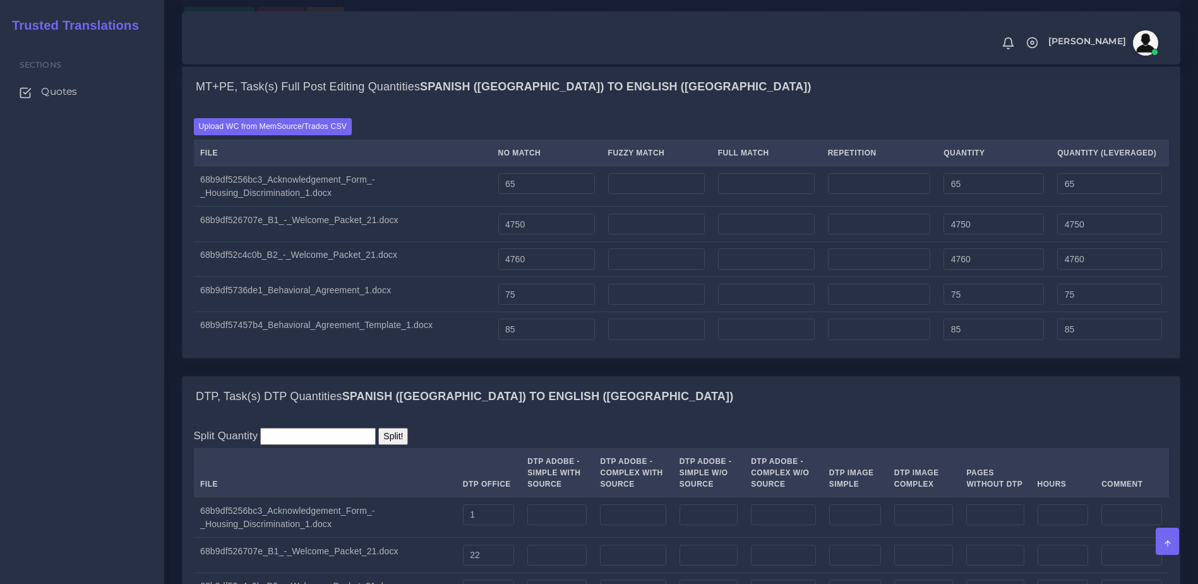
scroll to position [902, 0]
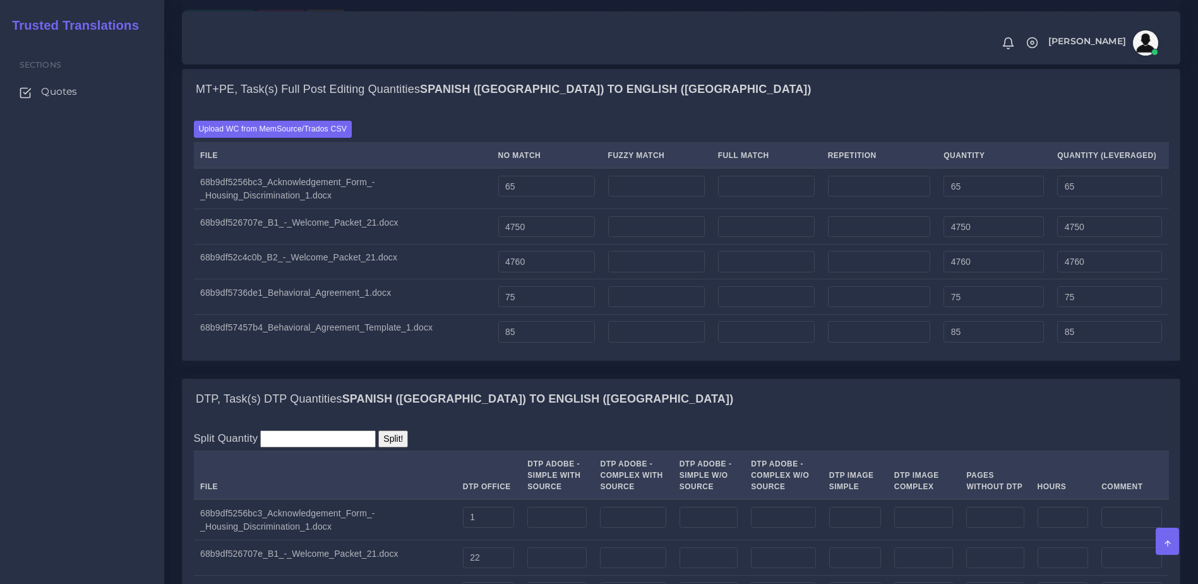
drag, startPoint x: 1197, startPoint y: 248, endPoint x: 1178, endPoint y: 377, distance: 130.2
click at [1178, 377] on div "Prepare Quote Home Quote Batch 1 Opportunity Name 92281 [DEMOGRAPHIC_DATA] Comm…" at bounding box center [681, 230] width 1034 height 2264
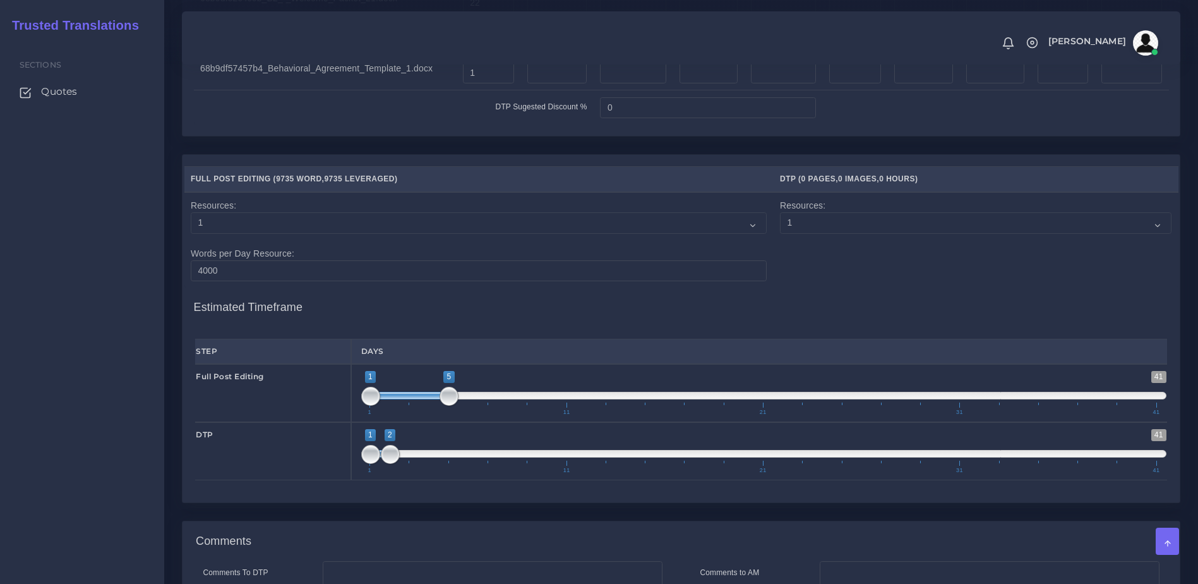
scroll to position [1498, 0]
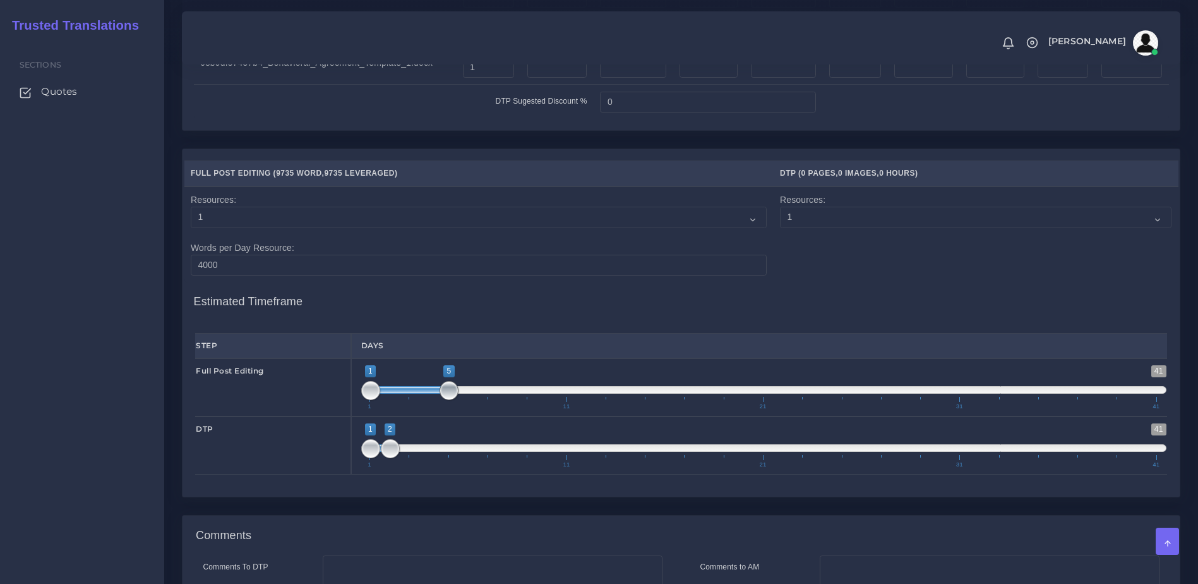
type input "1;4"
drag, startPoint x: 444, startPoint y: 436, endPoint x: 429, endPoint y: 437, distance: 15.2
click at [429, 400] on span at bounding box center [429, 390] width 19 height 19
drag, startPoint x: 394, startPoint y: 493, endPoint x: 454, endPoint y: 493, distance: 60.0
click at [454, 458] on span at bounding box center [449, 448] width 19 height 19
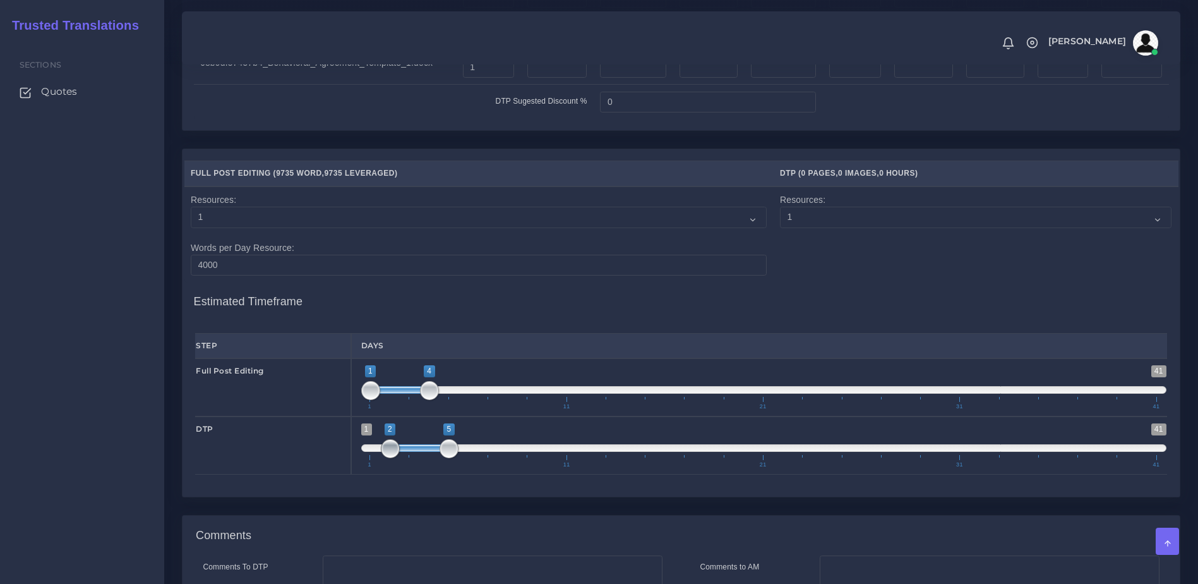
type input "5;5"
drag, startPoint x: 368, startPoint y: 500, endPoint x: 451, endPoint y: 505, distance: 82.9
click at [451, 458] on span at bounding box center [449, 448] width 19 height 19
click at [506, 467] on span "1 11 21 31 41" at bounding box center [762, 461] width 787 height 13
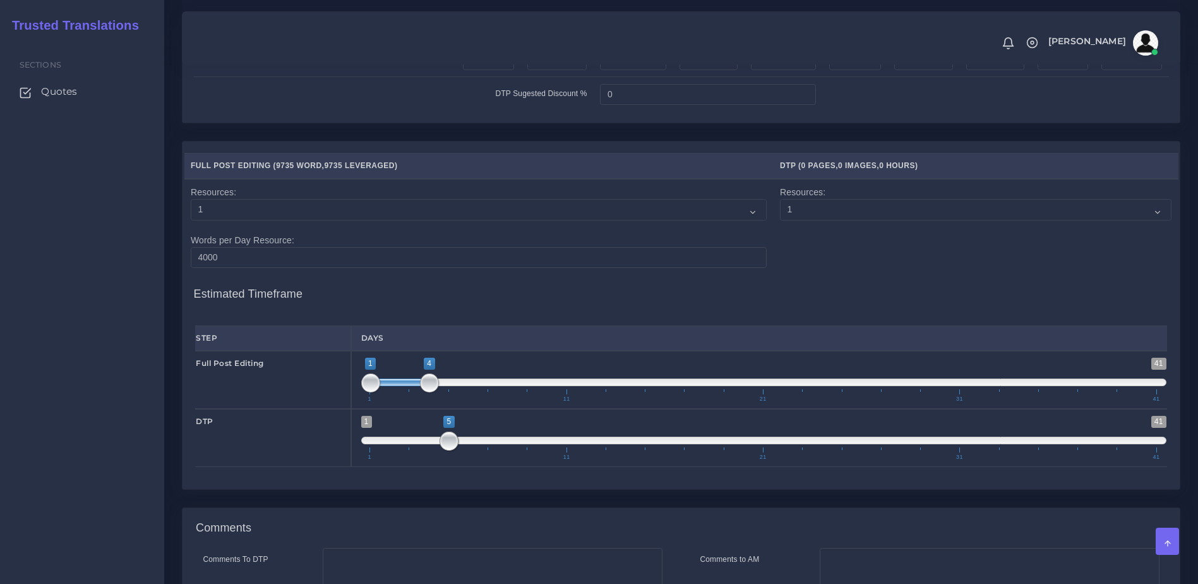
scroll to position [1730, 0]
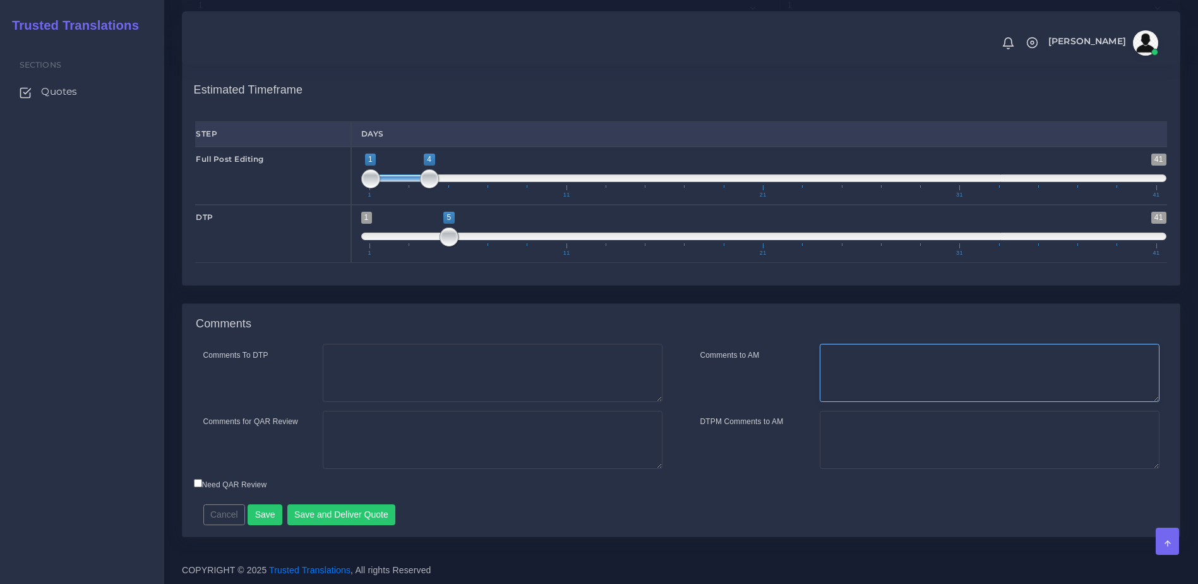
click at [917, 402] on textarea "Comments to AM" at bounding box center [990, 373] width 340 height 58
type textarea "Hi [PERSON_NAME]. This quote covers tj"
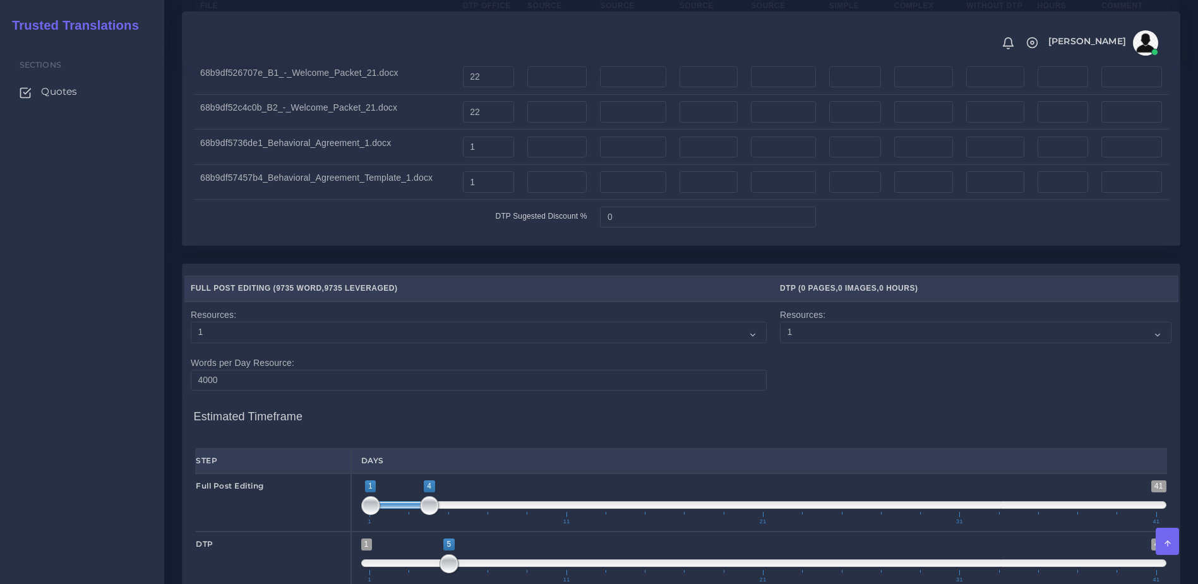
scroll to position [1759, 0]
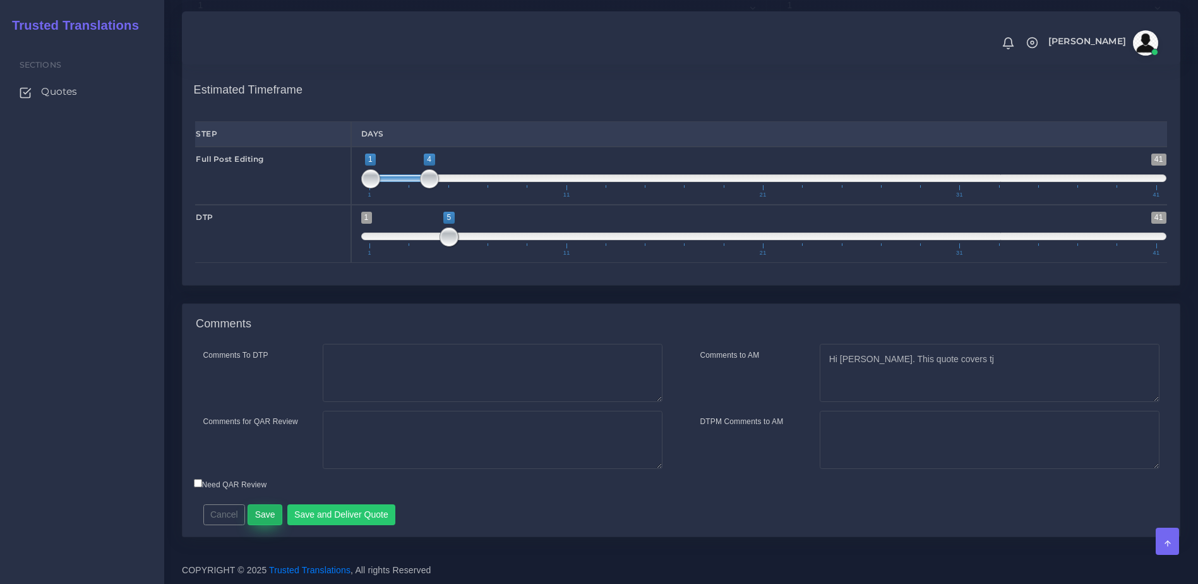
click at [252, 515] on button "Save" at bounding box center [265, 514] width 35 height 21
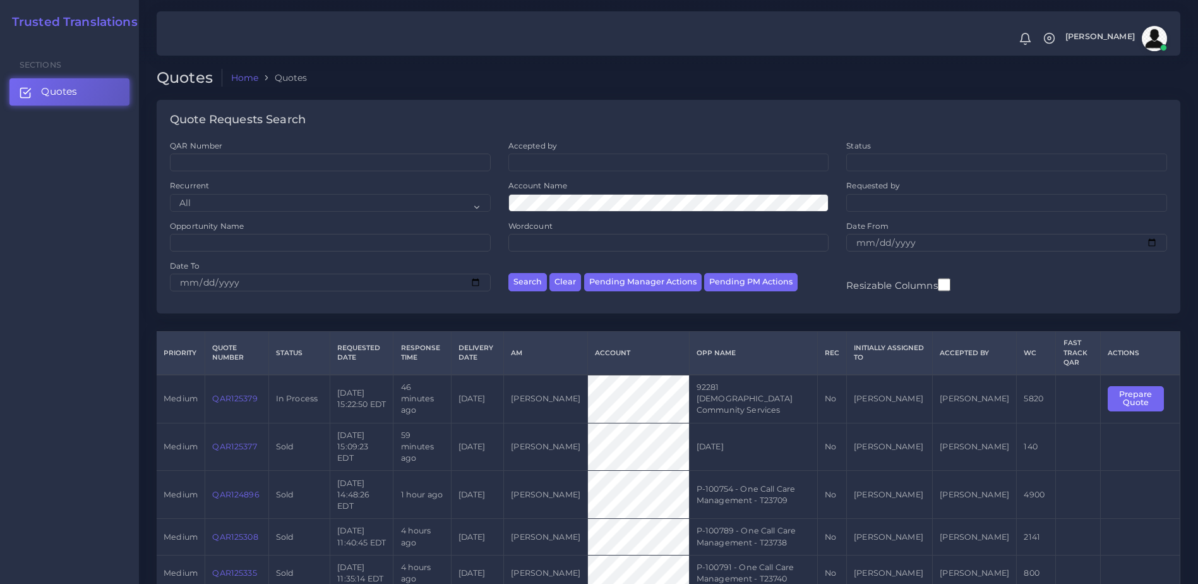
click at [227, 395] on link "QAR125379" at bounding box center [234, 397] width 45 height 9
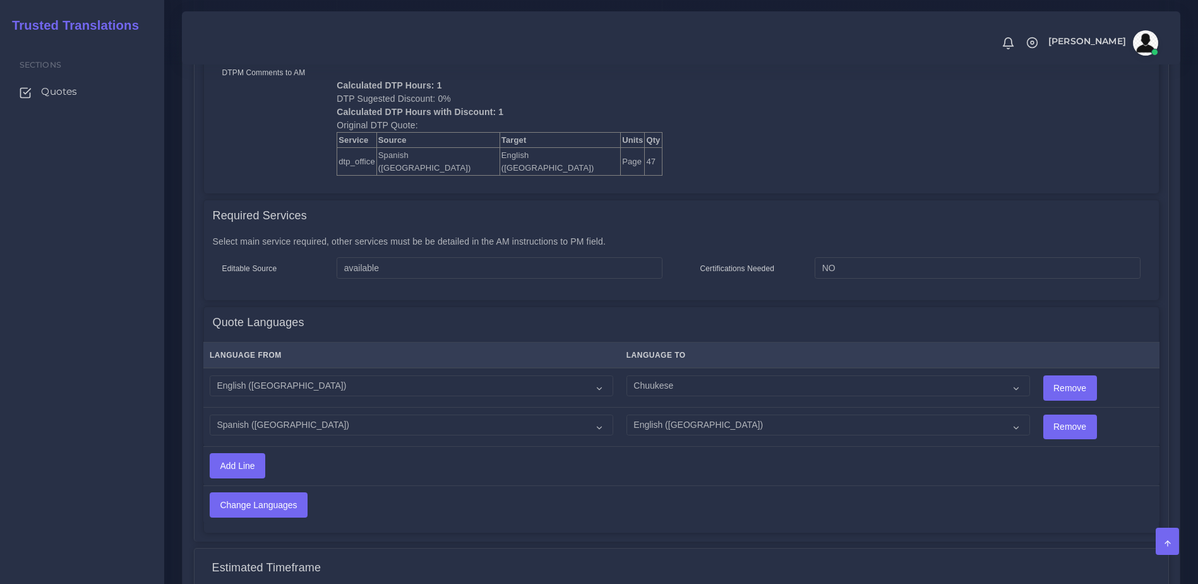
scroll to position [631, 0]
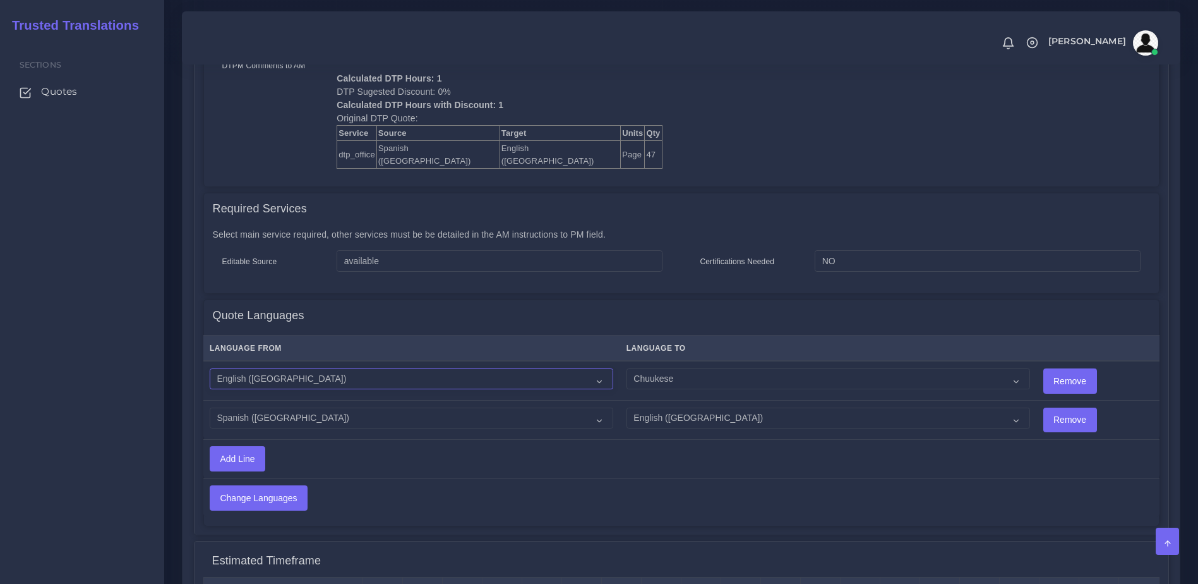
click at [384, 368] on select "Acoli Afar Afrikaans Akan Akateko [DEMOGRAPHIC_DATA] American Sign Language (AS…" at bounding box center [412, 378] width 404 height 21
click at [594, 361] on td "Acoli Afar Afrikaans Akan Akateko [DEMOGRAPHIC_DATA] American Sign Language (AS…" at bounding box center [411, 380] width 417 height 39
click at [586, 361] on td "Acoli Afar Afrikaans Akan Akateko [DEMOGRAPHIC_DATA] American Sign Language (AS…" at bounding box center [411, 380] width 417 height 39
drag, startPoint x: 546, startPoint y: 357, endPoint x: 561, endPoint y: 355, distance: 14.6
click at [546, 368] on select "Acoli Afar Afrikaans Akan Akateko [DEMOGRAPHIC_DATA] American Sign Language (AS…" at bounding box center [412, 378] width 404 height 21
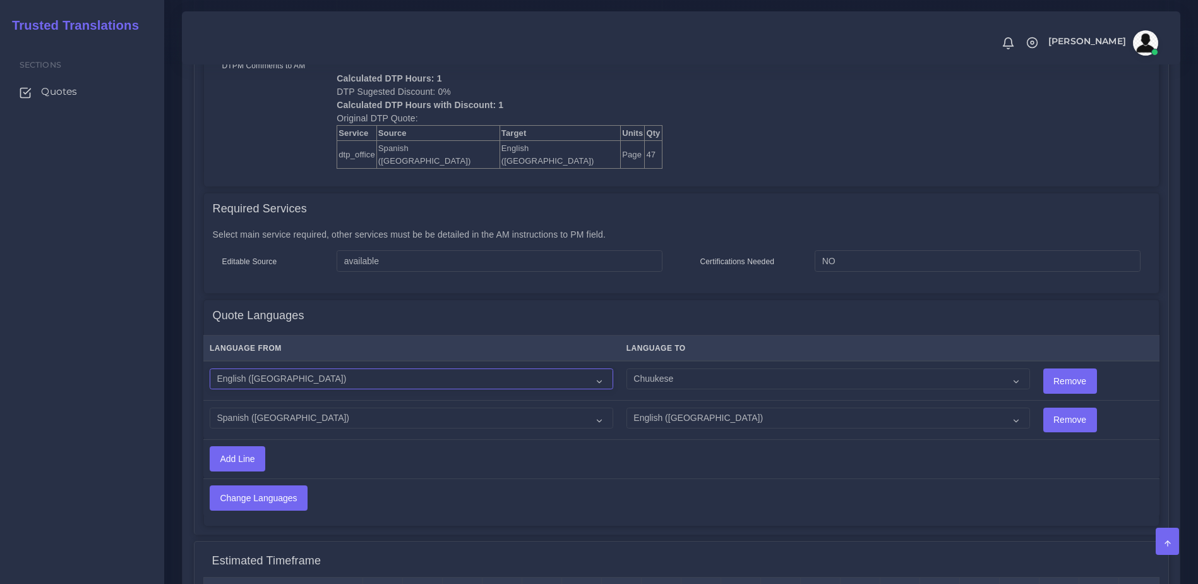
select select "15011"
click at [210, 368] on select "Acoli Afar Afrikaans Akan Akateko [DEMOGRAPHIC_DATA] American Sign Language (AS…" at bounding box center [412, 378] width 404 height 21
click at [443, 439] on td "Add Line" at bounding box center [531, 458] width 656 height 39
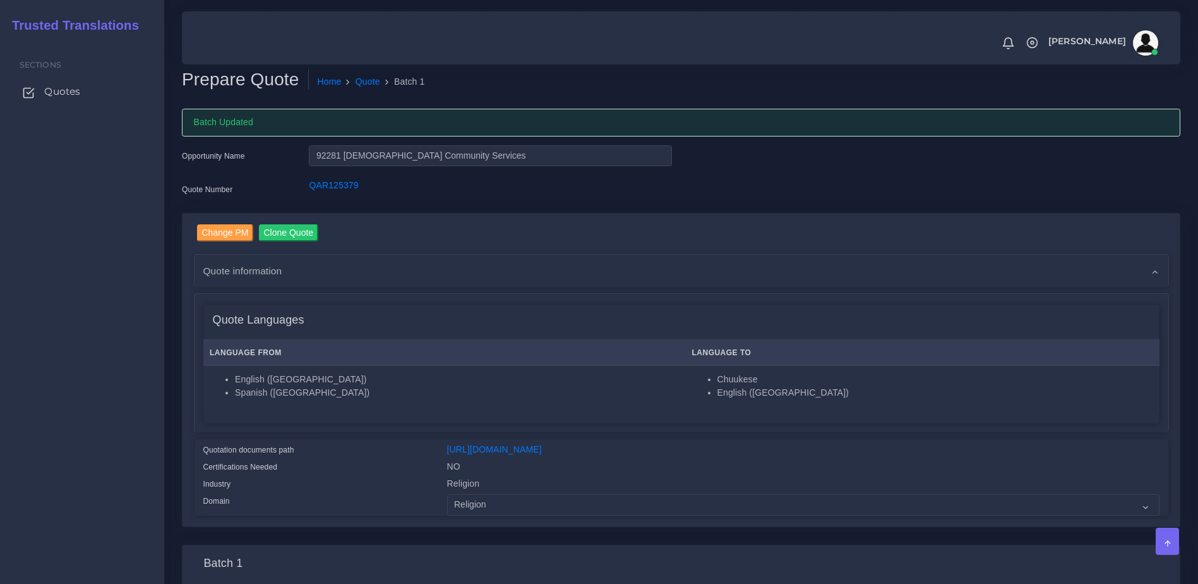
click at [78, 95] on span "Quotes" at bounding box center [62, 92] width 36 height 14
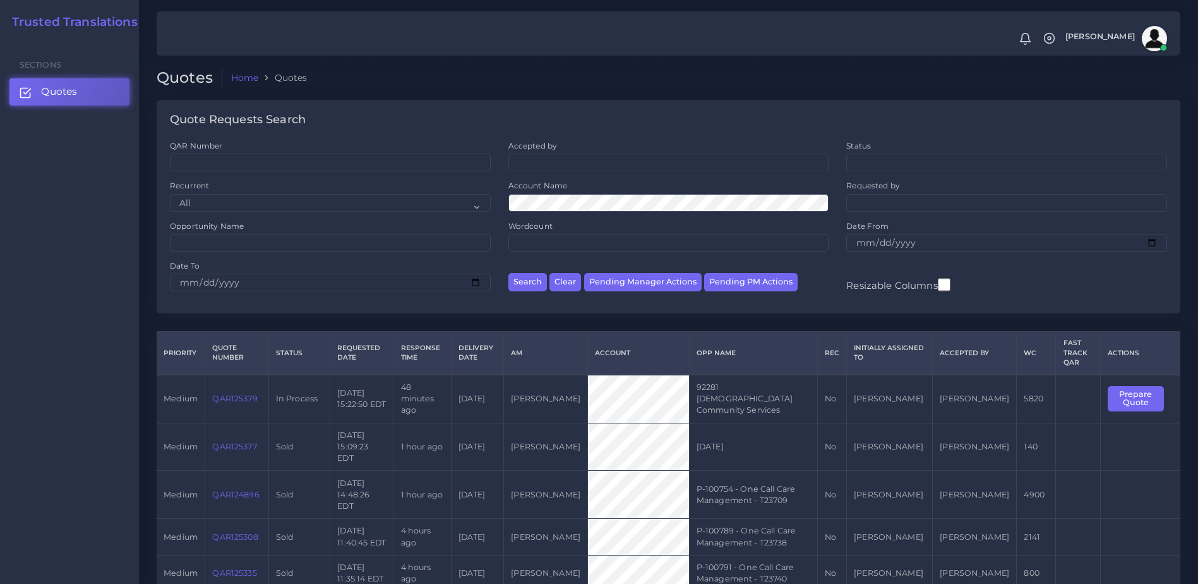
click at [836, 316] on div "Quote Requests Search QAR Number Accepted by All [PERSON_NAME] [PERSON_NAME] [P…" at bounding box center [668, 215] width 1041 height 231
